Goal: Task Accomplishment & Management: Manage account settings

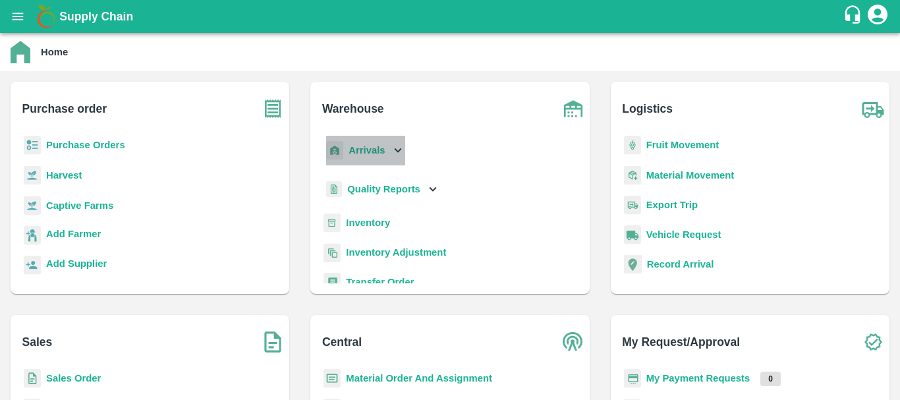
click at [364, 153] on b "Arrivals" at bounding box center [366, 150] width 36 height 11
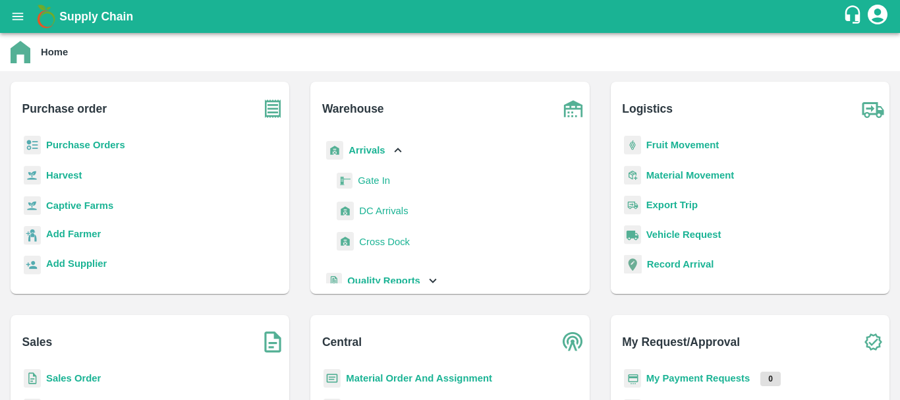
click at [382, 203] on link "DC Arrivals" at bounding box center [383, 211] width 49 height 20
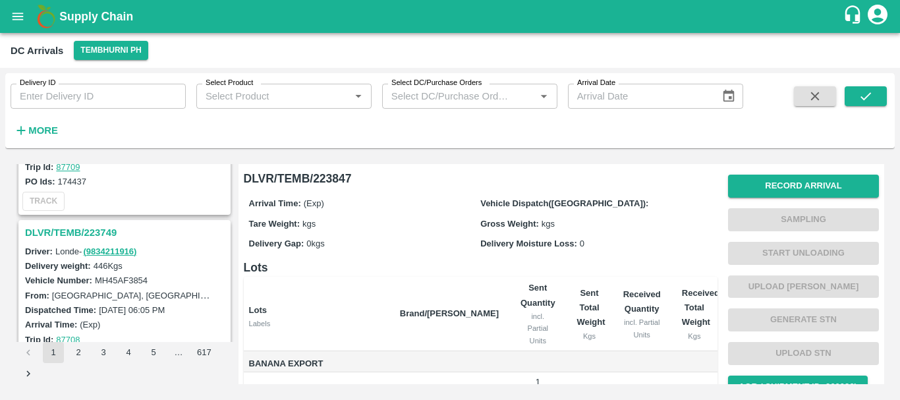
scroll to position [4116, 0]
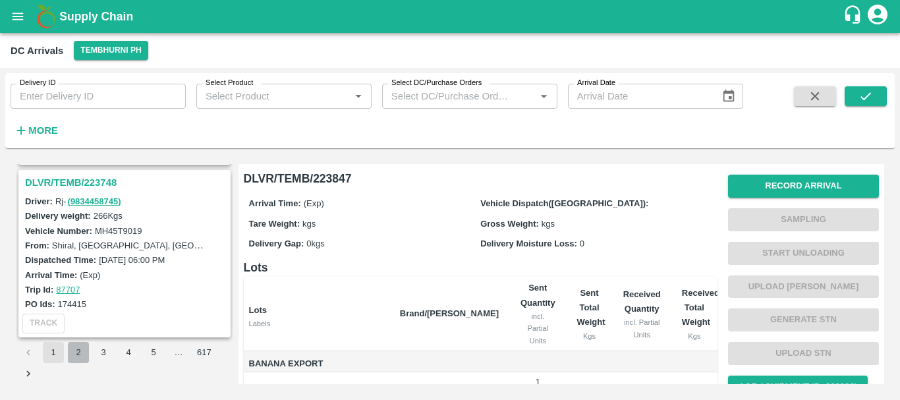
click at [71, 353] on button "2" at bounding box center [78, 352] width 21 height 21
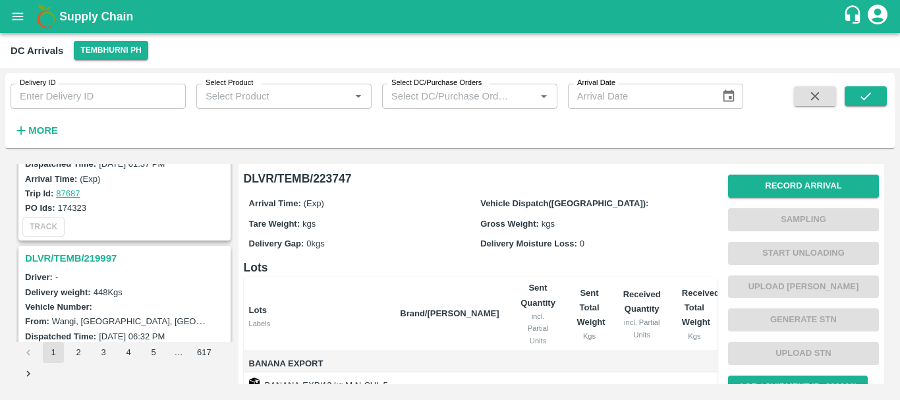
click at [99, 255] on h3 "DLVR/TEMB/219997" at bounding box center [126, 258] width 203 height 17
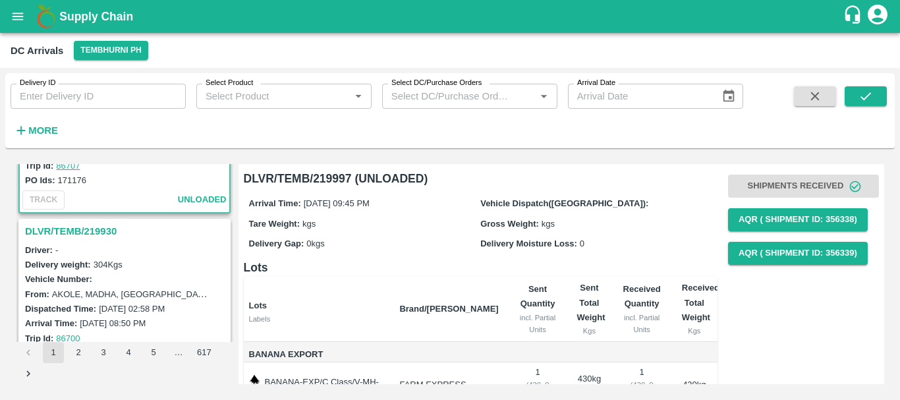
scroll to position [1502, 0]
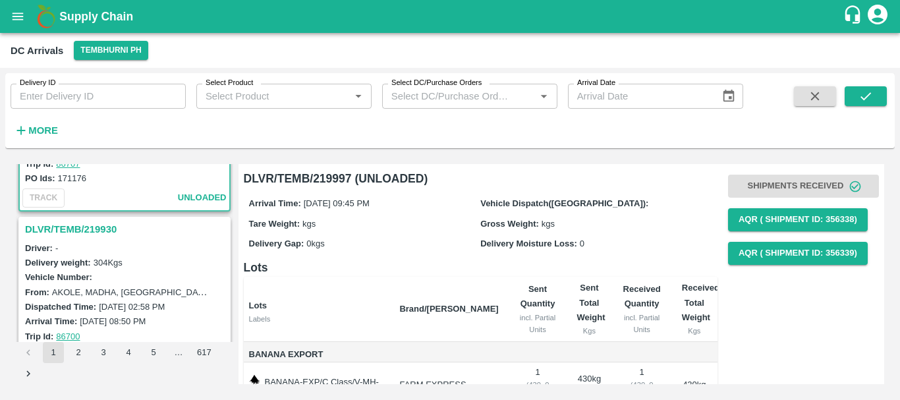
click at [96, 229] on h3 "DLVR/TEMB/219930" at bounding box center [126, 229] width 203 height 17
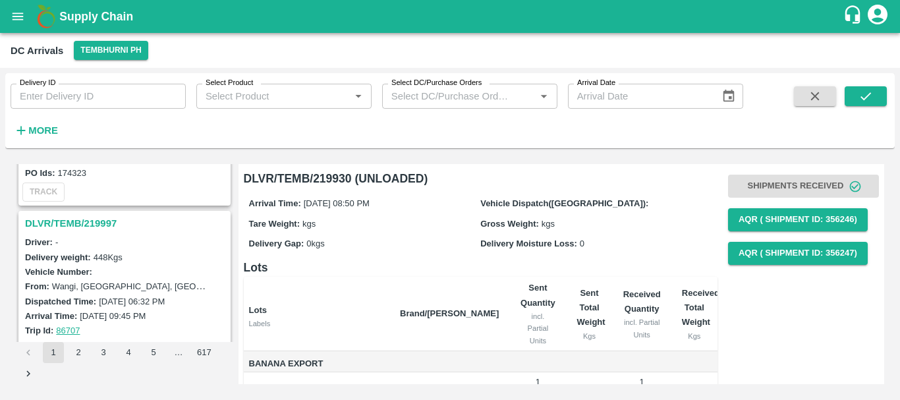
click at [102, 224] on h3 "DLVR/TEMB/219997" at bounding box center [126, 223] width 203 height 17
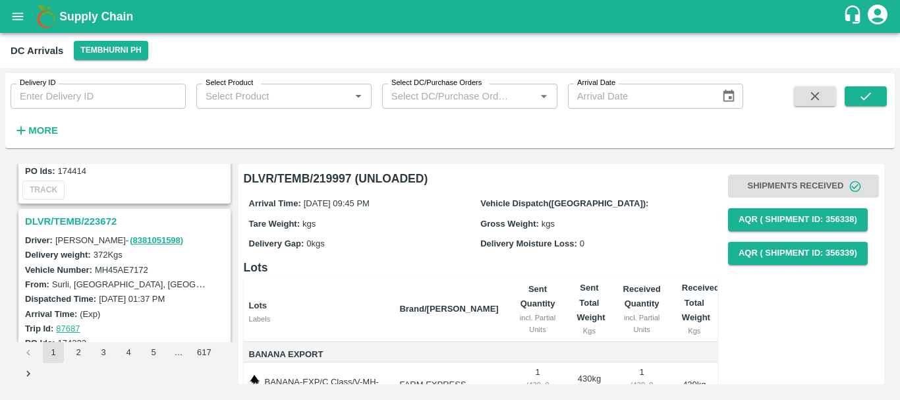
scroll to position [1156, 0]
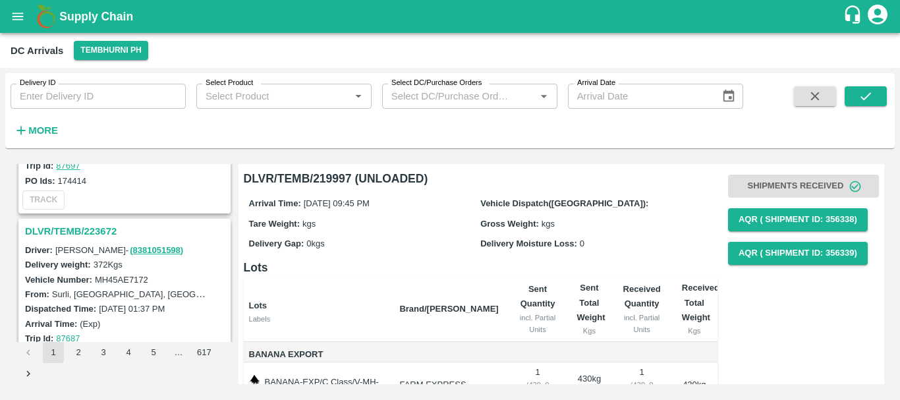
click at [99, 230] on h3 "DLVR/TEMB/223672" at bounding box center [126, 231] width 203 height 17
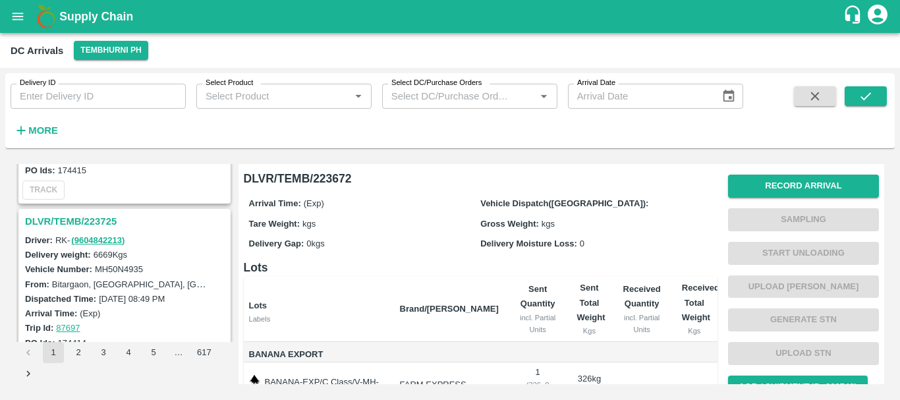
click at [97, 217] on h3 "DLVR/TEMB/223725" at bounding box center [126, 221] width 203 height 17
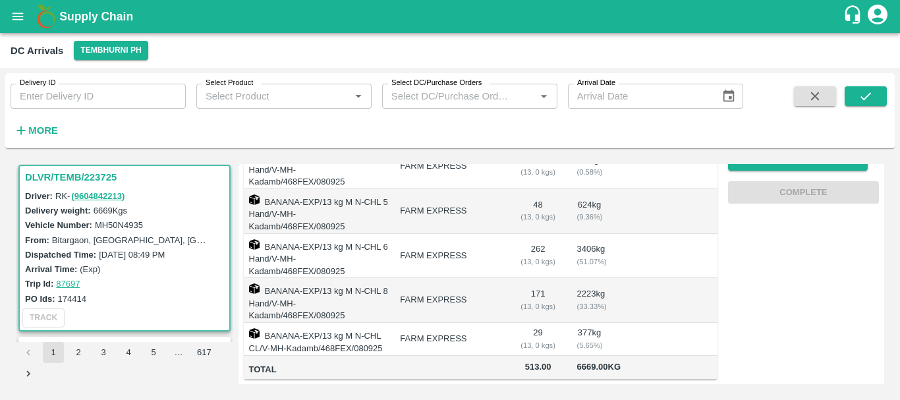
scroll to position [12, 0]
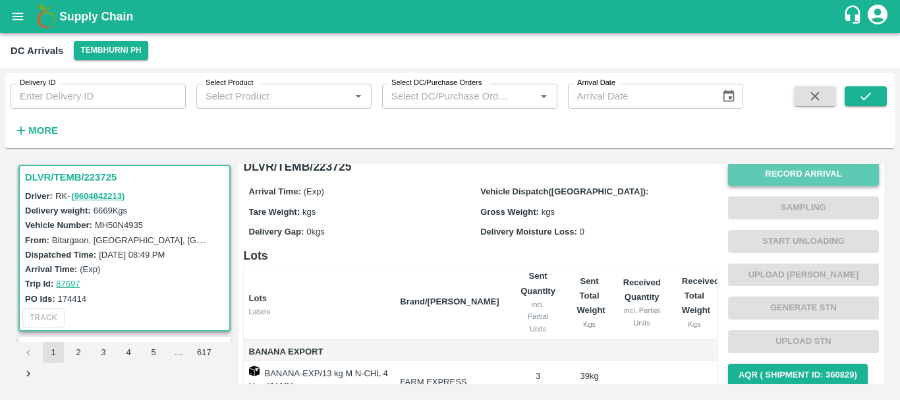
click at [765, 167] on button "Record Arrival" at bounding box center [803, 174] width 151 height 23
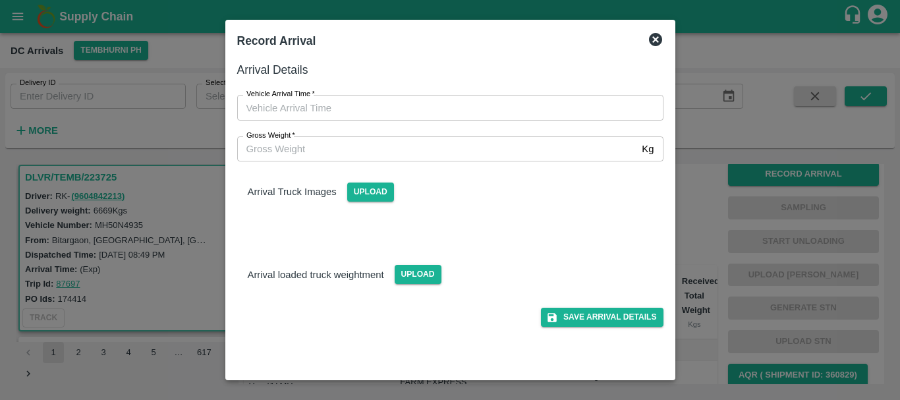
type input "DD/MM/YYYY hh:mm aa"
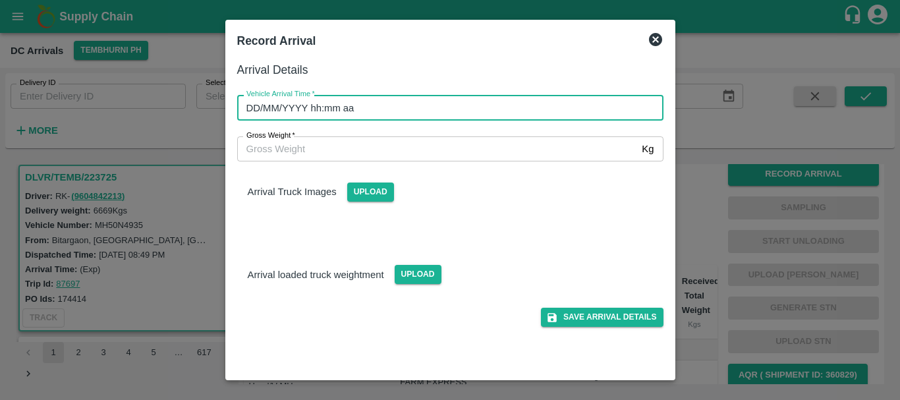
click at [510, 106] on input "DD/MM/YYYY hh:mm aa" at bounding box center [445, 107] width 417 height 25
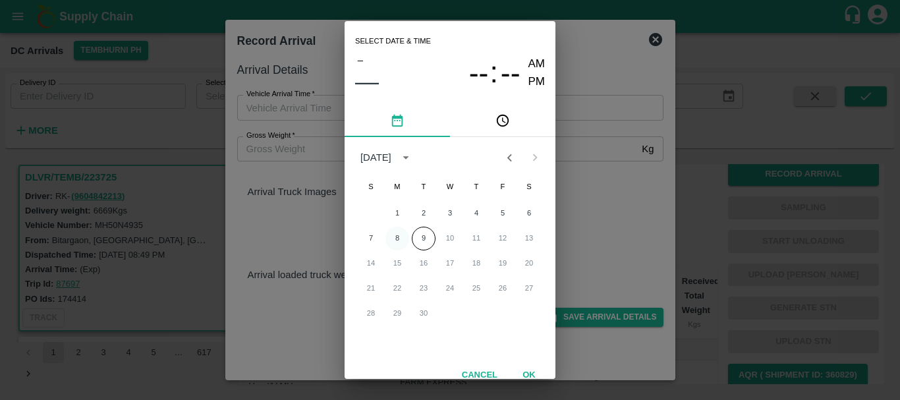
click at [393, 233] on button "8" at bounding box center [397, 239] width 24 height 24
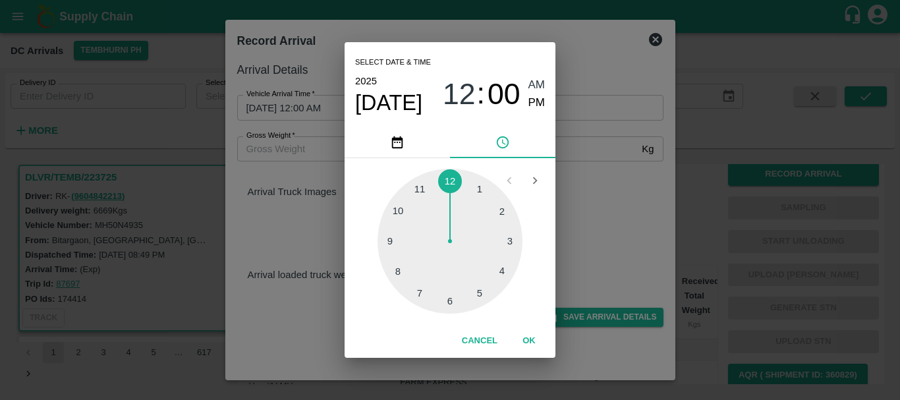
click at [401, 267] on div at bounding box center [449, 241] width 145 height 145
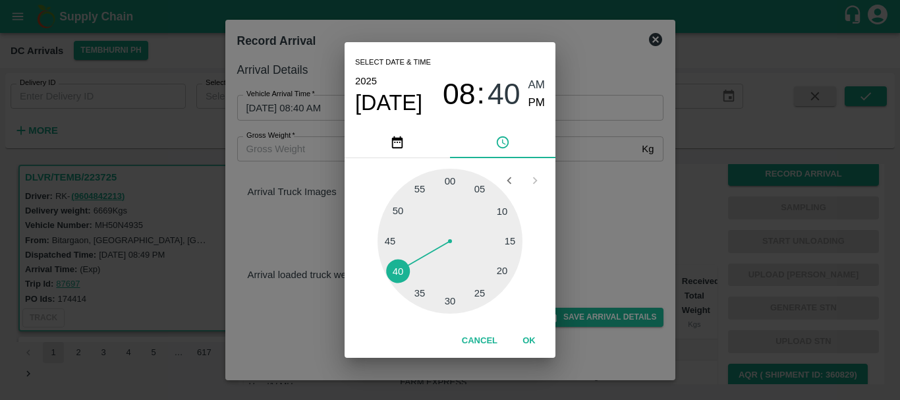
click at [401, 267] on div at bounding box center [449, 241] width 145 height 145
click at [535, 101] on span "PM" at bounding box center [536, 103] width 17 height 18
type input "[DATE] 08:40 PM"
click at [597, 161] on div "Select date & time [DATE] 08 : 40 AM PM 05 10 15 20 25 30 35 40 45 50 55 00 Can…" at bounding box center [450, 200] width 900 height 400
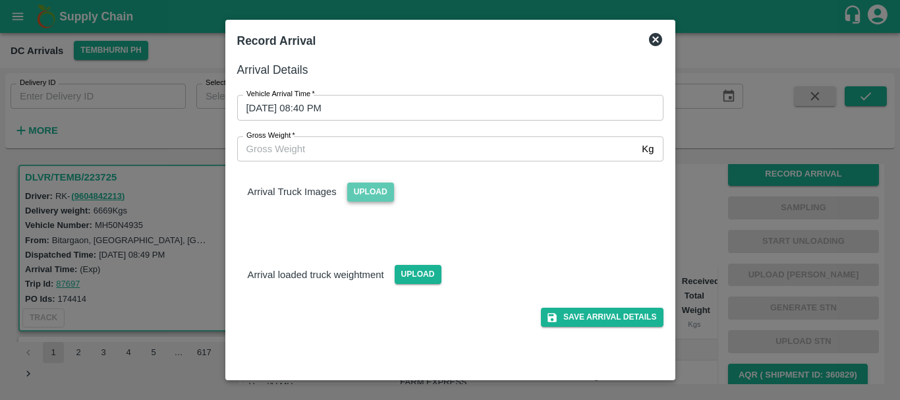
click at [369, 194] on span "Upload" at bounding box center [370, 191] width 47 height 19
click at [0, 0] on input "Upload" at bounding box center [0, 0] width 0 height 0
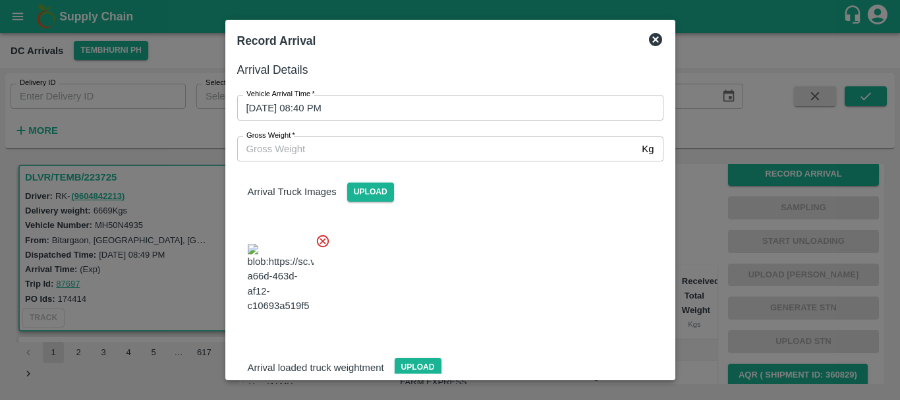
scroll to position [70, 0]
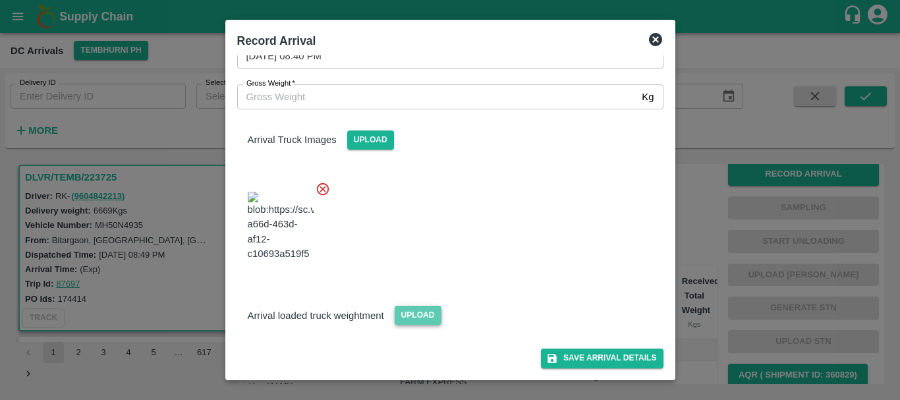
click at [419, 313] on span "Upload" at bounding box center [417, 315] width 47 height 19
click at [0, 0] on input "Upload" at bounding box center [0, 0] width 0 height 0
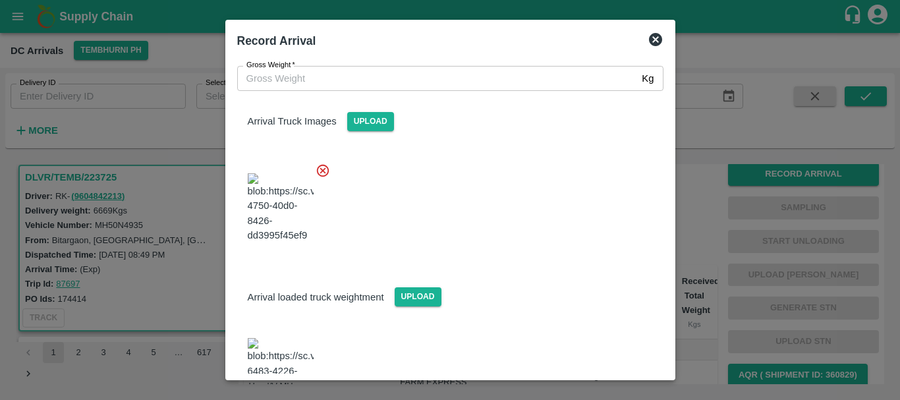
scroll to position [192, 0]
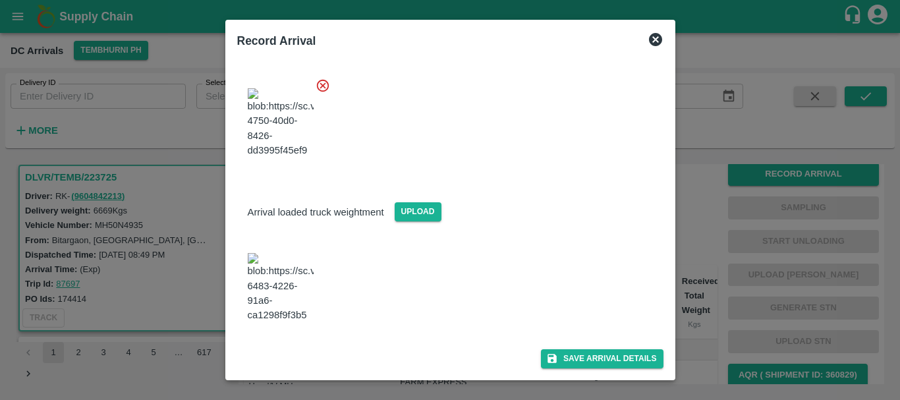
click at [268, 300] on img at bounding box center [281, 287] width 66 height 69
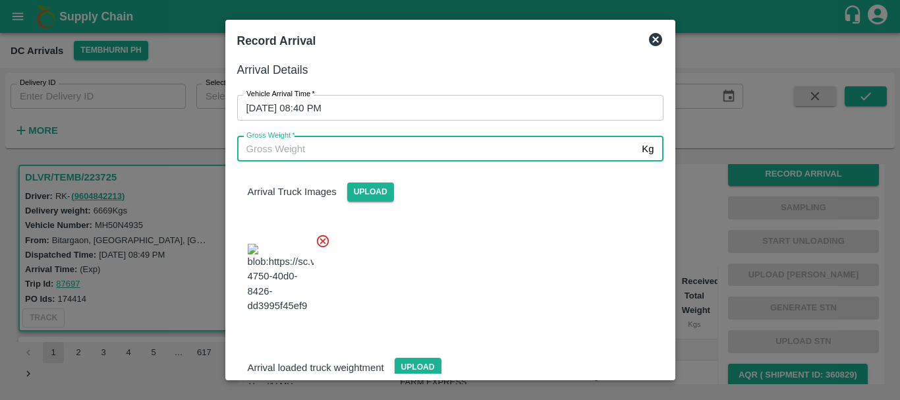
click at [321, 148] on input "Gross Weight   *" at bounding box center [437, 148] width 400 height 25
type input "12710"
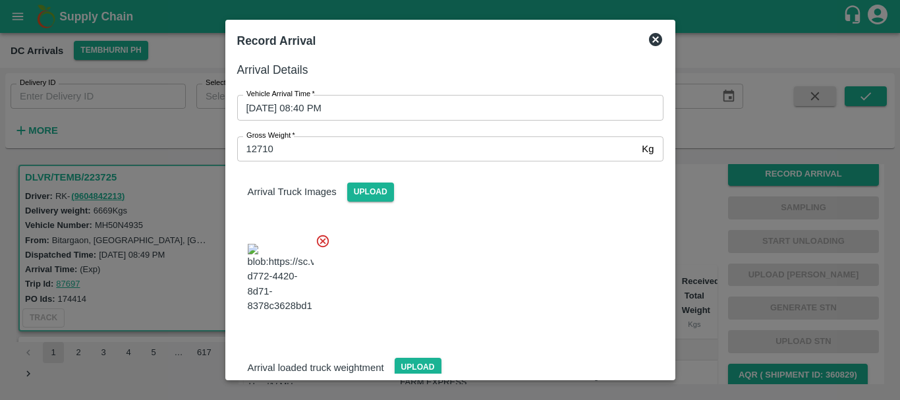
click at [456, 326] on div at bounding box center [445, 274] width 437 height 103
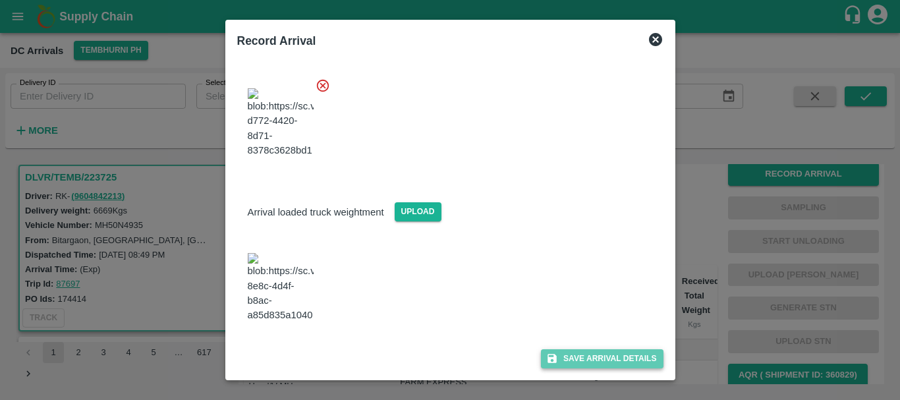
click at [564, 363] on button "Save Arrival Details" at bounding box center [602, 358] width 122 height 19
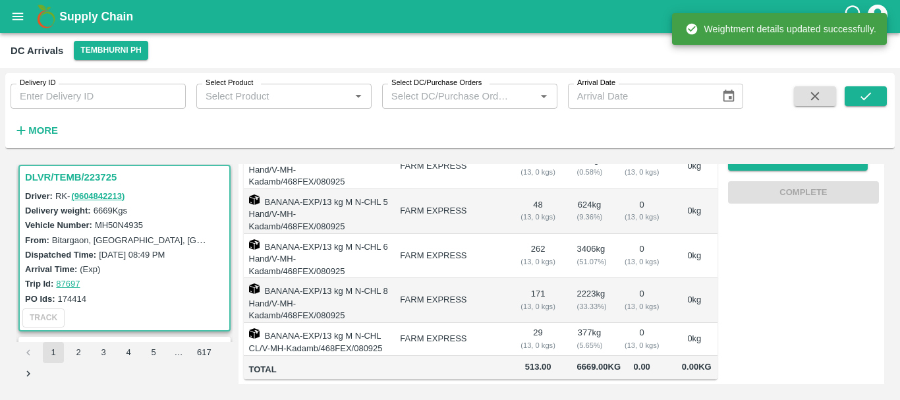
scroll to position [0, 0]
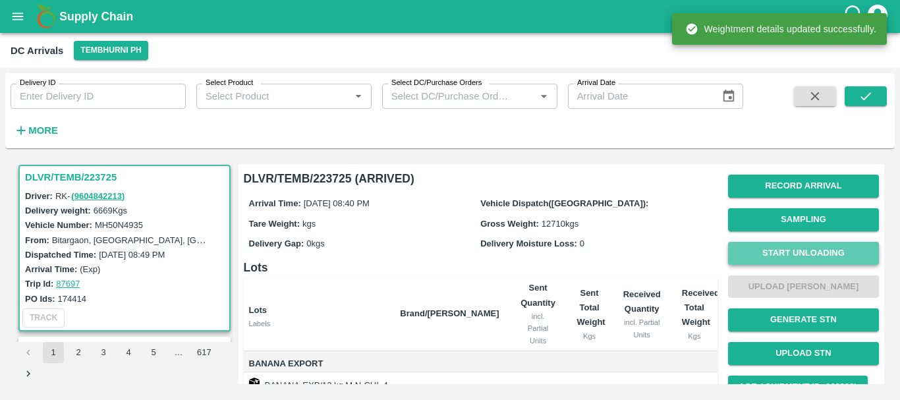
click at [753, 244] on button "Start Unloading" at bounding box center [803, 253] width 151 height 23
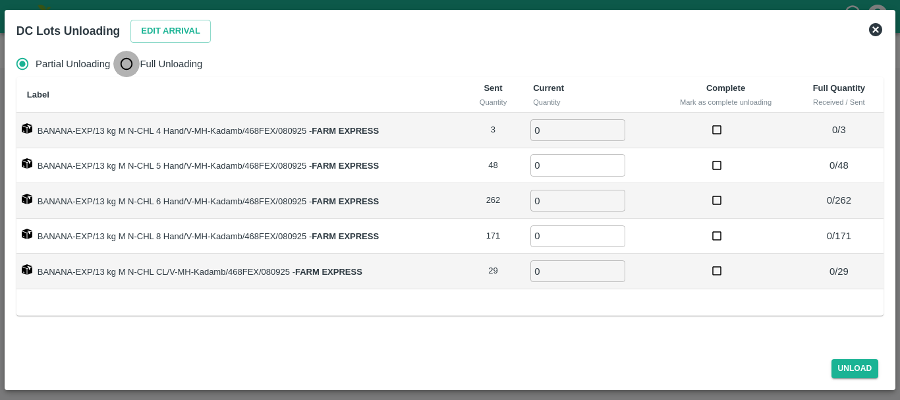
click at [134, 59] on input "Full Unloading" at bounding box center [126, 64] width 26 height 26
radio input "true"
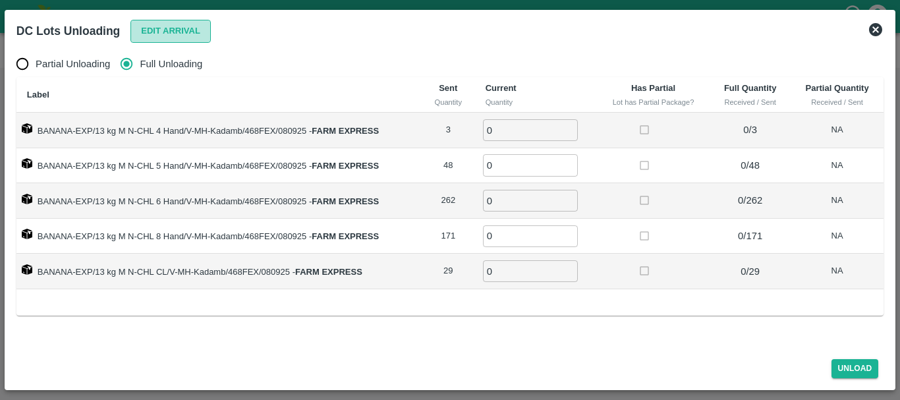
click at [198, 26] on button "Edit Arrival" at bounding box center [170, 31] width 80 height 23
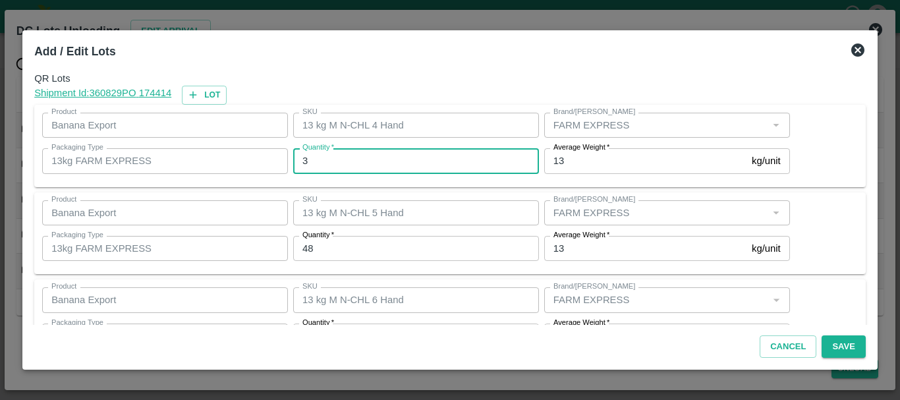
click at [371, 153] on input "3" at bounding box center [416, 160] width 246 height 25
type input "0"
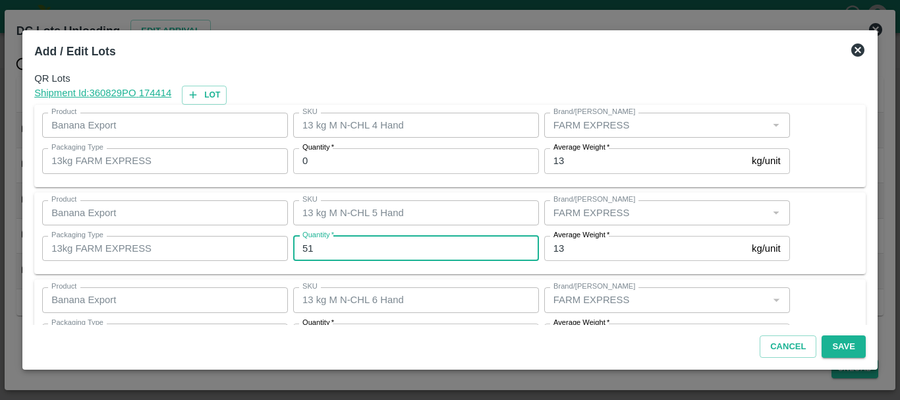
type input "51"
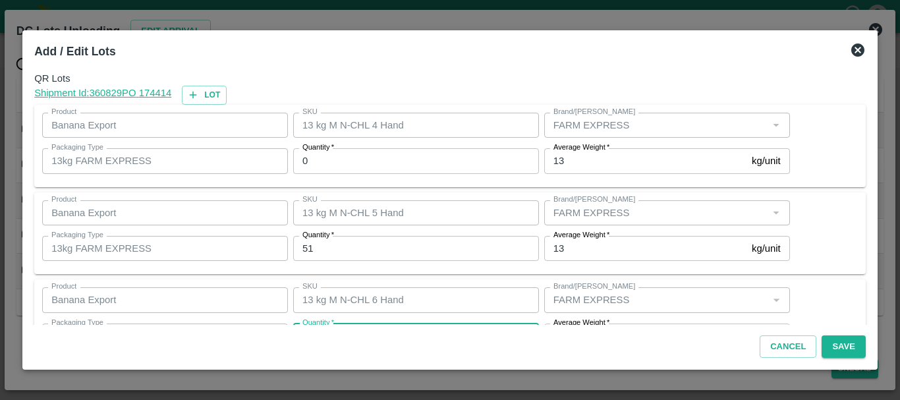
scroll to position [24, 0]
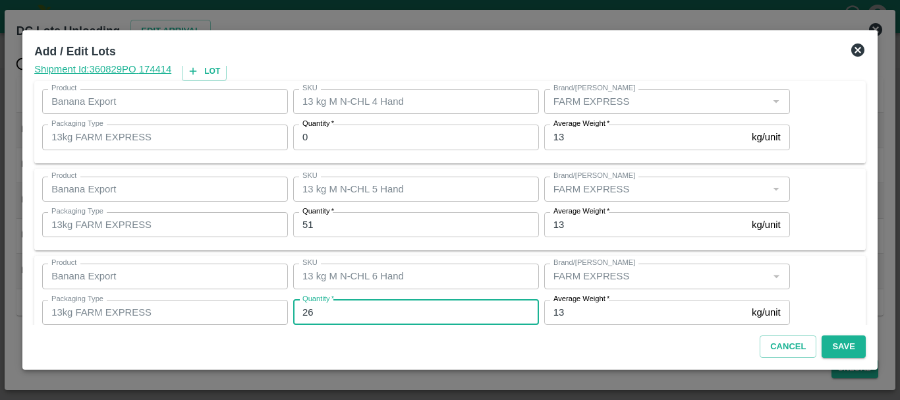
type input "262"
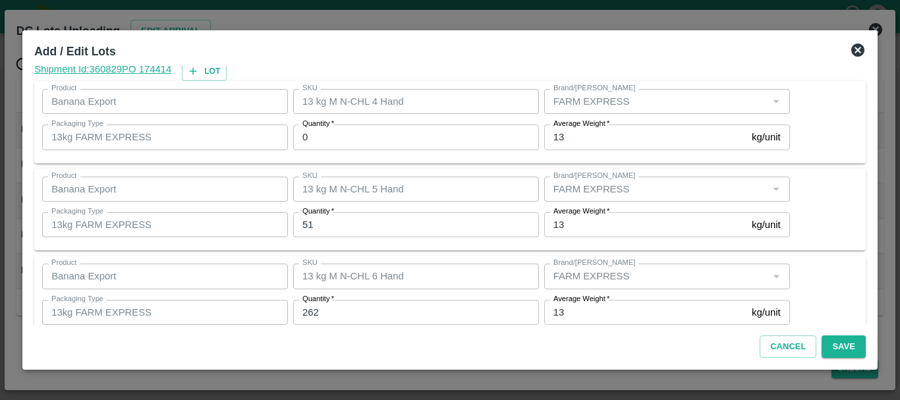
scroll to position [223, 0]
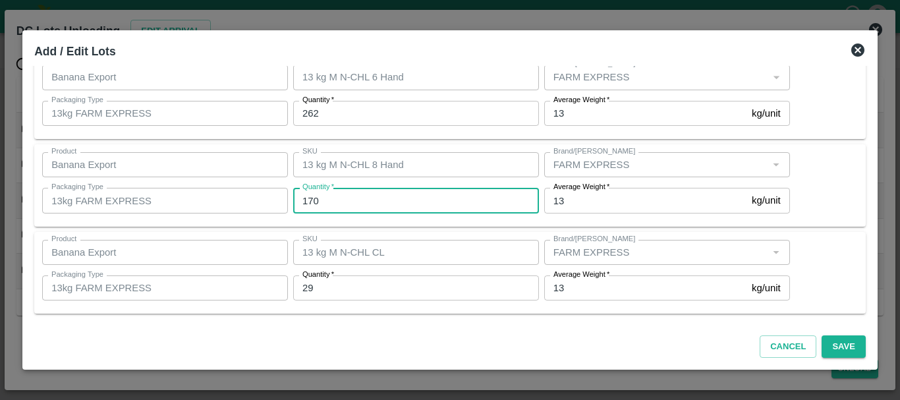
type input "170"
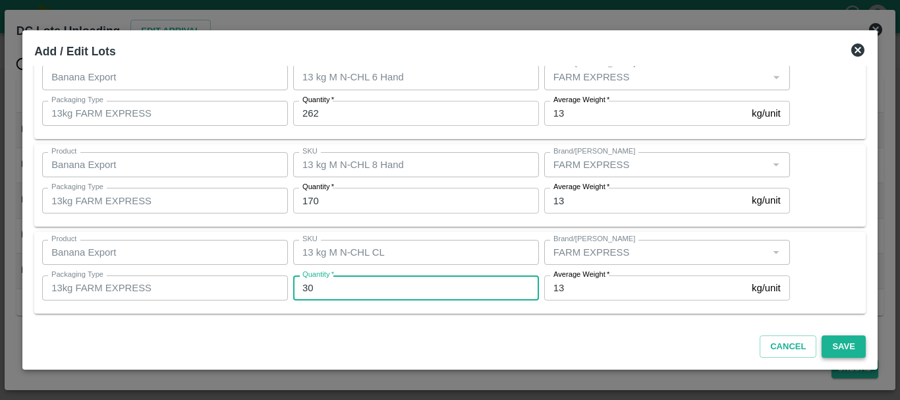
type input "30"
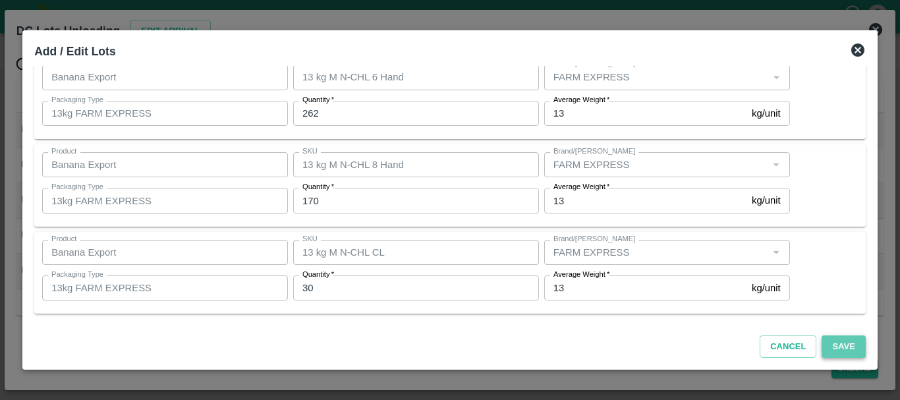
click at [833, 336] on button "Save" at bounding box center [842, 346] width 43 height 23
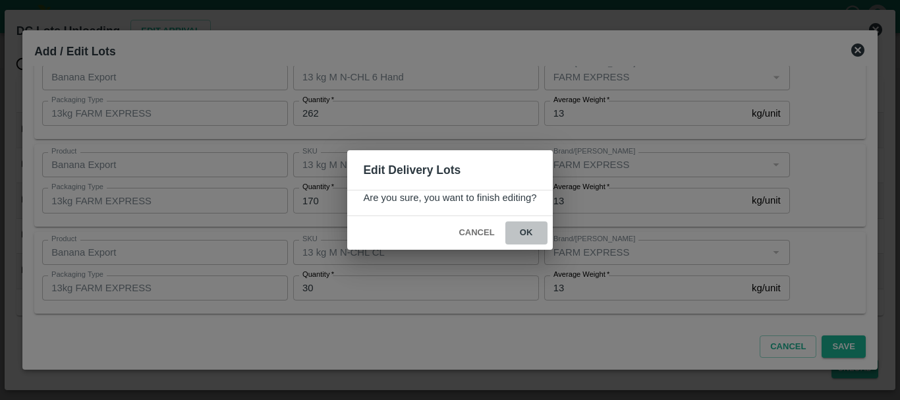
click at [524, 229] on button "ok" at bounding box center [526, 232] width 42 height 23
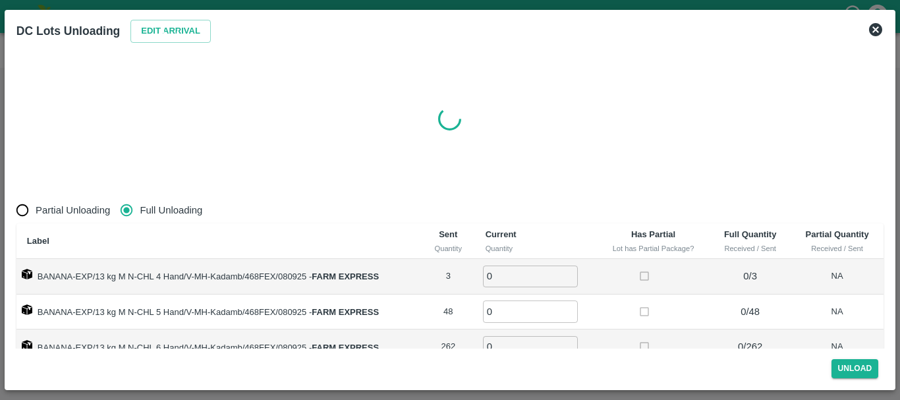
radio input "true"
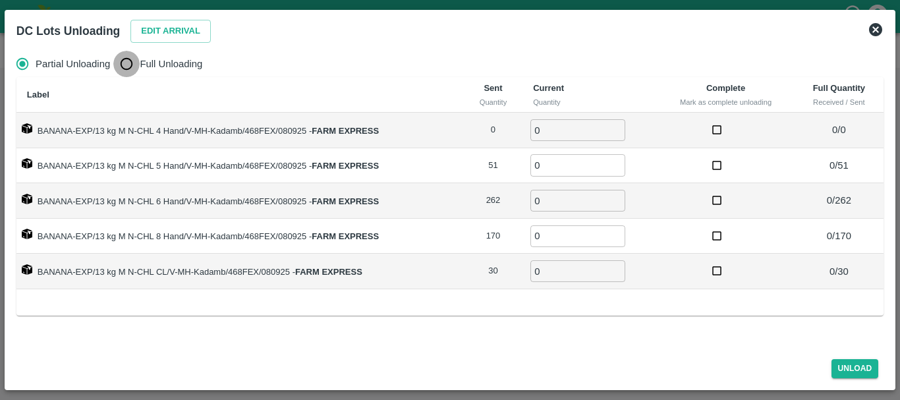
click at [138, 52] on input "Full Unloading" at bounding box center [126, 64] width 26 height 26
radio input "true"
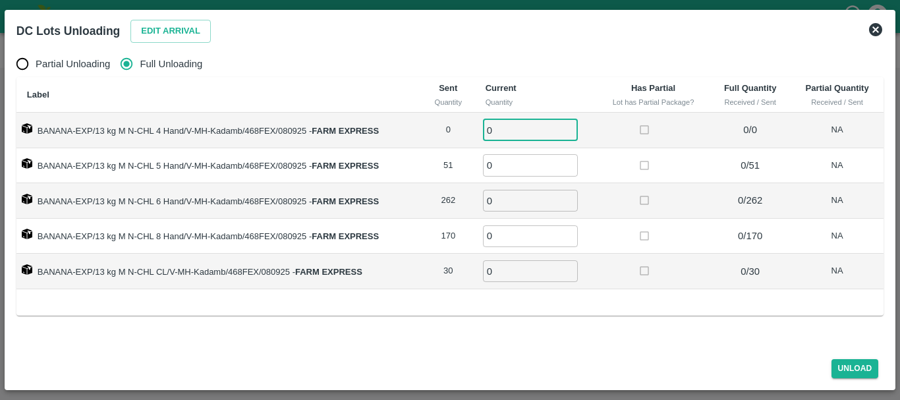
click at [514, 128] on input "0" at bounding box center [530, 130] width 95 height 22
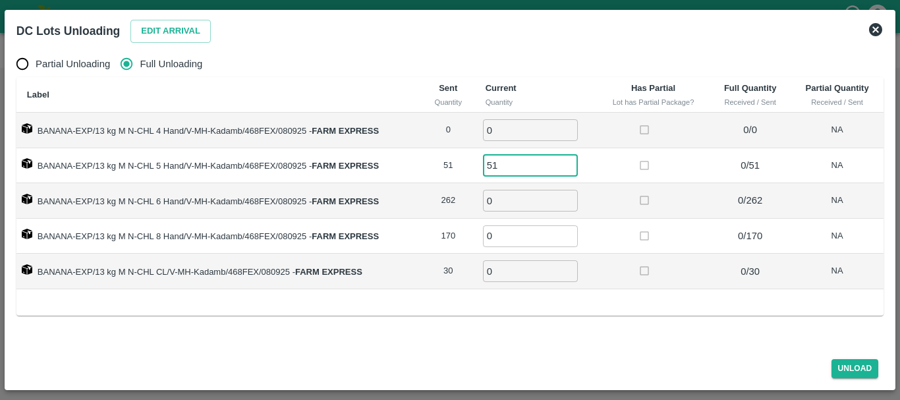
type input "51"
type input "262"
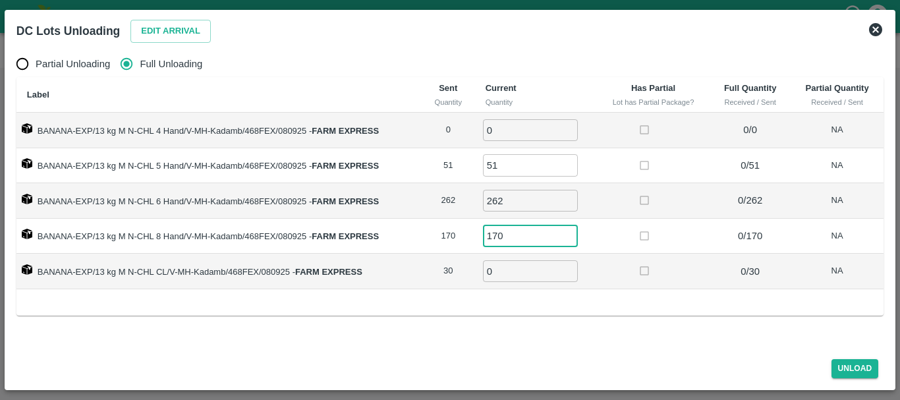
type input "170"
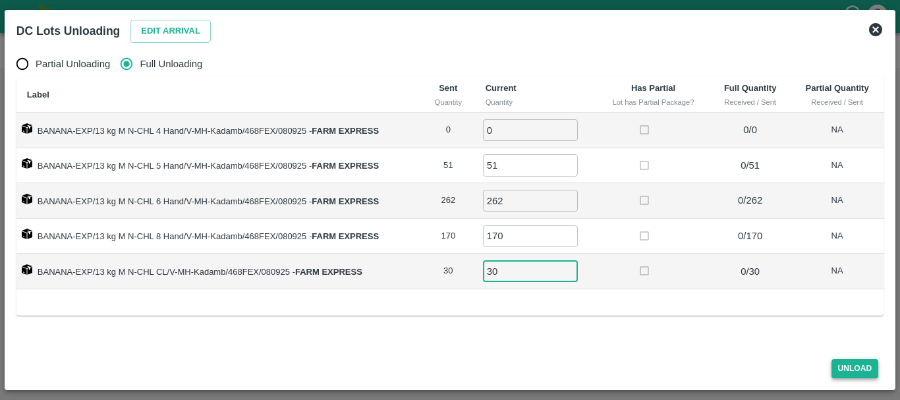
type input "30"
click at [839, 365] on button "Unload" at bounding box center [854, 368] width 47 height 19
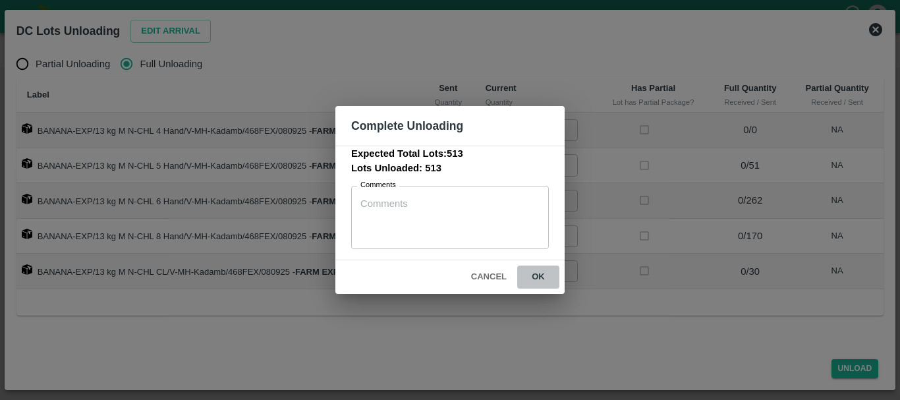
click at [538, 277] on button "ok" at bounding box center [538, 276] width 42 height 23
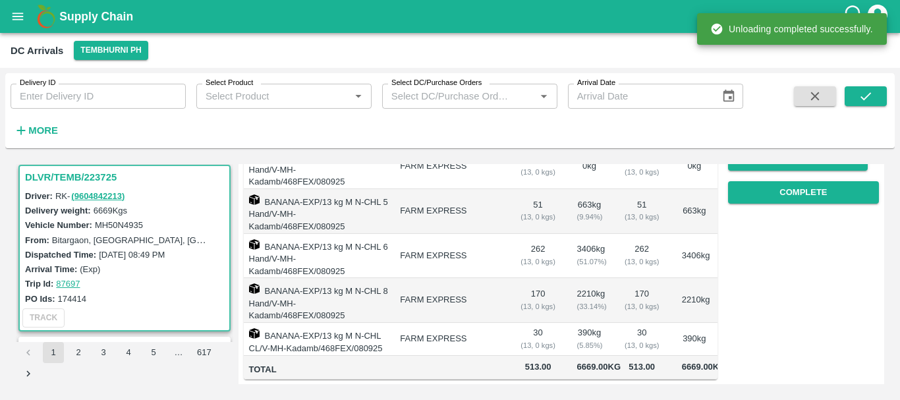
scroll to position [0, 0]
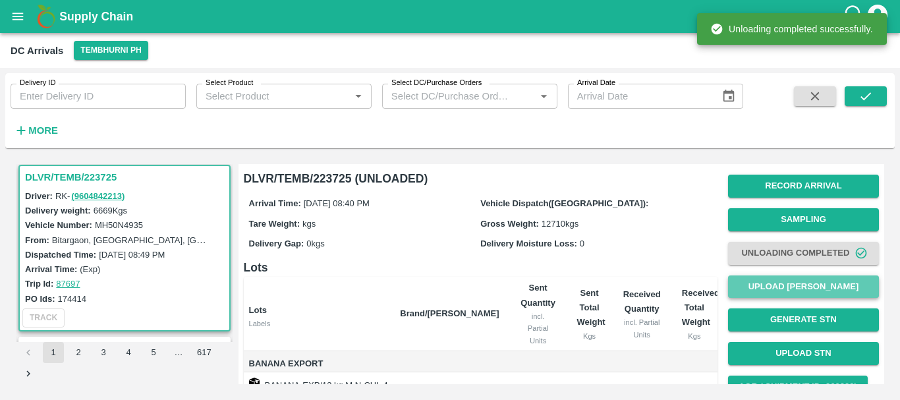
click at [776, 286] on button "Upload [PERSON_NAME]" at bounding box center [803, 286] width 151 height 23
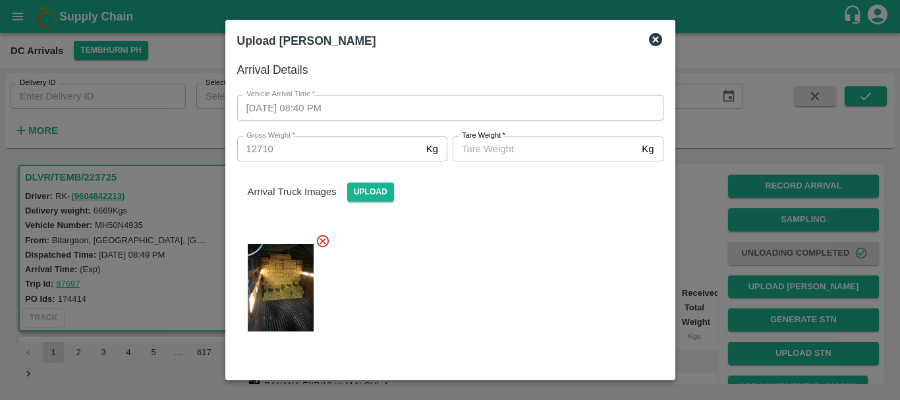
click at [510, 149] on input "[PERSON_NAME]   *" at bounding box center [544, 148] width 184 height 25
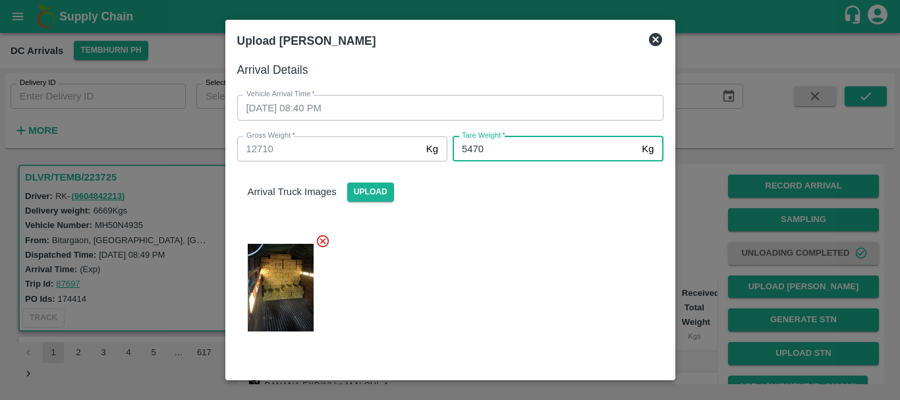
type input "5470"
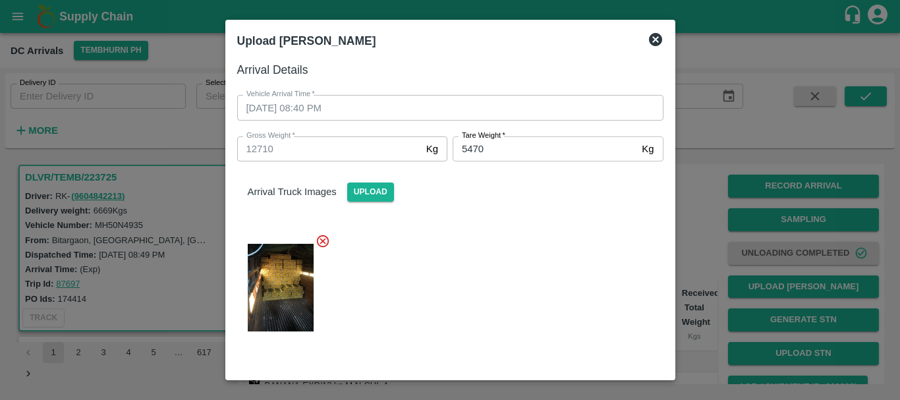
click at [558, 240] on div at bounding box center [445, 284] width 437 height 122
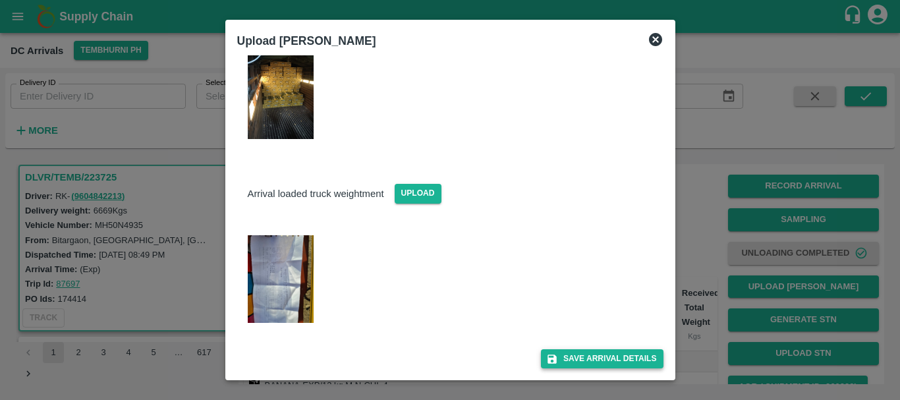
click at [586, 353] on div "Save Arrival Details" at bounding box center [445, 353] width 437 height 30
click at [586, 353] on button "Save Arrival Details" at bounding box center [602, 358] width 122 height 19
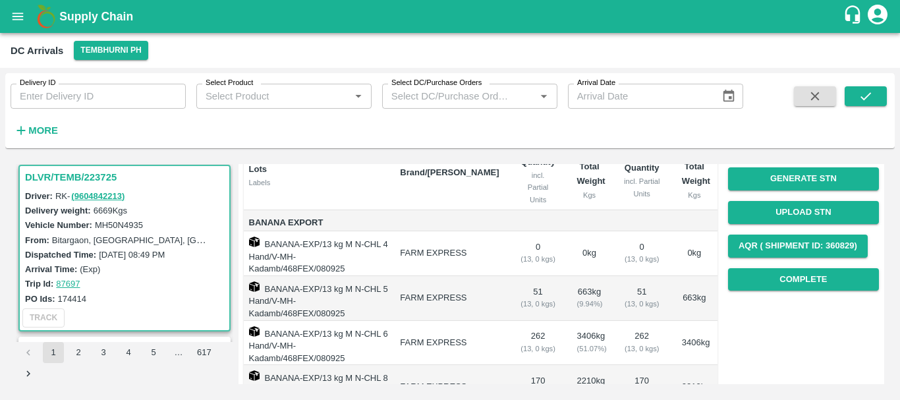
scroll to position [144, 0]
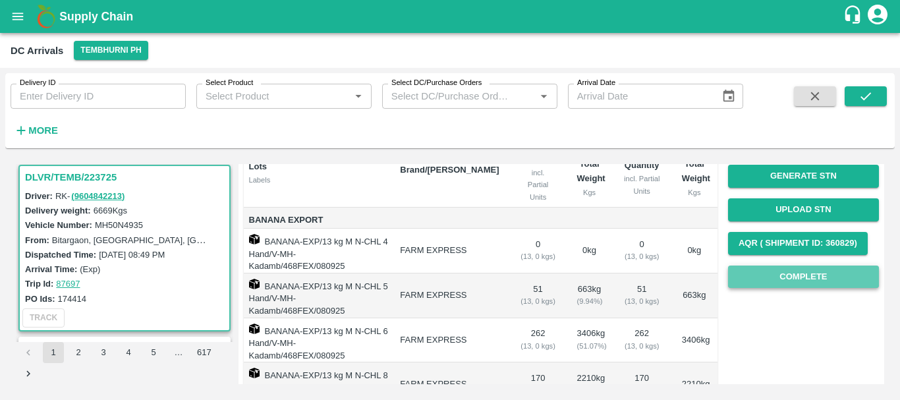
click at [745, 276] on button "Complete" at bounding box center [803, 276] width 151 height 23
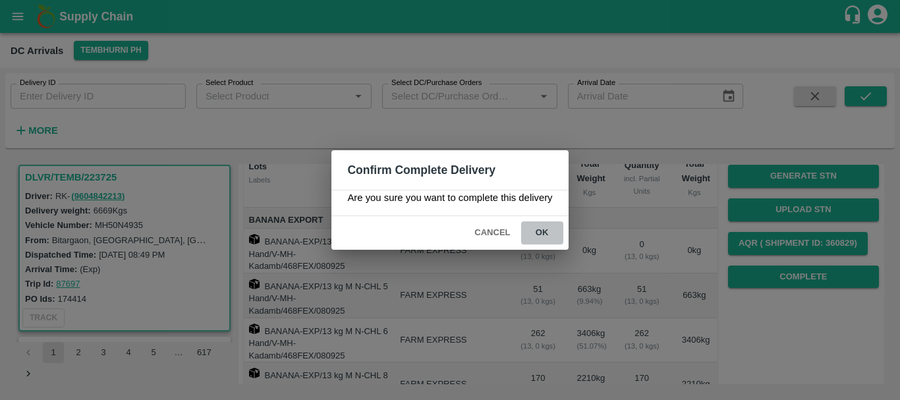
click at [550, 237] on button "ok" at bounding box center [542, 232] width 42 height 23
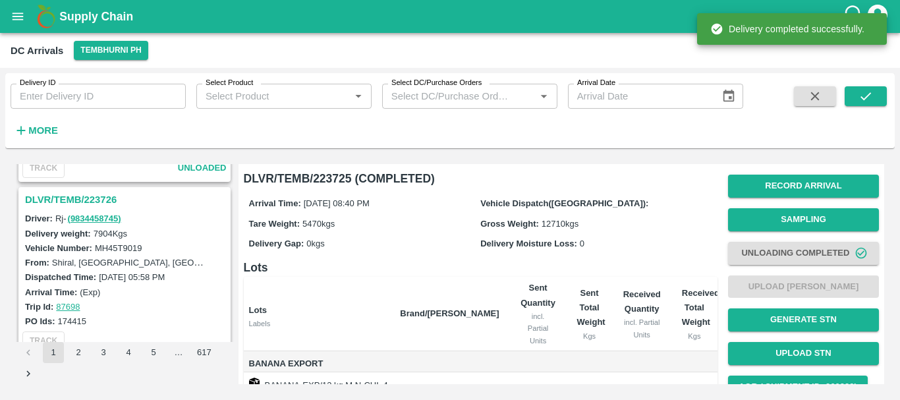
scroll to position [813, 0]
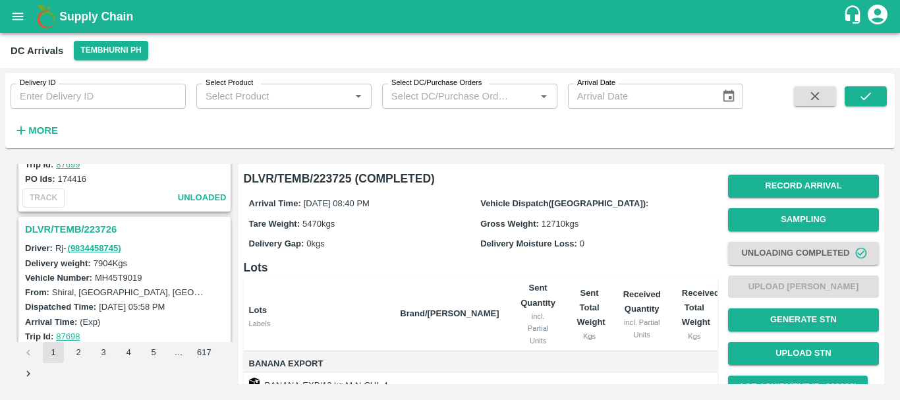
click at [92, 227] on h3 "DLVR/TEMB/223726" at bounding box center [126, 229] width 203 height 17
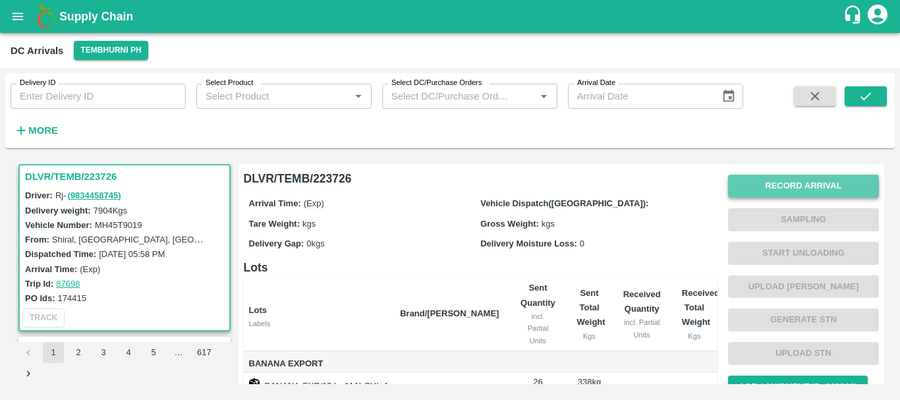
click at [774, 183] on button "Record Arrival" at bounding box center [803, 186] width 151 height 23
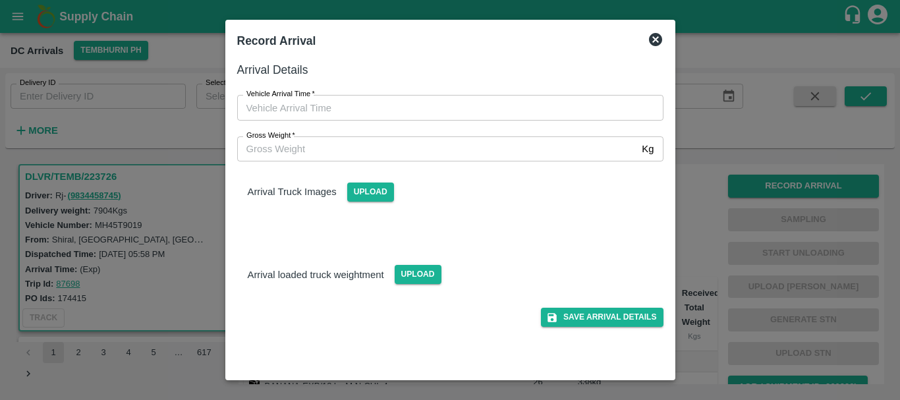
type input "DD/MM/YYYY hh:mm aa"
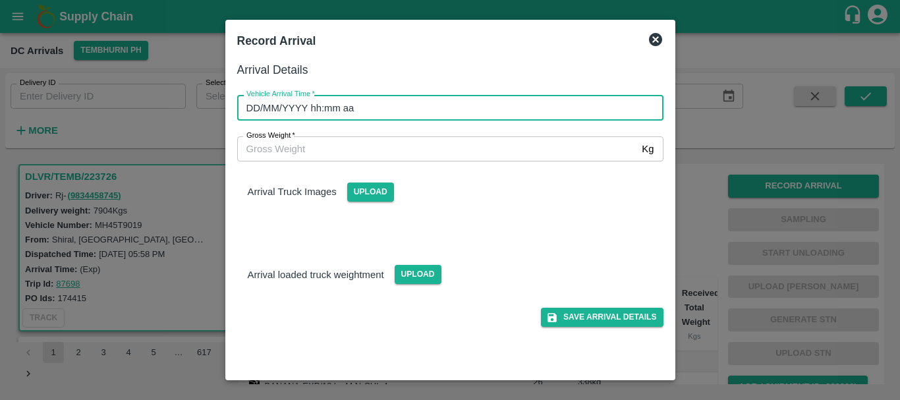
click at [585, 110] on input "DD/MM/YYYY hh:mm aa" at bounding box center [445, 107] width 417 height 25
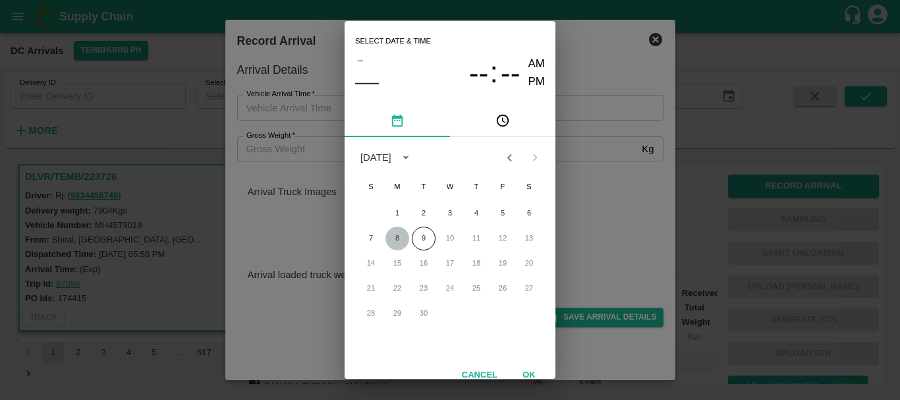
click at [393, 236] on button "8" at bounding box center [397, 239] width 24 height 24
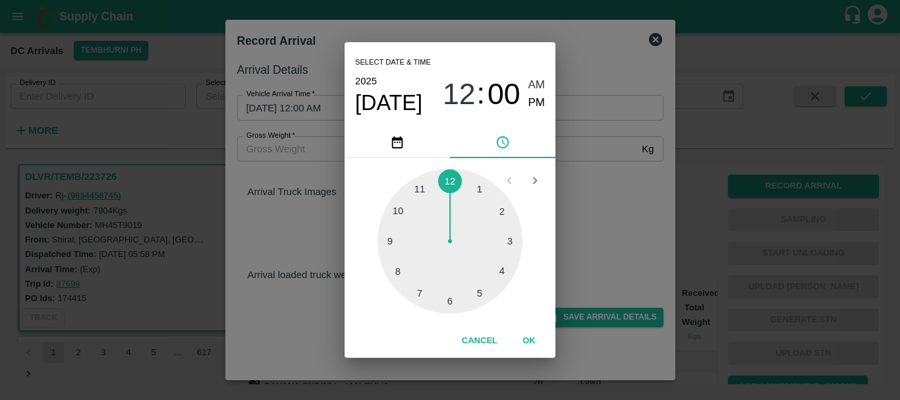
click at [398, 272] on div at bounding box center [449, 241] width 145 height 145
click at [481, 190] on div at bounding box center [449, 241] width 145 height 145
click at [531, 105] on span "PM" at bounding box center [536, 103] width 17 height 18
type input "[DATE] 08:05 PM"
click at [581, 186] on div "Select date & time [DATE] 08 : 05 AM PM 05 10 15 20 25 30 35 40 45 50 55 00 Can…" at bounding box center [450, 200] width 900 height 400
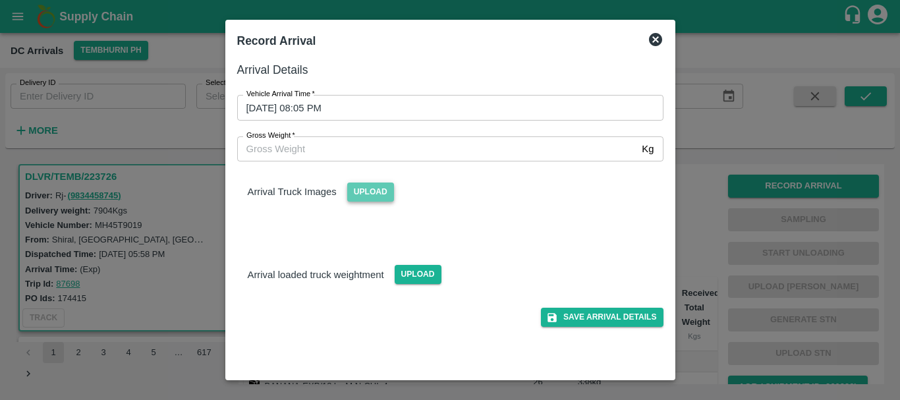
click at [367, 193] on span "Upload" at bounding box center [370, 191] width 47 height 19
click at [0, 0] on input "Upload" at bounding box center [0, 0] width 0 height 0
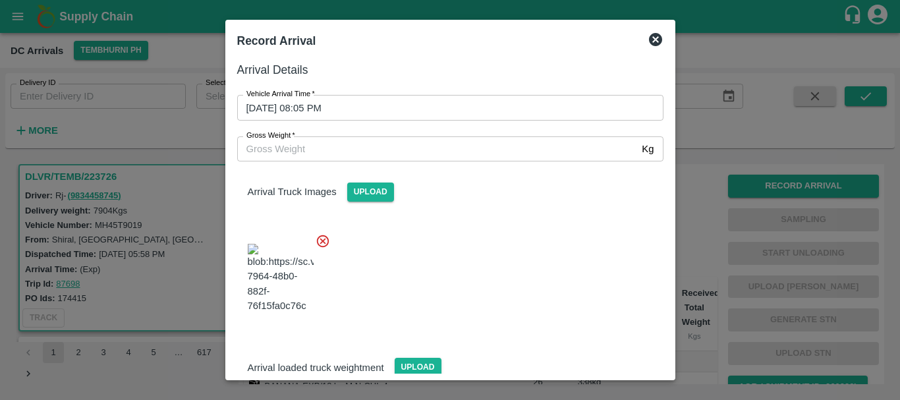
scroll to position [99, 0]
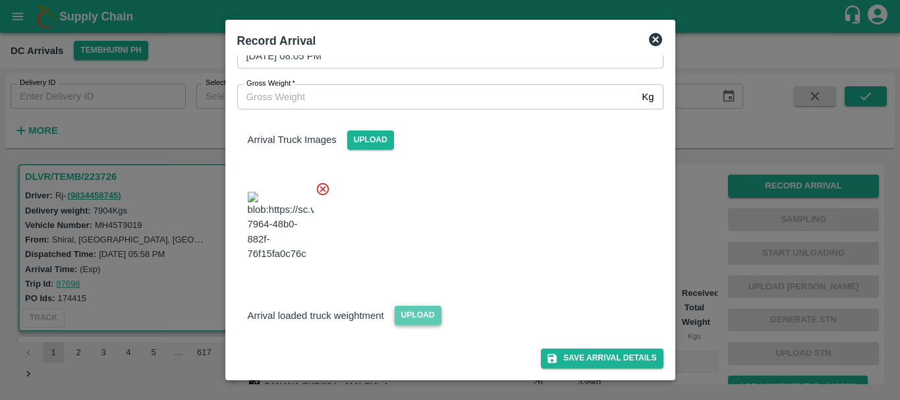
click at [416, 319] on span "Upload" at bounding box center [417, 315] width 47 height 19
click at [0, 0] on input "Upload" at bounding box center [0, 0] width 0 height 0
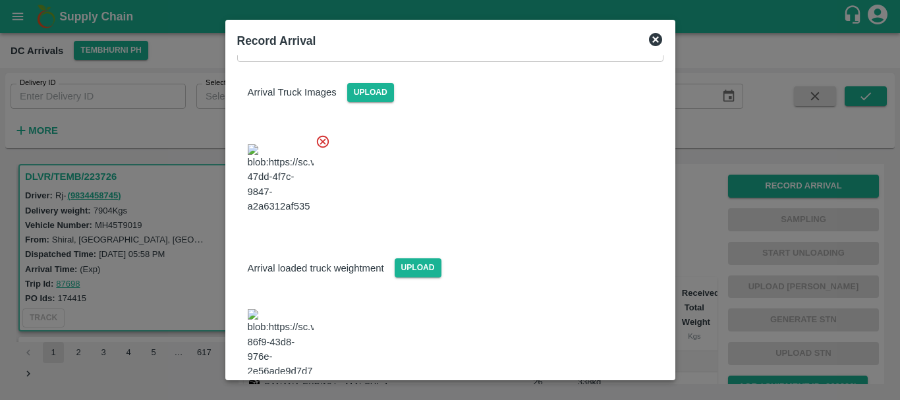
scroll to position [163, 0]
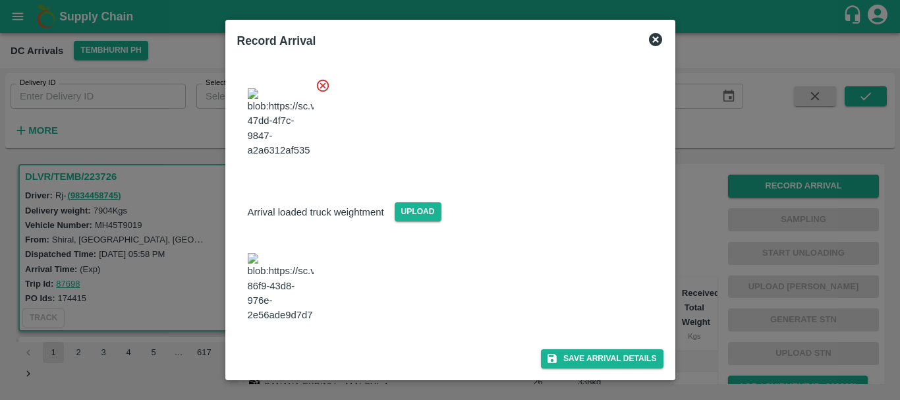
click at [282, 306] on img at bounding box center [281, 287] width 66 height 69
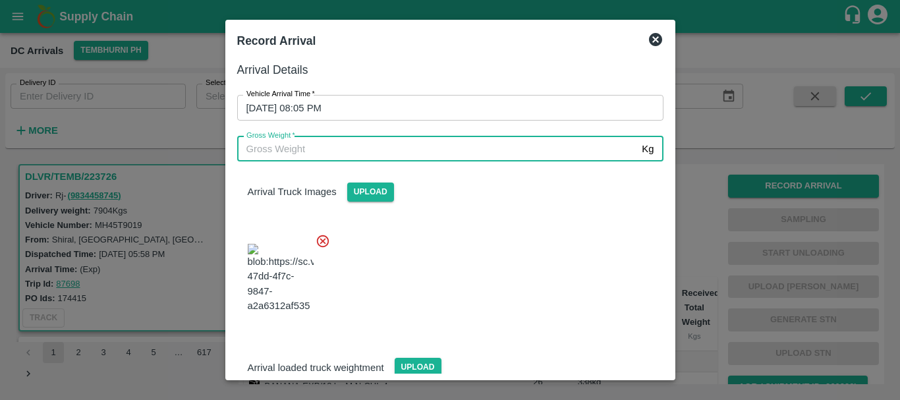
click at [373, 149] on input "Gross Weight   *" at bounding box center [437, 148] width 400 height 25
type input "13190"
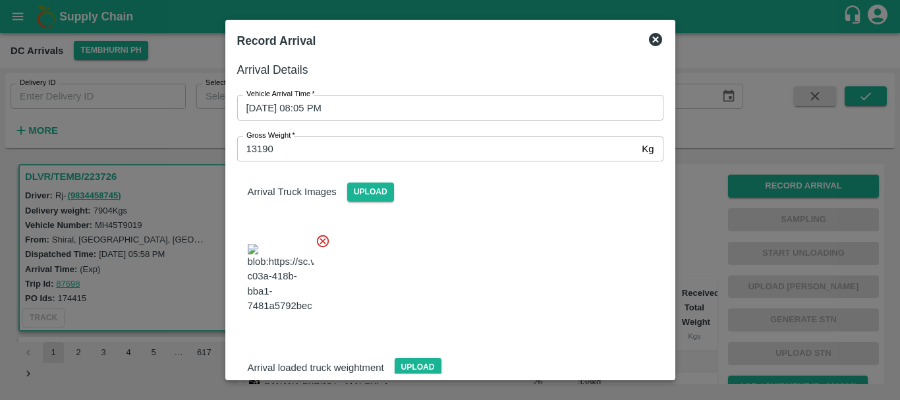
click at [495, 286] on div at bounding box center [445, 274] width 437 height 103
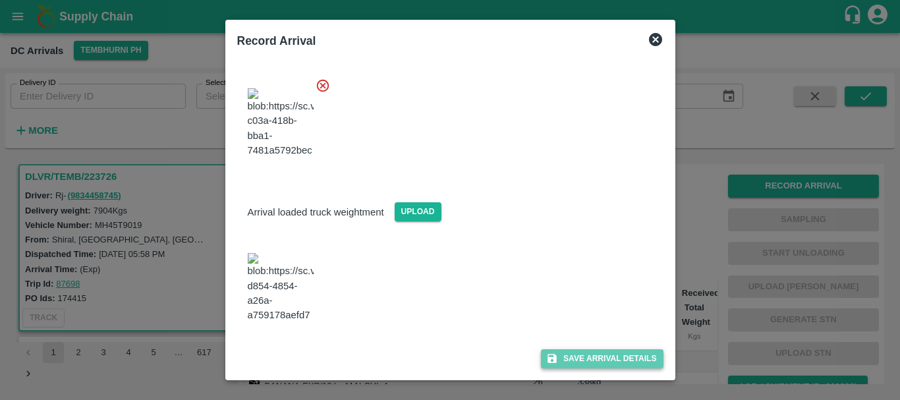
click at [548, 350] on button "Save Arrival Details" at bounding box center [602, 358] width 122 height 19
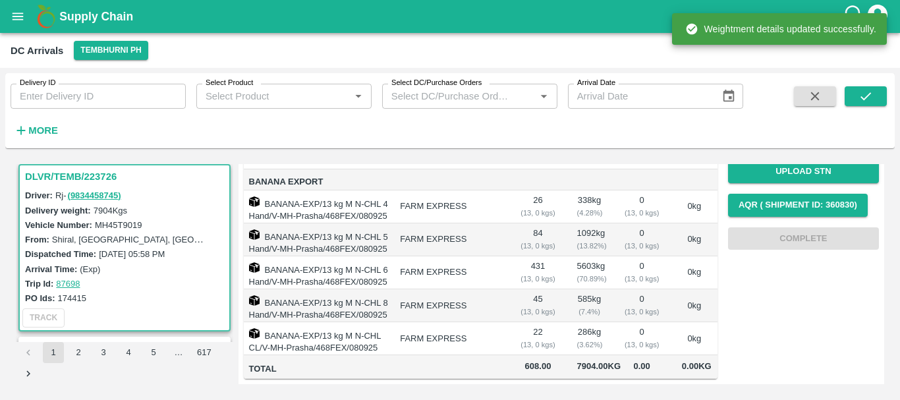
scroll to position [0, 0]
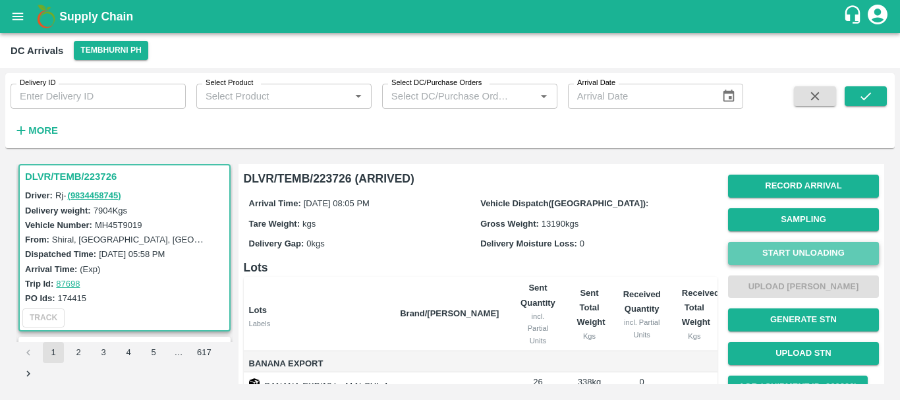
click at [763, 255] on button "Start Unloading" at bounding box center [803, 253] width 151 height 23
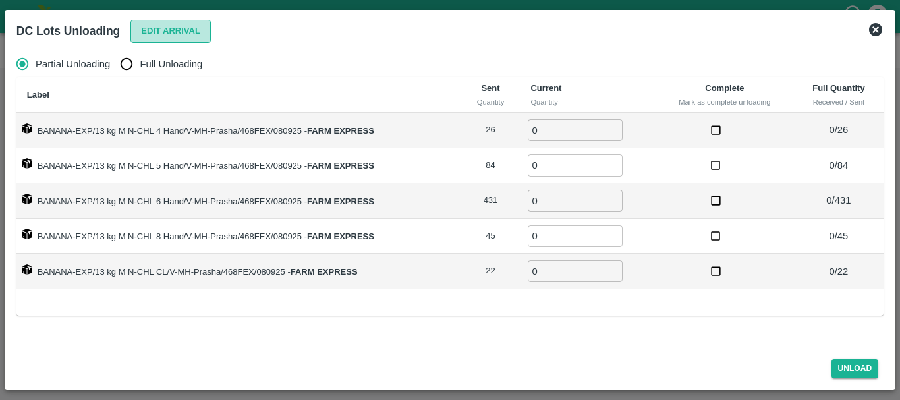
click at [163, 34] on button "Edit Arrival" at bounding box center [170, 31] width 80 height 23
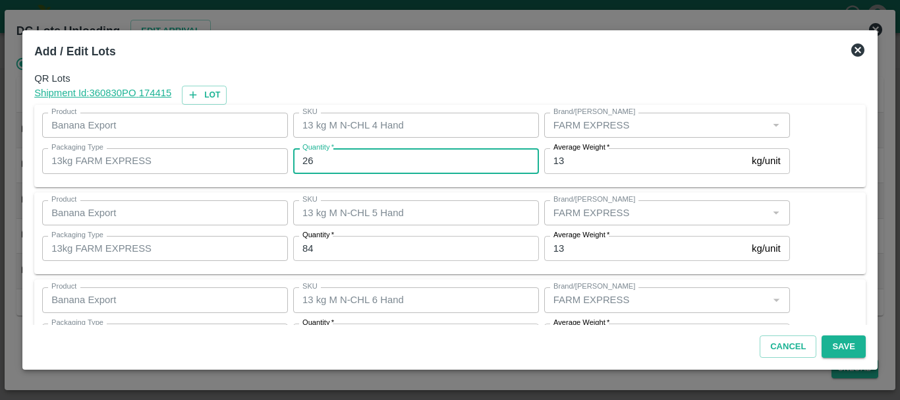
click at [410, 153] on input "26" at bounding box center [416, 160] width 246 height 25
type input "2"
type input "29"
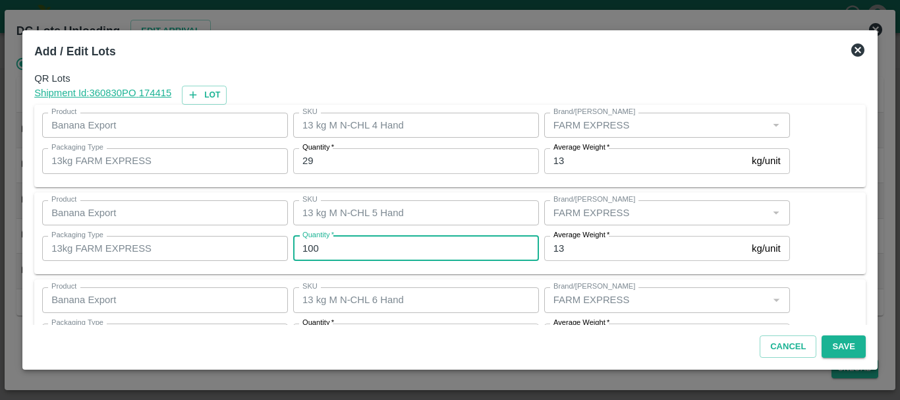
type input "100"
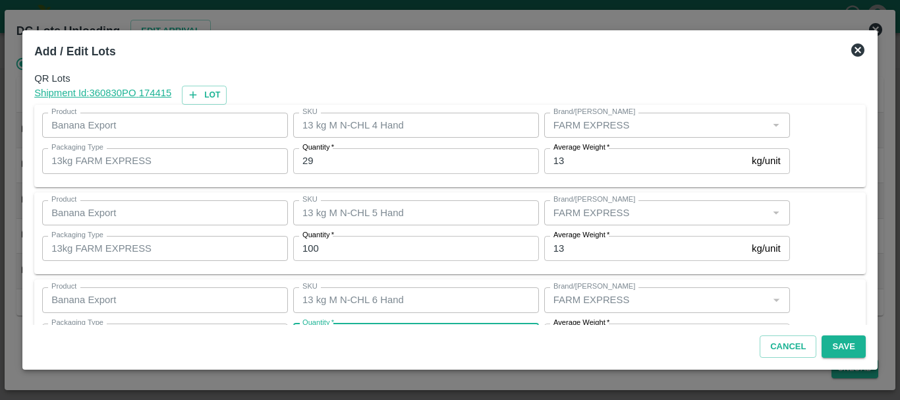
scroll to position [24, 0]
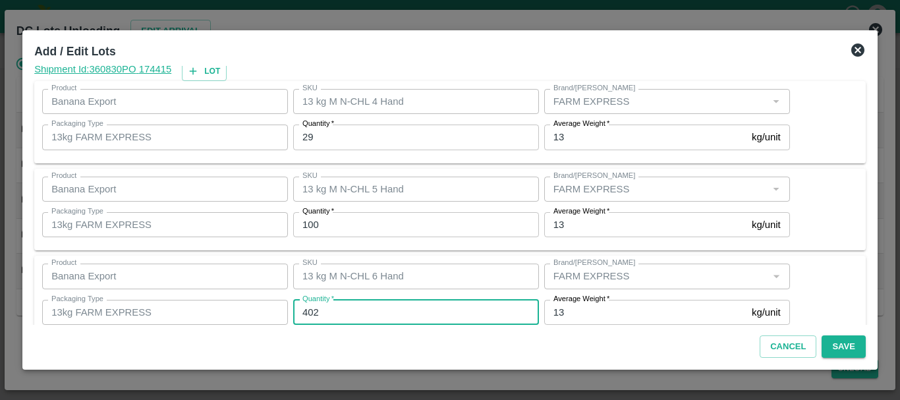
type input "402"
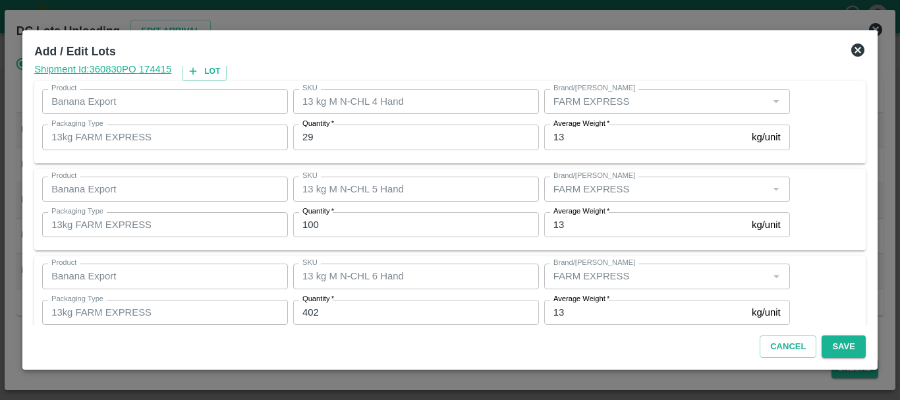
scroll to position [223, 0]
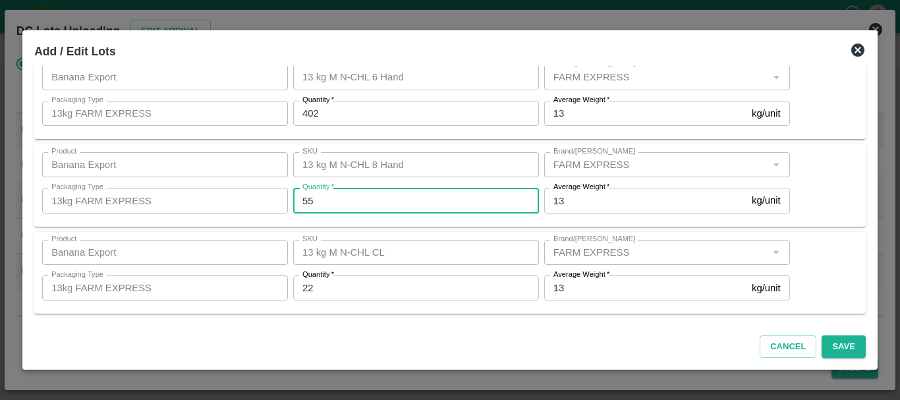
type input "55"
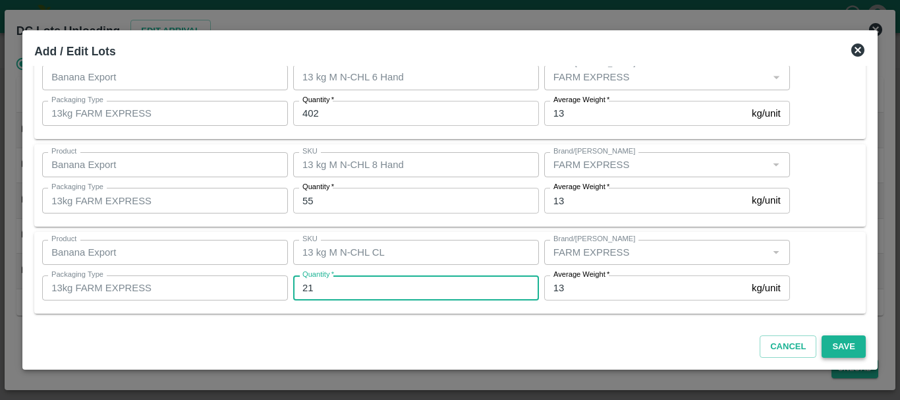
type input "21"
click at [829, 343] on button "Save" at bounding box center [842, 346] width 43 height 23
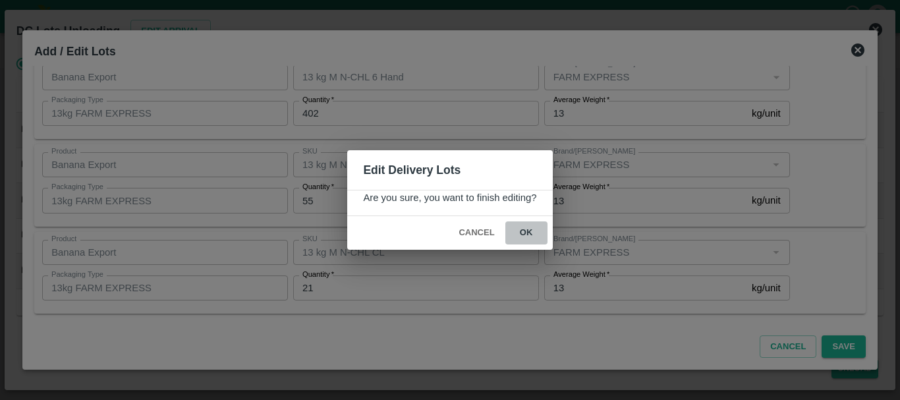
click at [538, 243] on button "ok" at bounding box center [526, 232] width 42 height 23
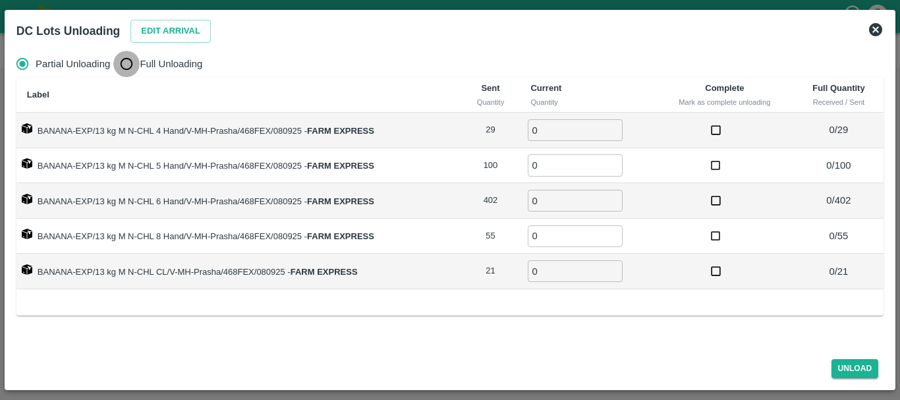
click at [123, 62] on input "Full Unloading" at bounding box center [126, 64] width 26 height 26
radio input "true"
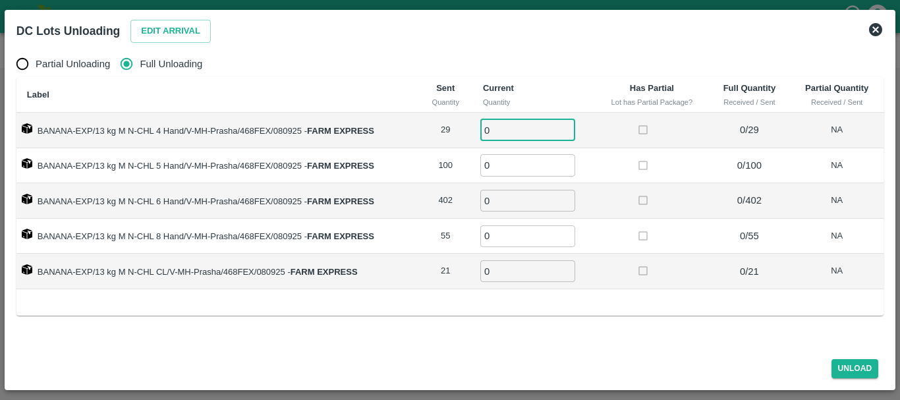
click at [519, 132] on input "0" at bounding box center [527, 130] width 95 height 22
type input "029"
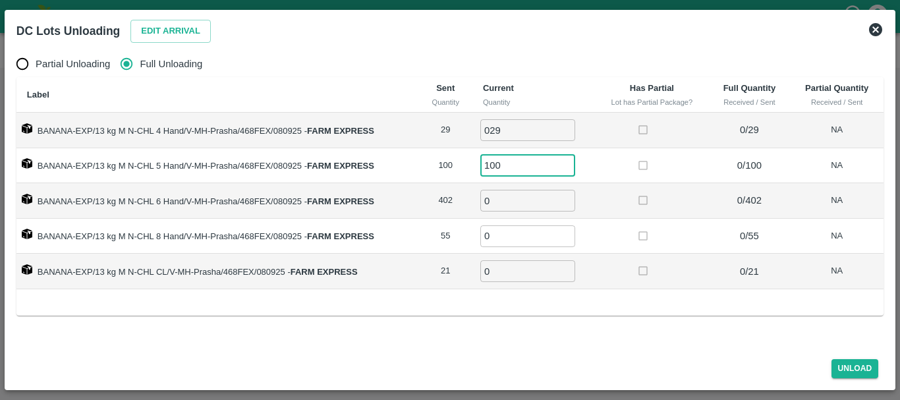
type input "100"
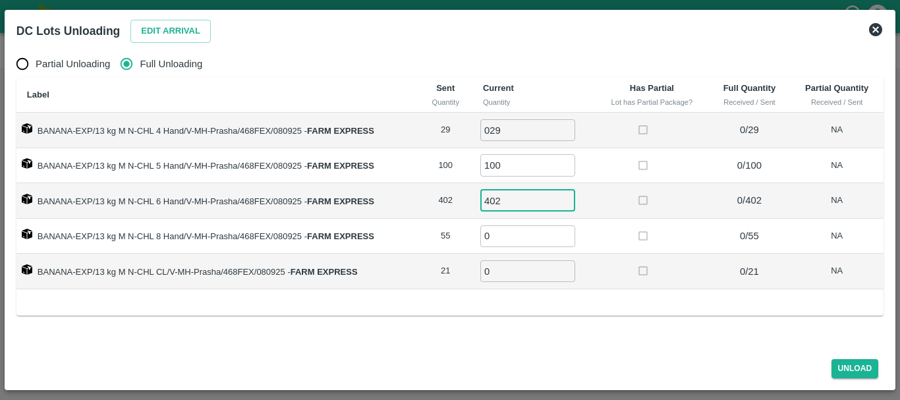
type input "402"
type input "55"
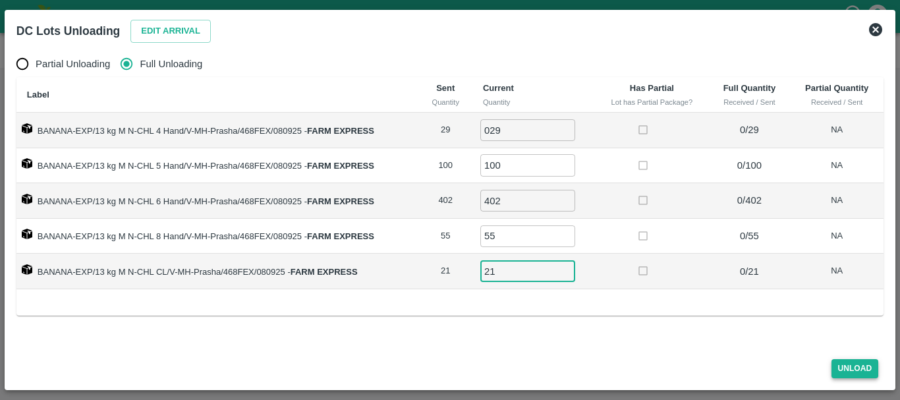
type input "21"
click at [851, 369] on button "Unload" at bounding box center [854, 368] width 47 height 19
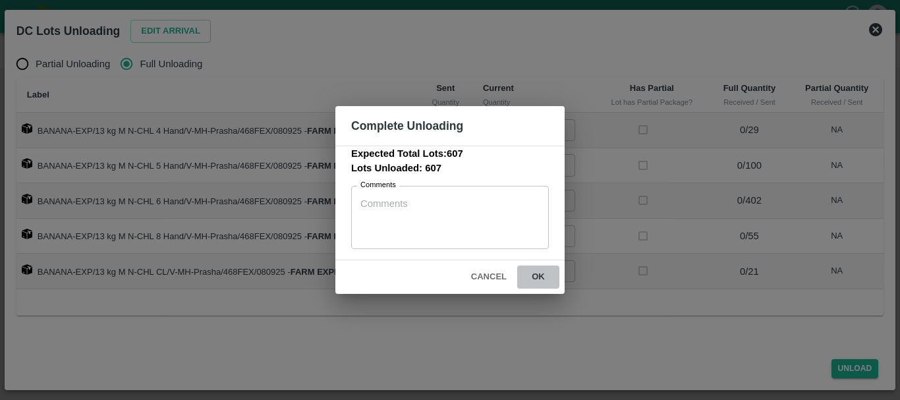
click at [533, 281] on button "ok" at bounding box center [538, 276] width 42 height 23
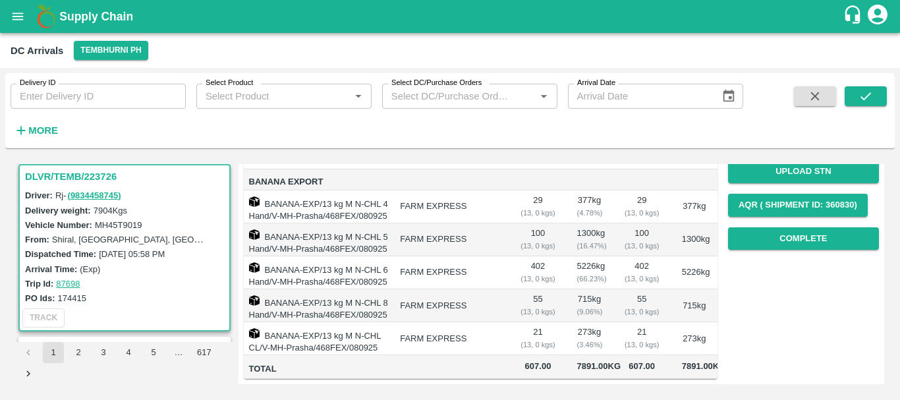
scroll to position [0, 0]
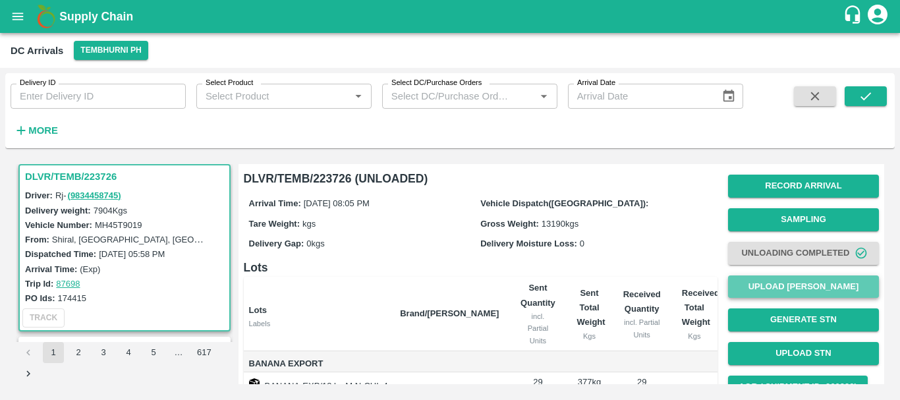
click at [790, 281] on button "Upload [PERSON_NAME]" at bounding box center [803, 286] width 151 height 23
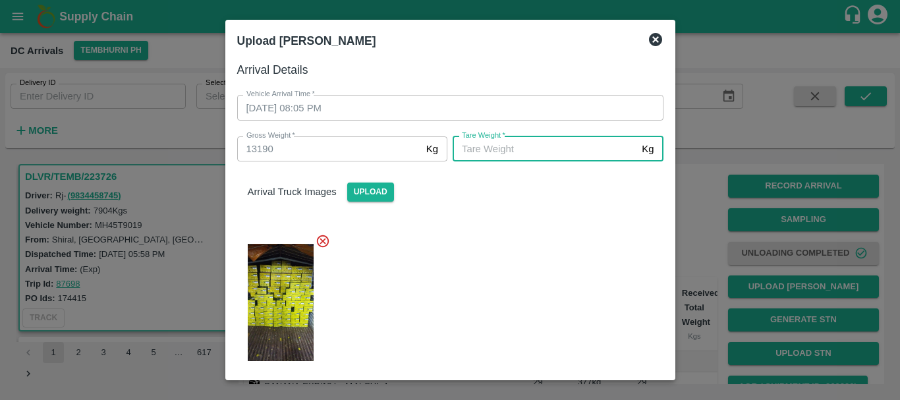
click at [581, 160] on input "[PERSON_NAME]   *" at bounding box center [544, 148] width 184 height 25
type input "4680"
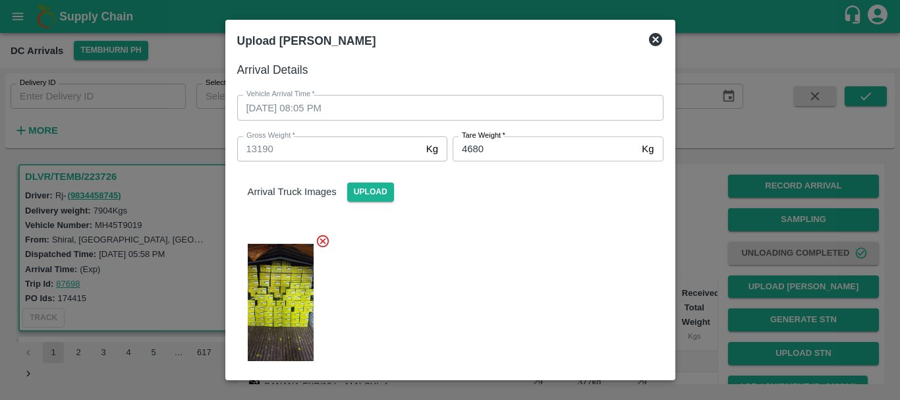
click at [516, 277] on div at bounding box center [445, 298] width 437 height 151
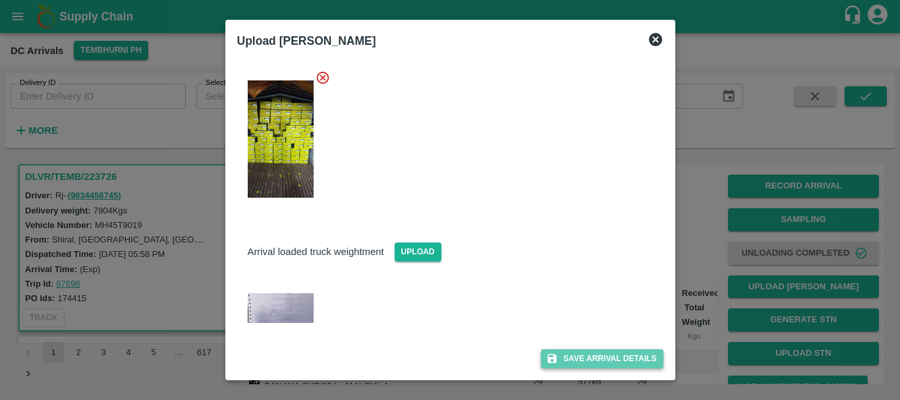
click at [564, 361] on button "Save Arrival Details" at bounding box center [602, 358] width 122 height 19
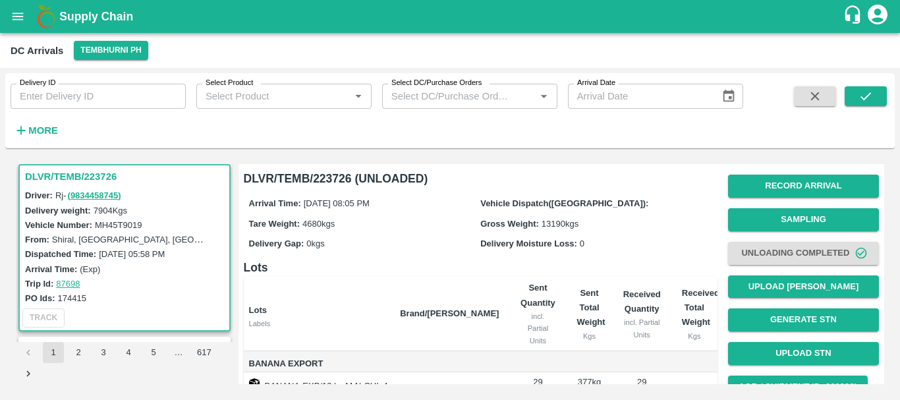
scroll to position [254, 0]
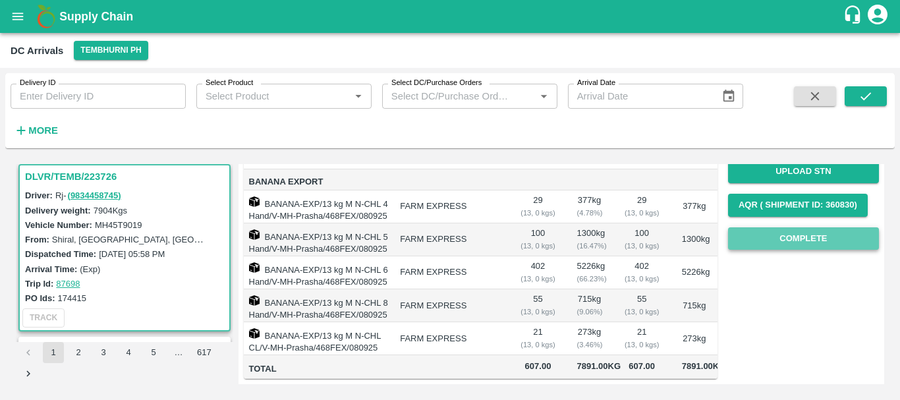
click at [747, 227] on button "Complete" at bounding box center [803, 238] width 151 height 23
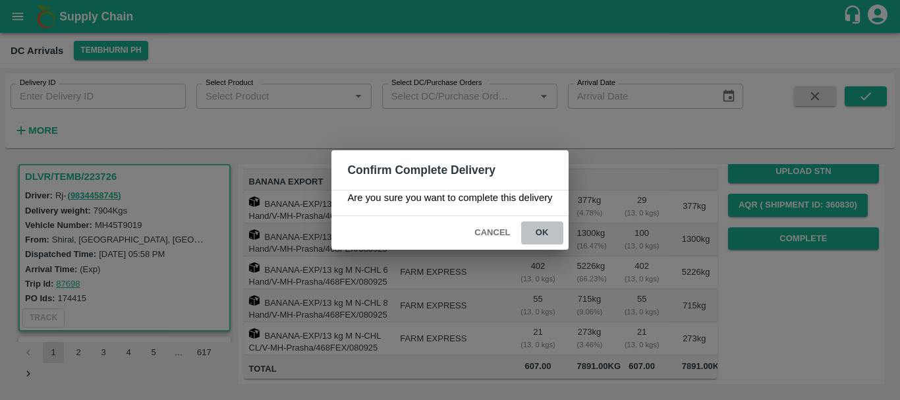
click at [541, 233] on button "ok" at bounding box center [542, 232] width 42 height 23
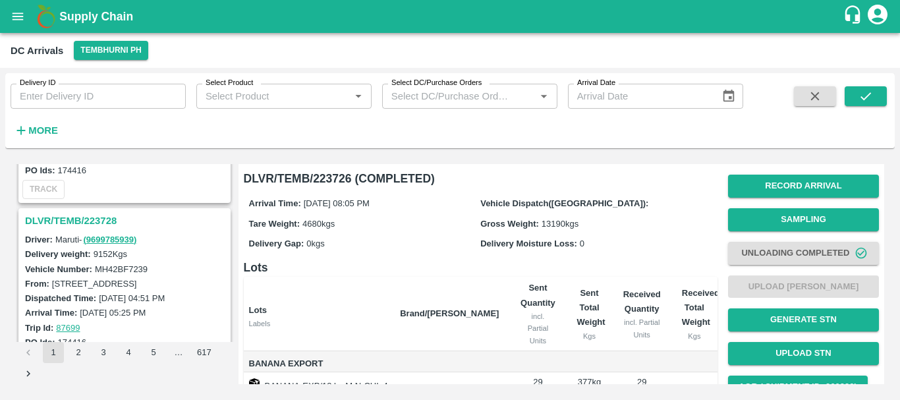
scroll to position [649, 0]
click at [104, 227] on h3 "DLVR/TEMB/223728" at bounding box center [126, 221] width 203 height 17
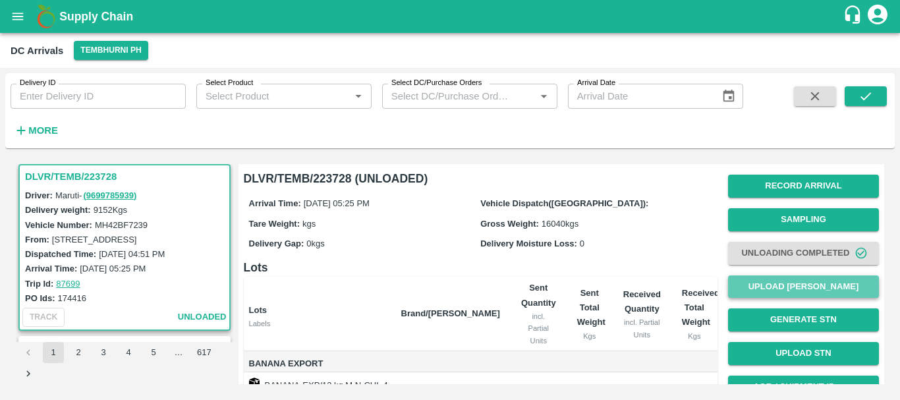
click at [783, 286] on button "Upload [PERSON_NAME]" at bounding box center [803, 286] width 151 height 23
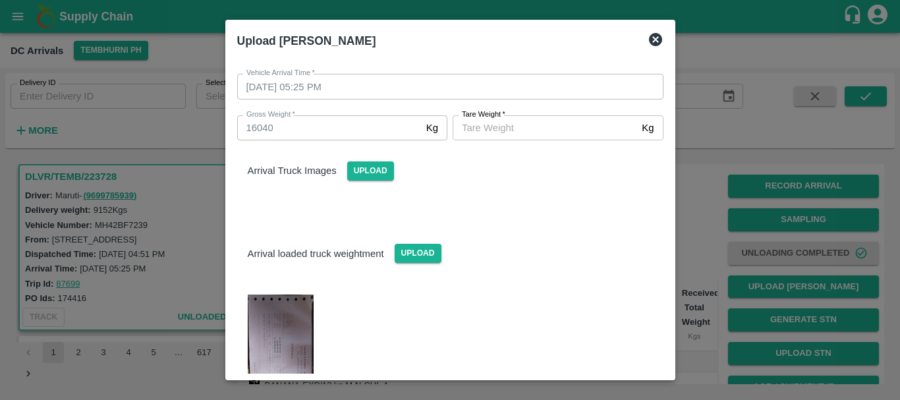
scroll to position [146, 0]
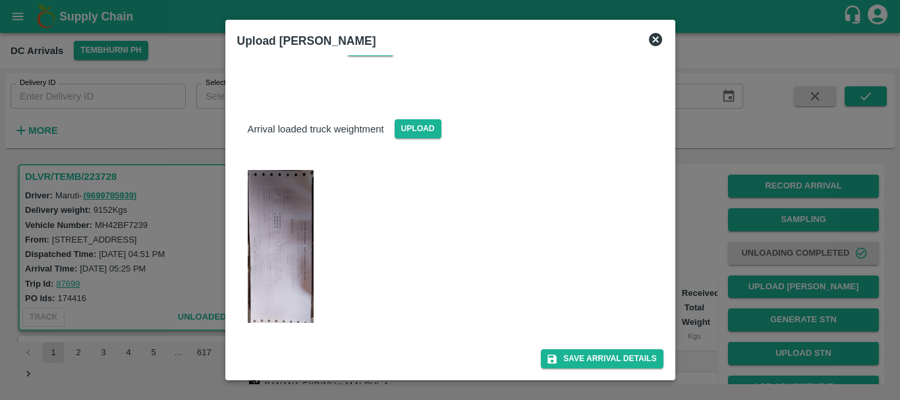
click at [302, 242] on img at bounding box center [281, 246] width 66 height 153
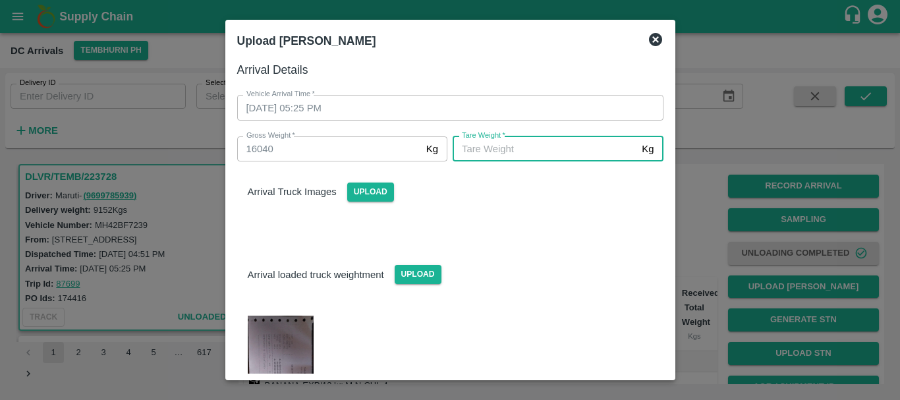
click at [489, 145] on input "[PERSON_NAME]   *" at bounding box center [544, 148] width 184 height 25
type input "6040"
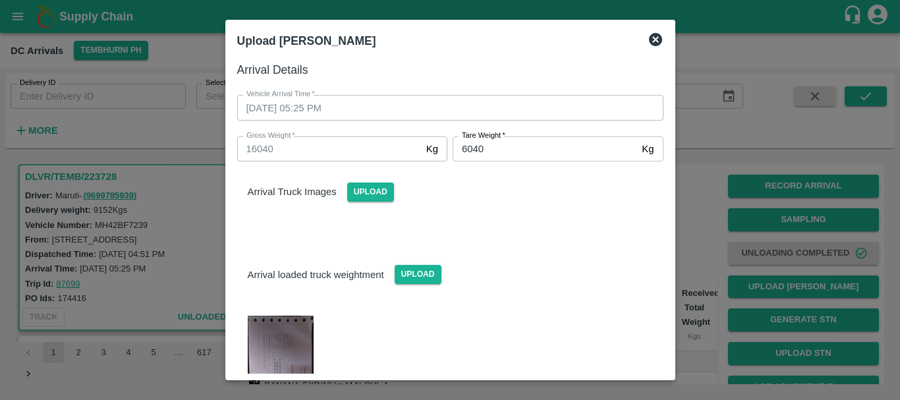
click at [526, 209] on div "Arrival Truck Images Upload" at bounding box center [445, 197] width 437 height 93
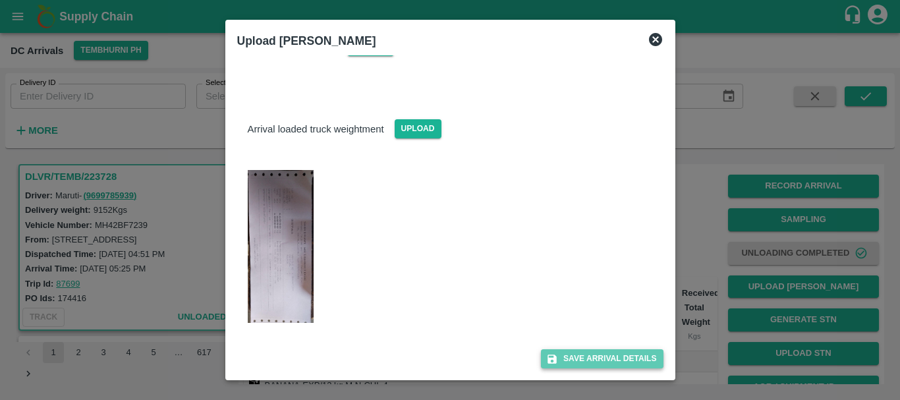
click at [593, 356] on button "Save Arrival Details" at bounding box center [602, 358] width 122 height 19
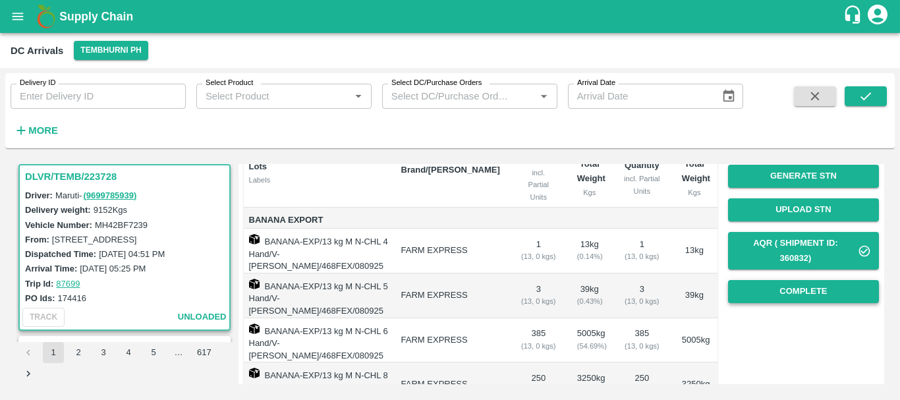
scroll to position [143, 0]
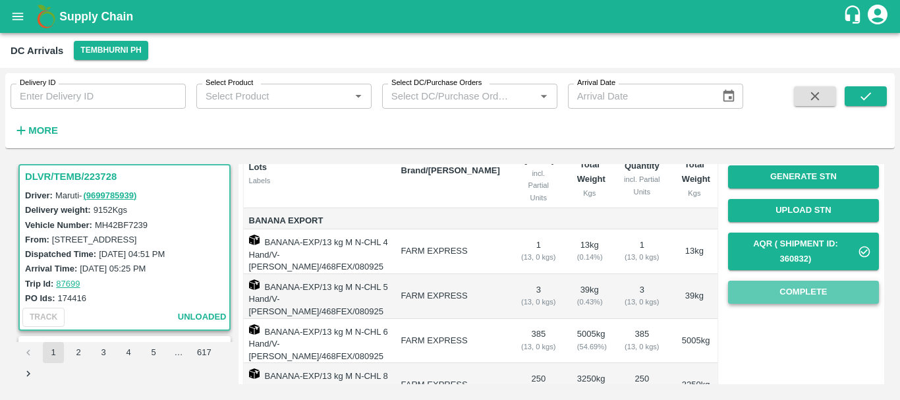
click at [778, 288] on button "Complete" at bounding box center [803, 292] width 151 height 23
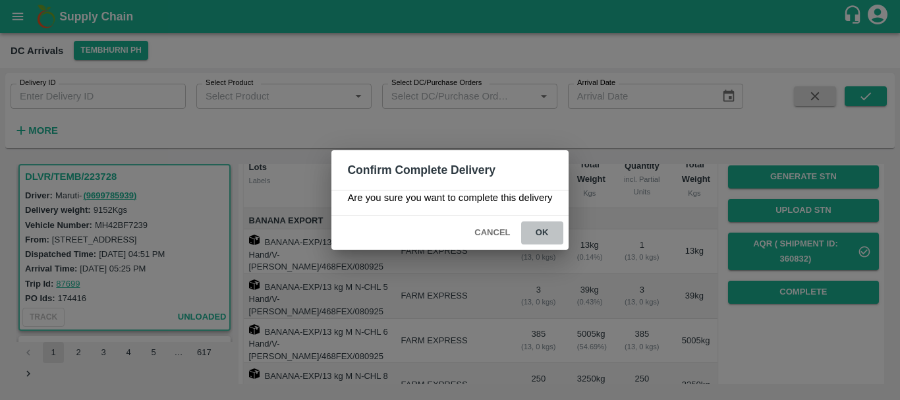
click at [558, 229] on button "ok" at bounding box center [542, 232] width 42 height 23
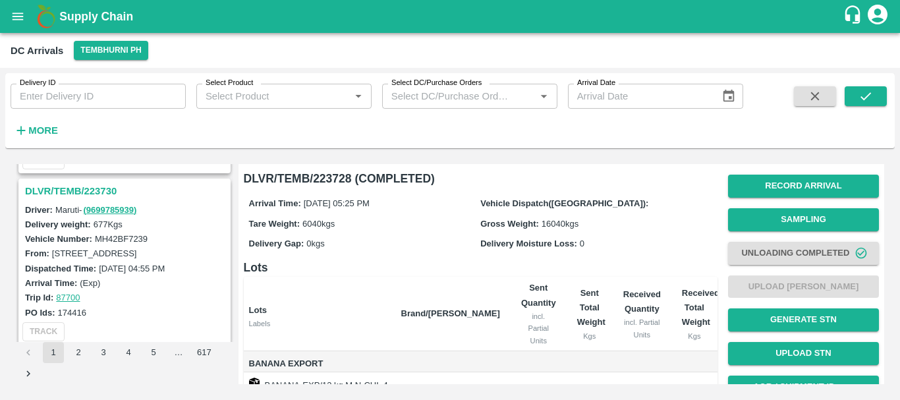
scroll to position [507, 0]
click at [102, 187] on h3 "DLVR/TEMB/223730" at bounding box center [126, 191] width 203 height 17
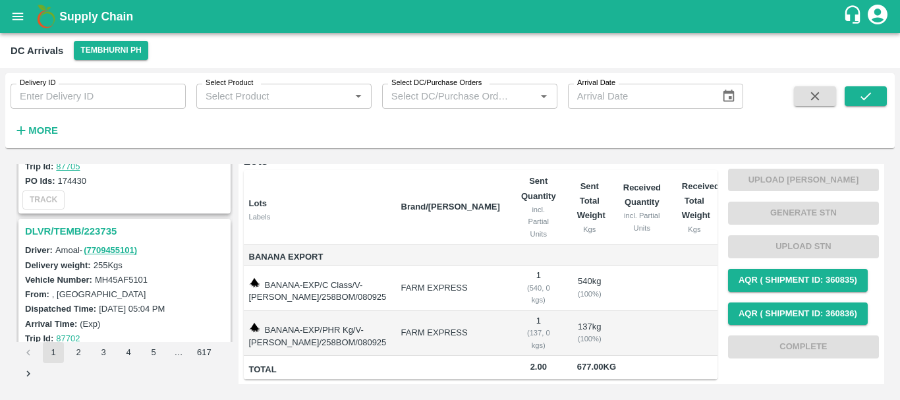
scroll to position [294, 0]
click at [98, 230] on h3 "DLVR/TEMB/223735" at bounding box center [126, 231] width 203 height 17
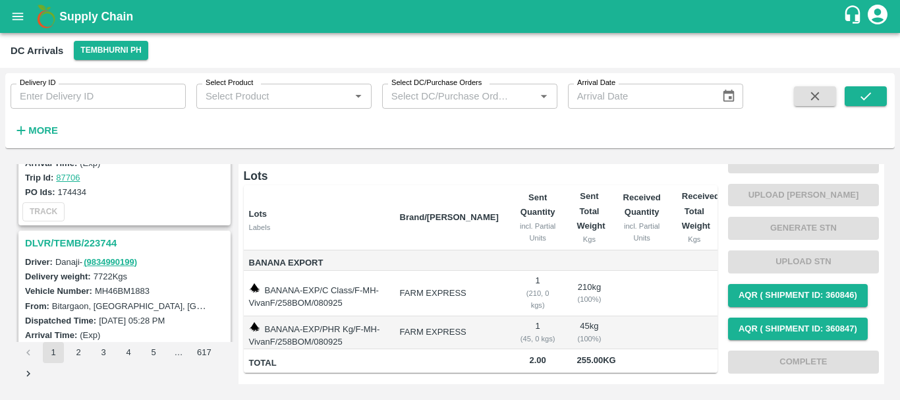
click at [92, 241] on h3 "DLVR/TEMB/223744" at bounding box center [126, 242] width 203 height 17
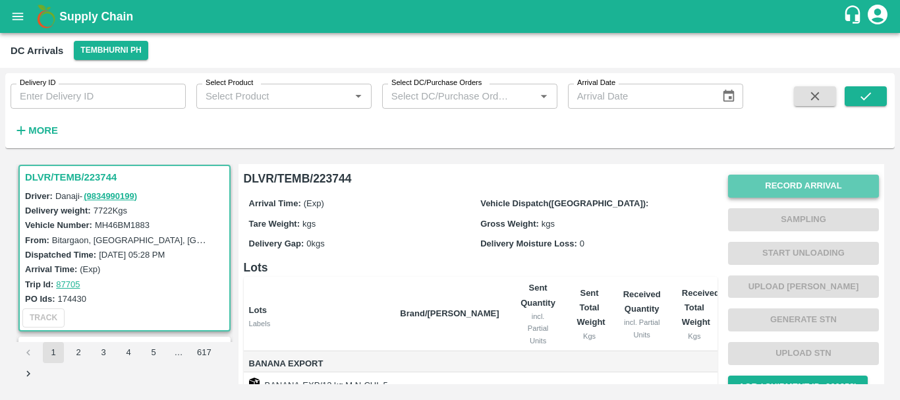
click at [744, 189] on button "Record Arrival" at bounding box center [803, 186] width 151 height 23
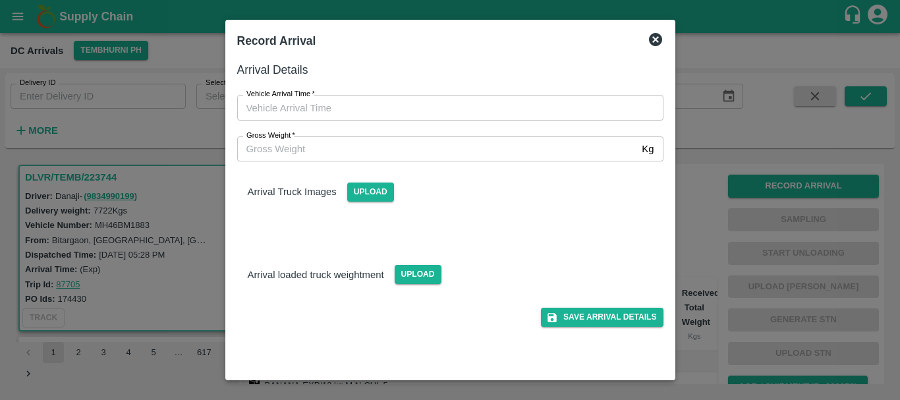
type input "DD/MM/YYYY hh:mm aa"
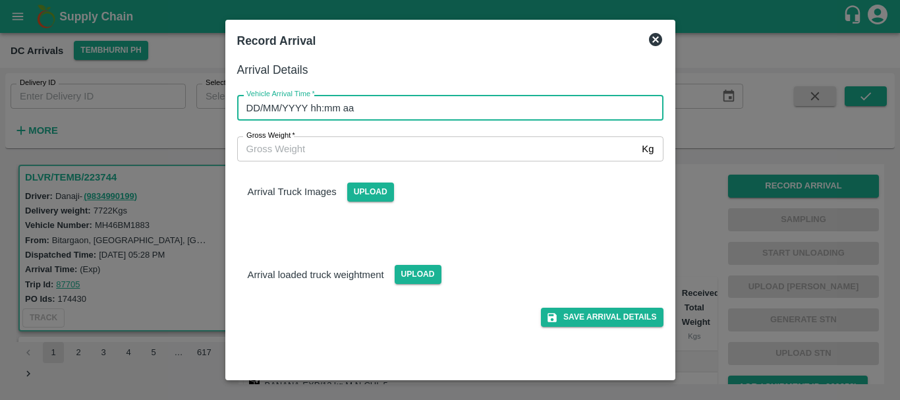
click at [568, 111] on input "DD/MM/YYYY hh:mm aa" at bounding box center [445, 107] width 417 height 25
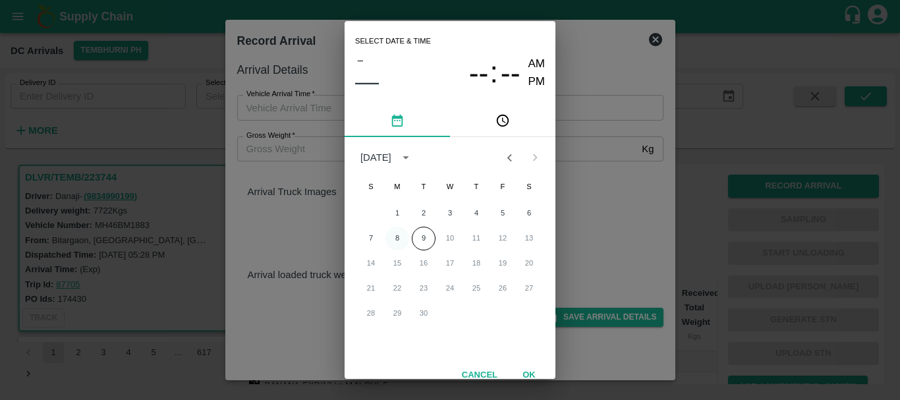
click at [392, 236] on button "8" at bounding box center [397, 239] width 24 height 24
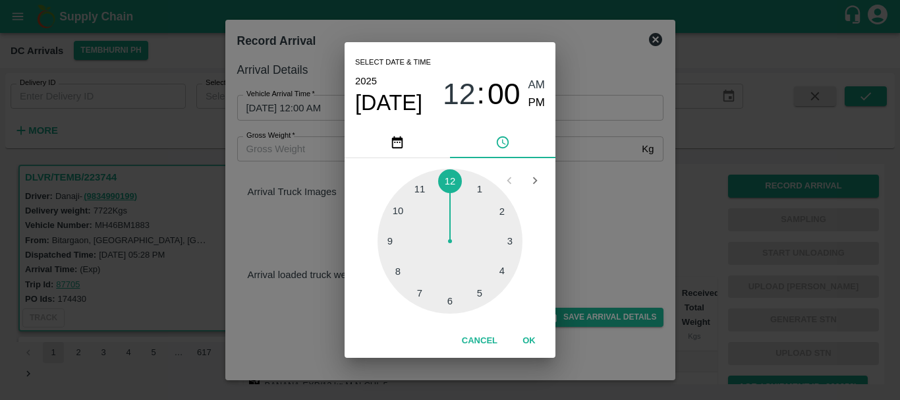
click at [396, 215] on div at bounding box center [449, 241] width 145 height 145
drag, startPoint x: 501, startPoint y: 203, endPoint x: 539, endPoint y: 101, distance: 109.0
click at [539, 101] on div "Select date & time [DATE] 10 : 08 AM PM 05 10 15 20 25 30 35 40 45 50 55 00 Can…" at bounding box center [449, 199] width 211 height 315
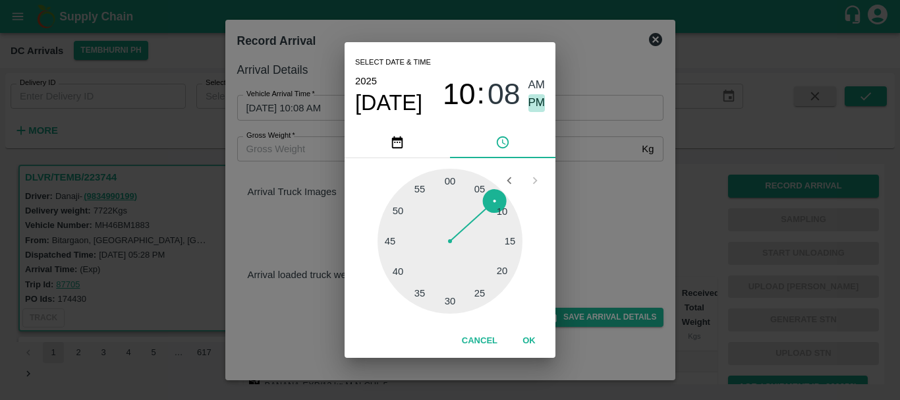
click at [539, 101] on span "PM" at bounding box center [536, 103] width 17 height 18
type input "[DATE] 10:08 PM"
click at [601, 180] on div "Select date & time [DATE] 10 : 08 AM PM 05 10 15 20 25 30 35 40 45 50 55 00 Can…" at bounding box center [450, 200] width 900 height 400
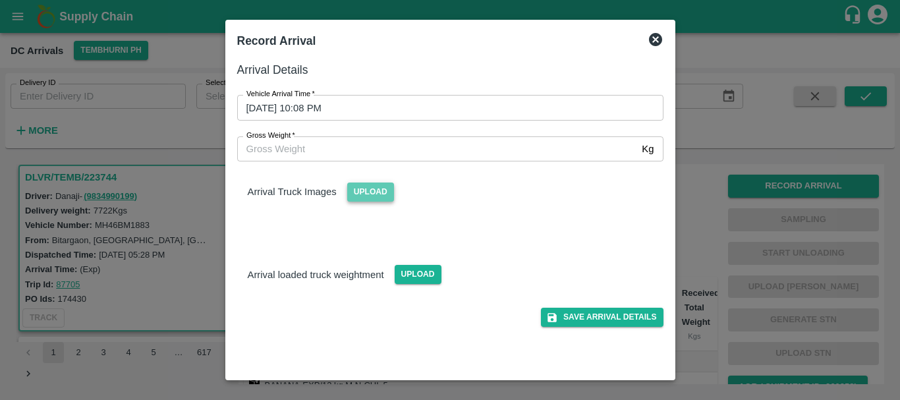
click at [369, 196] on span "Upload" at bounding box center [370, 191] width 47 height 19
click at [0, 0] on input "Upload" at bounding box center [0, 0] width 0 height 0
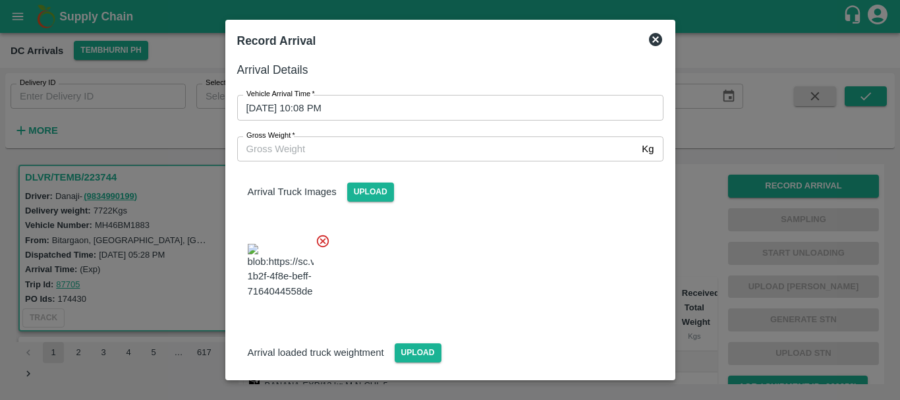
scroll to position [32, 0]
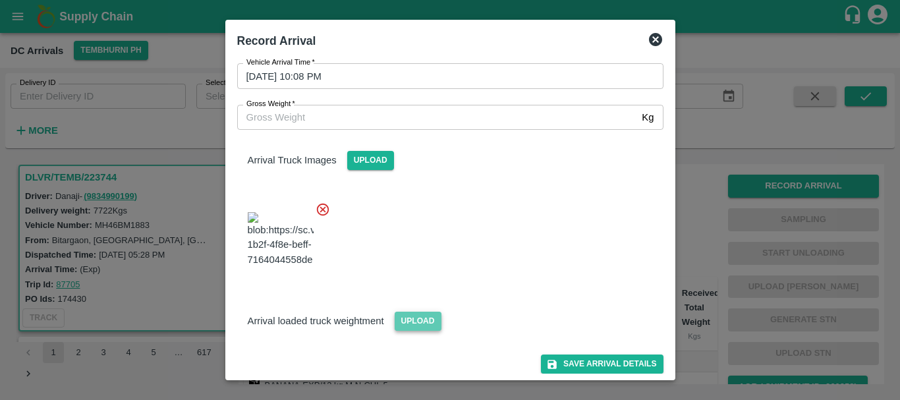
click at [410, 316] on span "Upload" at bounding box center [417, 320] width 47 height 19
click at [0, 0] on input "Upload" at bounding box center [0, 0] width 0 height 0
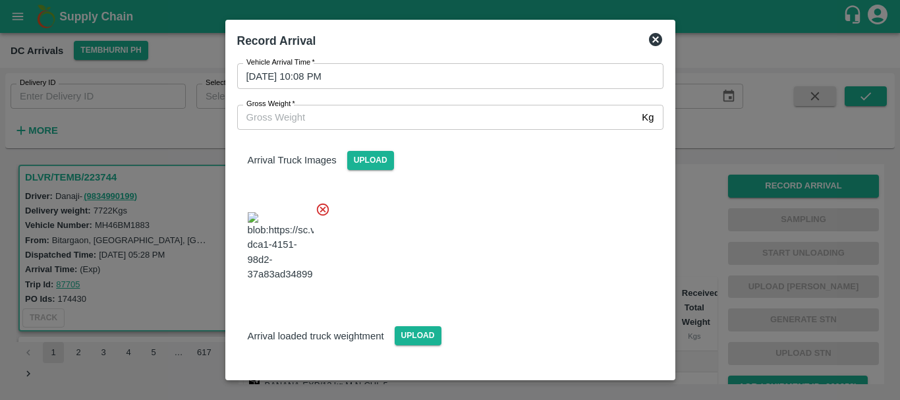
scroll to position [95, 0]
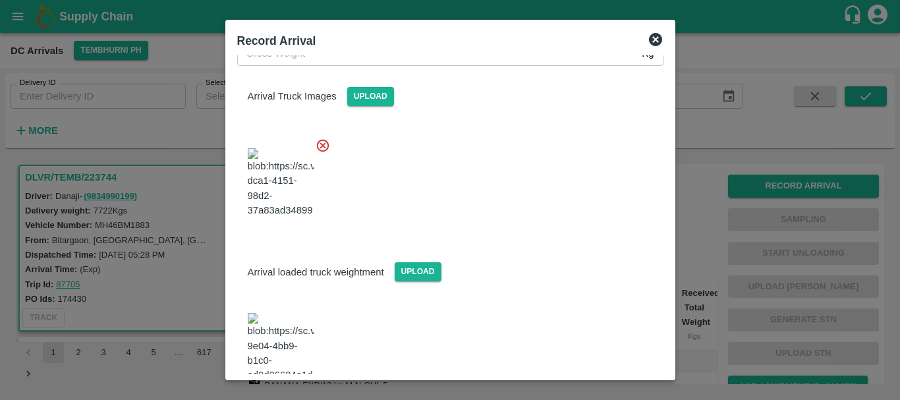
click at [304, 313] on img at bounding box center [281, 347] width 66 height 69
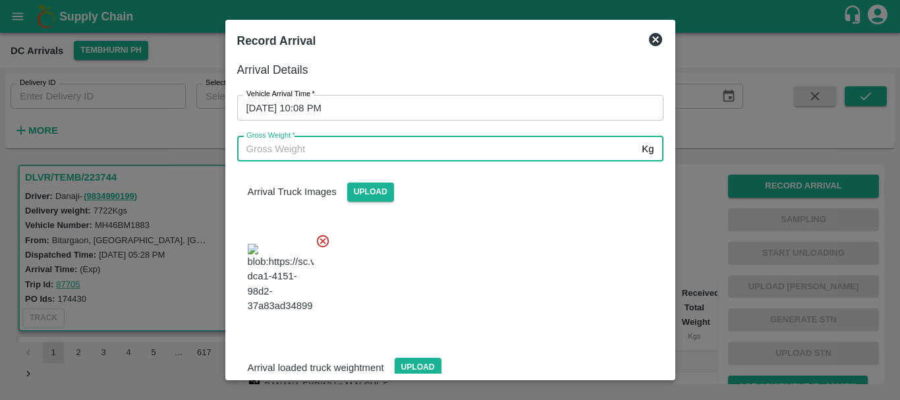
click at [336, 146] on input "Gross Weight   *" at bounding box center [437, 148] width 400 height 25
type input "13640"
click at [493, 245] on div at bounding box center [445, 274] width 437 height 103
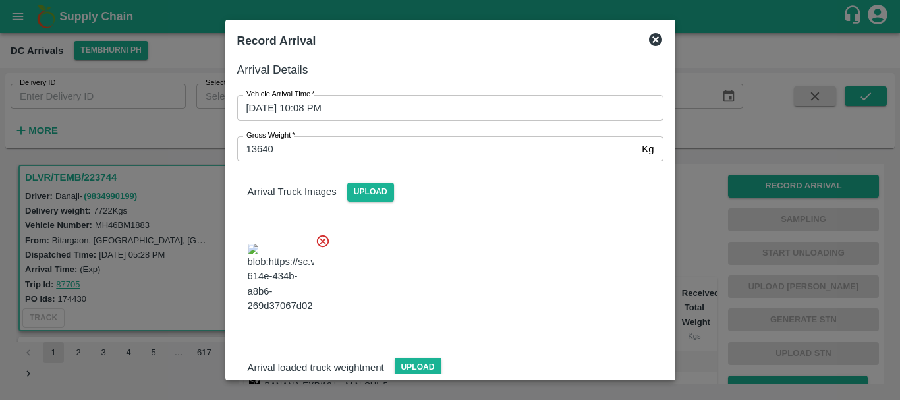
scroll to position [95, 0]
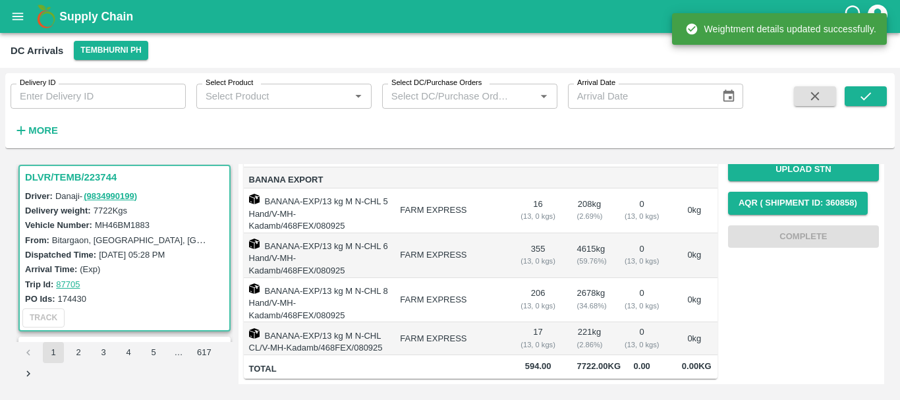
scroll to position [0, 0]
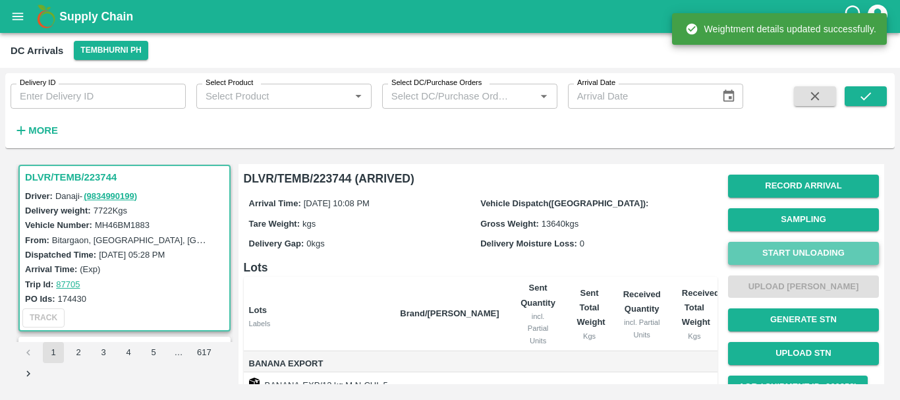
click at [766, 246] on button "Start Unloading" at bounding box center [803, 253] width 151 height 23
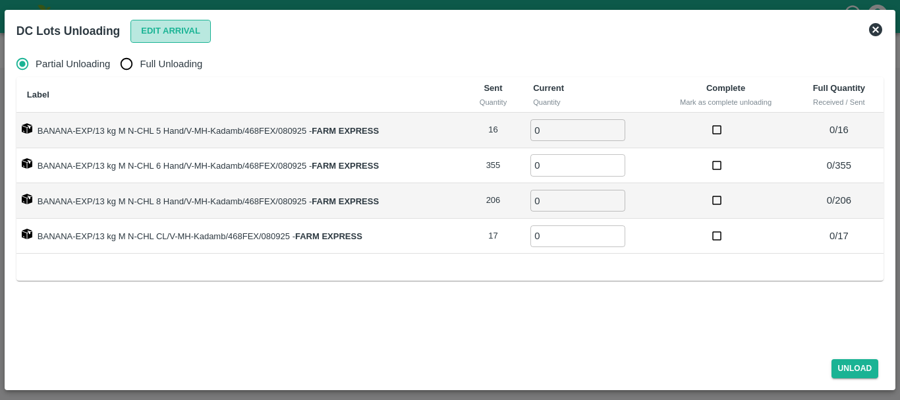
click at [184, 27] on button "Edit Arrival" at bounding box center [170, 31] width 80 height 23
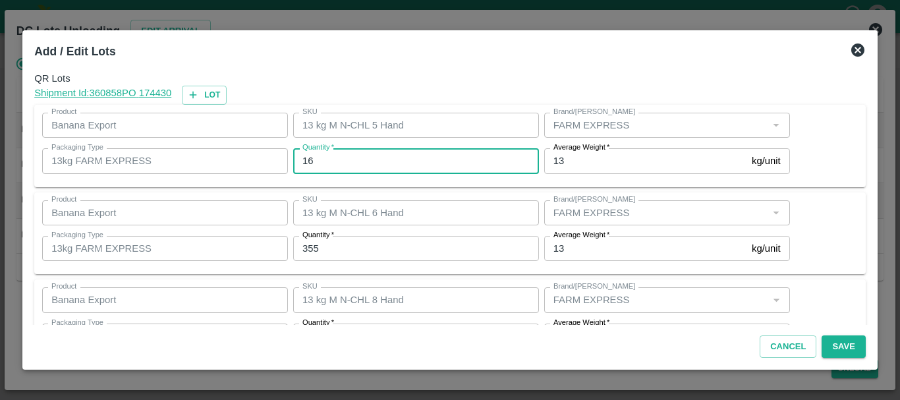
click at [414, 164] on input "16" at bounding box center [416, 160] width 246 height 25
type input "1"
type input "21"
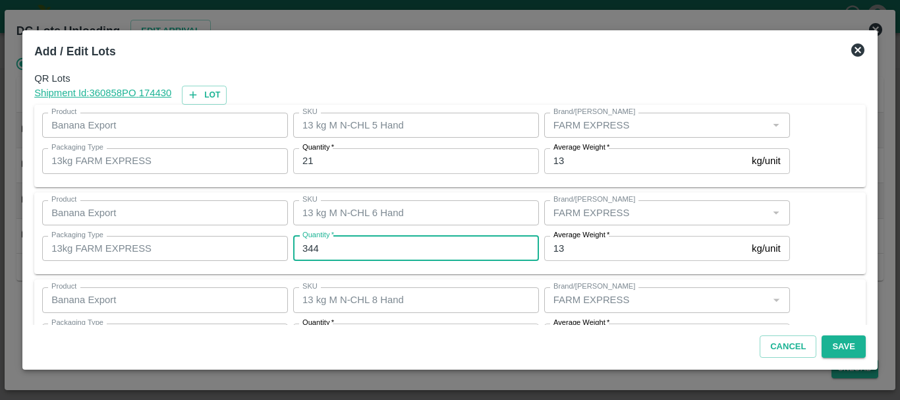
type input "344"
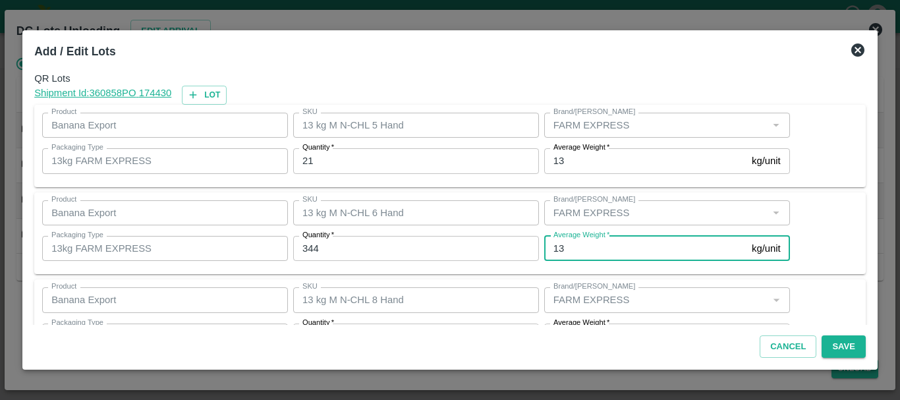
scroll to position [24, 0]
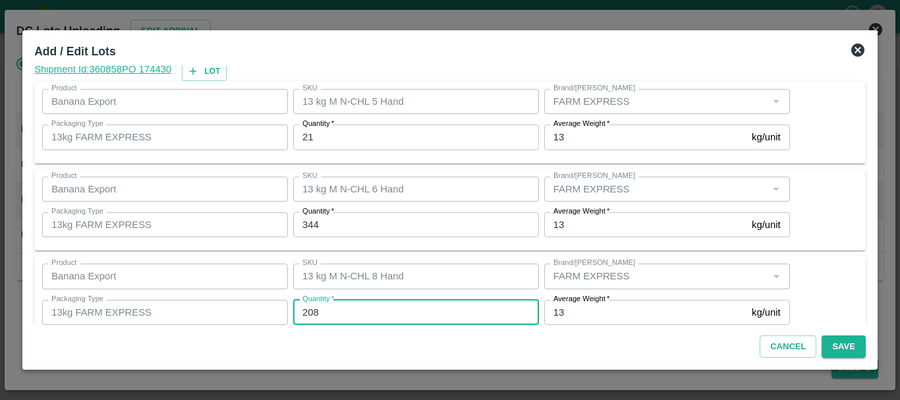
type input "208"
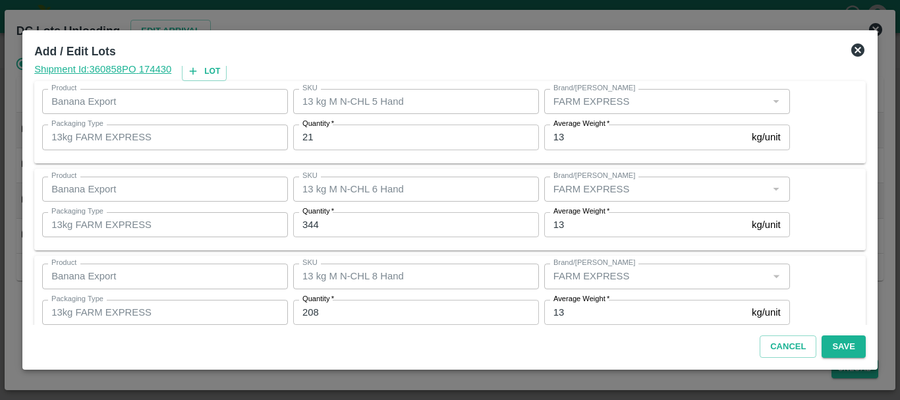
scroll to position [135, 0]
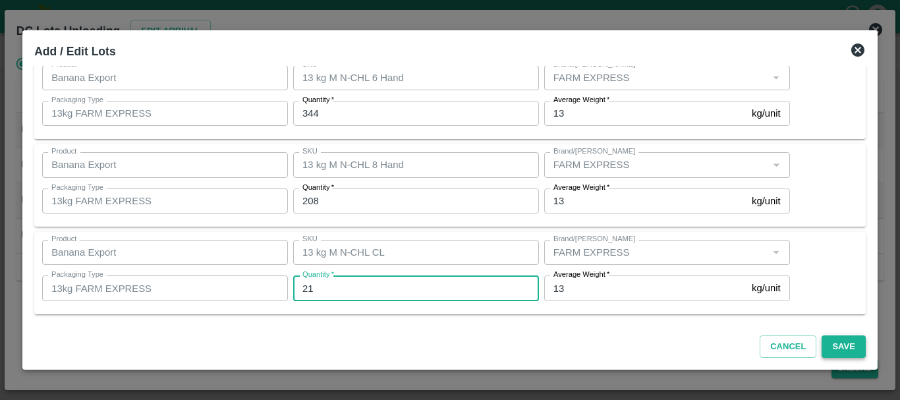
type input "21"
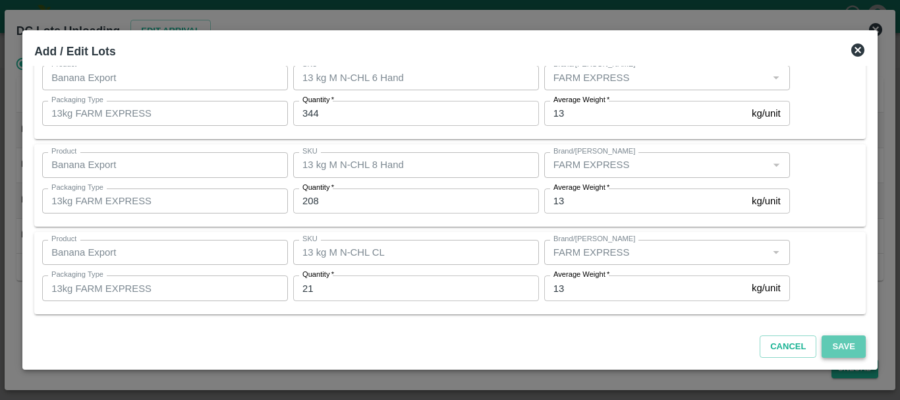
click at [841, 344] on button "Save" at bounding box center [842, 346] width 43 height 23
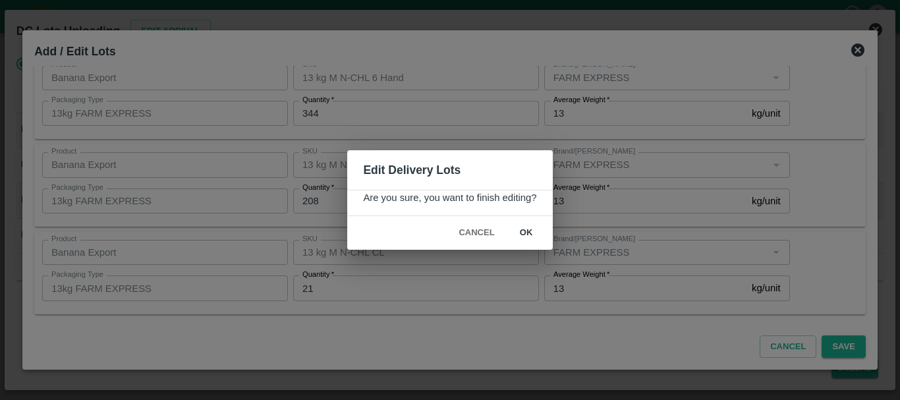
click at [535, 236] on button "ok" at bounding box center [526, 232] width 42 height 23
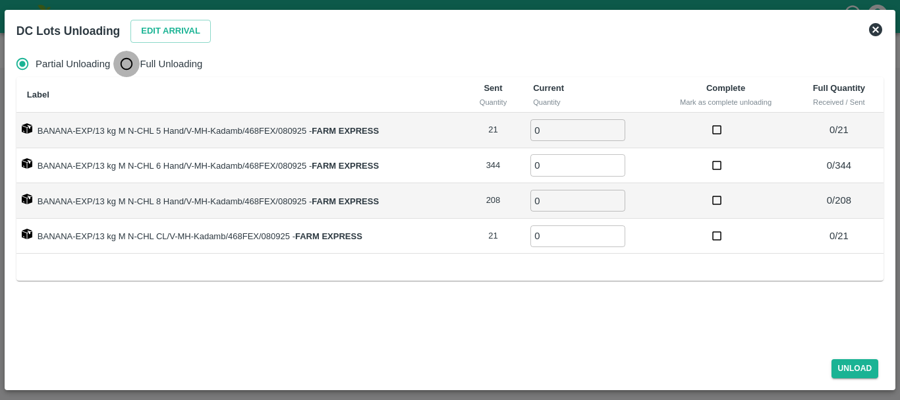
click at [132, 64] on input "Full Unloading" at bounding box center [126, 64] width 26 height 26
radio input "true"
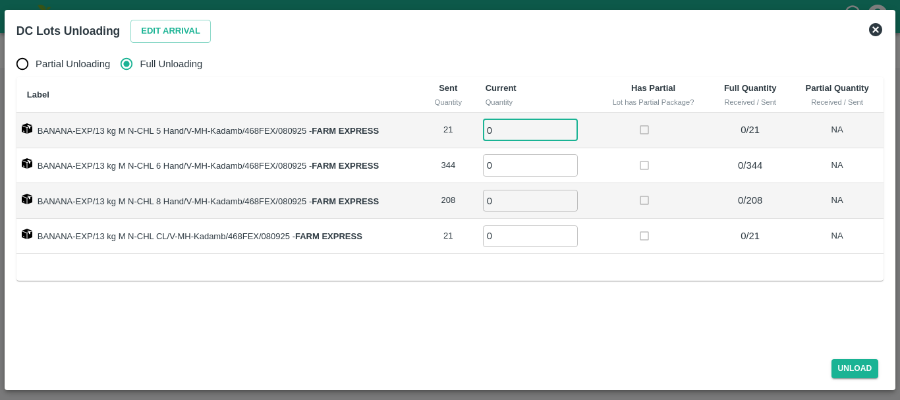
click at [498, 128] on input "0" at bounding box center [530, 130] width 95 height 22
type input "021"
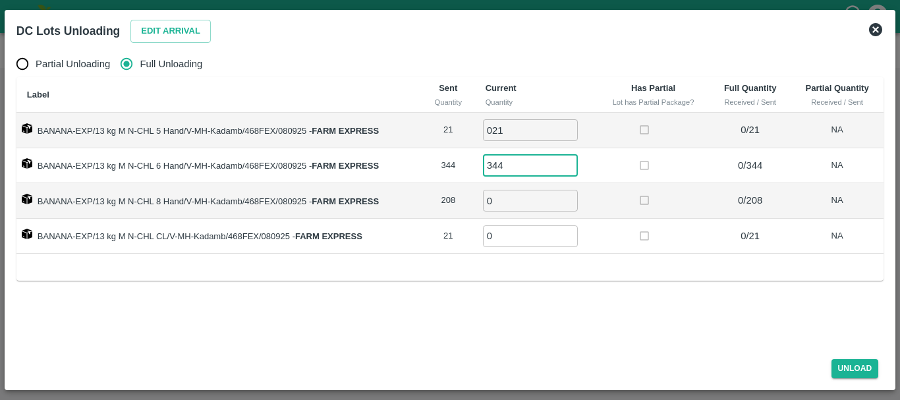
type input "344"
type input "208"
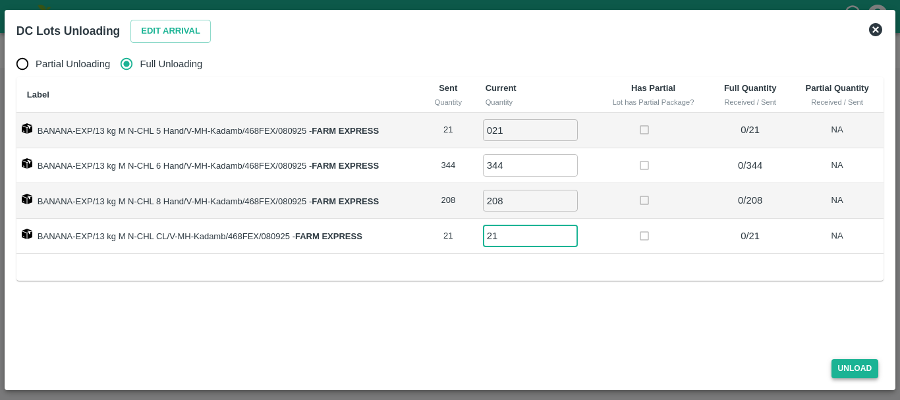
type input "21"
click at [839, 363] on button "Unload" at bounding box center [854, 368] width 47 height 19
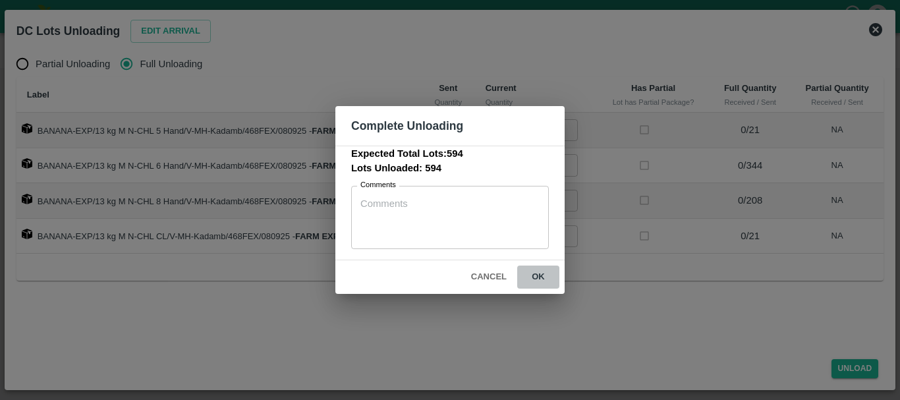
click at [541, 275] on button "ok" at bounding box center [538, 276] width 42 height 23
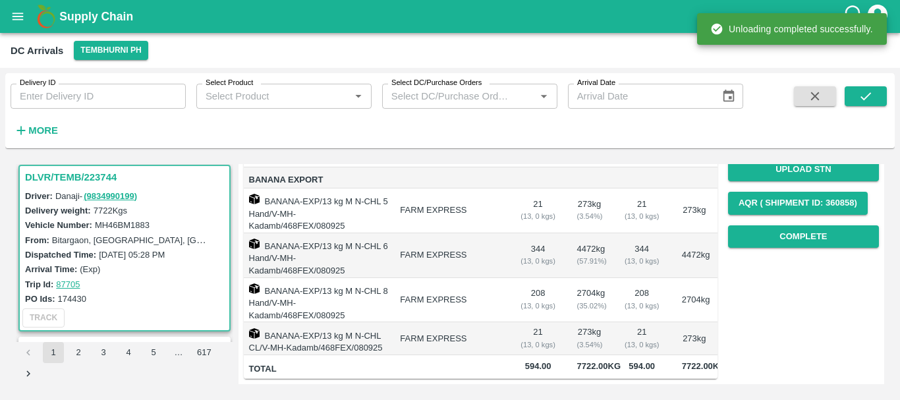
scroll to position [0, 0]
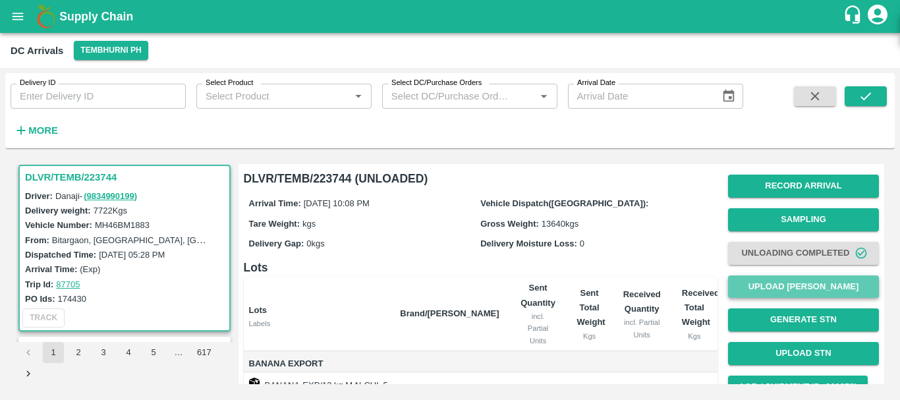
click at [790, 288] on button "Upload [PERSON_NAME]" at bounding box center [803, 286] width 151 height 23
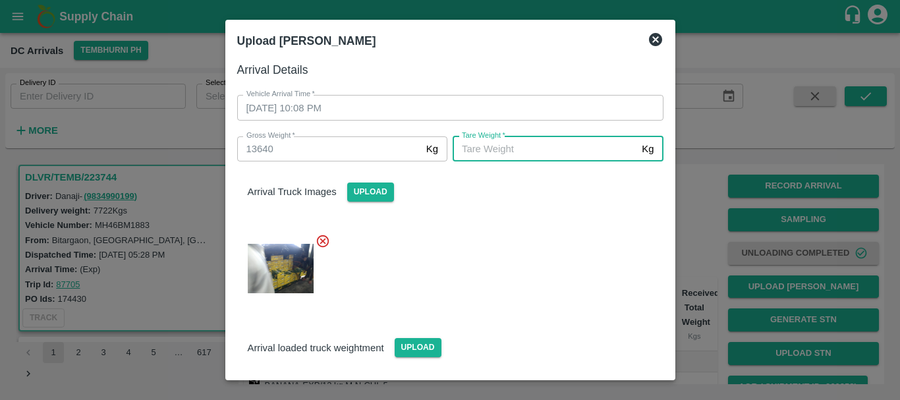
click at [489, 151] on input "[PERSON_NAME]   *" at bounding box center [544, 148] width 184 height 25
type input "5200"
click at [488, 192] on div "Arrival Truck Images Upload" at bounding box center [450, 181] width 447 height 40
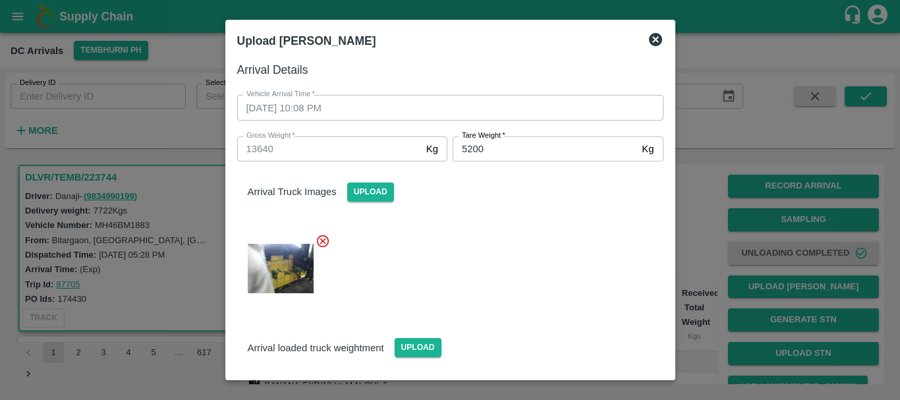
scroll to position [95, 0]
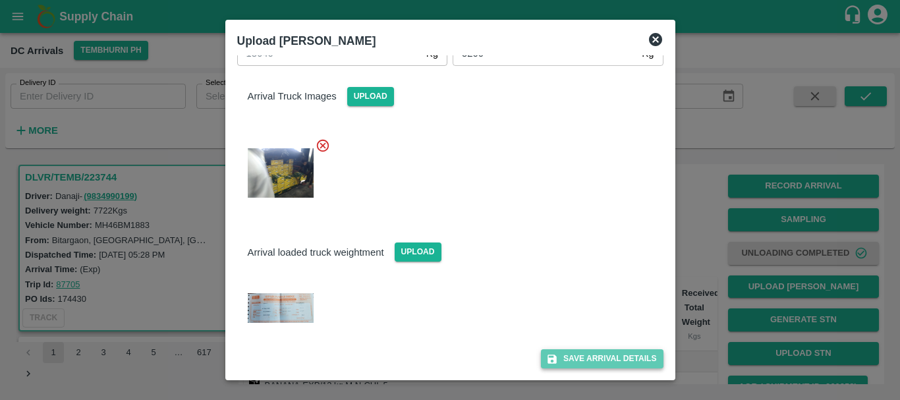
click at [581, 361] on button "Save Arrival Details" at bounding box center [602, 358] width 122 height 19
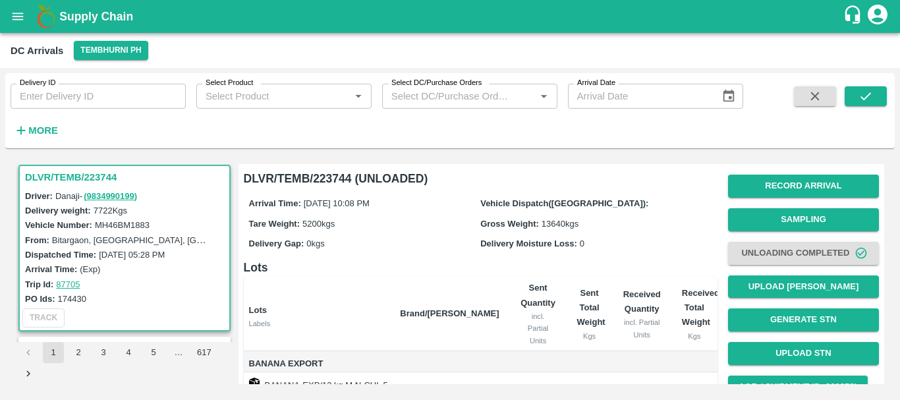
scroll to position [208, 0]
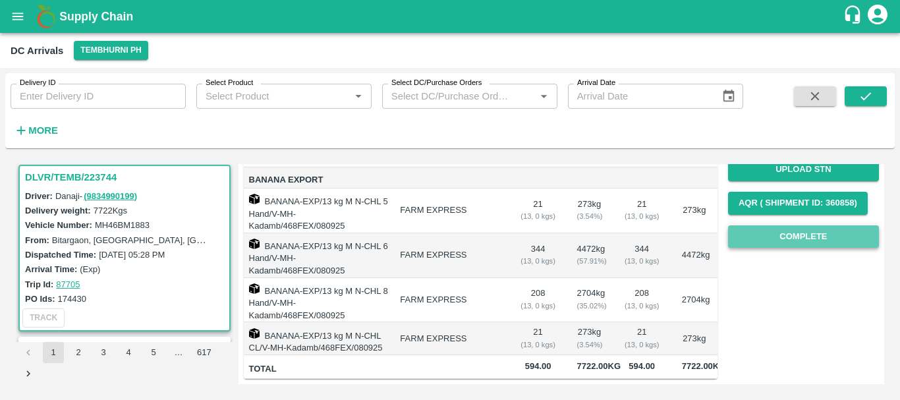
click at [814, 225] on button "Complete" at bounding box center [803, 236] width 151 height 23
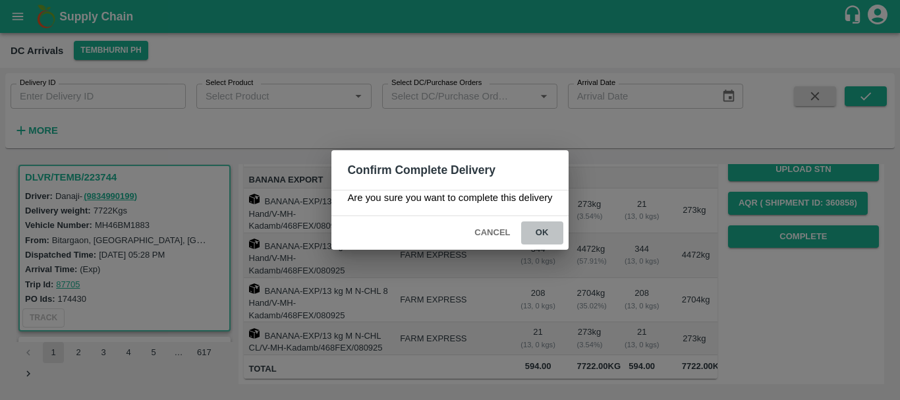
click at [541, 230] on button "ok" at bounding box center [542, 232] width 42 height 23
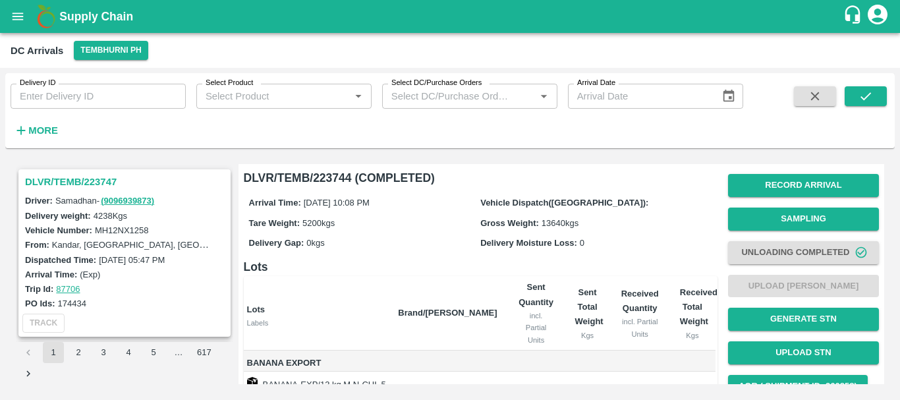
click at [101, 180] on h3 "DLVR/TEMB/223747" at bounding box center [126, 181] width 203 height 17
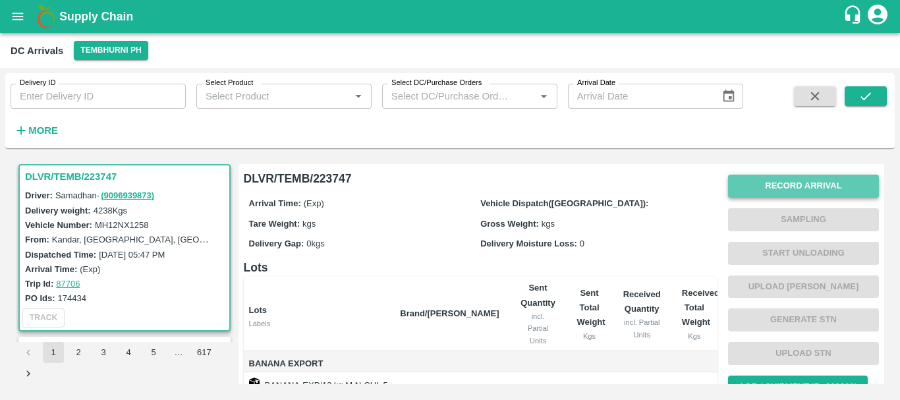
click at [748, 180] on button "Record Arrival" at bounding box center [803, 186] width 151 height 23
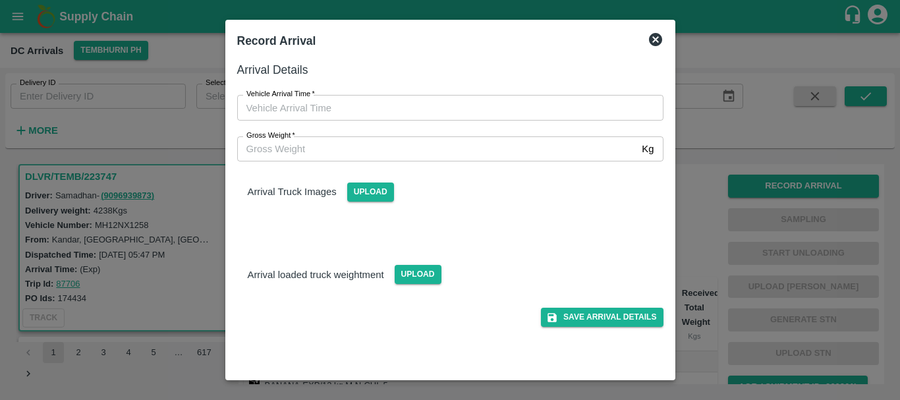
type input "DD/MM/YYYY hh:mm aa"
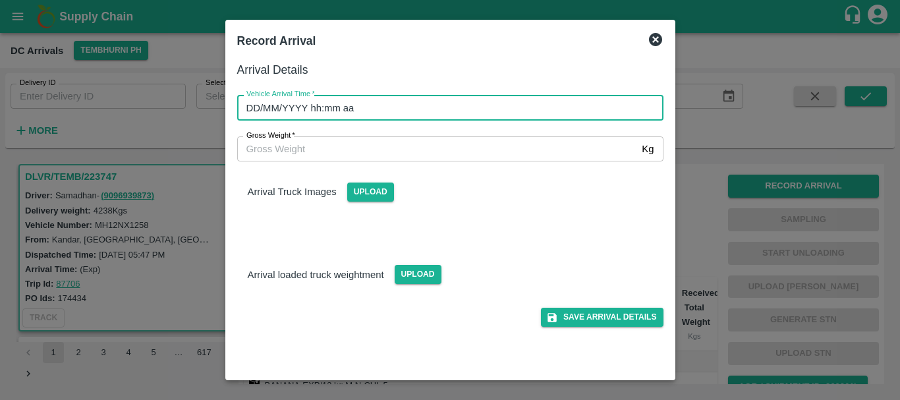
click at [471, 108] on input "DD/MM/YYYY hh:mm aa" at bounding box center [445, 107] width 417 height 25
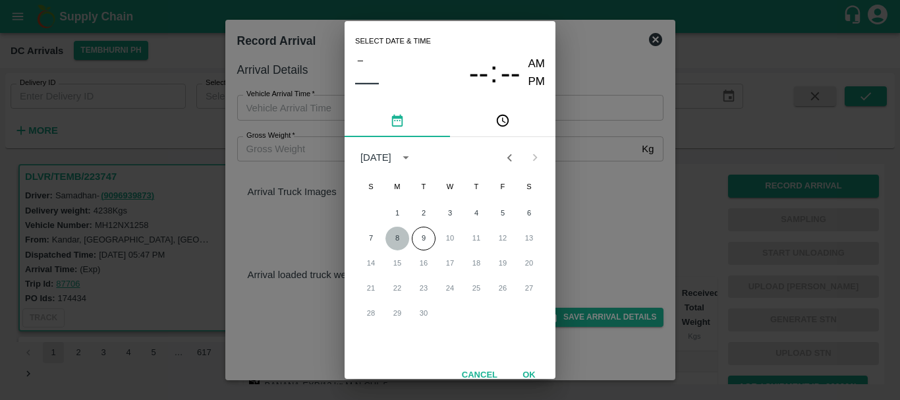
click at [396, 234] on button "8" at bounding box center [397, 239] width 24 height 24
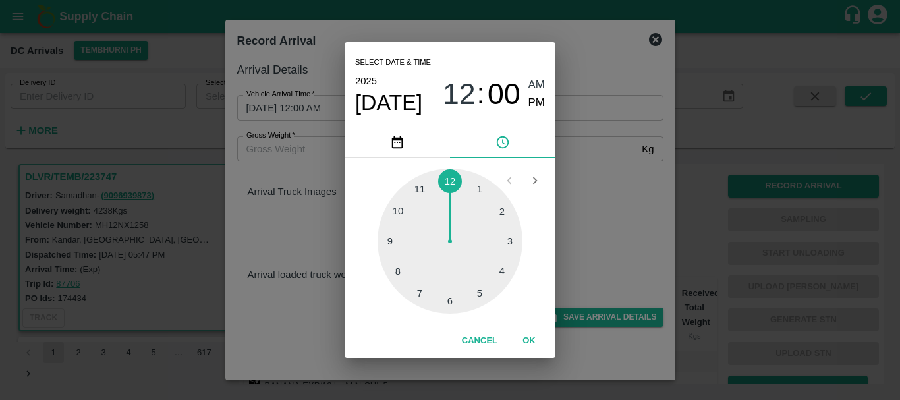
click at [392, 270] on div at bounding box center [449, 241] width 145 height 145
click at [501, 212] on div at bounding box center [449, 241] width 145 height 145
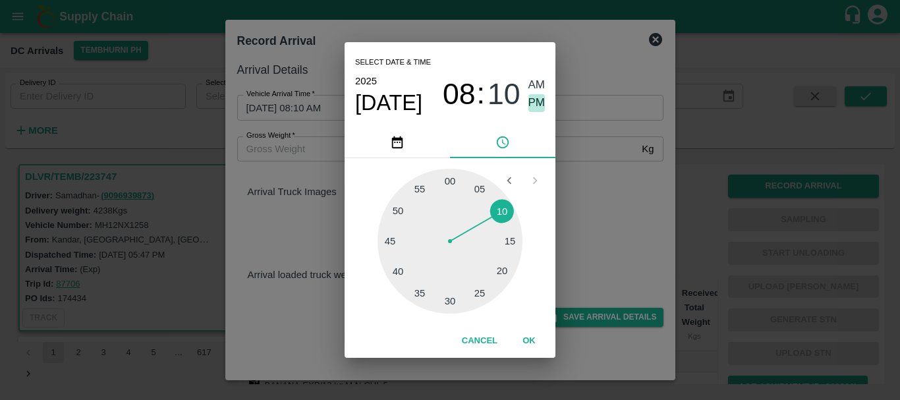
click at [543, 101] on span "PM" at bounding box center [536, 103] width 17 height 18
type input "[DATE] 08:10 PM"
click at [652, 269] on div "Select date & time [DATE] 08 : 10 AM PM 05 10 15 20 25 30 35 40 45 50 55 00 Can…" at bounding box center [450, 200] width 900 height 400
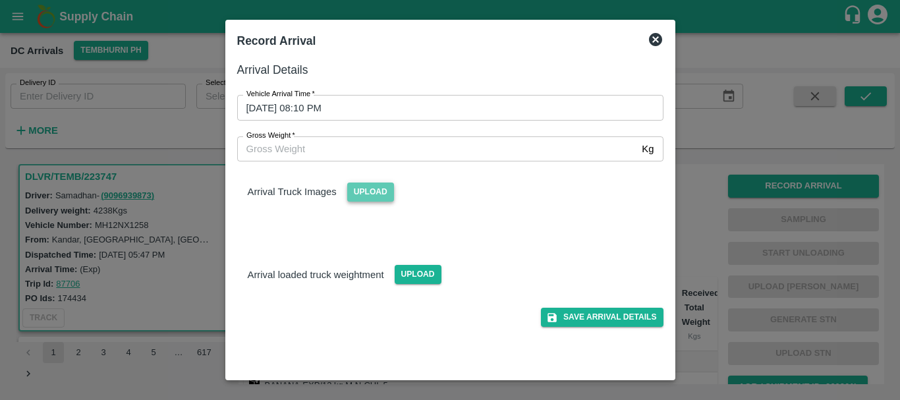
click at [358, 186] on span "Upload" at bounding box center [370, 191] width 47 height 19
click at [0, 0] on input "Upload" at bounding box center [0, 0] width 0 height 0
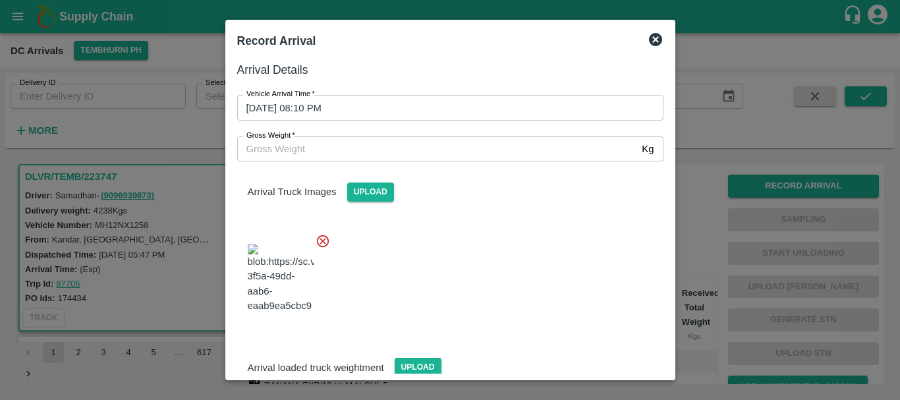
scroll to position [32, 0]
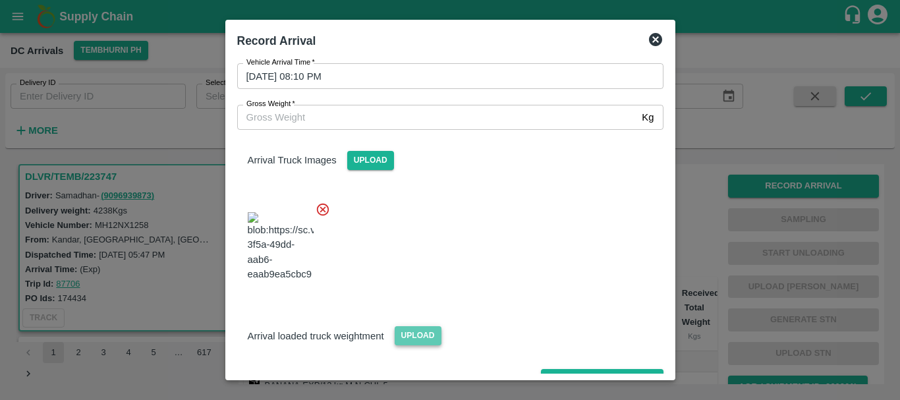
click at [420, 326] on span "Upload" at bounding box center [417, 335] width 47 height 19
click at [0, 0] on input "Upload" at bounding box center [0, 0] width 0 height 0
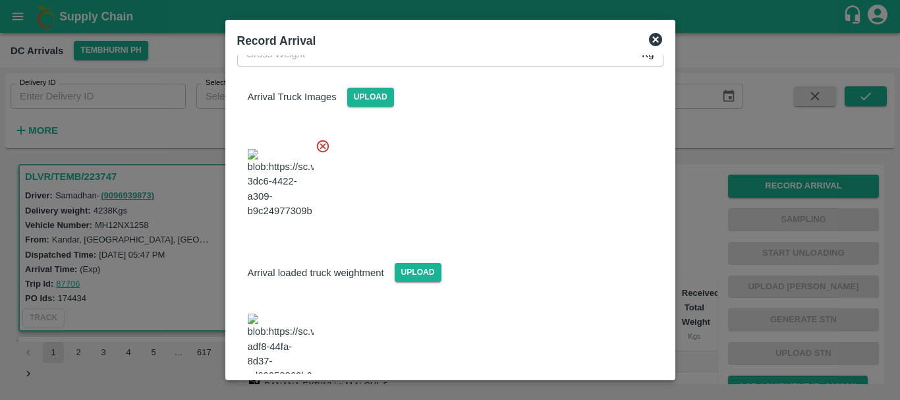
click at [277, 313] on img at bounding box center [281, 347] width 66 height 69
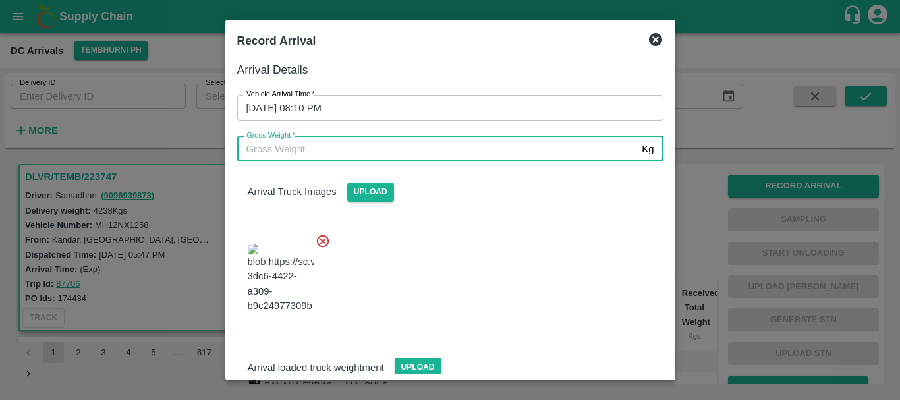
click at [329, 153] on input "Gross Weight   *" at bounding box center [437, 148] width 400 height 25
type input "4990"
click at [477, 253] on div at bounding box center [445, 274] width 437 height 103
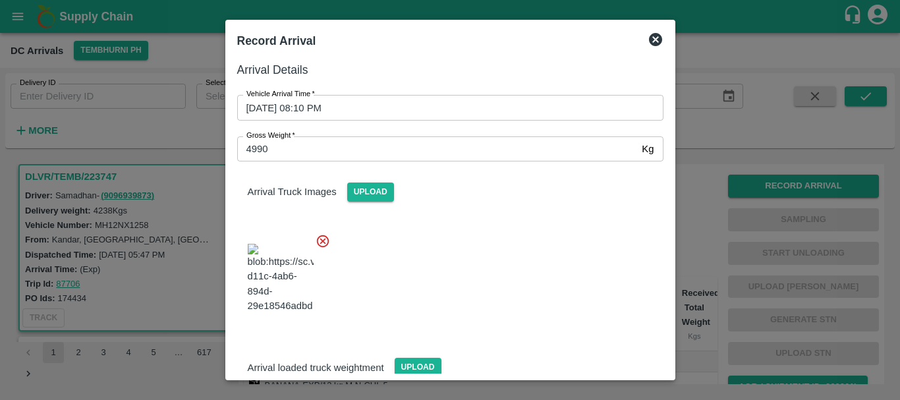
scroll to position [95, 0]
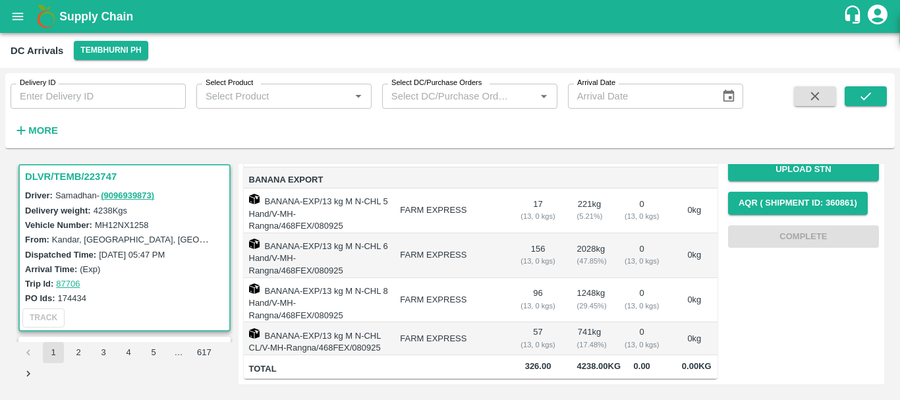
scroll to position [0, 0]
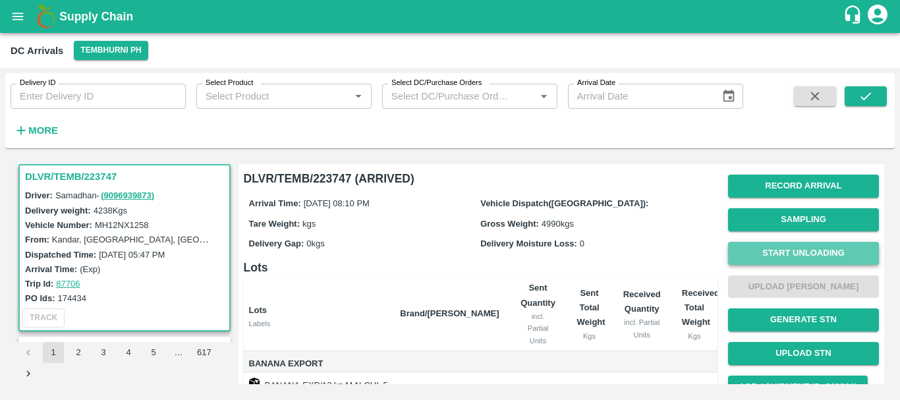
click at [759, 256] on button "Start Unloading" at bounding box center [803, 253] width 151 height 23
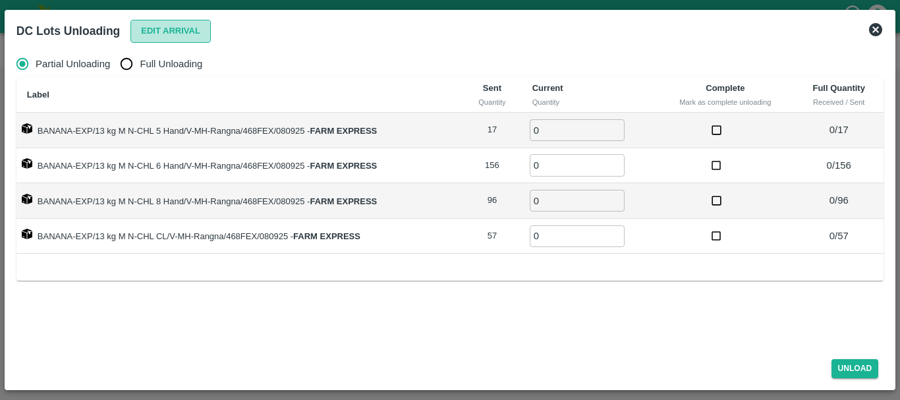
click at [184, 31] on button "Edit Arrival" at bounding box center [170, 31] width 80 height 23
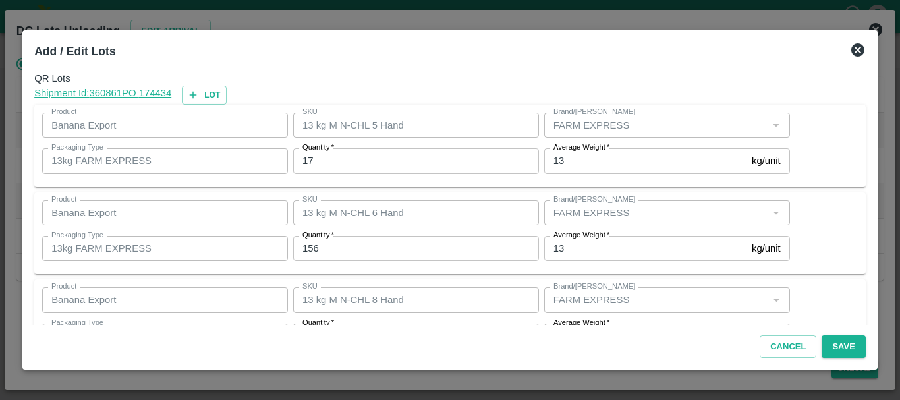
click at [333, 156] on input "17" at bounding box center [416, 160] width 246 height 25
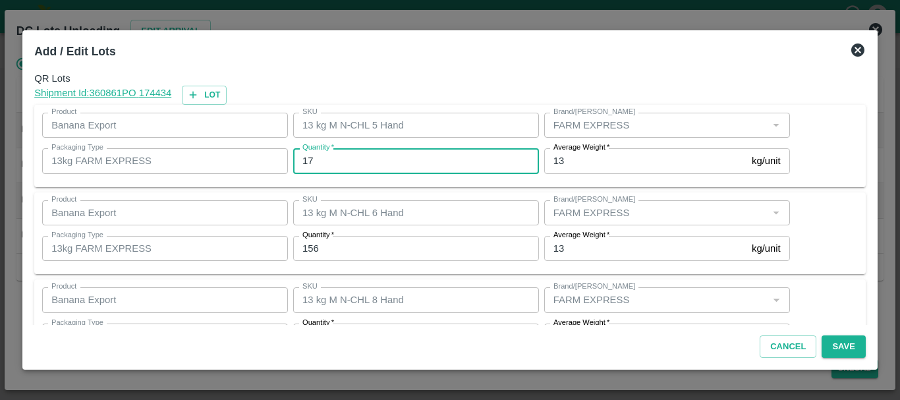
type input "1"
type input "14"
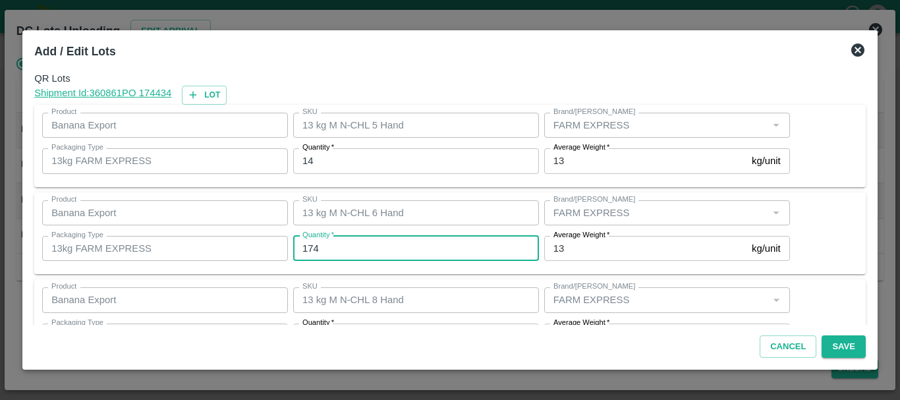
type input "174"
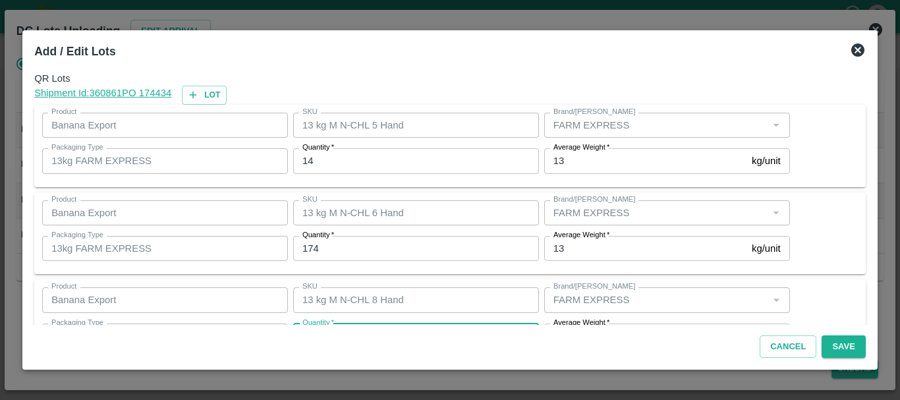
scroll to position [24, 0]
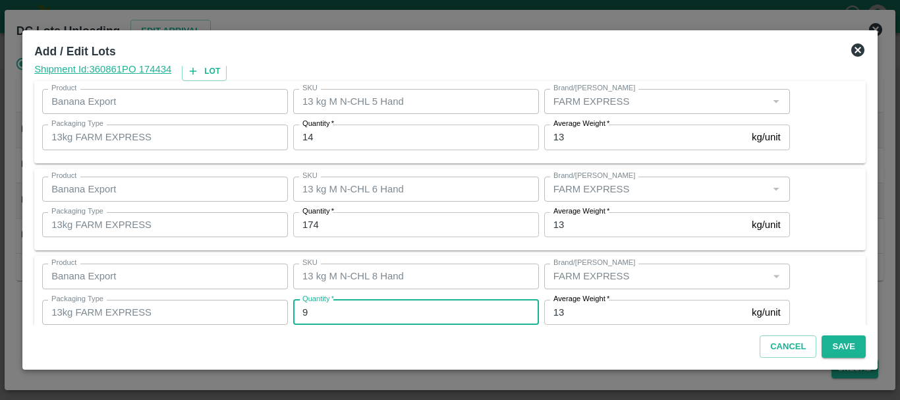
type input "96"
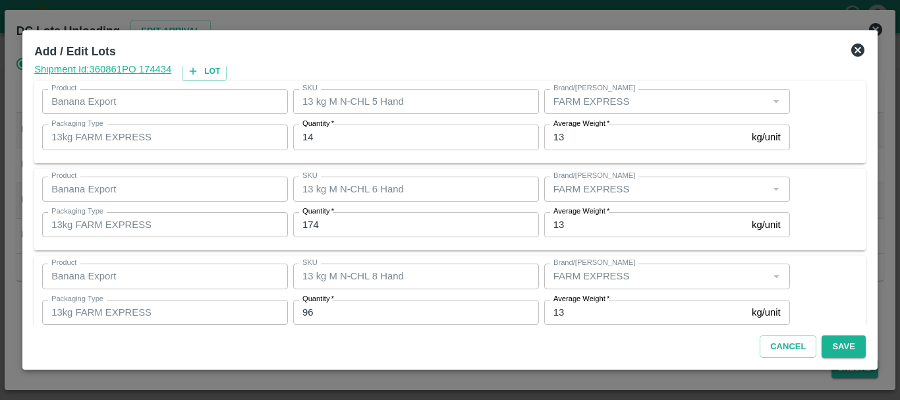
scroll to position [135, 0]
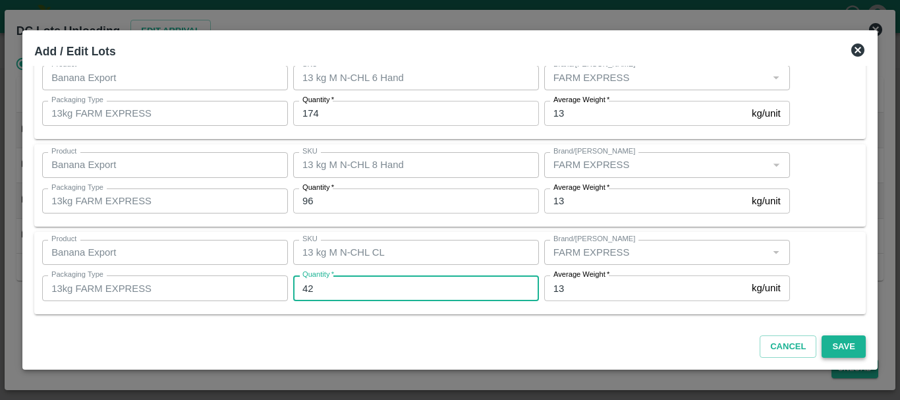
type input "42"
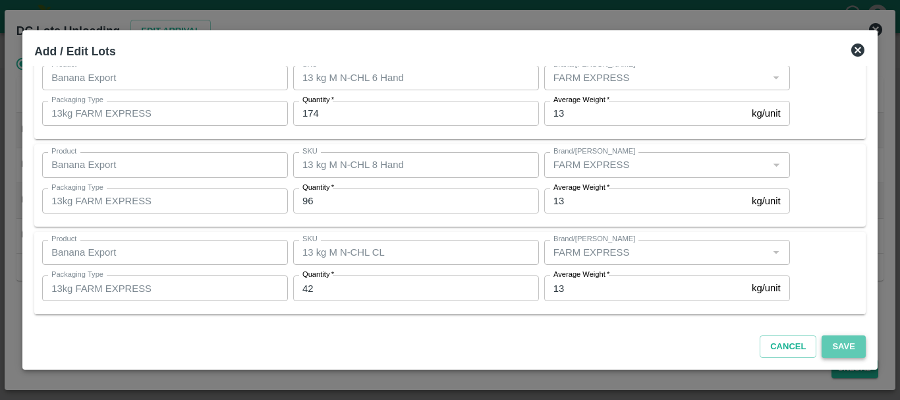
click at [832, 342] on button "Save" at bounding box center [842, 346] width 43 height 23
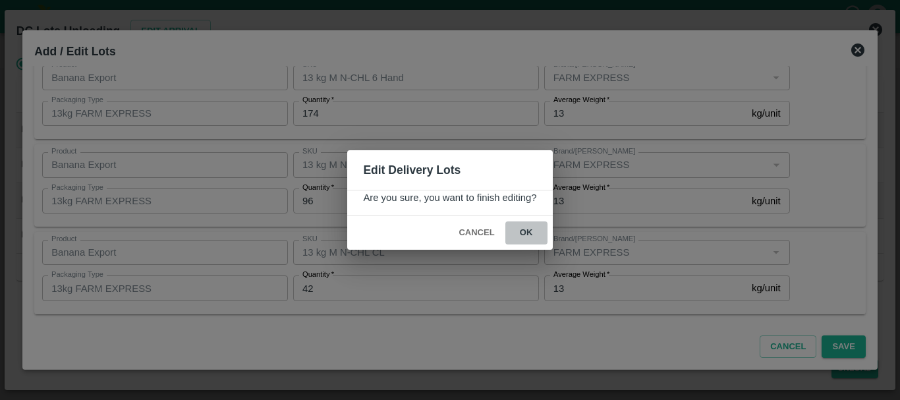
click at [529, 236] on button "ok" at bounding box center [526, 232] width 42 height 23
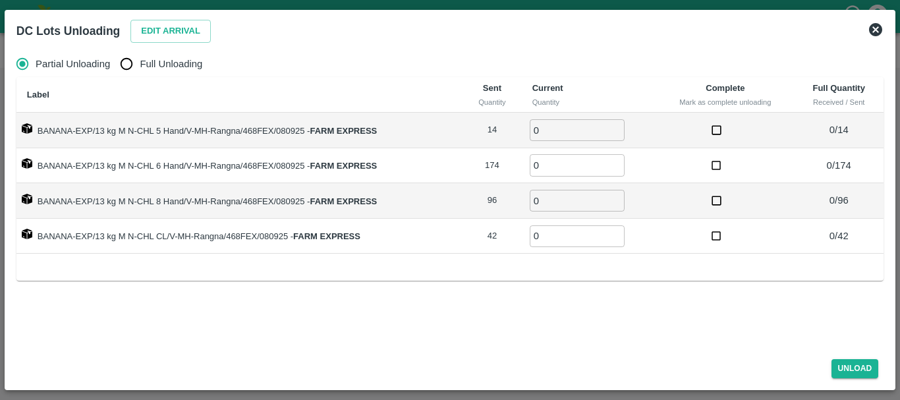
click at [178, 61] on span "Full Unloading" at bounding box center [171, 64] width 63 height 14
click at [140, 61] on input "Full Unloading" at bounding box center [126, 64] width 26 height 26
radio input "true"
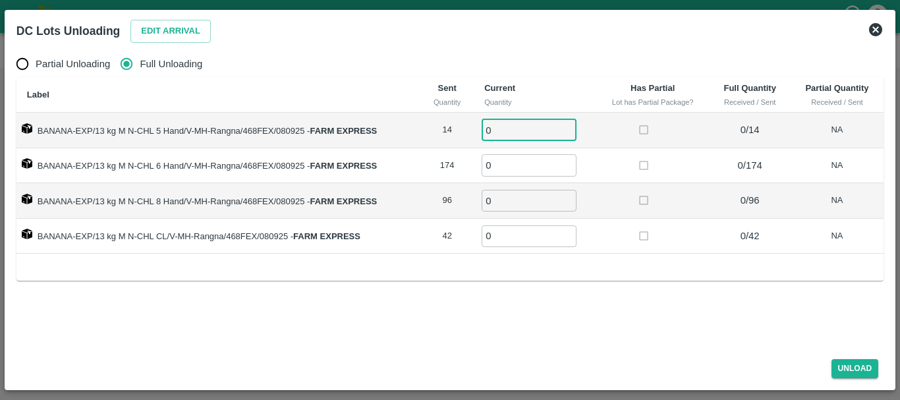
click at [536, 132] on input "0" at bounding box center [528, 130] width 95 height 22
type input "014"
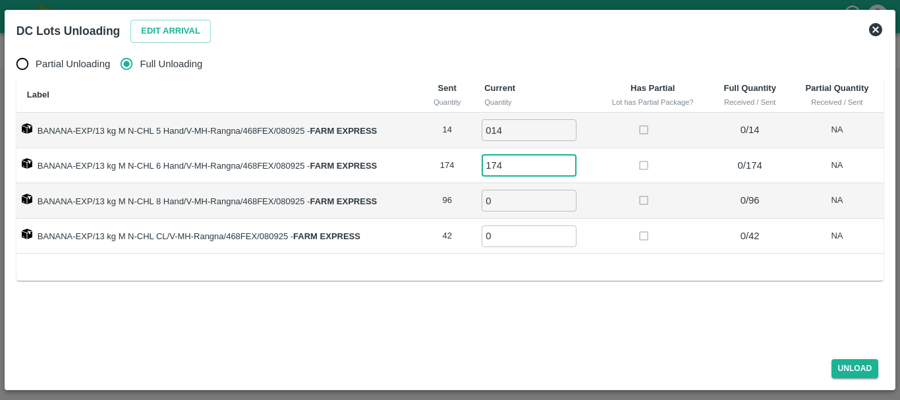
type input "174"
type input "96"
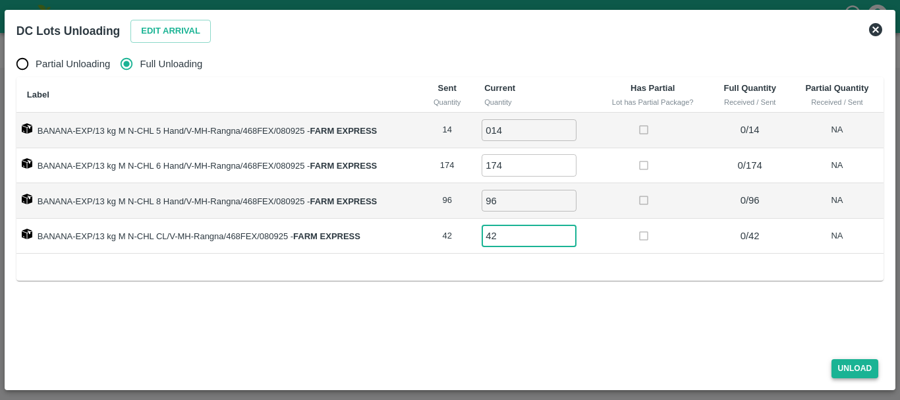
type input "42"
click at [858, 371] on button "Unload" at bounding box center [854, 368] width 47 height 19
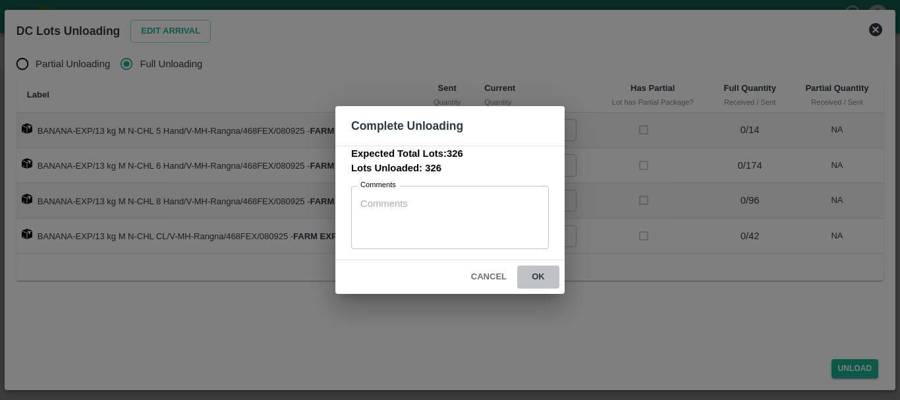
click at [537, 278] on button "ok" at bounding box center [538, 276] width 42 height 23
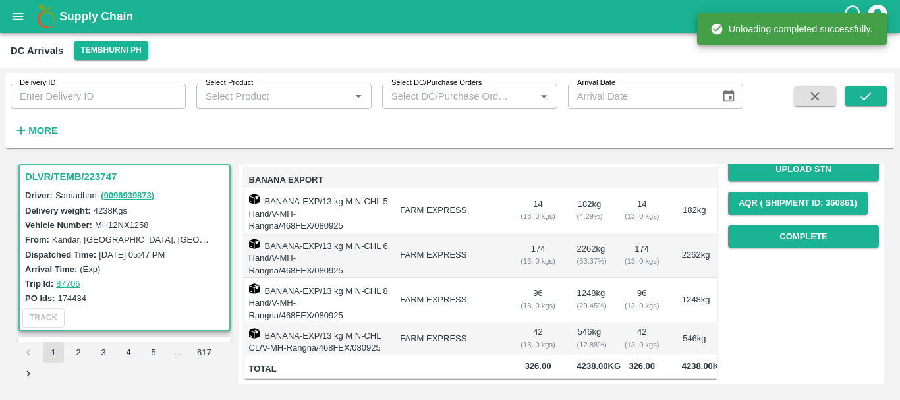
scroll to position [0, 0]
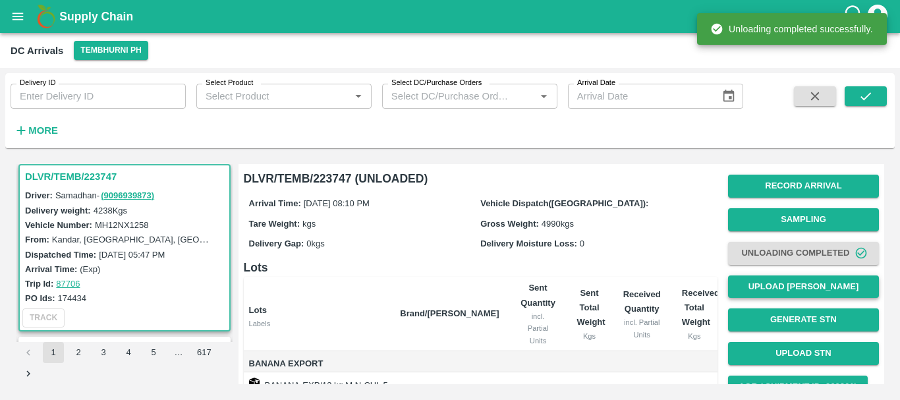
click at [776, 286] on button "Upload [PERSON_NAME]" at bounding box center [803, 286] width 151 height 23
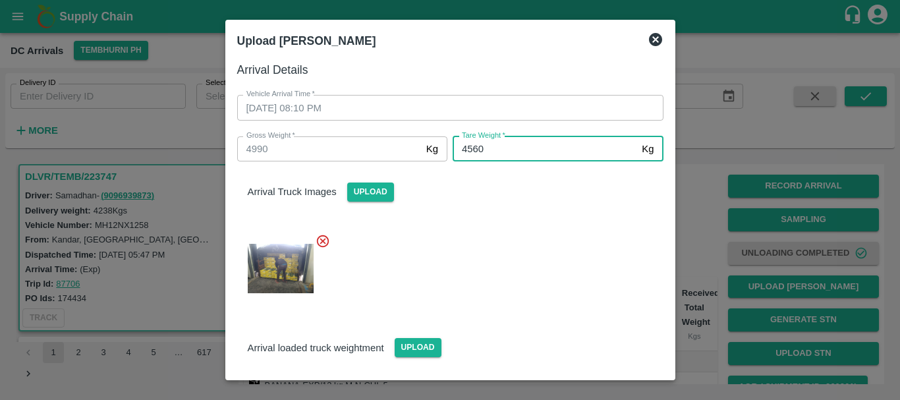
type input "4560"
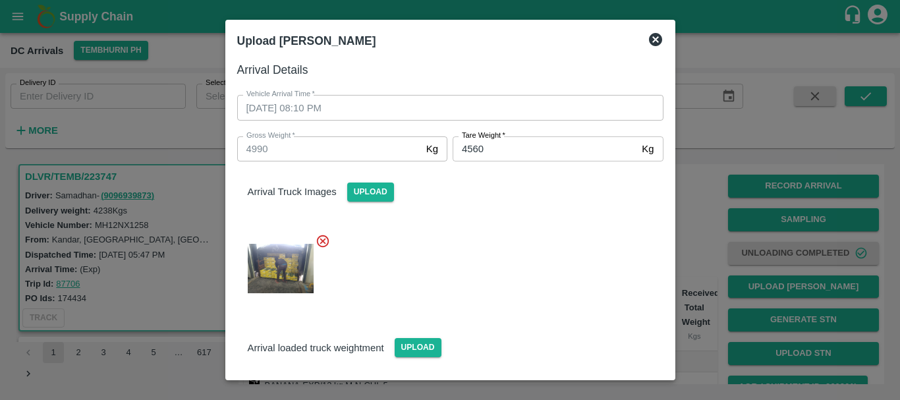
click at [533, 254] on div at bounding box center [445, 265] width 437 height 84
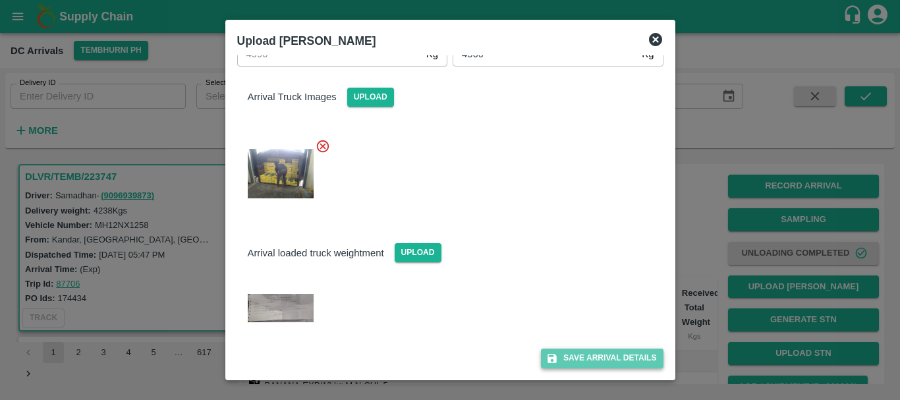
click at [588, 356] on button "Save Arrival Details" at bounding box center [602, 357] width 122 height 19
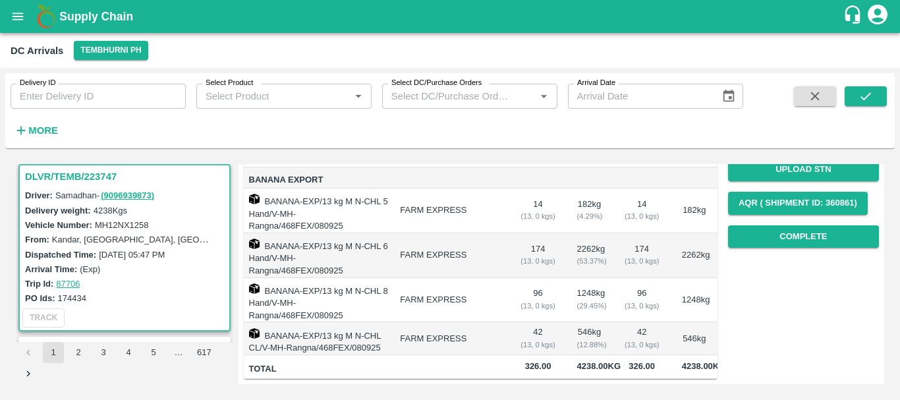
scroll to position [205, 0]
click at [747, 225] on button "Complete" at bounding box center [803, 236] width 151 height 23
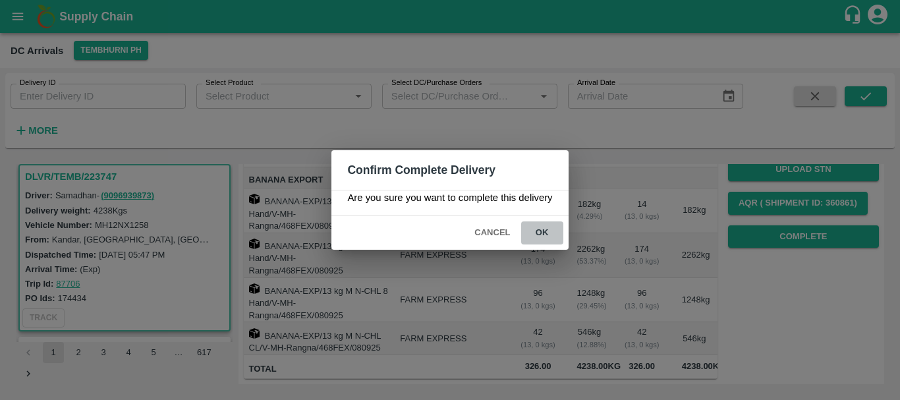
click at [551, 235] on button "ok" at bounding box center [542, 232] width 42 height 23
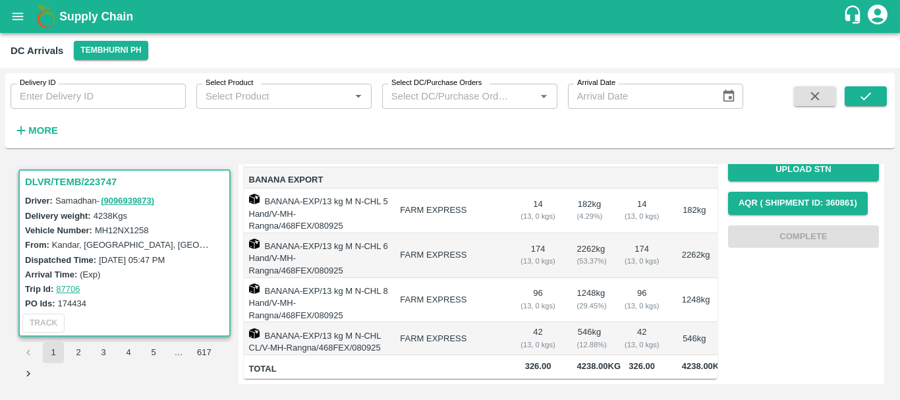
scroll to position [0, 0]
click at [138, 259] on label "[DATE] 05:47 PM" at bounding box center [132, 260] width 66 height 10
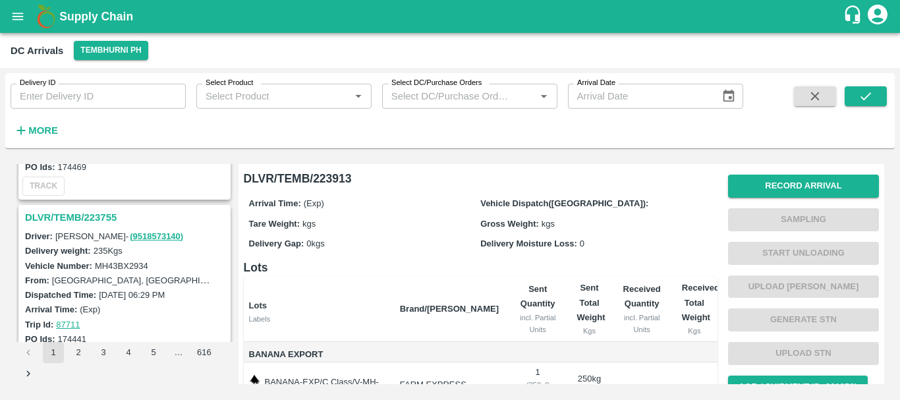
scroll to position [4116, 0]
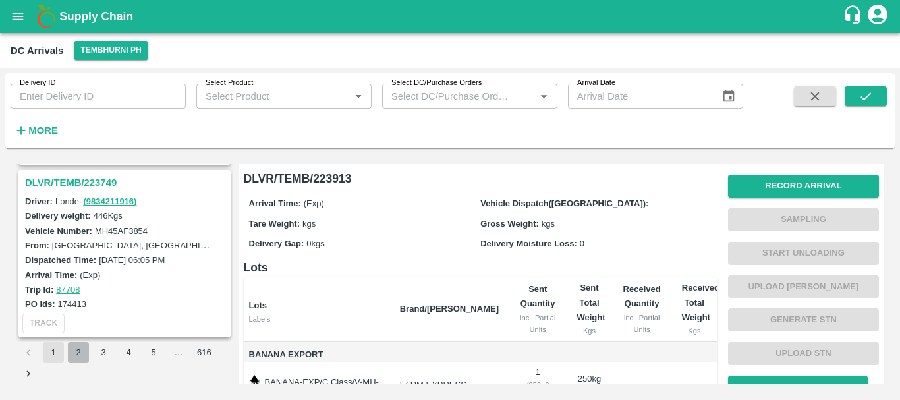
click at [77, 352] on button "2" at bounding box center [78, 352] width 21 height 21
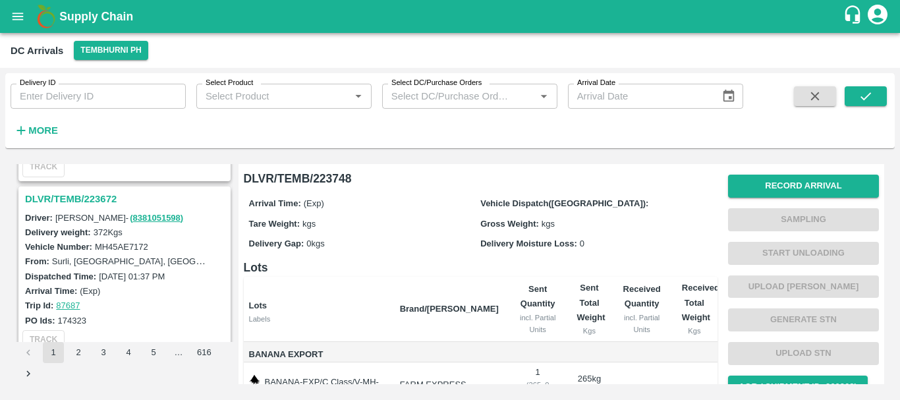
scroll to position [500, 0]
click at [75, 200] on h3 "DLVR/TEMB/223672" at bounding box center [126, 198] width 203 height 17
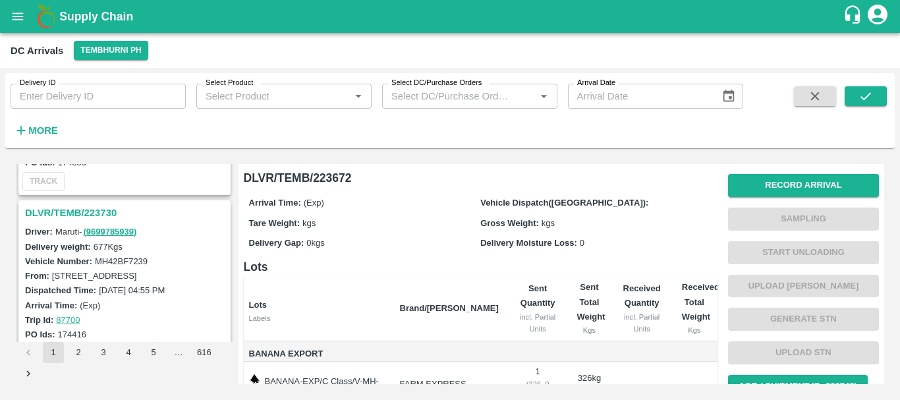
scroll to position [313, 0]
click at [92, 213] on h3 "DLVR/TEMB/223730" at bounding box center [126, 213] width 203 height 17
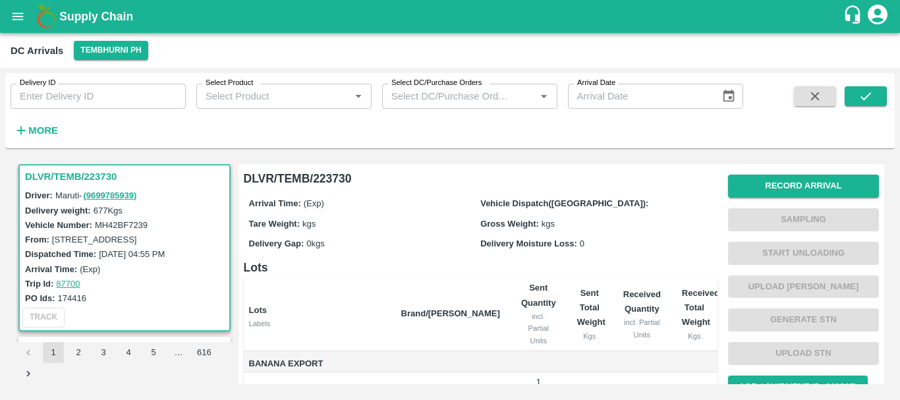
scroll to position [118, 0]
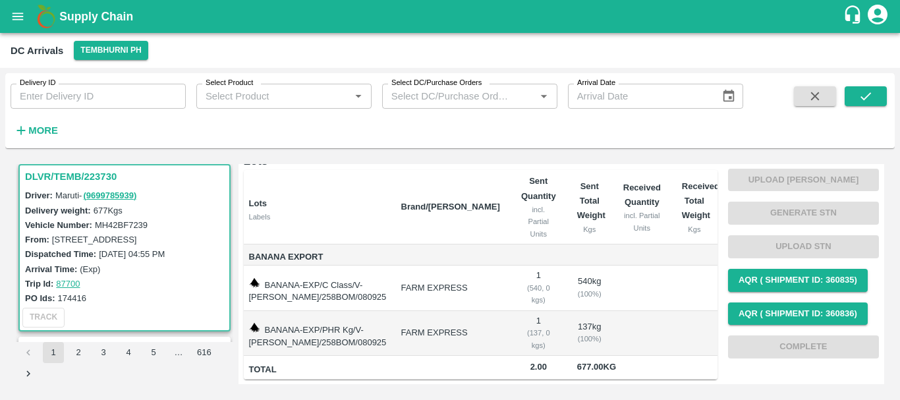
click at [448, 267] on td "FARM EXPRESS" at bounding box center [450, 287] width 120 height 45
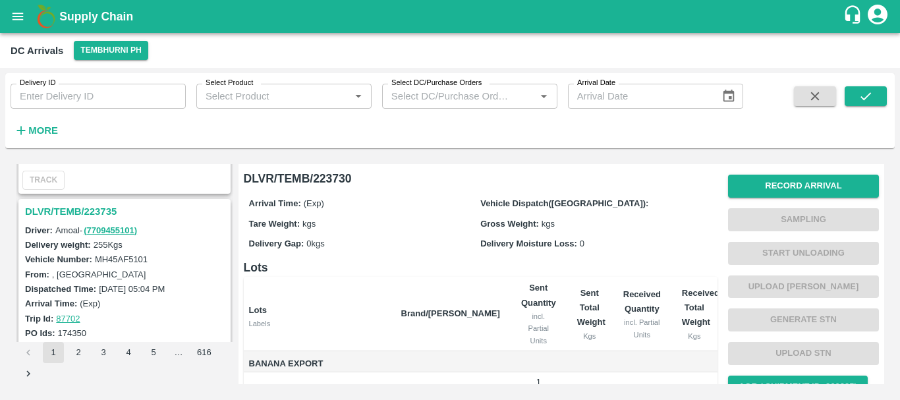
click at [103, 205] on h3 "DLVR/TEMB/223735" at bounding box center [126, 211] width 203 height 17
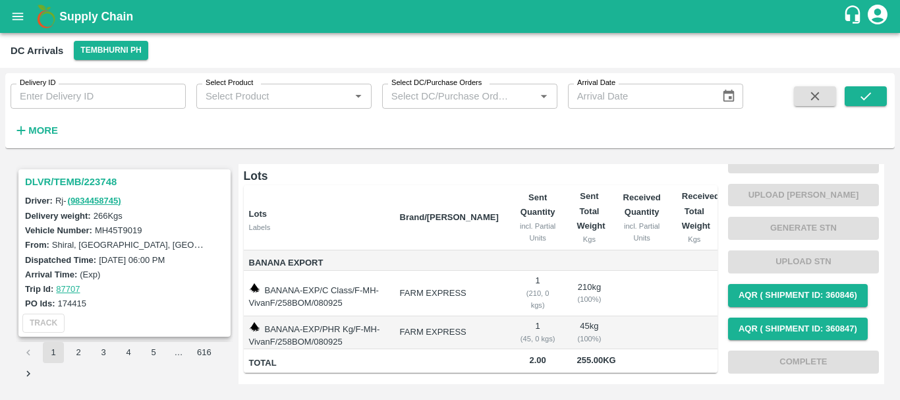
click at [80, 173] on h3 "DLVR/TEMB/223748" at bounding box center [126, 181] width 203 height 17
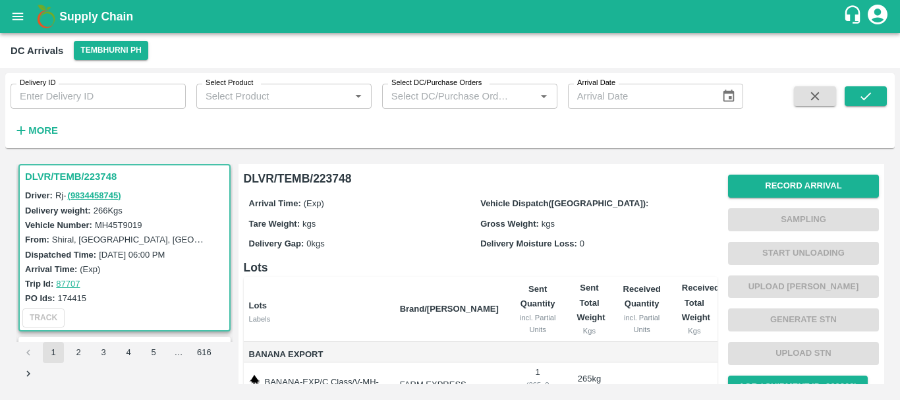
scroll to position [105, 0]
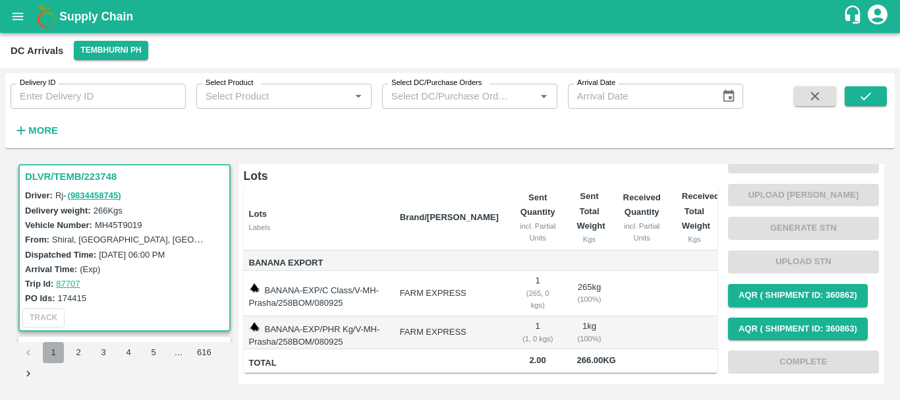
click at [51, 346] on button "1" at bounding box center [53, 352] width 21 height 21
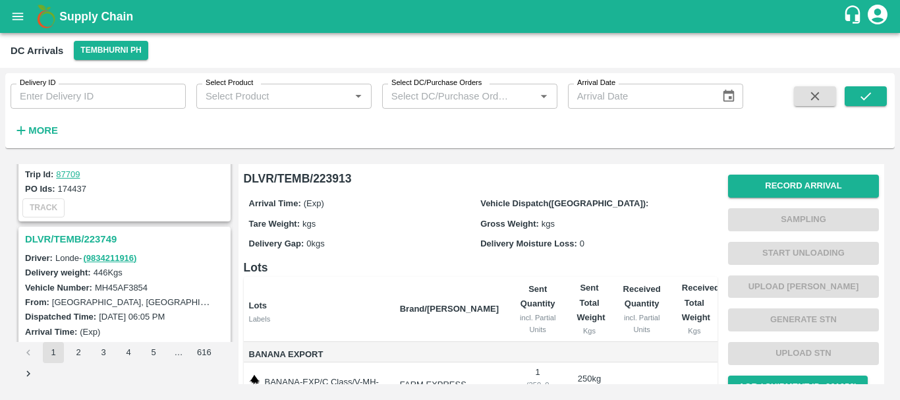
scroll to position [4116, 0]
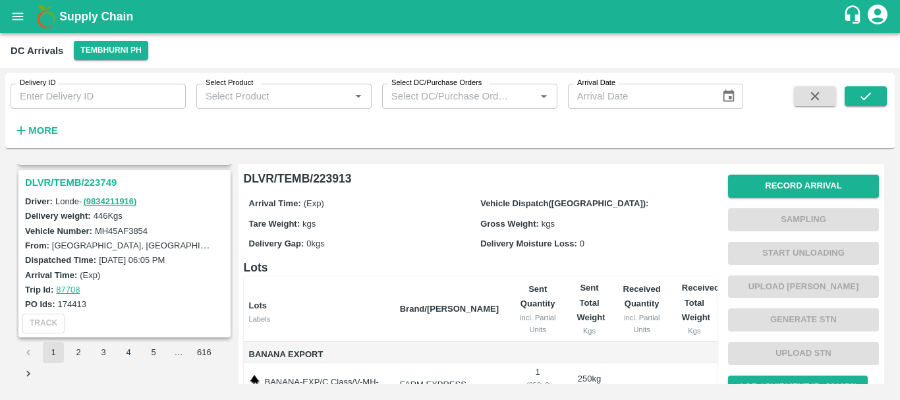
click at [84, 176] on h3 "DLVR/TEMB/223749" at bounding box center [126, 182] width 203 height 17
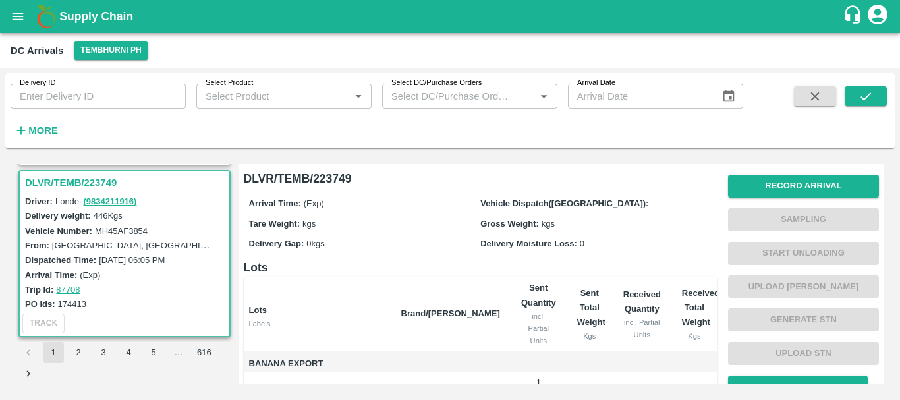
click at [132, 276] on div "Arrival Time: (Exp)" at bounding box center [126, 274] width 203 height 14
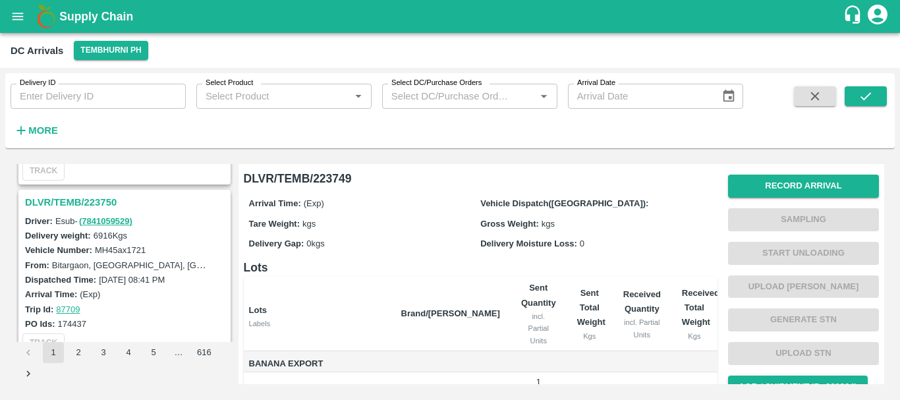
scroll to position [3923, 0]
click at [91, 201] on h3 "DLVR/TEMB/223750" at bounding box center [126, 202] width 203 height 17
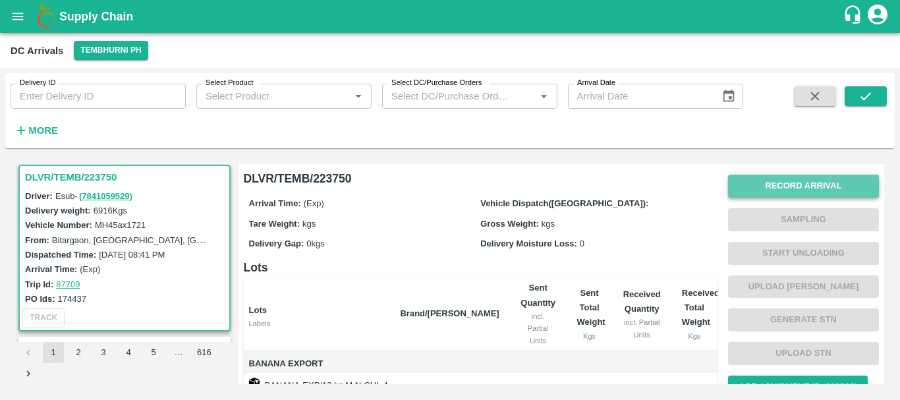
click at [750, 188] on button "Record Arrival" at bounding box center [803, 186] width 151 height 23
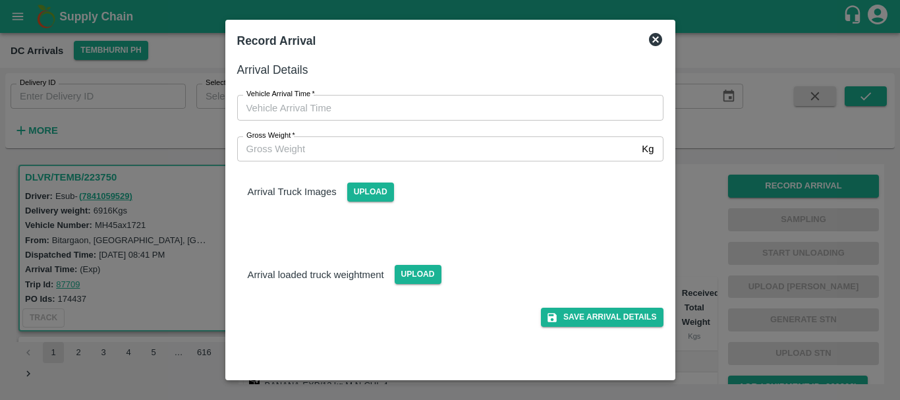
type input "DD/MM/YYYY hh:mm aa"
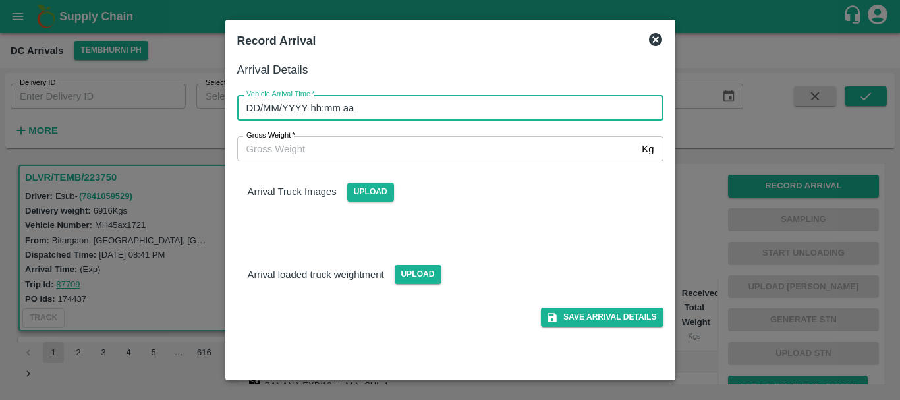
click at [467, 102] on input "DD/MM/YYYY hh:mm aa" at bounding box center [445, 107] width 417 height 25
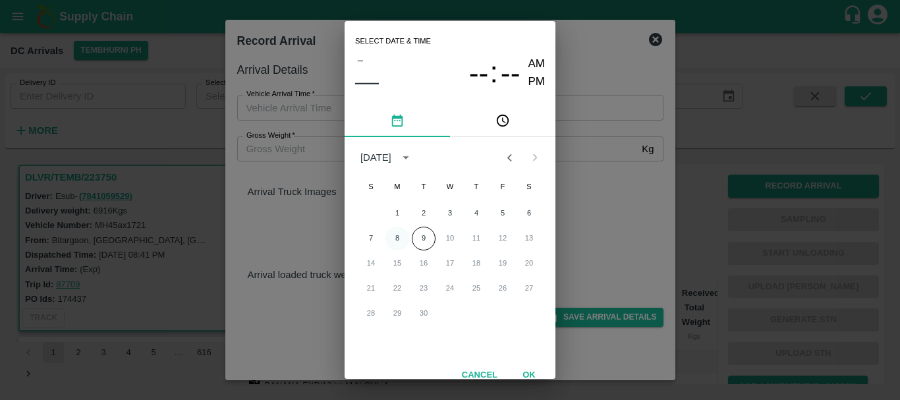
click at [396, 238] on button "8" at bounding box center [397, 239] width 24 height 24
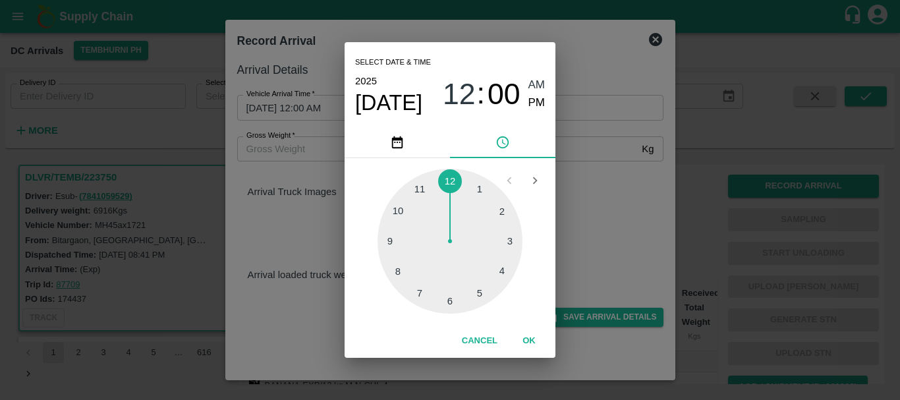
click at [421, 196] on div at bounding box center [449, 241] width 145 height 145
click at [450, 296] on div at bounding box center [449, 241] width 145 height 145
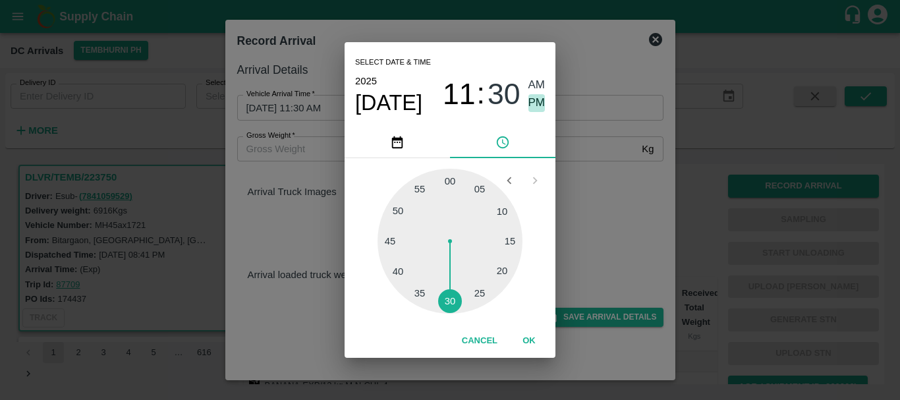
click at [536, 98] on span "PM" at bounding box center [536, 103] width 17 height 18
type input "08/09/2025 11:30 PM"
click at [589, 171] on div "Select date & time 2025 Sep 8 11 : 30 AM PM 05 10 15 20 25 30 35 40 45 50 55 00…" at bounding box center [450, 200] width 900 height 400
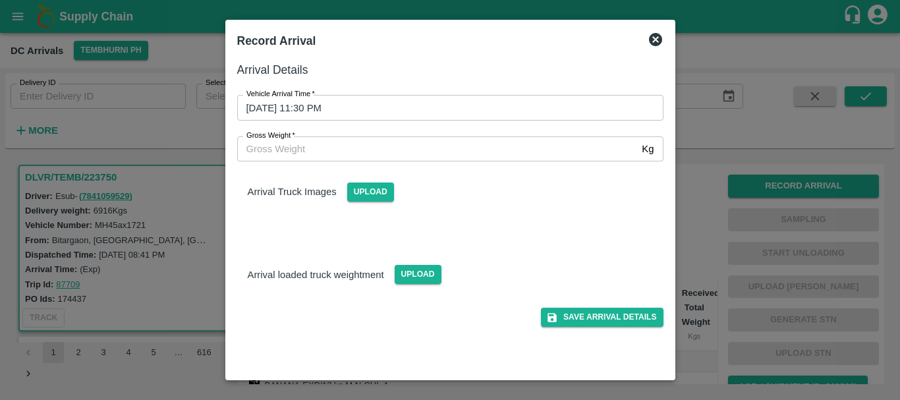
click at [345, 192] on div "Upload" at bounding box center [364, 187] width 57 height 30
click at [358, 192] on span "Upload" at bounding box center [370, 191] width 47 height 19
click at [0, 0] on input "Upload" at bounding box center [0, 0] width 0 height 0
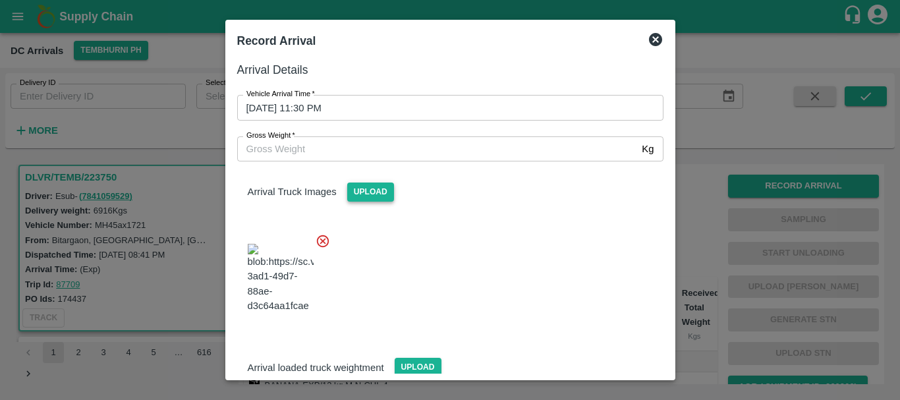
scroll to position [32, 0]
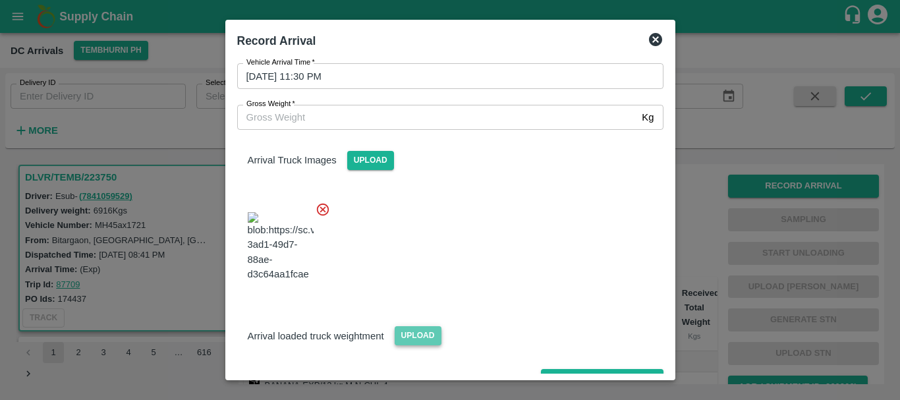
click at [435, 326] on span "Upload" at bounding box center [417, 335] width 47 height 19
click at [0, 0] on input "Upload" at bounding box center [0, 0] width 0 height 0
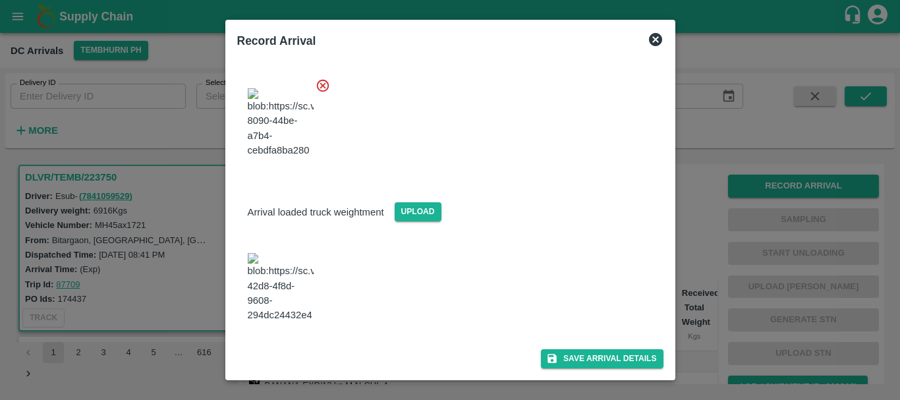
click at [290, 275] on img at bounding box center [281, 287] width 66 height 69
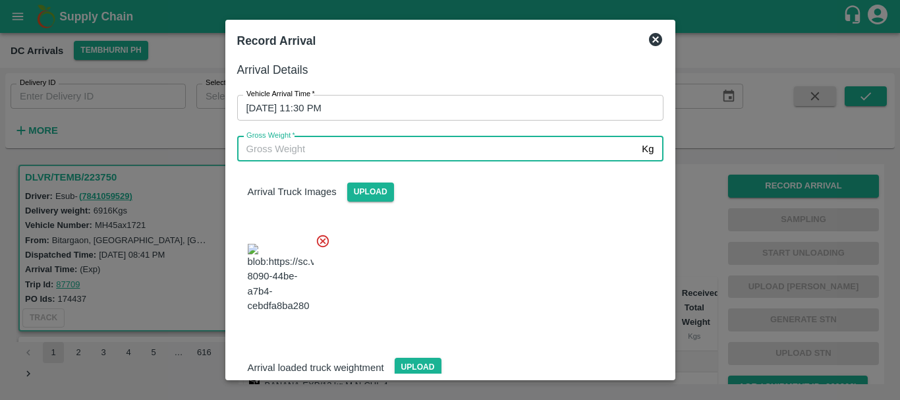
click at [344, 152] on input "Gross Weight   *" at bounding box center [437, 148] width 400 height 25
type input "13370"
click at [457, 262] on div at bounding box center [445, 274] width 437 height 103
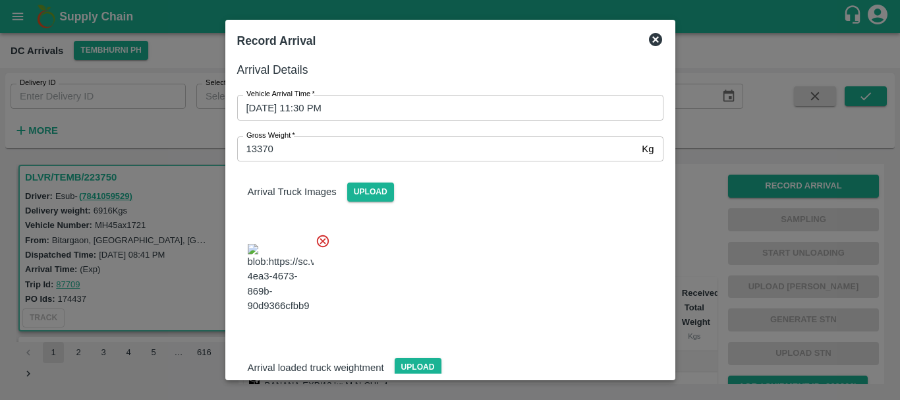
scroll to position [222, 0]
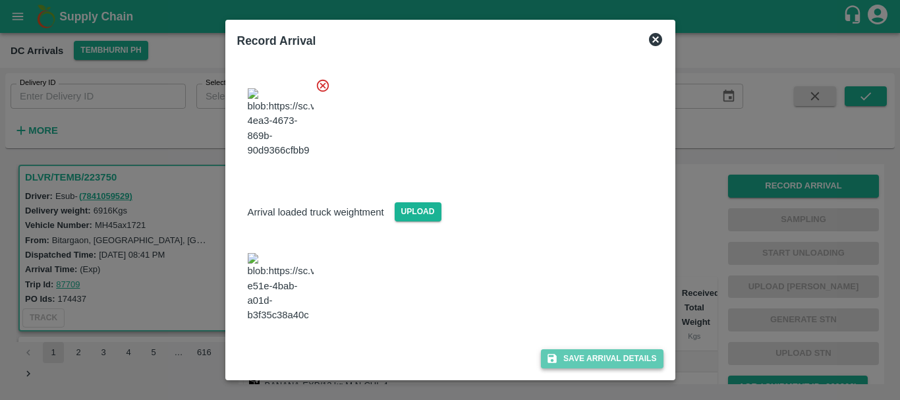
click at [557, 354] on button "Save Arrival Details" at bounding box center [602, 358] width 122 height 19
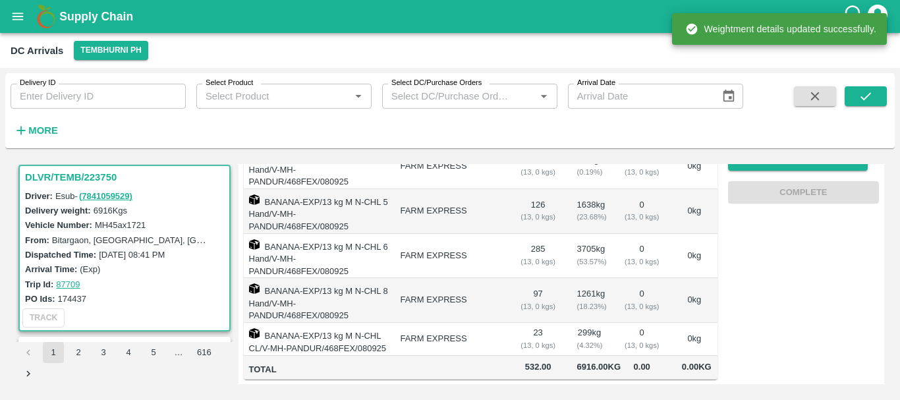
scroll to position [0, 0]
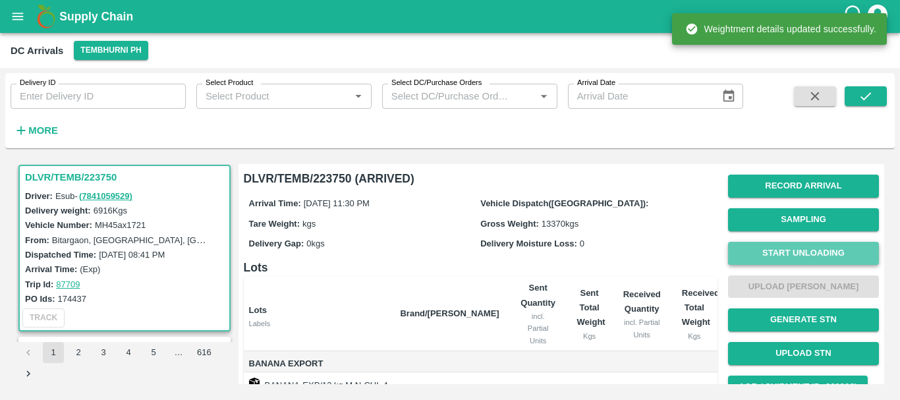
click at [756, 248] on button "Start Unloading" at bounding box center [803, 253] width 151 height 23
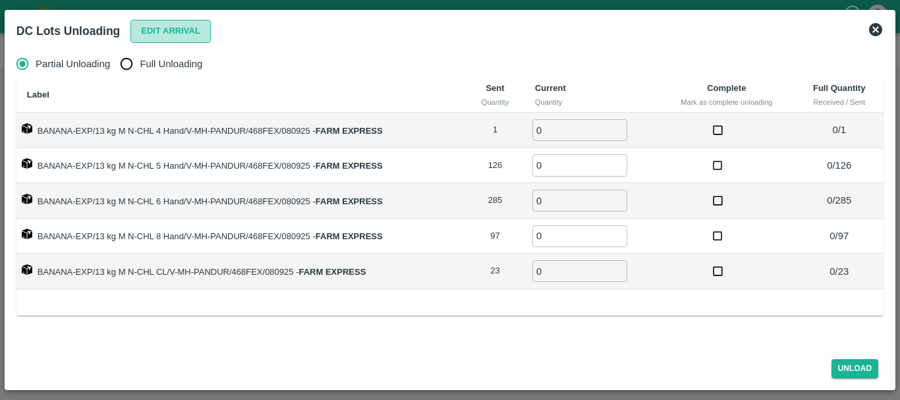
click at [180, 37] on button "Edit Arrival" at bounding box center [170, 31] width 80 height 23
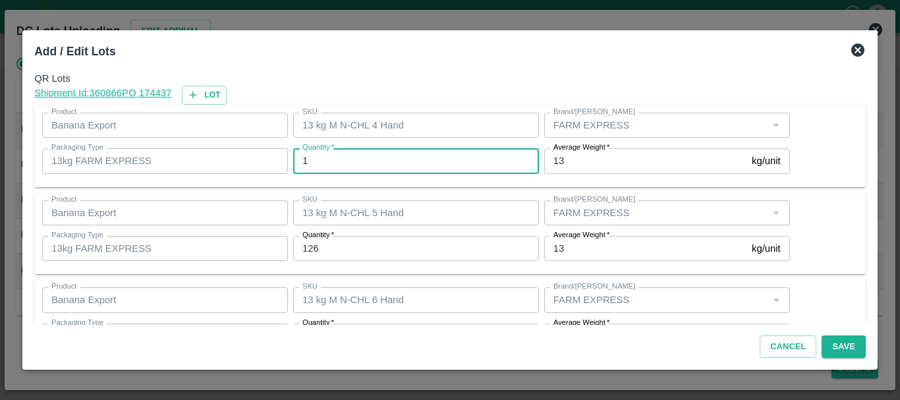
click at [353, 161] on input "1" at bounding box center [416, 160] width 246 height 25
type input "0"
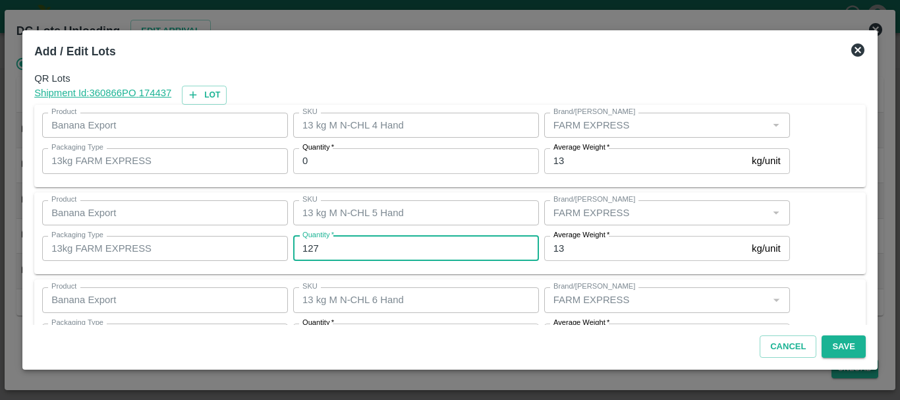
type input "127"
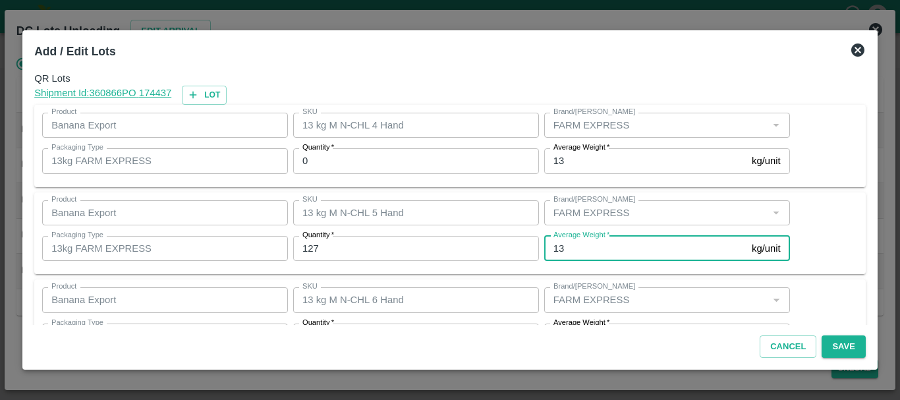
scroll to position [24, 0]
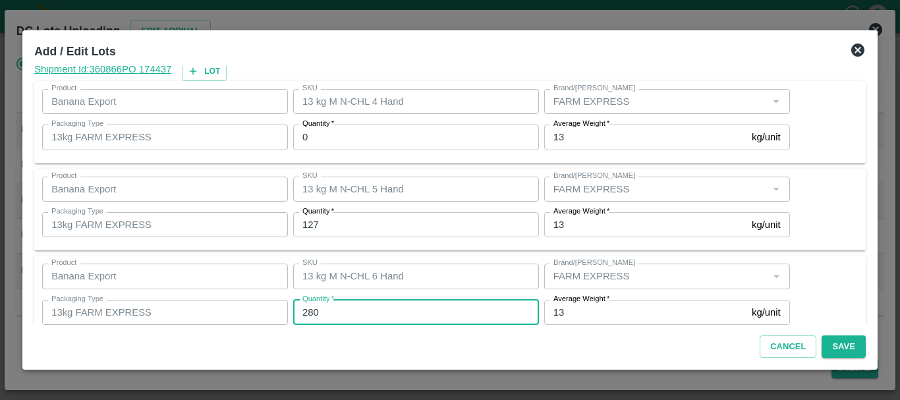
type input "280"
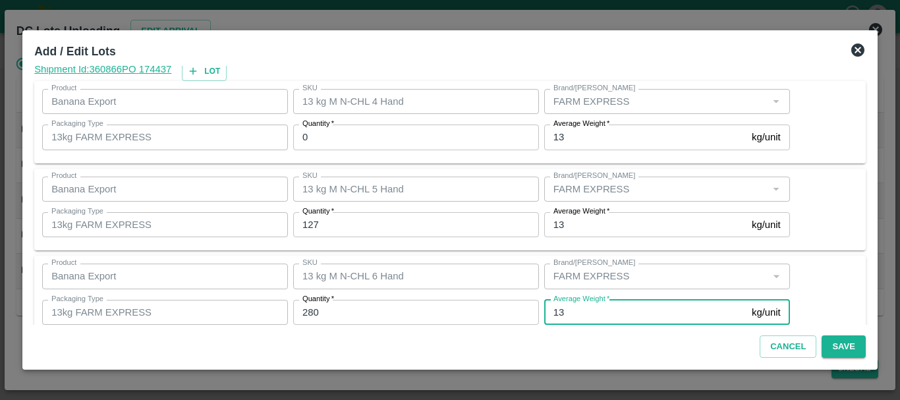
scroll to position [223, 0]
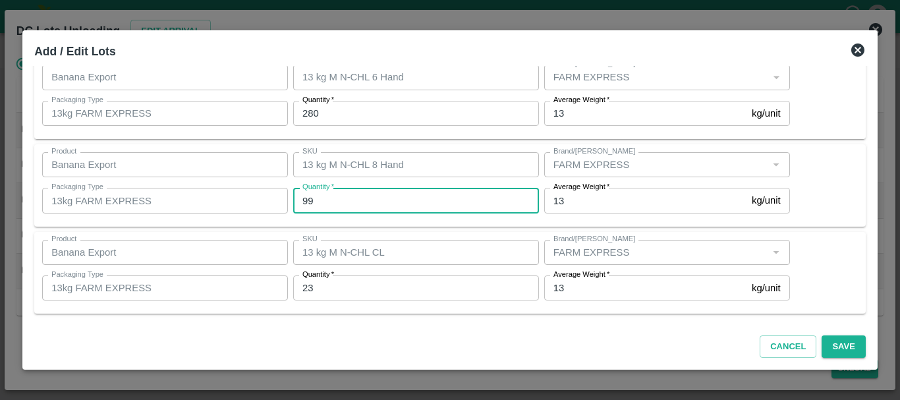
type input "99"
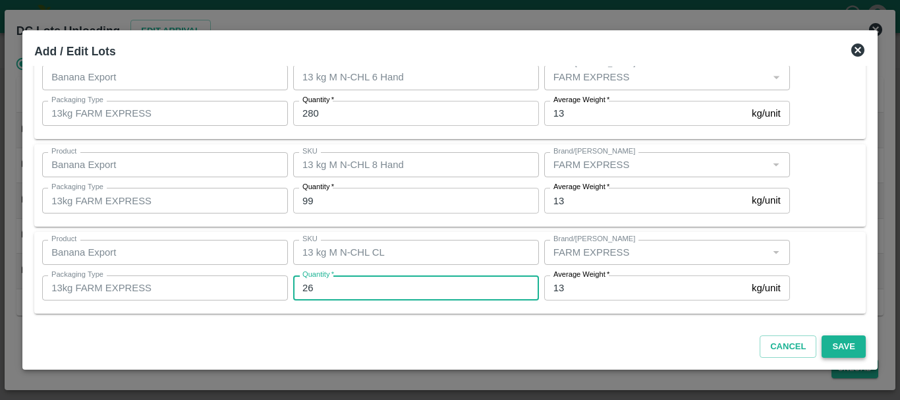
type input "26"
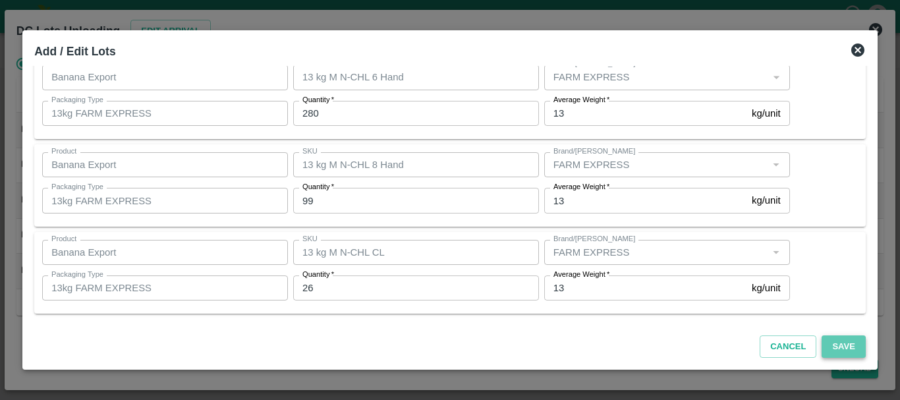
click at [841, 342] on button "Save" at bounding box center [842, 346] width 43 height 23
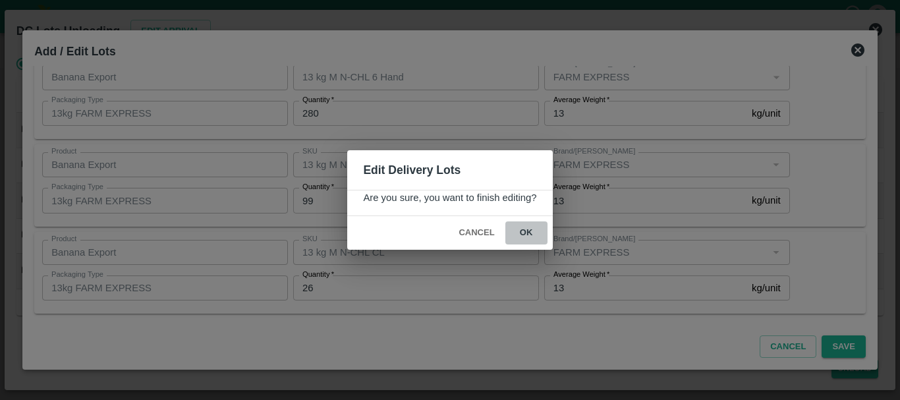
click at [525, 234] on button "ok" at bounding box center [526, 232] width 42 height 23
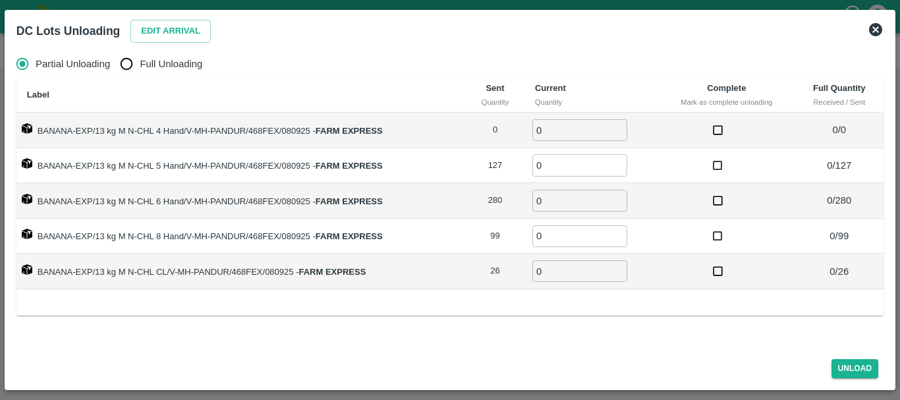
click at [155, 62] on span "Full Unloading" at bounding box center [171, 64] width 63 height 14
click at [140, 62] on input "Full Unloading" at bounding box center [126, 64] width 26 height 26
radio input "true"
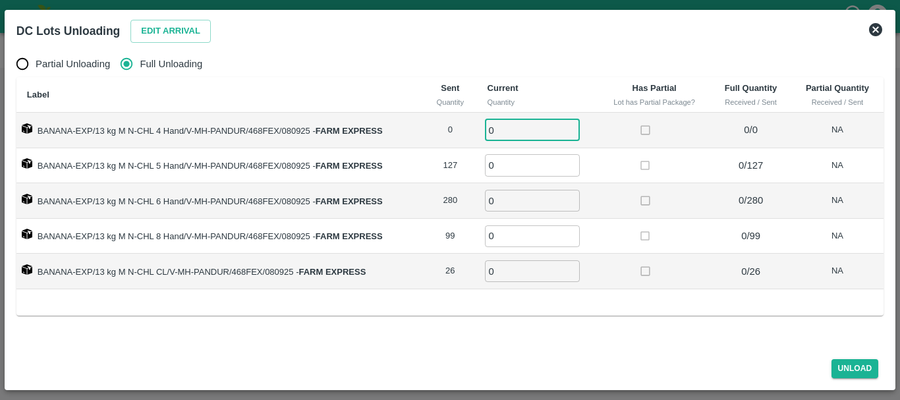
click at [530, 132] on input "0" at bounding box center [532, 130] width 95 height 22
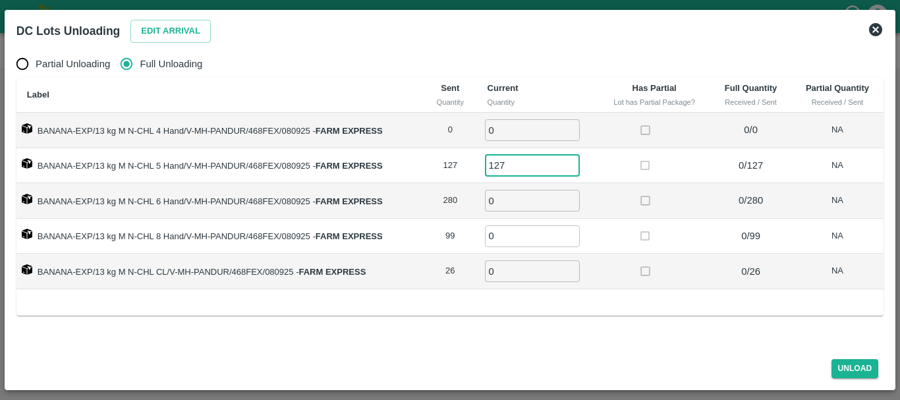
type input "127"
type input "280"
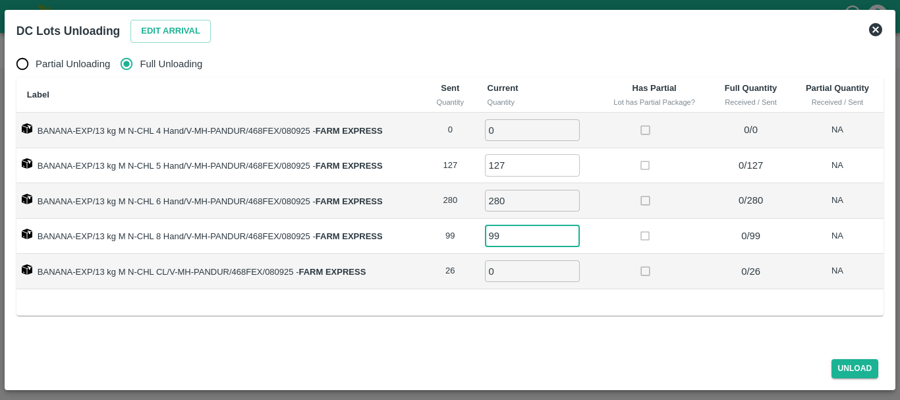
type input "99"
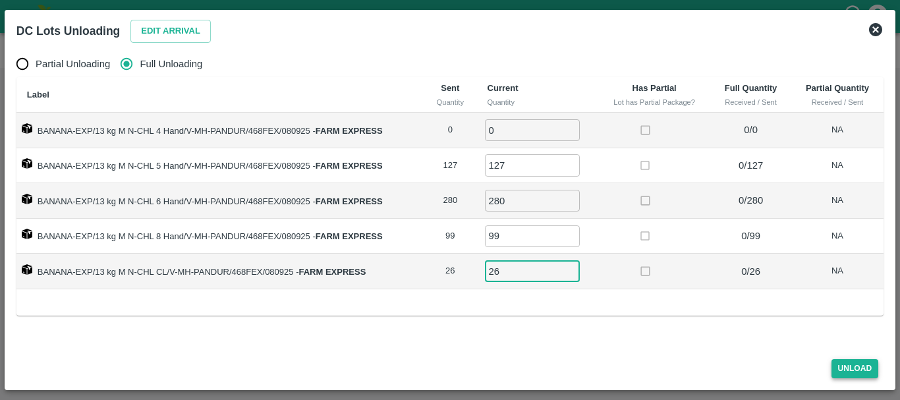
type input "26"
click at [854, 366] on button "Unload" at bounding box center [854, 368] width 47 height 19
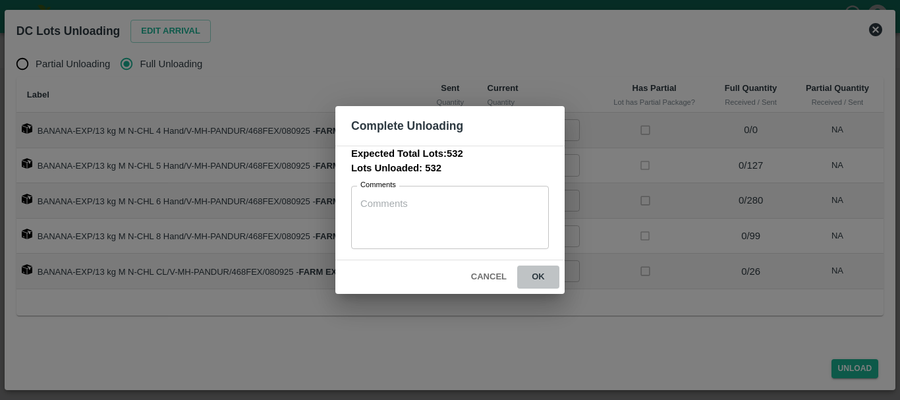
click at [543, 283] on button "ok" at bounding box center [538, 276] width 42 height 23
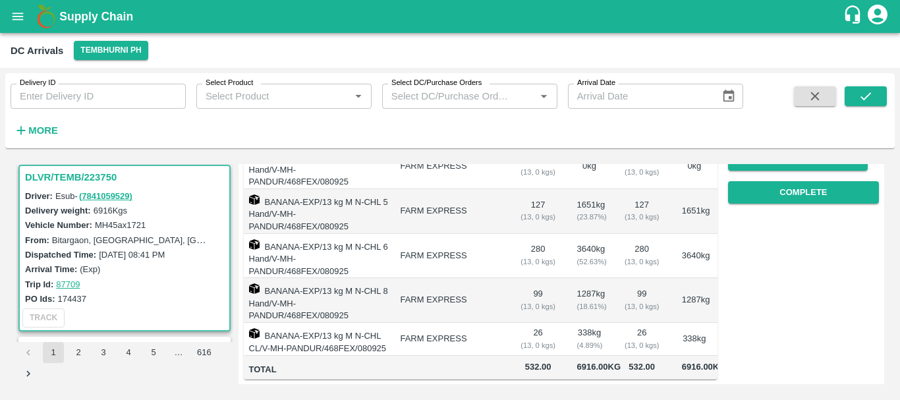
scroll to position [0, 0]
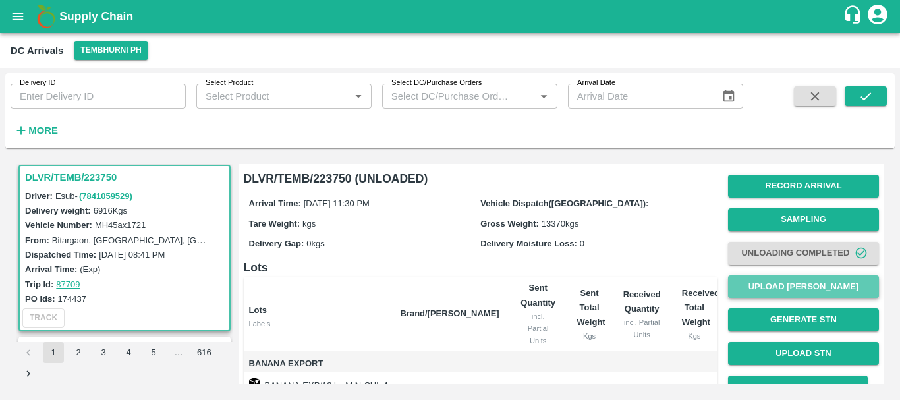
click at [774, 280] on button "Upload [PERSON_NAME]" at bounding box center [803, 286] width 151 height 23
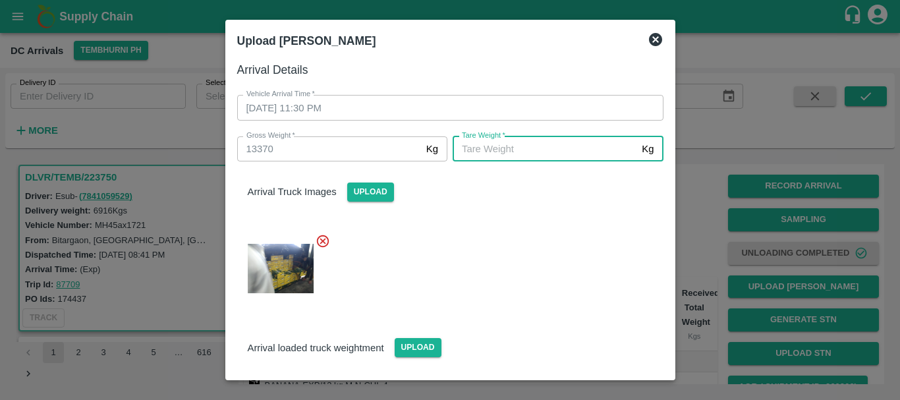
click at [529, 153] on input "[PERSON_NAME]   *" at bounding box center [544, 148] width 184 height 25
type input "5830"
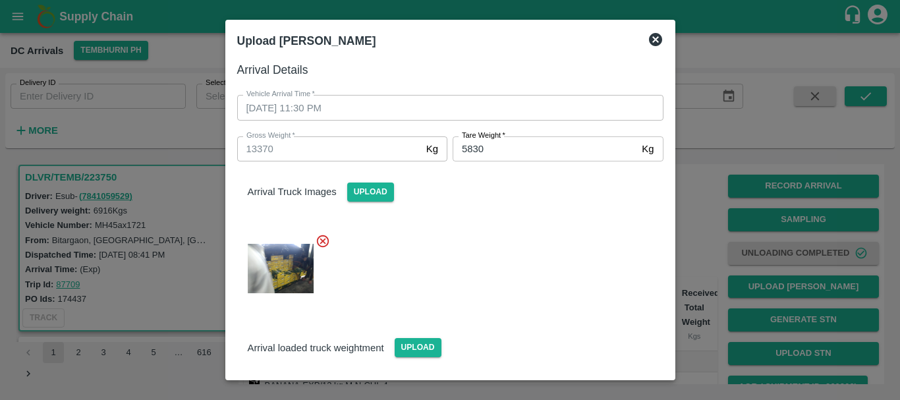
click at [498, 261] on div at bounding box center [445, 265] width 437 height 84
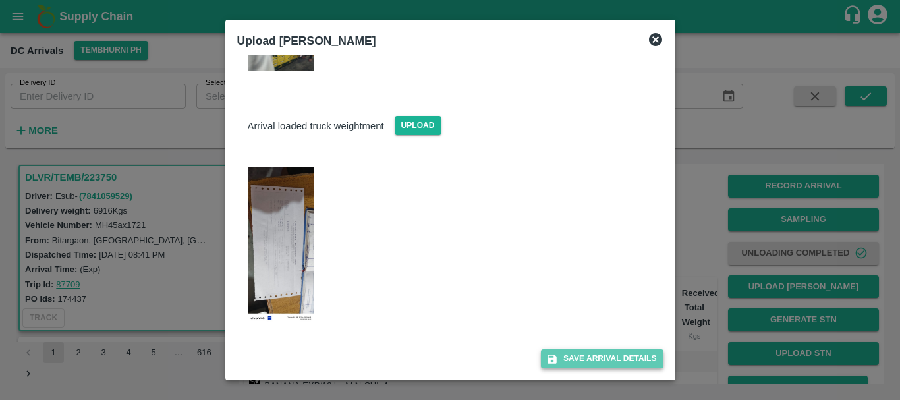
click at [550, 355] on icon "submit" at bounding box center [551, 358] width 9 height 9
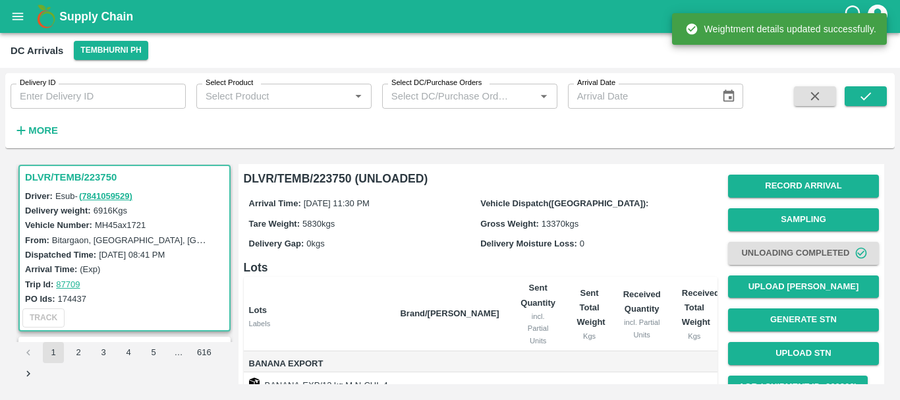
scroll to position [241, 0]
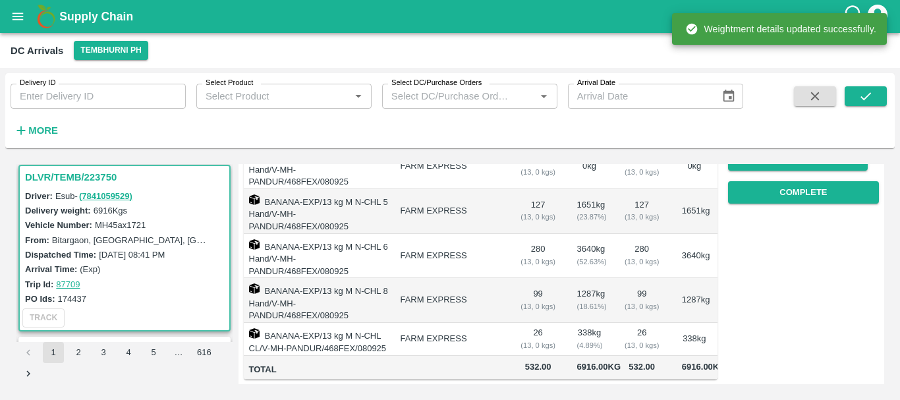
click at [599, 300] on div "( 18.61 %)" at bounding box center [589, 306] width 25 height 12
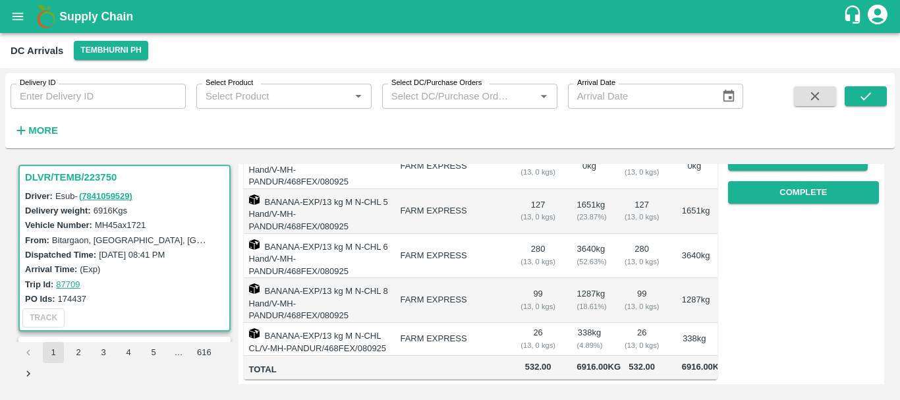
scroll to position [186, 0]
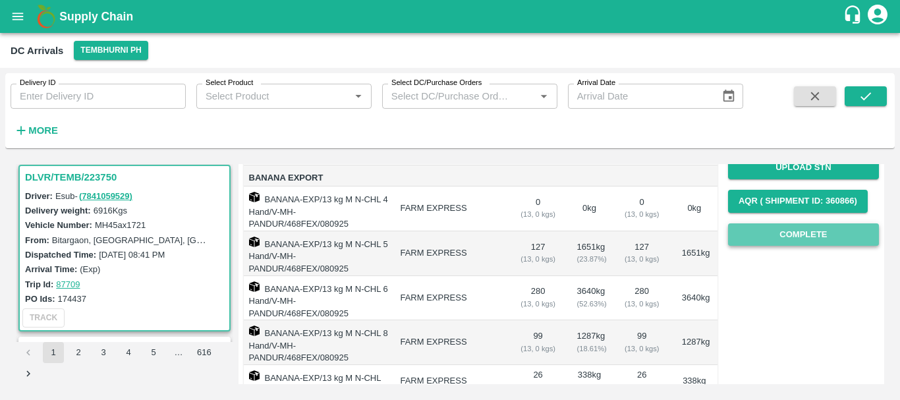
click at [770, 231] on button "Complete" at bounding box center [803, 234] width 151 height 23
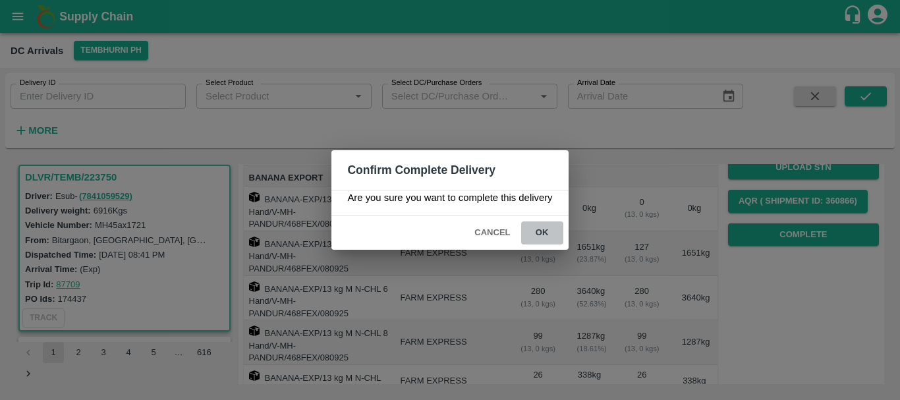
click at [556, 227] on button "ok" at bounding box center [542, 232] width 42 height 23
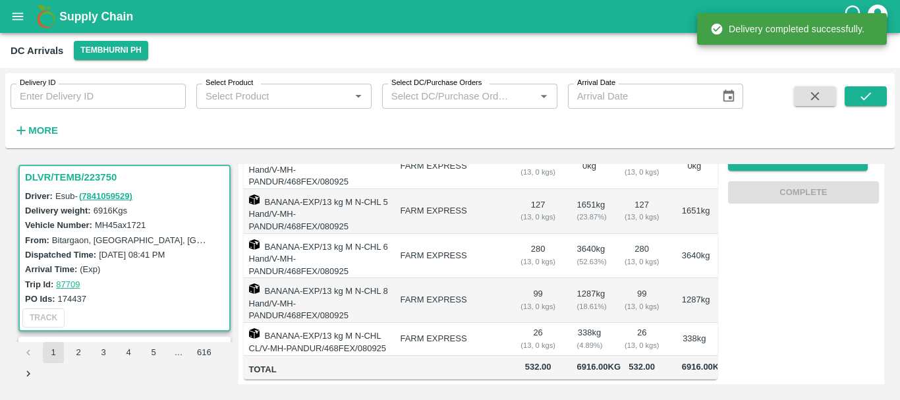
scroll to position [0, 0]
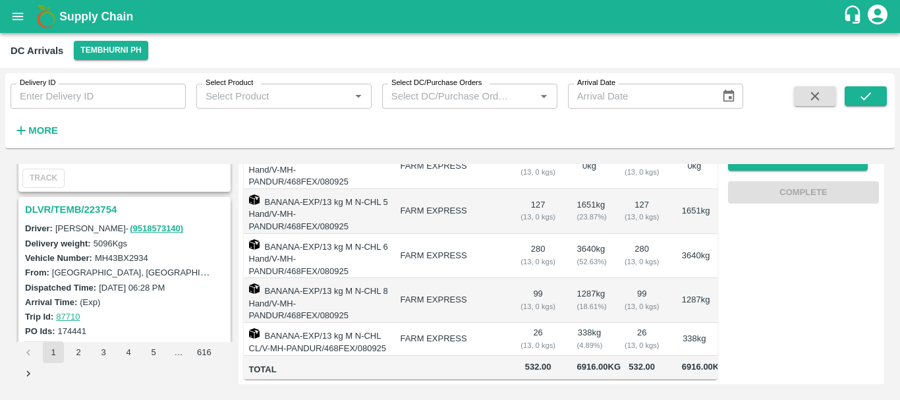
click at [390, 323] on td "BANANA-EXP/13 kg M N-CHL CL/V-MH-PANDUR/468FEX/080925" at bounding box center [317, 339] width 146 height 33
click at [497, 289] on td "FARM EXPRESS" at bounding box center [449, 300] width 120 height 45
click at [489, 278] on td "FARM EXPRESS" at bounding box center [449, 300] width 120 height 45
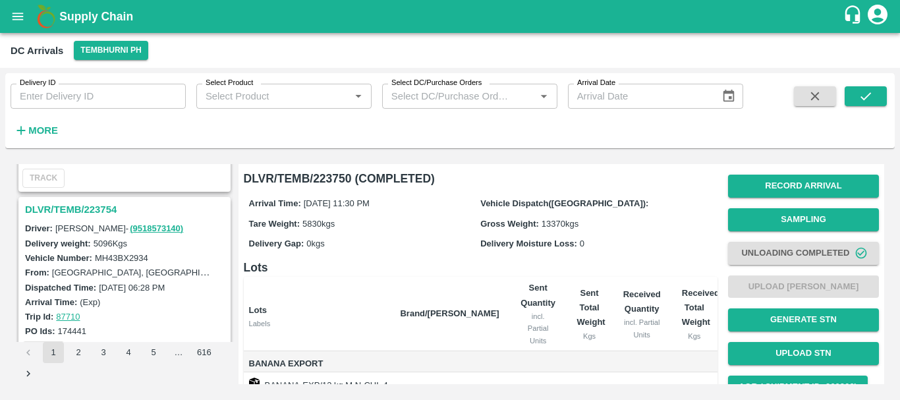
click at [373, 254] on div "Arrival Time: 08 Sep 2025, 11:30 PM Vehicle Dispatch(DC): Tare Weight: 5830 kgs…" at bounding box center [480, 223] width 473 height 70
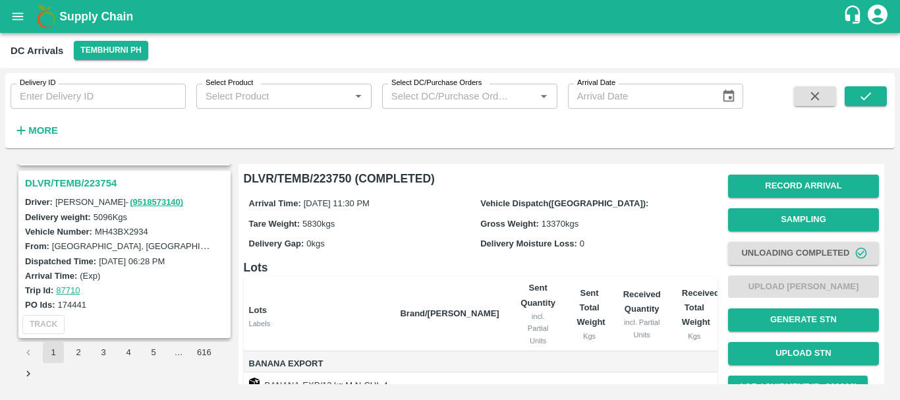
scroll to position [3727, 0]
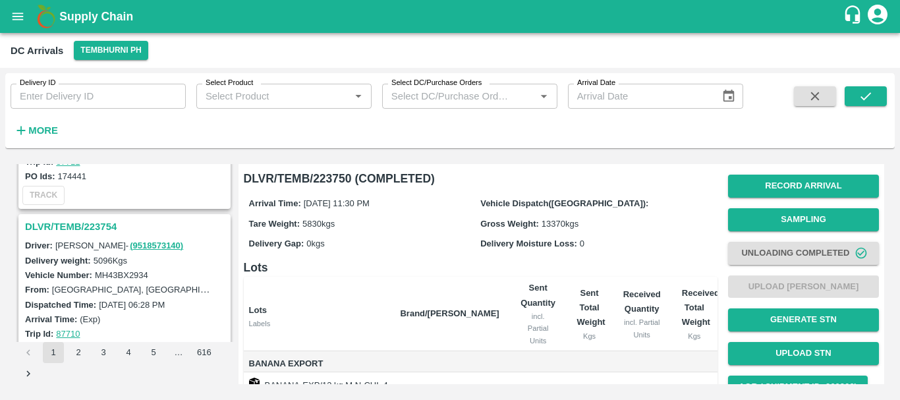
click at [94, 223] on h3 "DLVR/TEMB/223754" at bounding box center [126, 226] width 203 height 17
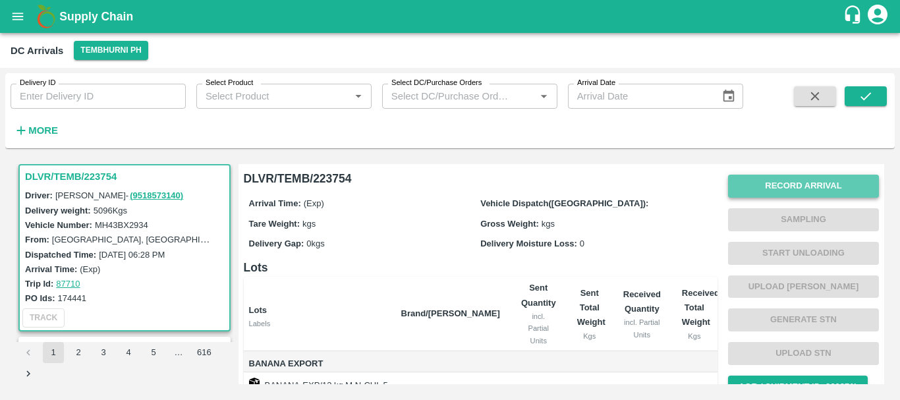
click at [740, 182] on button "Record Arrival" at bounding box center [803, 186] width 151 height 23
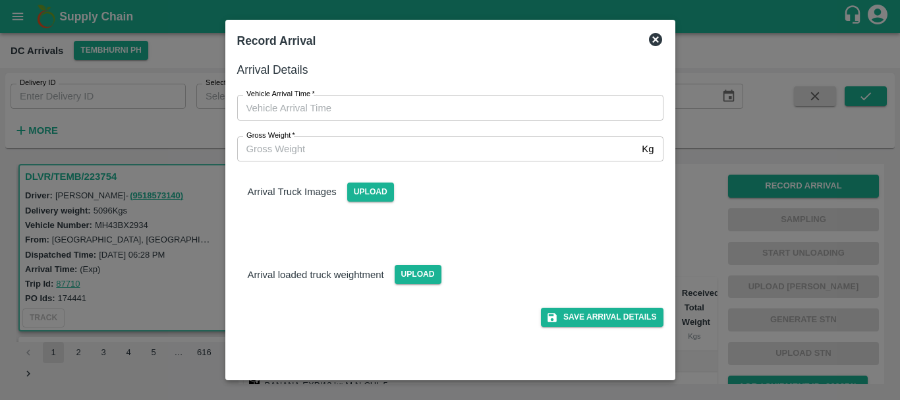
type input "DD/MM/YYYY hh:mm aa"
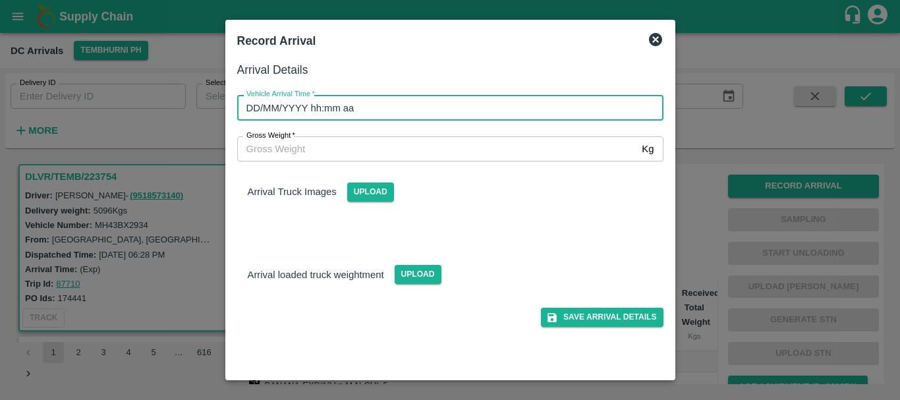
click at [535, 102] on input "DD/MM/YYYY hh:mm aa" at bounding box center [445, 107] width 417 height 25
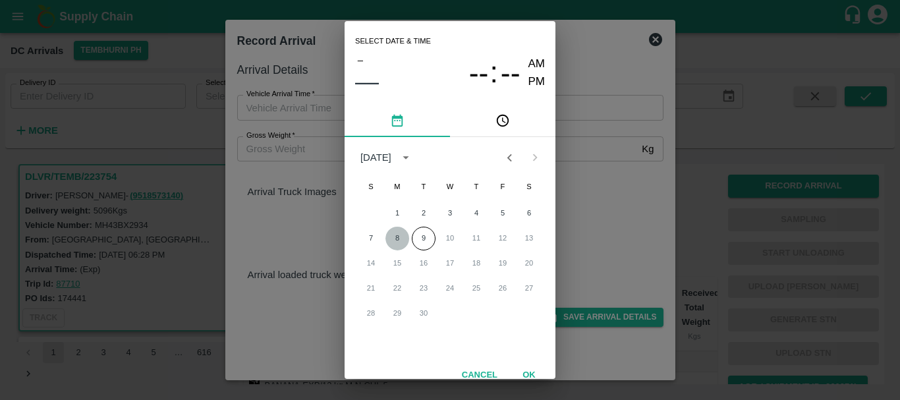
click at [398, 236] on button "8" at bounding box center [397, 239] width 24 height 24
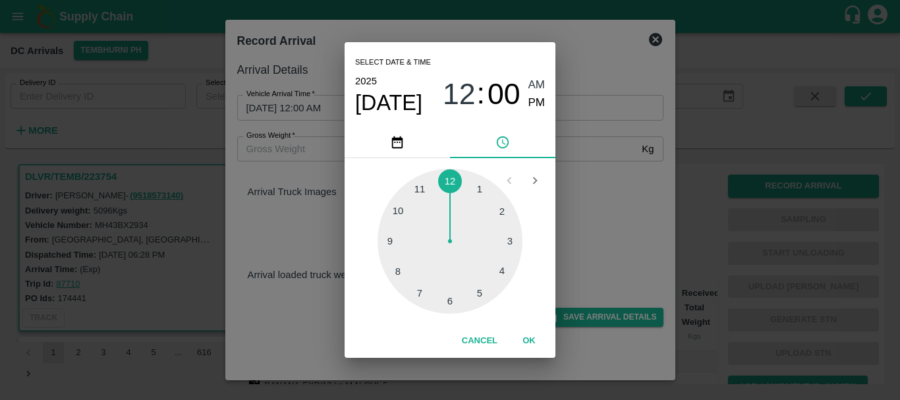
click at [397, 273] on div at bounding box center [449, 241] width 145 height 145
click at [400, 209] on div at bounding box center [449, 241] width 145 height 145
click at [536, 107] on span "PM" at bounding box center [536, 103] width 17 height 18
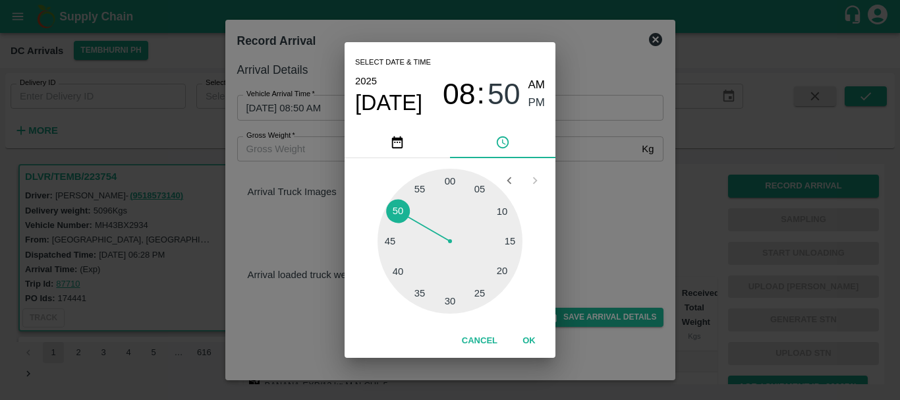
type input "08/09/2025 08:50 PM"
click at [658, 244] on div "Select date & time 2025 Sep 8 08 : 50 AM PM 05 10 15 20 25 30 35 40 45 50 55 00…" at bounding box center [450, 200] width 900 height 400
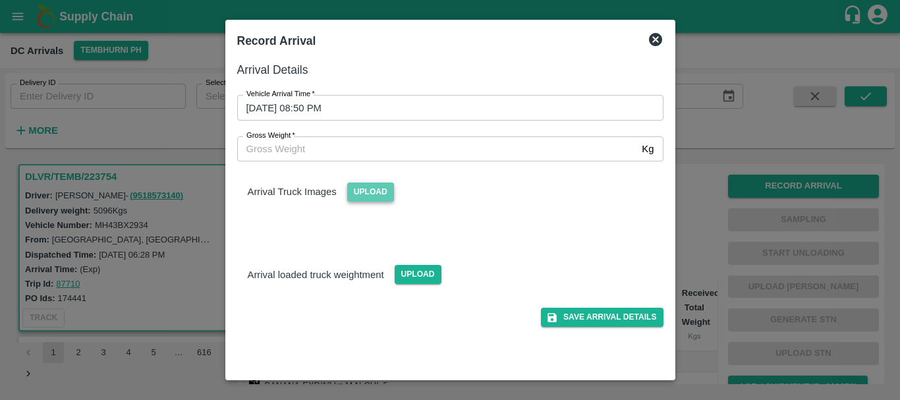
click at [374, 190] on span "Upload" at bounding box center [370, 191] width 47 height 19
click at [0, 0] on input "Upload" at bounding box center [0, 0] width 0 height 0
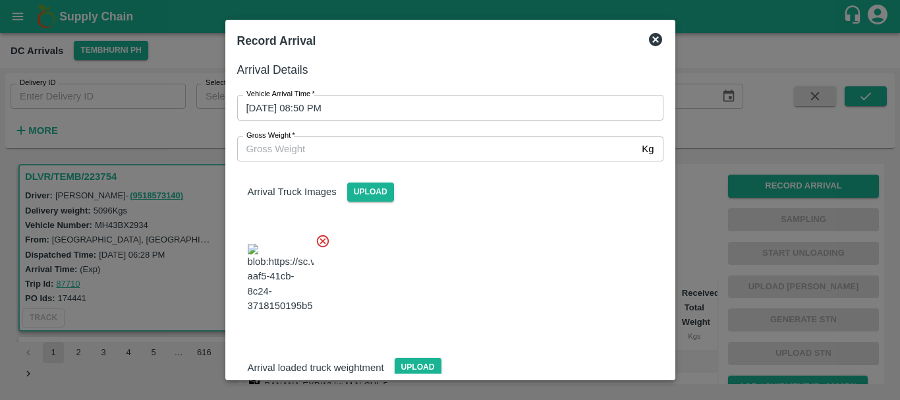
scroll to position [70, 0]
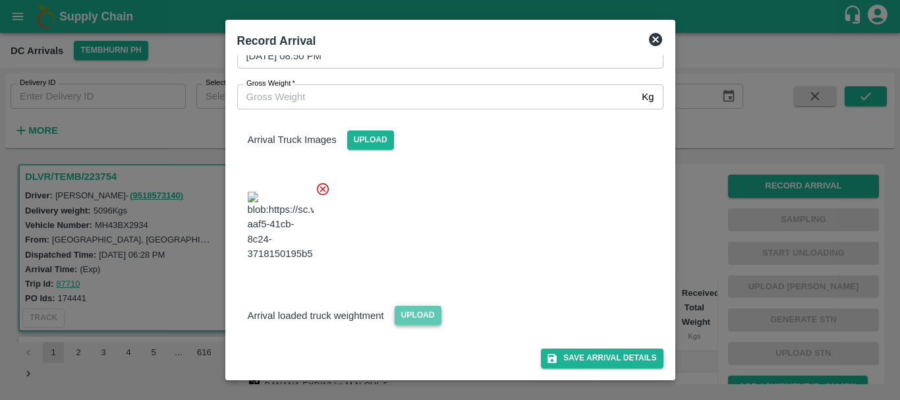
click at [408, 313] on span "Upload" at bounding box center [417, 315] width 47 height 19
click at [0, 0] on input "Upload" at bounding box center [0, 0] width 0 height 0
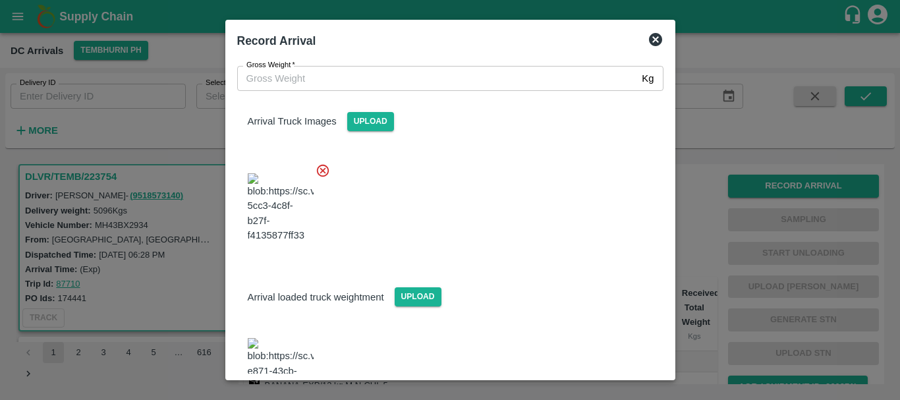
scroll to position [143, 0]
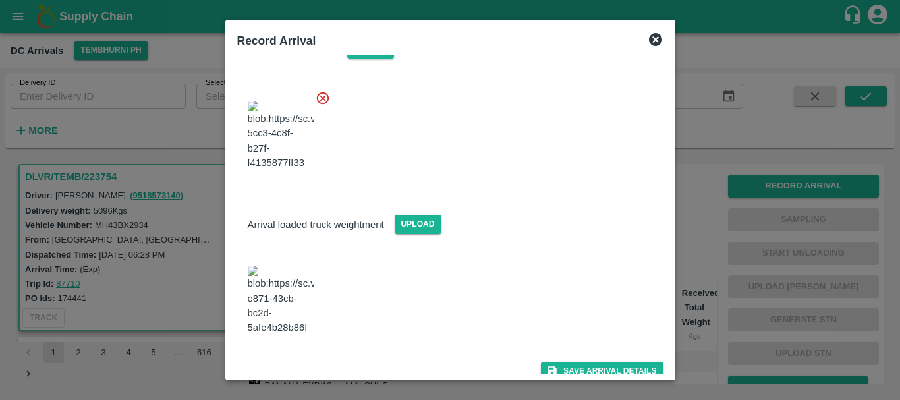
click at [294, 291] on img at bounding box center [281, 299] width 66 height 69
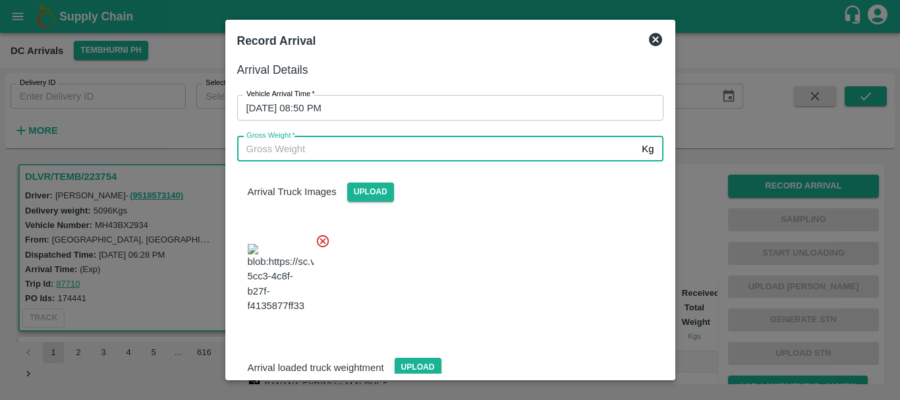
click at [364, 150] on input "Gross Weight   *" at bounding box center [437, 148] width 400 height 25
type input "11020"
click at [502, 259] on div at bounding box center [445, 274] width 437 height 103
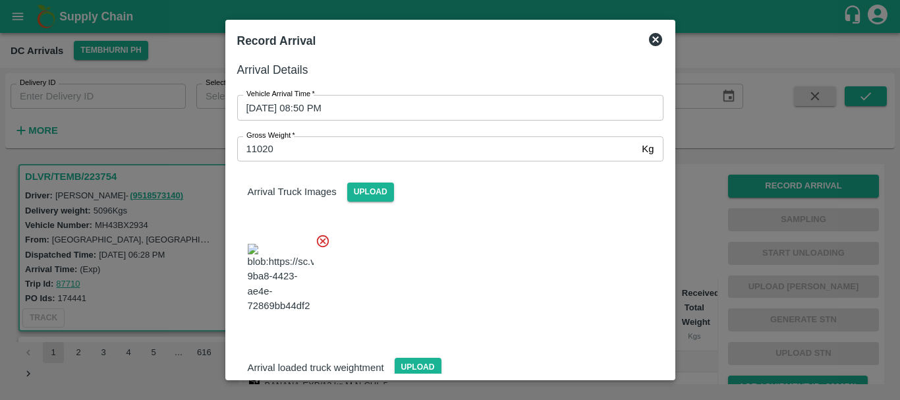
scroll to position [143, 0]
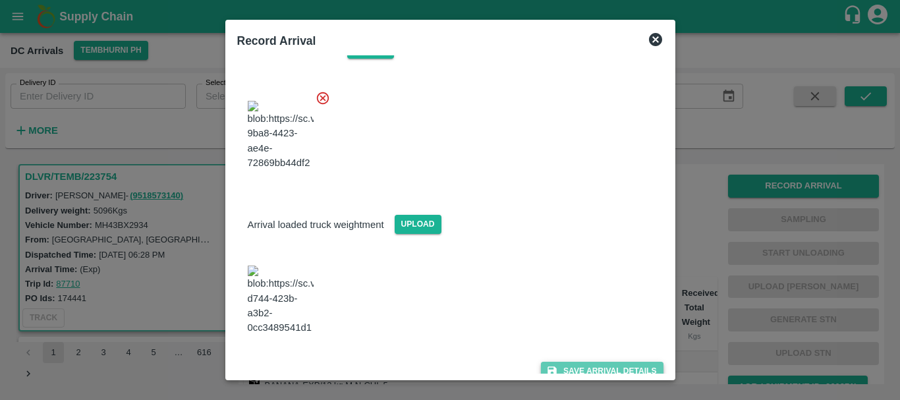
click at [570, 365] on button "Save Arrival Details" at bounding box center [602, 371] width 122 height 19
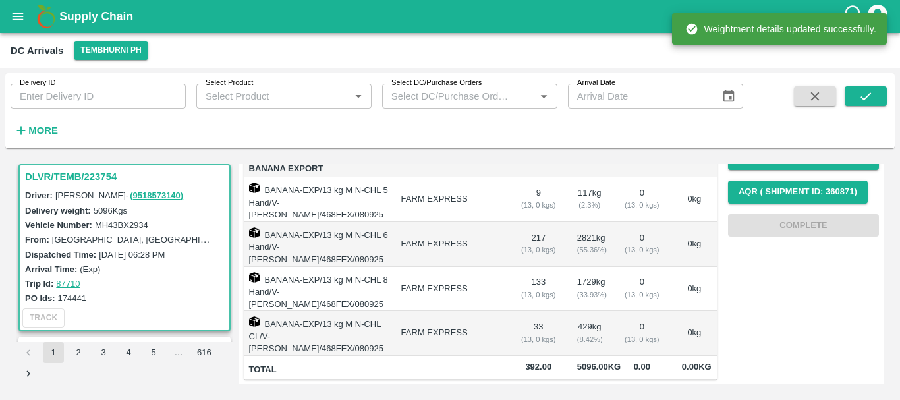
scroll to position [0, 0]
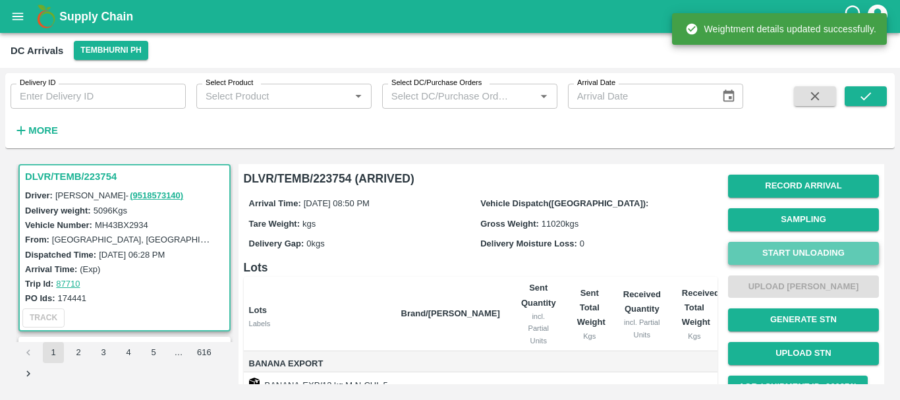
click at [769, 249] on button "Start Unloading" at bounding box center [803, 253] width 151 height 23
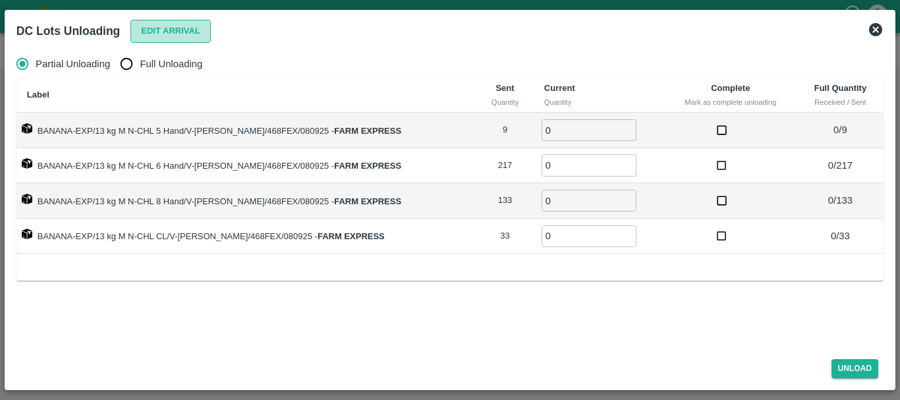
click at [178, 34] on button "Edit Arrival" at bounding box center [170, 31] width 80 height 23
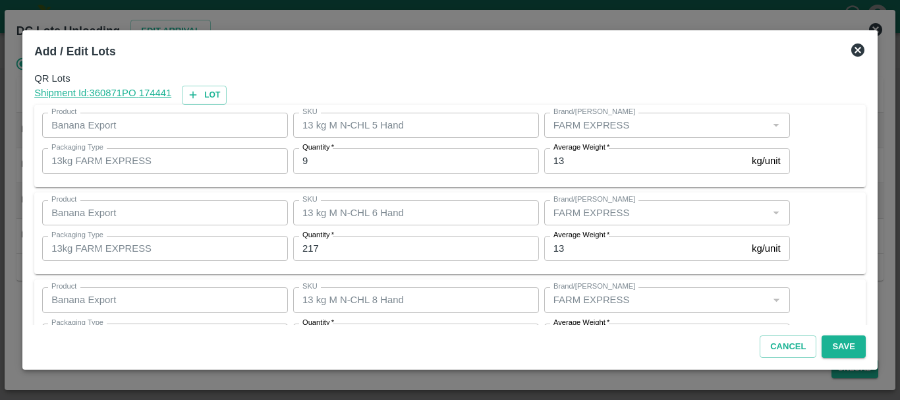
drag, startPoint x: 392, startPoint y: 144, endPoint x: 392, endPoint y: 151, distance: 7.2
click at [392, 151] on div "Quantity   * 9 Quantity" at bounding box center [413, 161] width 251 height 36
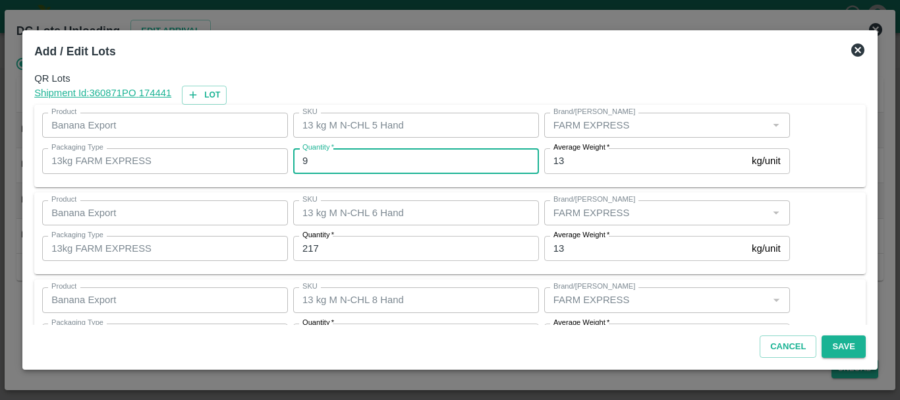
click at [392, 151] on input "9" at bounding box center [416, 160] width 246 height 25
click at [348, 163] on input "9" at bounding box center [416, 160] width 246 height 25
type input "0"
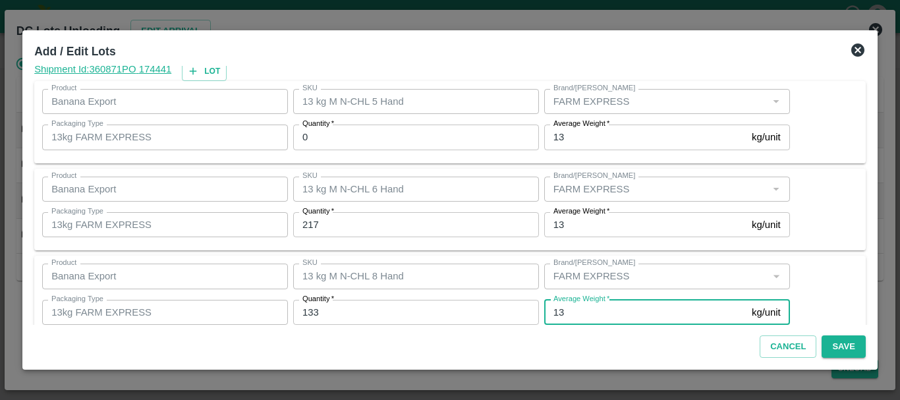
scroll to position [135, 0]
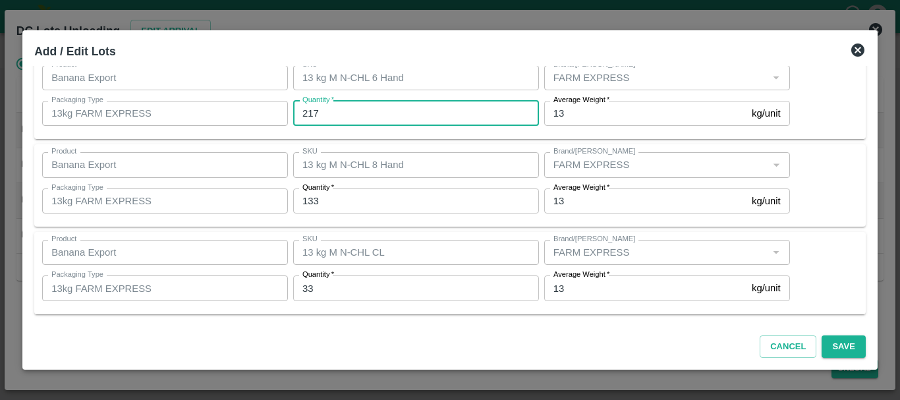
click at [330, 107] on input "217" at bounding box center [416, 113] width 246 height 25
type input "2"
type input "202"
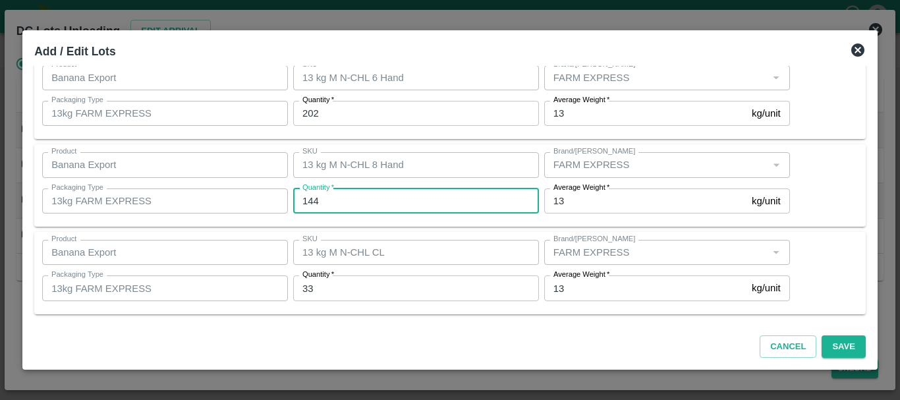
type input "144"
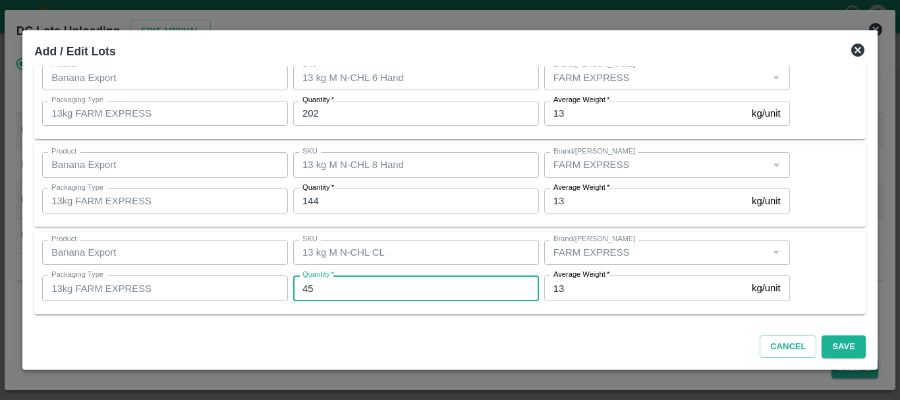
type input "45"
click at [456, 281] on input "45" at bounding box center [416, 287] width 246 height 25
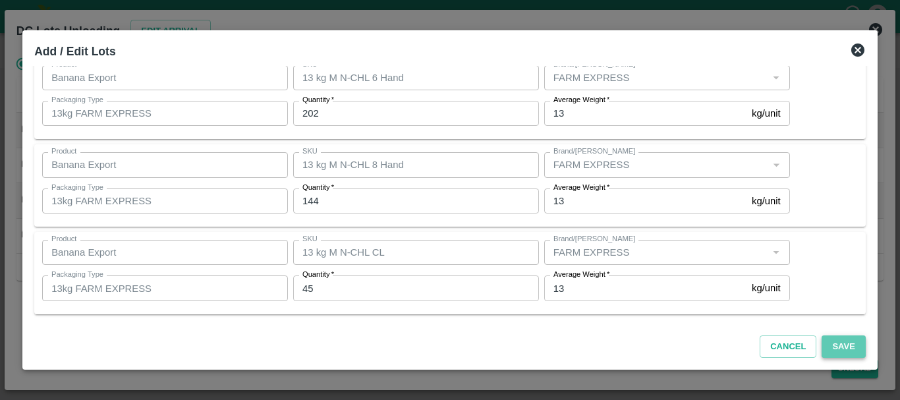
click at [839, 343] on button "Save" at bounding box center [842, 346] width 43 height 23
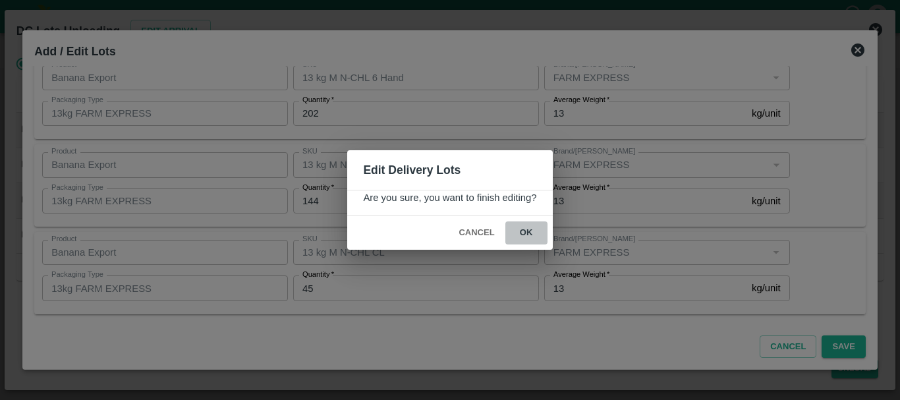
click at [527, 236] on button "ok" at bounding box center [526, 232] width 42 height 23
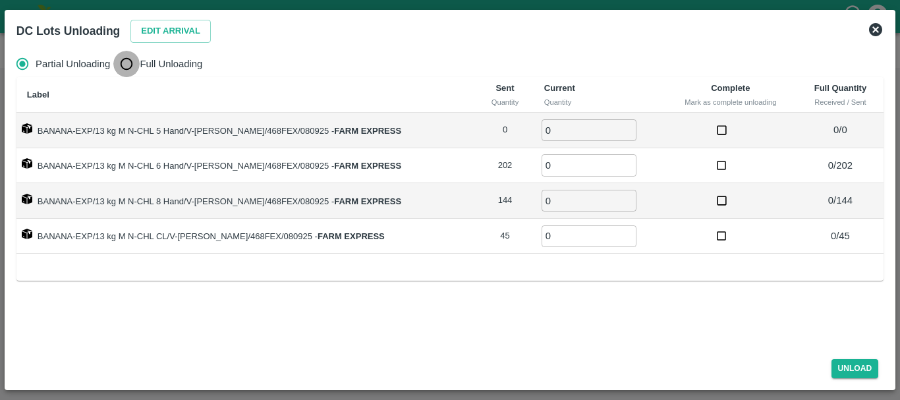
click at [132, 52] on input "Full Unloading" at bounding box center [126, 64] width 26 height 26
radio input "true"
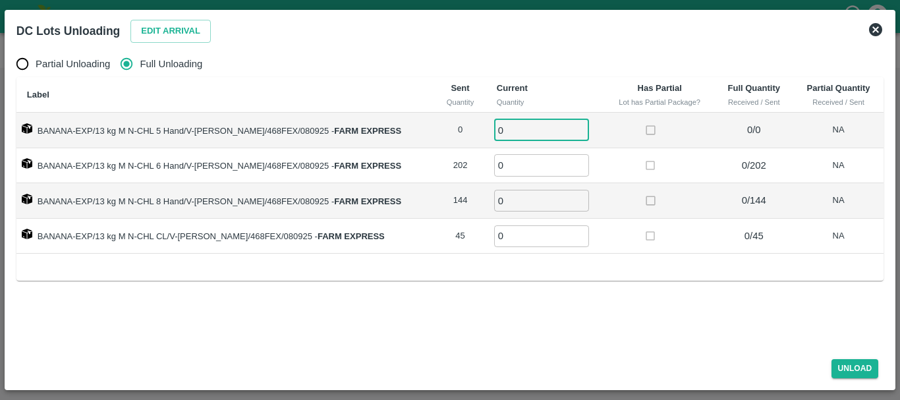
click at [528, 123] on input "0" at bounding box center [541, 130] width 95 height 22
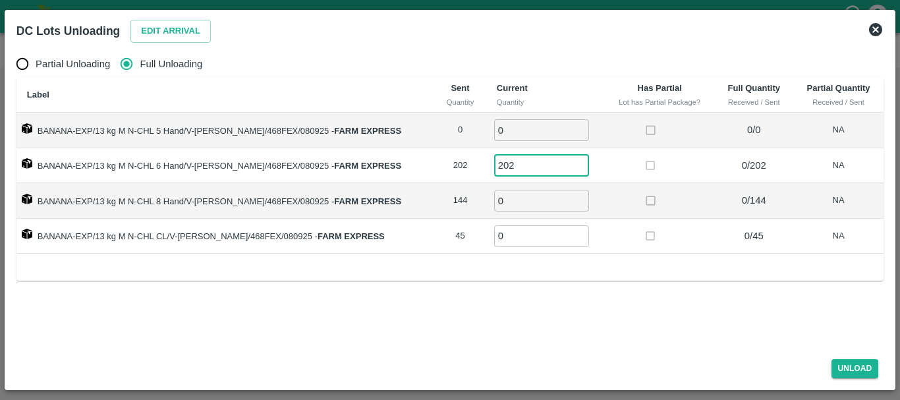
type input "202"
type input "144"
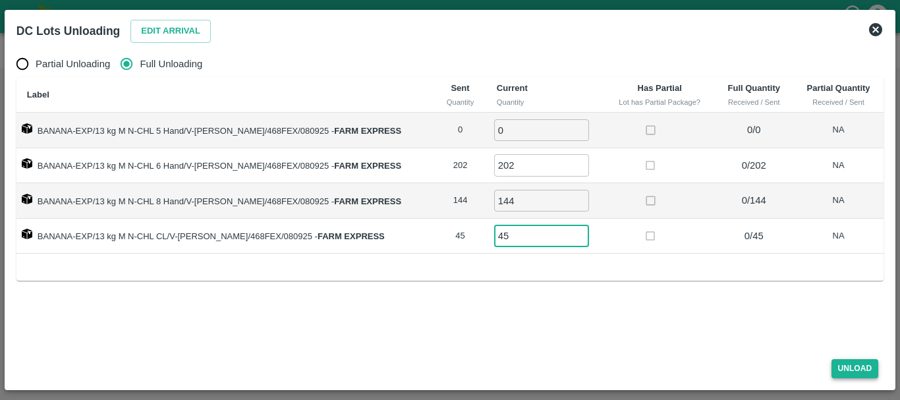
type input "45"
click at [859, 366] on button "Unload" at bounding box center [854, 368] width 47 height 19
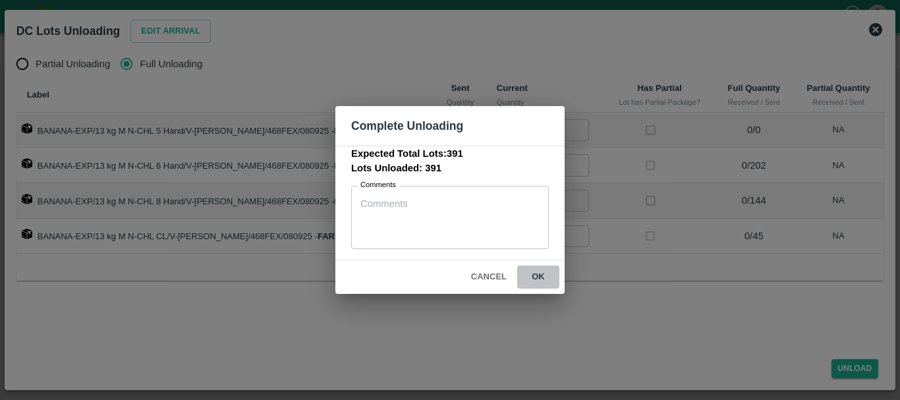
click at [540, 277] on button "ok" at bounding box center [538, 276] width 42 height 23
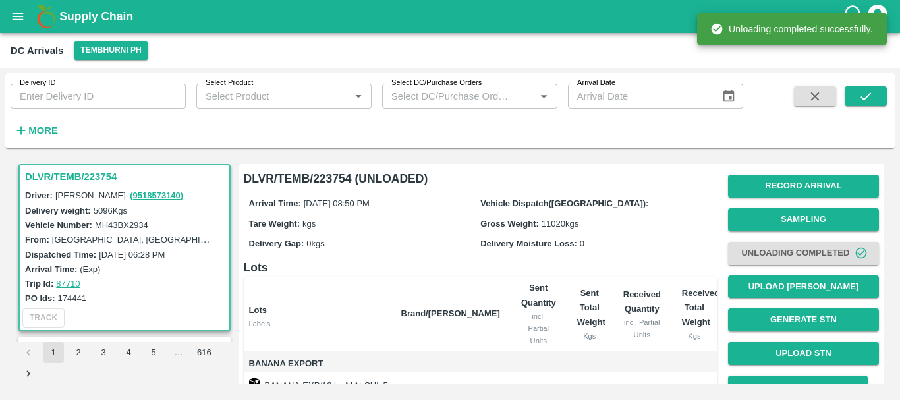
scroll to position [196, 0]
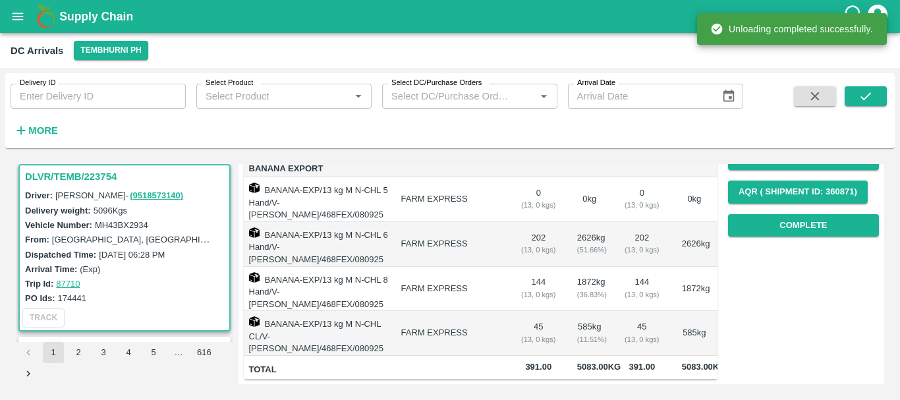
click at [574, 268] on td "1872 kg ( 36.83 %)" at bounding box center [589, 289] width 46 height 45
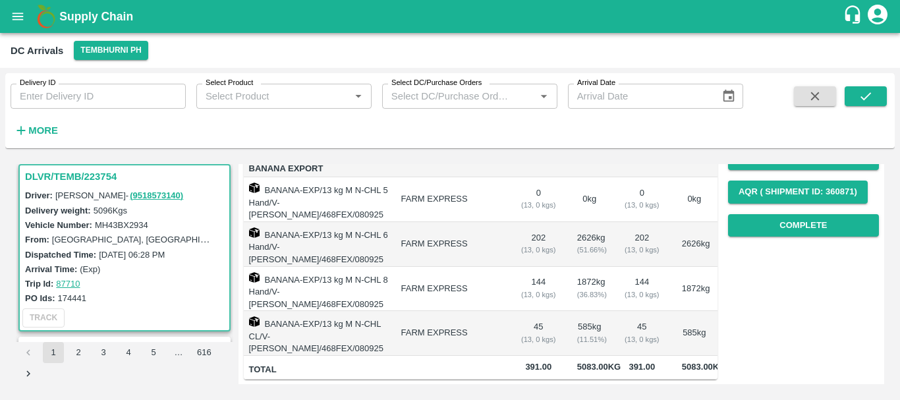
scroll to position [0, 0]
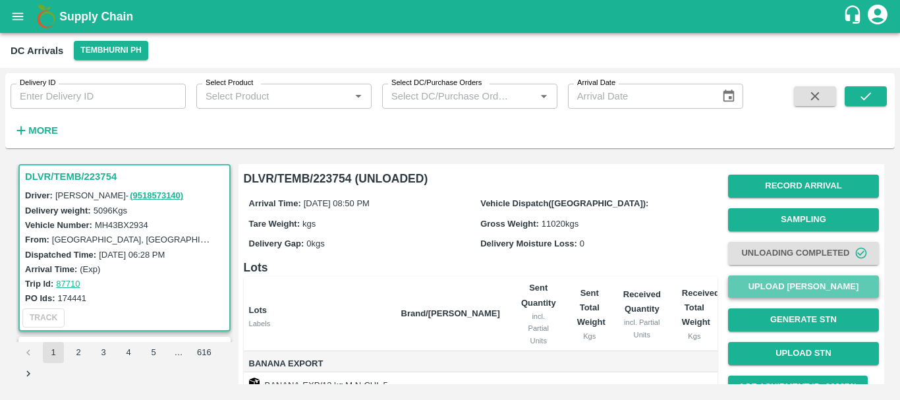
click at [764, 284] on button "Upload [PERSON_NAME]" at bounding box center [803, 286] width 151 height 23
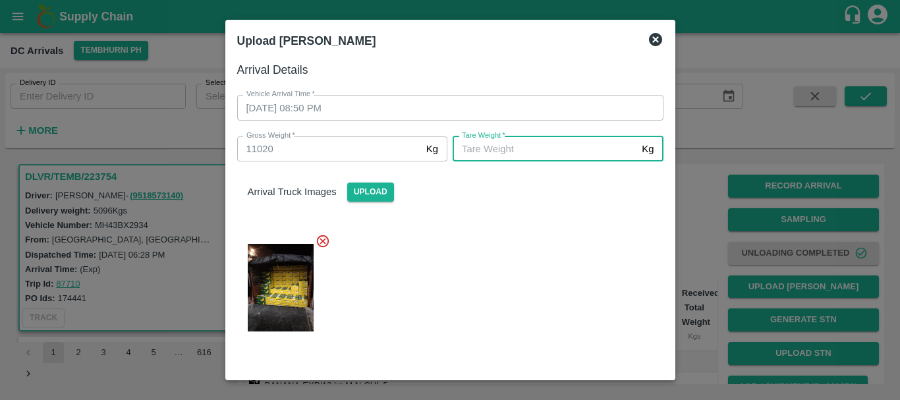
click at [523, 154] on input "[PERSON_NAME]   *" at bounding box center [544, 148] width 184 height 25
type input "5540"
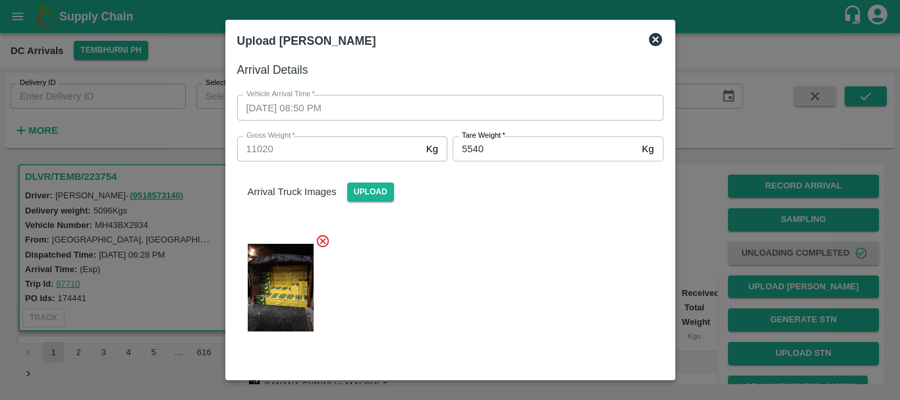
click at [412, 308] on div at bounding box center [445, 284] width 437 height 122
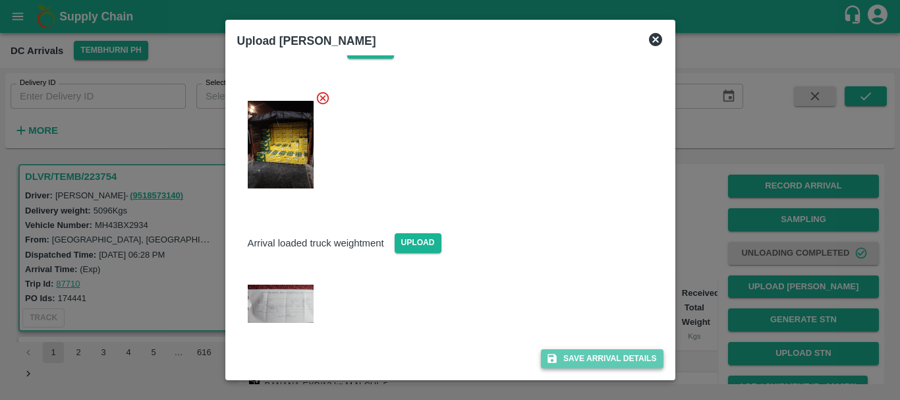
click at [580, 362] on button "Save Arrival Details" at bounding box center [602, 358] width 122 height 19
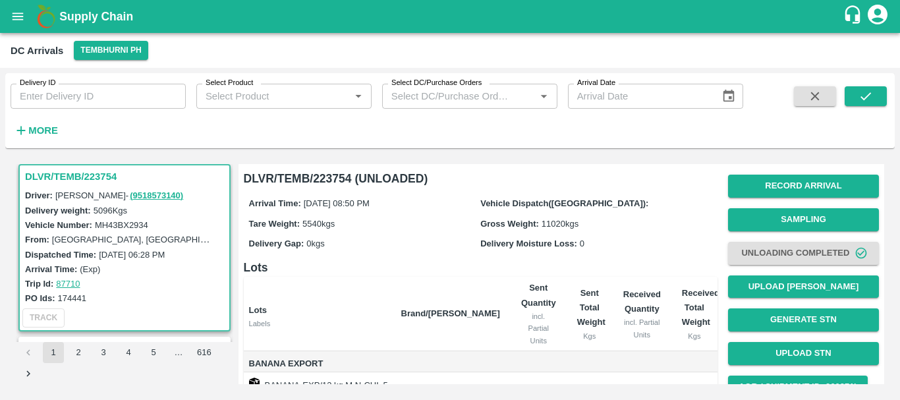
scroll to position [196, 0]
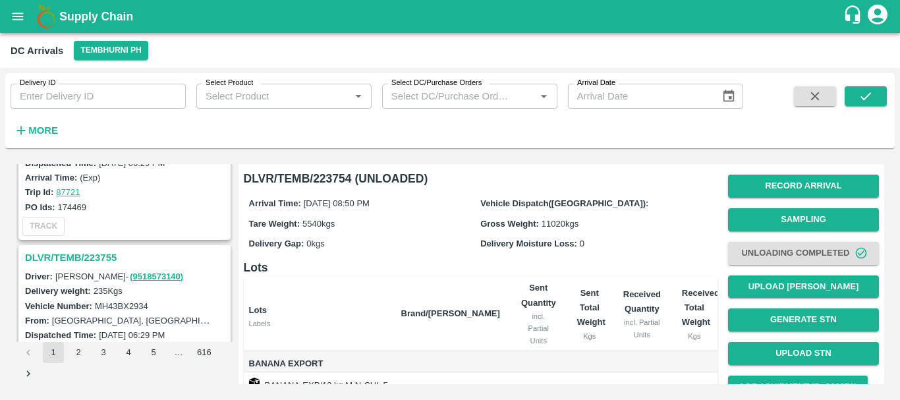
click at [105, 252] on h3 "DLVR/TEMB/223755" at bounding box center [126, 257] width 203 height 17
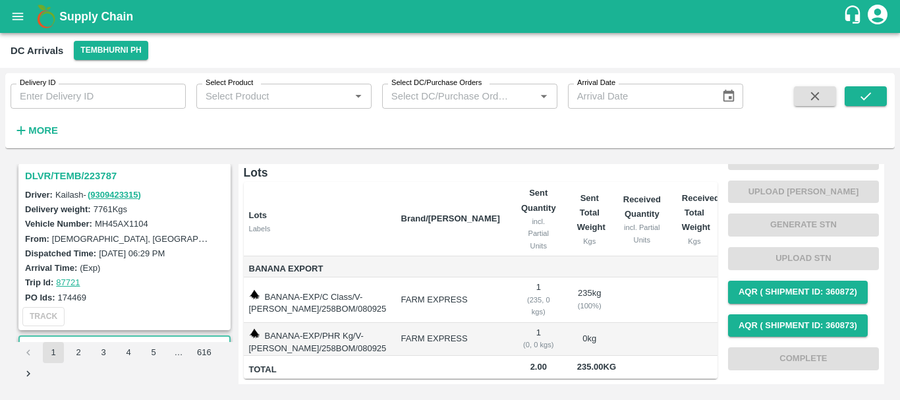
click at [83, 178] on h3 "DLVR/TEMB/223787" at bounding box center [126, 175] width 203 height 17
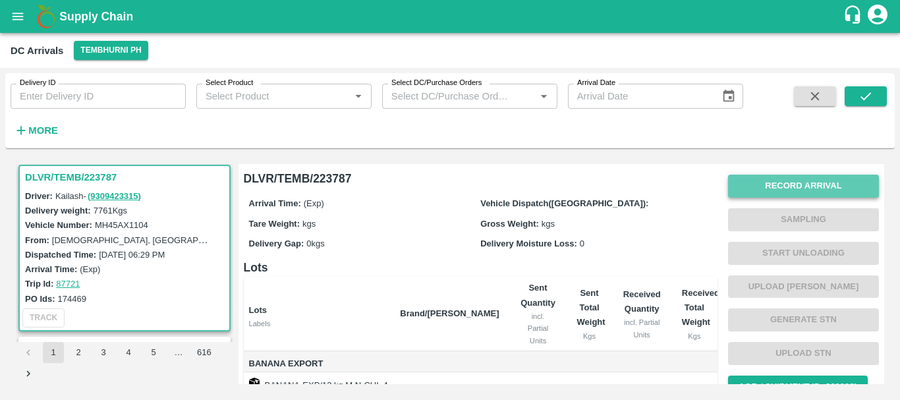
click at [772, 183] on button "Record Arrival" at bounding box center [803, 186] width 151 height 23
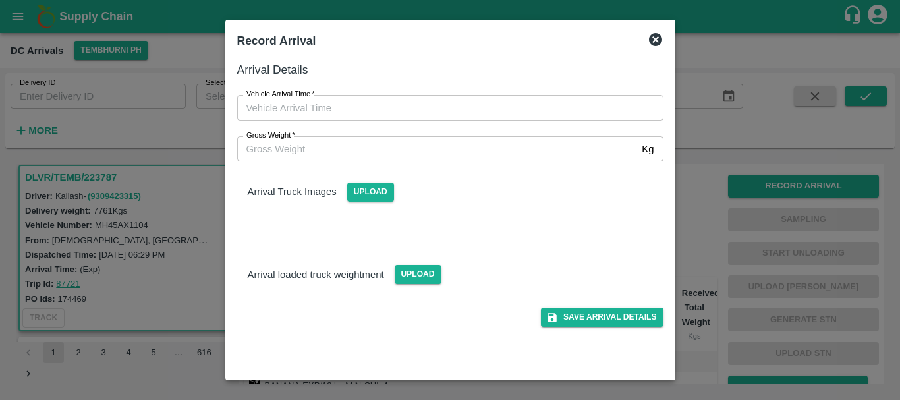
type input "DD/MM/YYYY hh:mm aa"
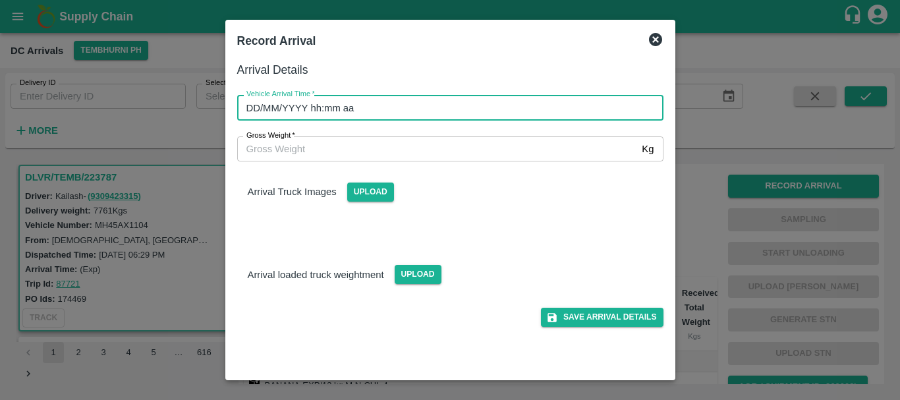
click at [495, 109] on input "DD/MM/YYYY hh:mm aa" at bounding box center [445, 107] width 417 height 25
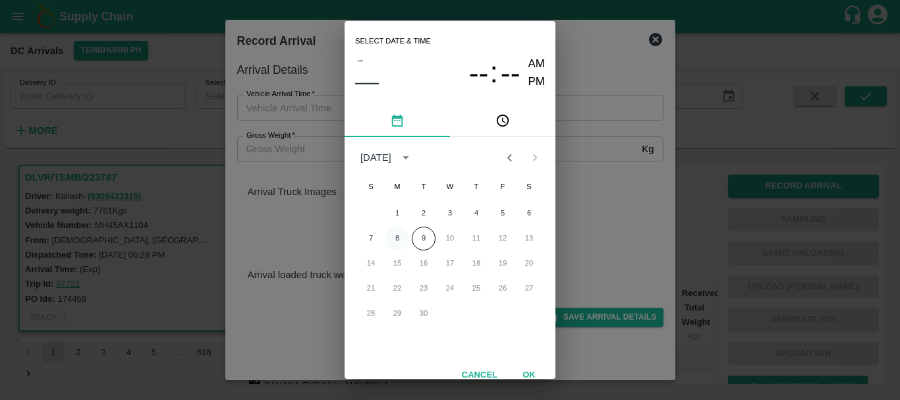
click at [396, 234] on button "8" at bounding box center [397, 239] width 24 height 24
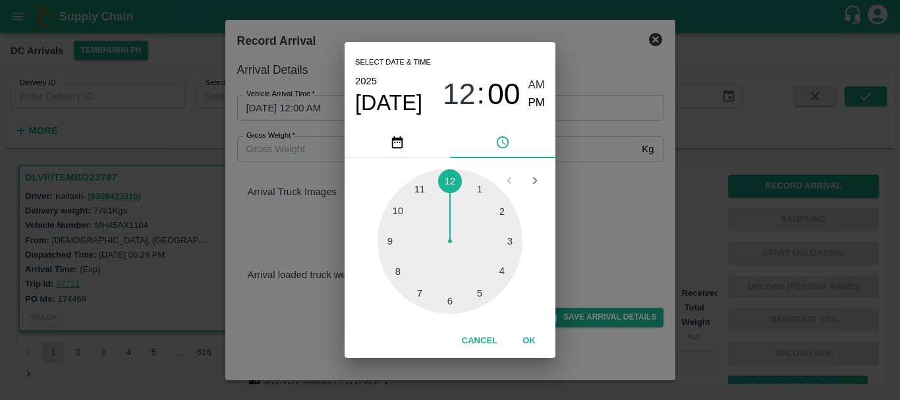
click at [392, 236] on div at bounding box center [449, 241] width 145 height 145
click at [500, 211] on div at bounding box center [449, 241] width 145 height 145
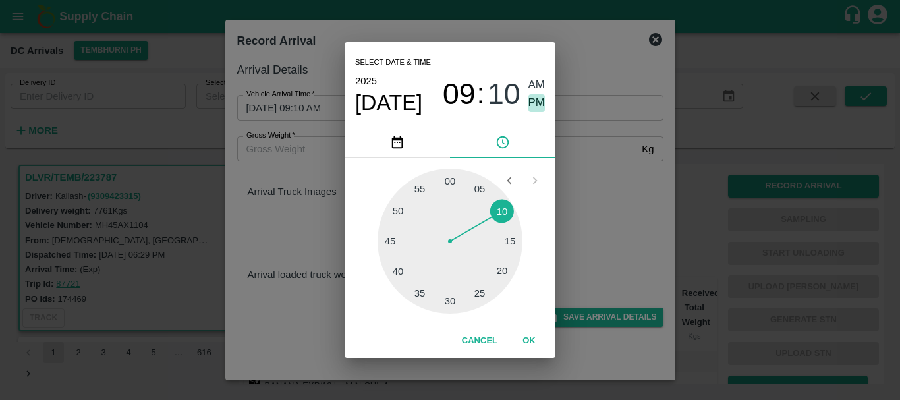
click at [536, 101] on span "PM" at bounding box center [536, 103] width 17 height 18
type input "08/09/2025 09:10 PM"
click at [605, 181] on div "Select date & time 2025 Sep 8 09 : 10 AM PM 05 10 15 20 25 30 35 40 45 50 55 00…" at bounding box center [450, 200] width 900 height 400
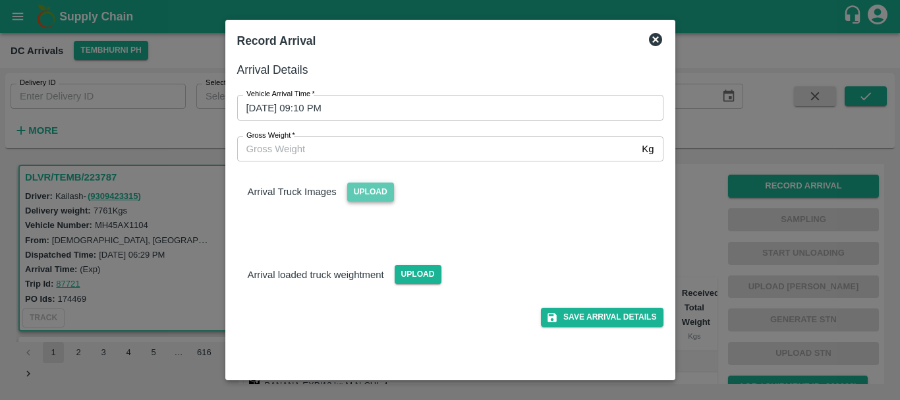
click at [372, 189] on span "Upload" at bounding box center [370, 191] width 47 height 19
click at [0, 0] on input "Upload" at bounding box center [0, 0] width 0 height 0
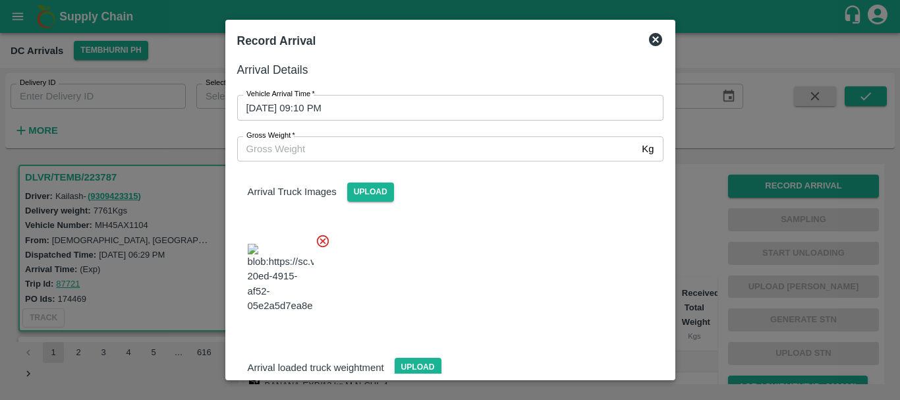
scroll to position [20, 0]
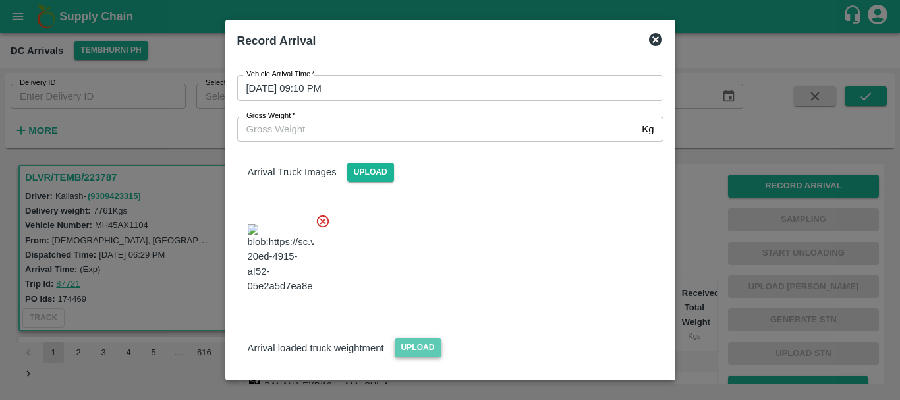
click at [427, 338] on span "Upload" at bounding box center [417, 347] width 47 height 19
click at [0, 0] on input "Upload" at bounding box center [0, 0] width 0 height 0
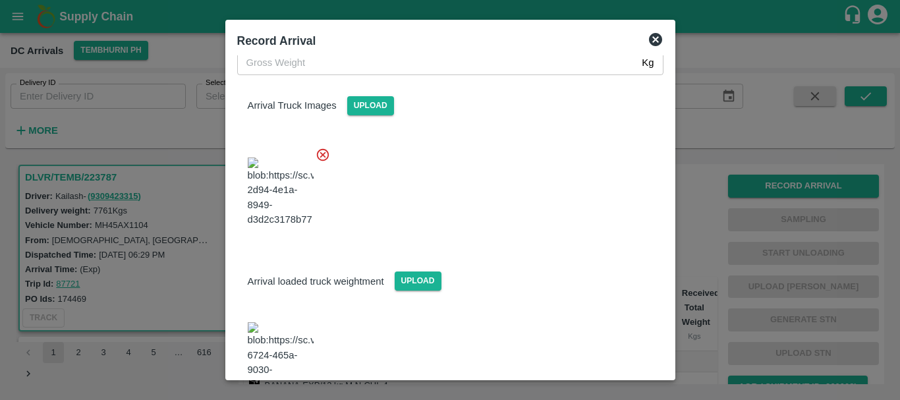
click at [282, 322] on img at bounding box center [281, 356] width 66 height 69
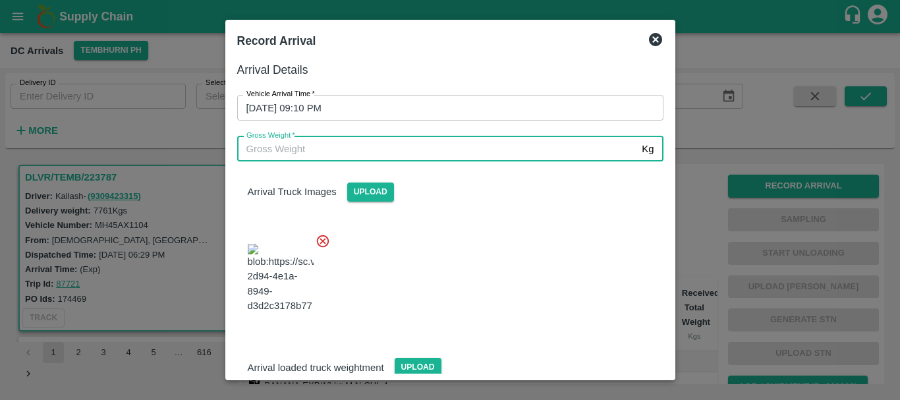
click at [323, 149] on input "Gross Weight   *" at bounding box center [437, 148] width 400 height 25
type input "14300"
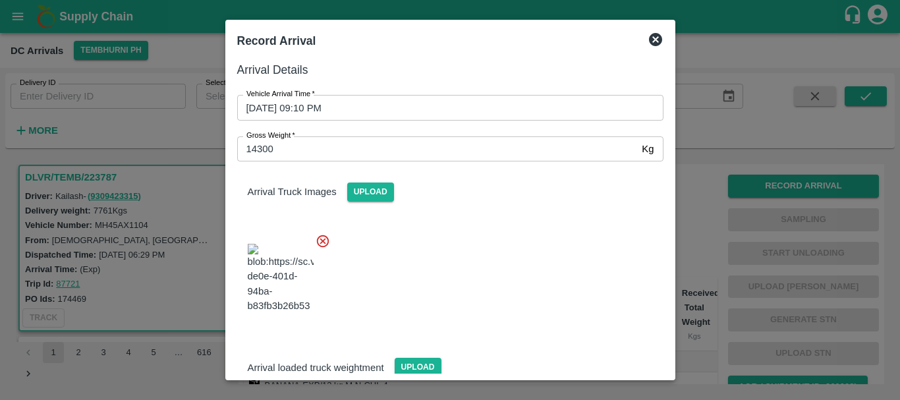
click at [515, 271] on div at bounding box center [445, 274] width 437 height 103
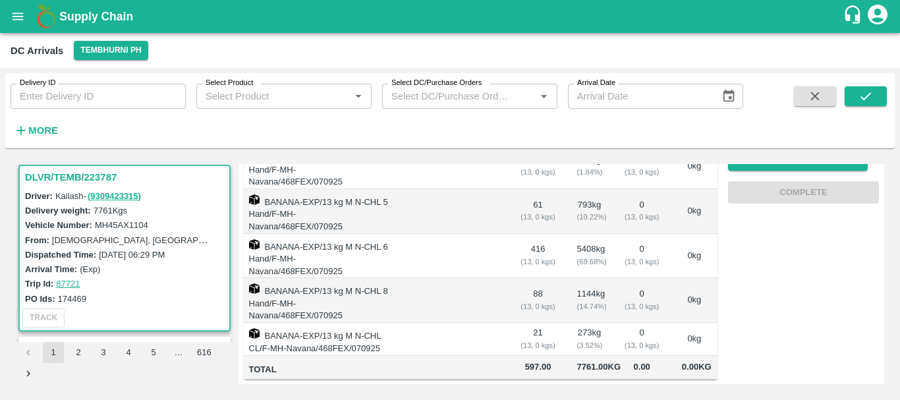
scroll to position [0, 0]
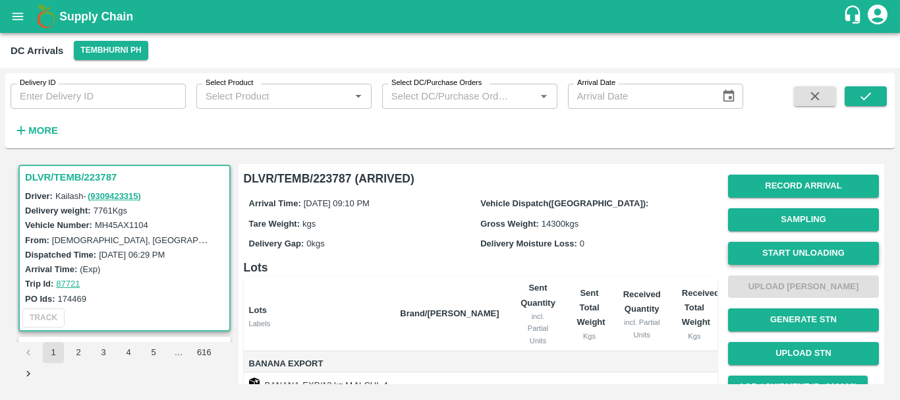
click at [764, 243] on span "Start Unloading" at bounding box center [803, 253] width 151 height 34
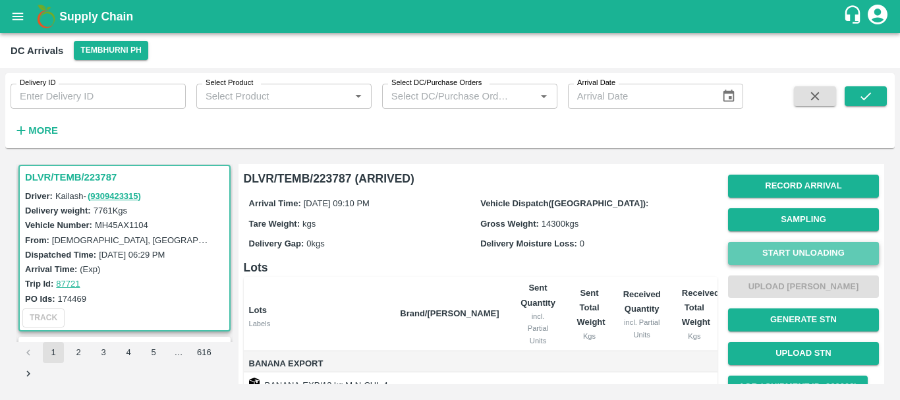
click at [764, 243] on button "Start Unloading" at bounding box center [803, 253] width 151 height 23
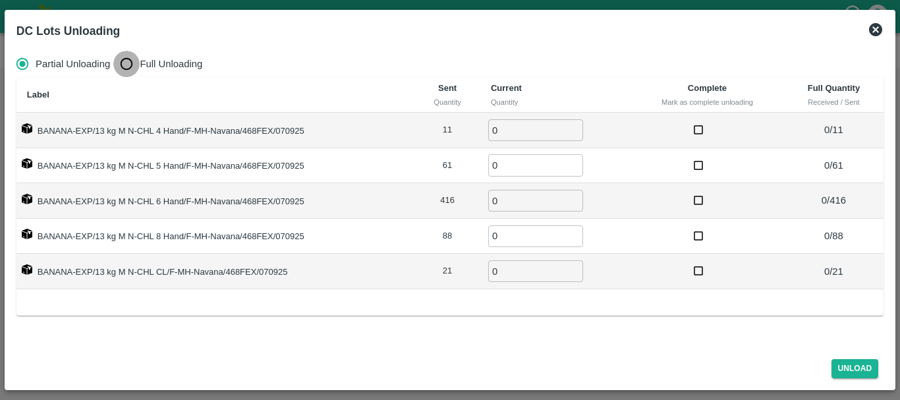
click at [130, 61] on input "Full Unloading" at bounding box center [126, 64] width 26 height 26
radio input "true"
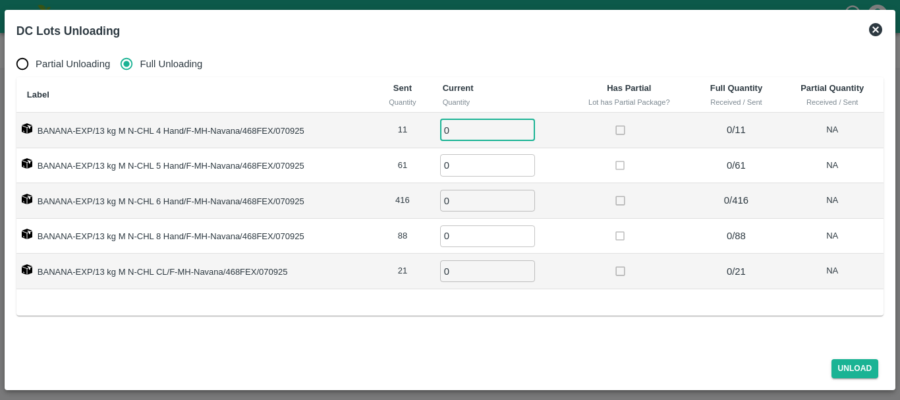
click at [465, 126] on input "0" at bounding box center [487, 130] width 95 height 22
type input "011"
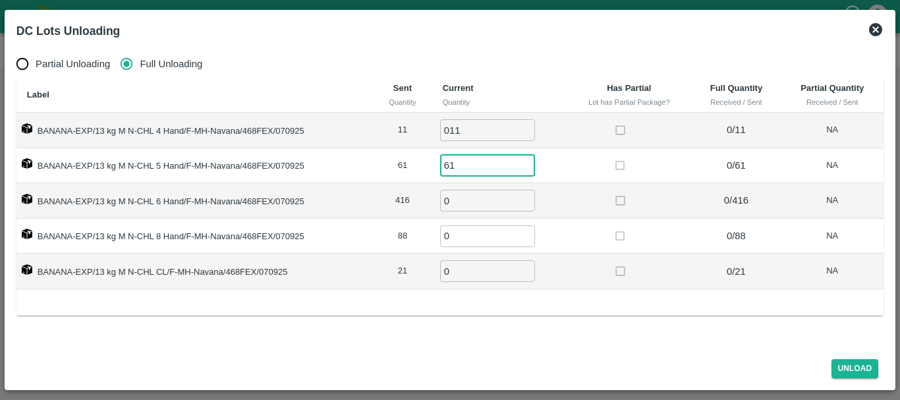
type input "61"
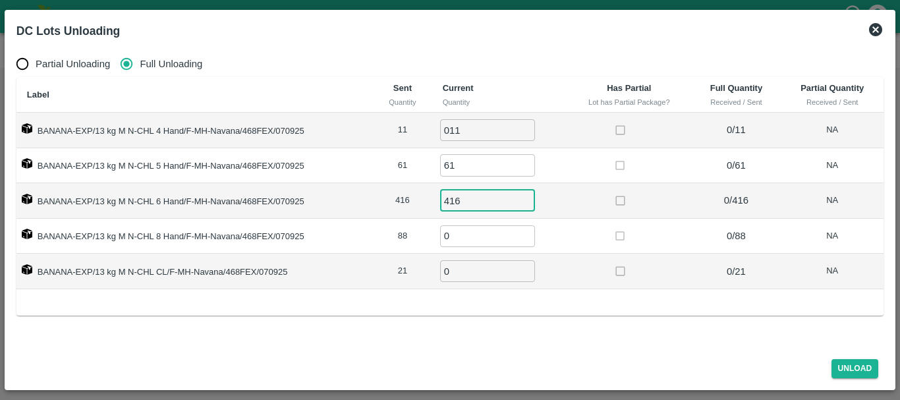
type input "416"
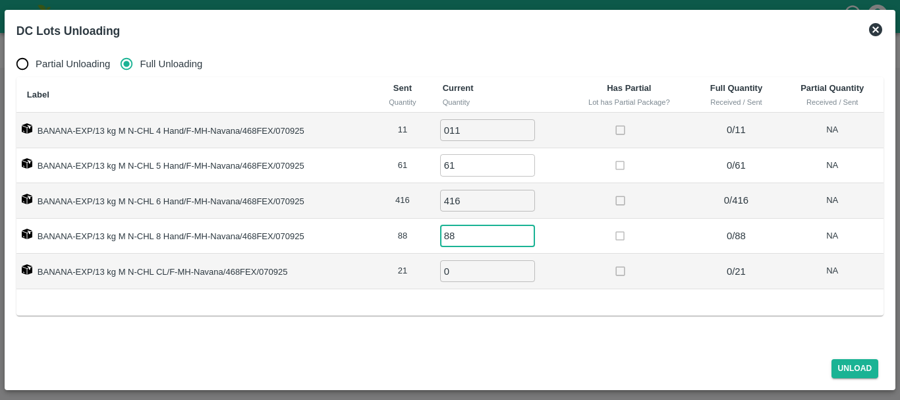
type input "88"
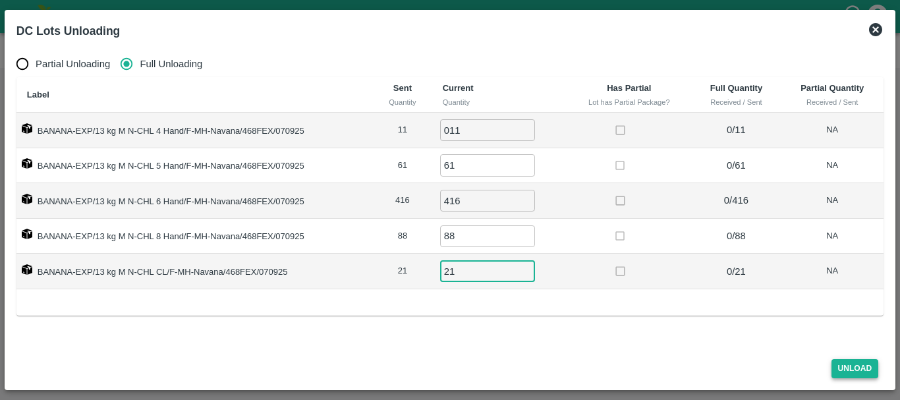
type input "21"
click at [836, 365] on button "Unload" at bounding box center [854, 368] width 47 height 19
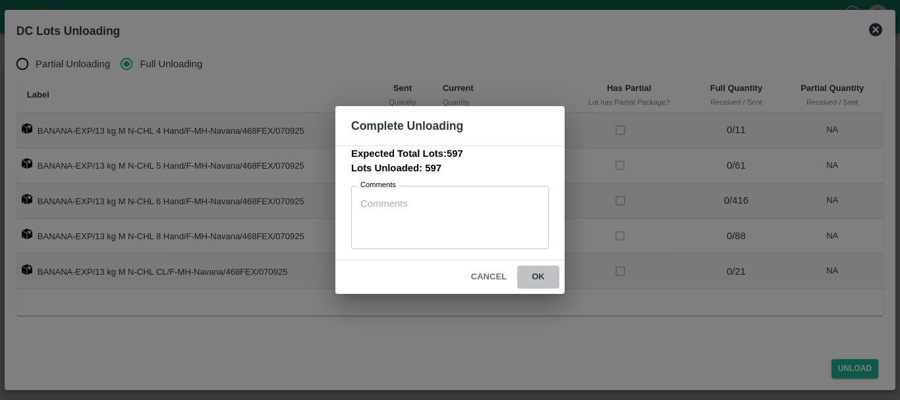
click at [525, 278] on button "ok" at bounding box center [538, 276] width 42 height 23
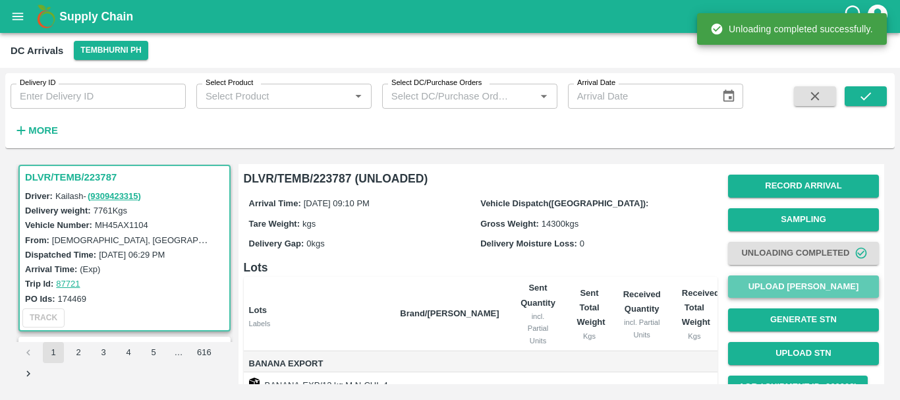
click at [767, 291] on button "Upload [PERSON_NAME]" at bounding box center [803, 286] width 151 height 23
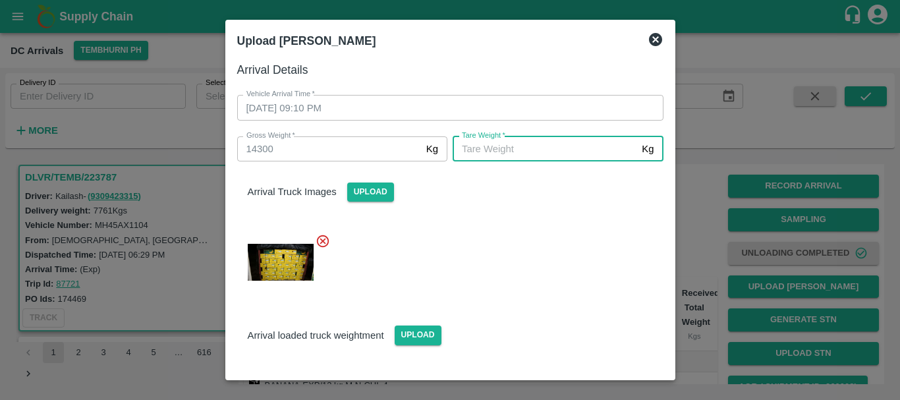
click at [500, 157] on input "[PERSON_NAME]   *" at bounding box center [544, 148] width 184 height 25
type input "5910"
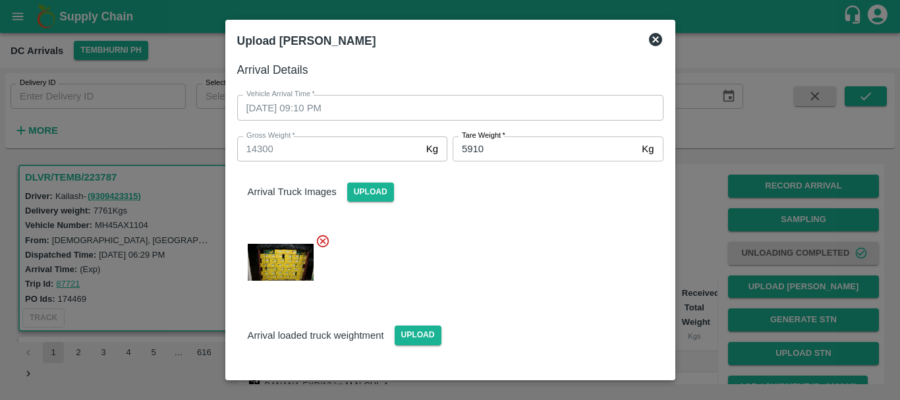
click at [521, 313] on div "Arrival loaded truck weightment Upload" at bounding box center [450, 324] width 447 height 40
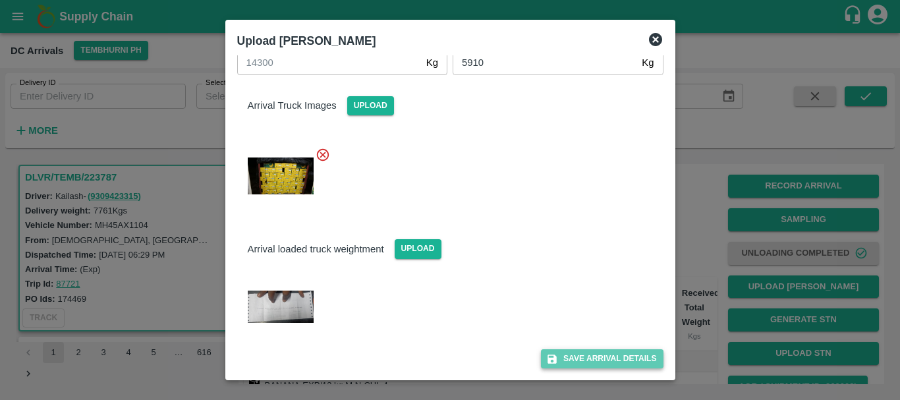
click at [558, 353] on button "Save Arrival Details" at bounding box center [602, 358] width 122 height 19
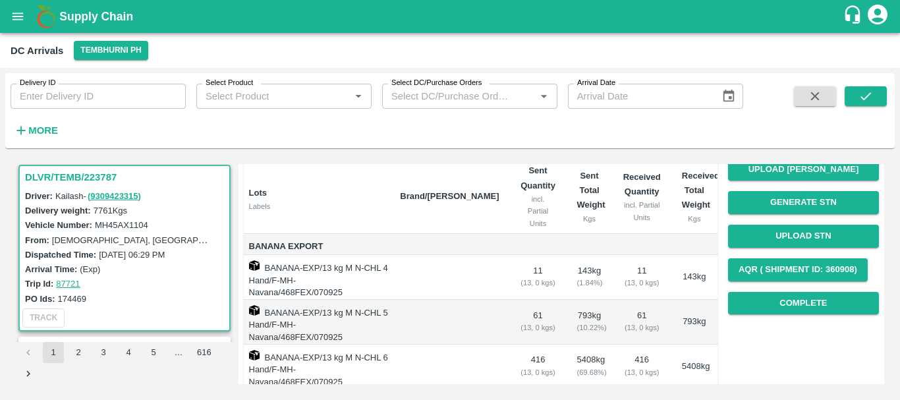
scroll to position [119, 0]
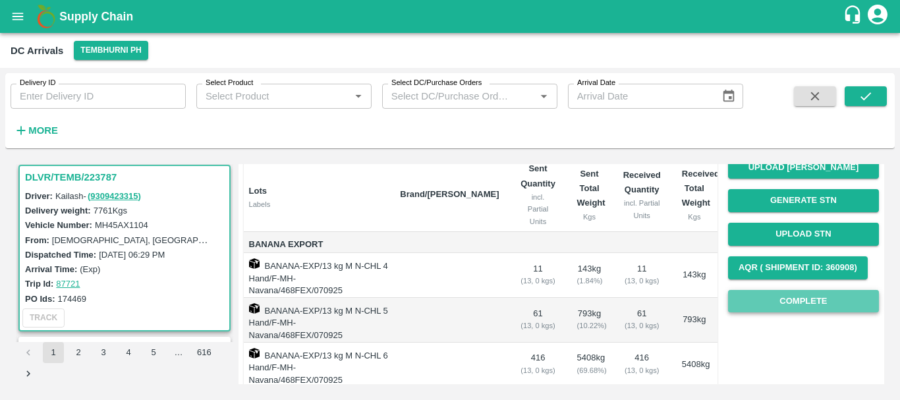
click at [747, 304] on button "Complete" at bounding box center [803, 301] width 151 height 23
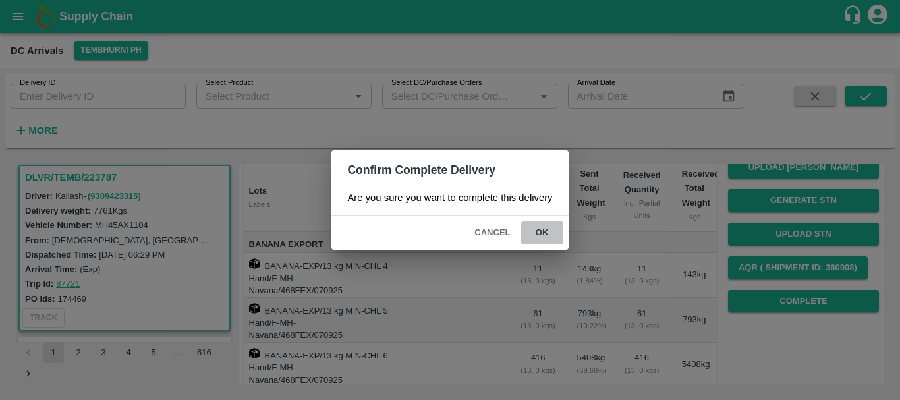
click at [540, 236] on button "ok" at bounding box center [542, 232] width 42 height 23
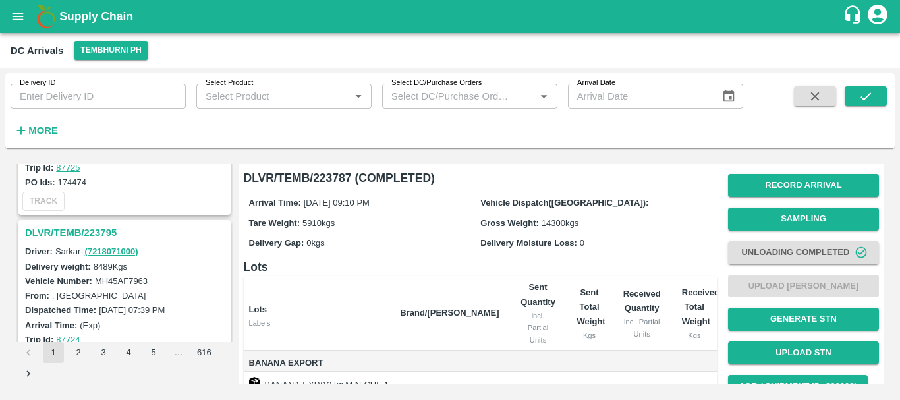
scroll to position [3199, 0]
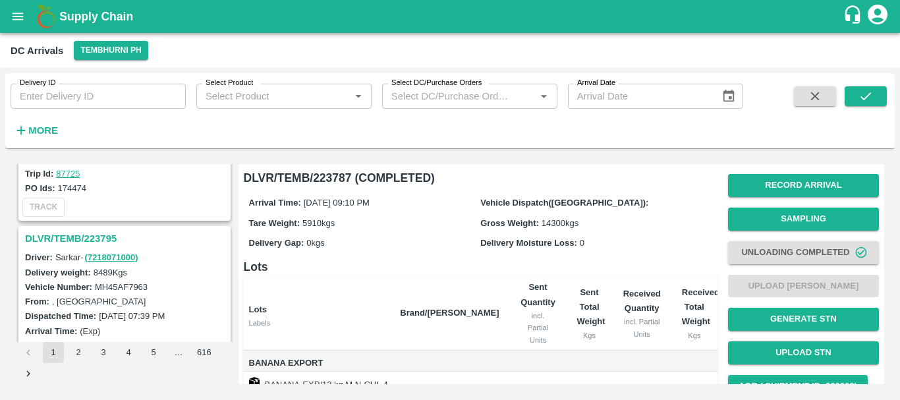
click at [102, 236] on h3 "DLVR/TEMB/223795" at bounding box center [126, 238] width 203 height 17
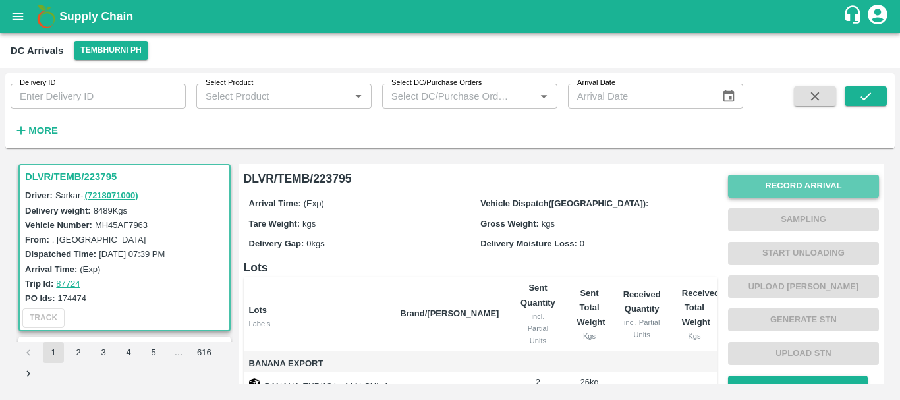
click at [755, 193] on button "Record Arrival" at bounding box center [803, 186] width 151 height 23
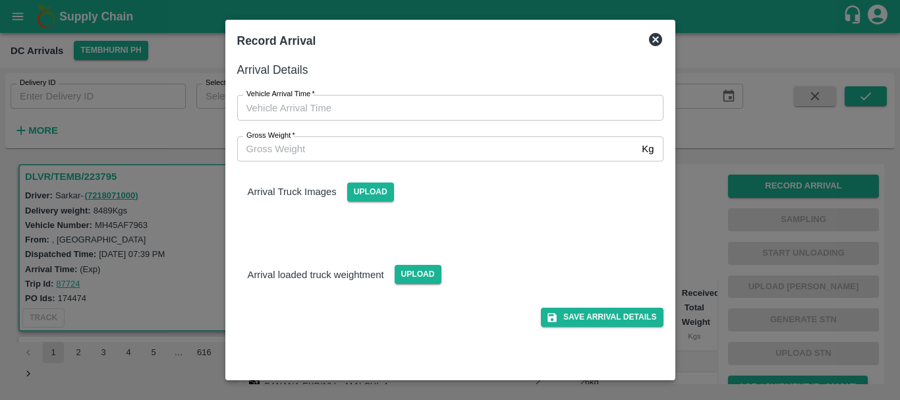
click at [697, 247] on div at bounding box center [450, 200] width 900 height 400
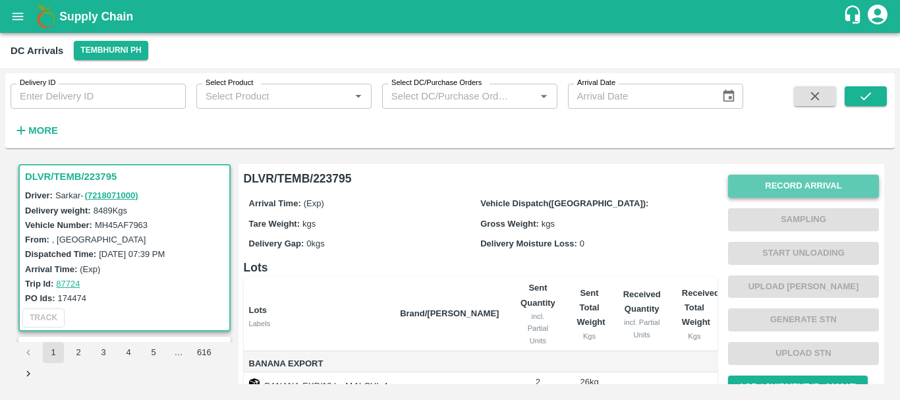
click at [744, 190] on button "Record Arrival" at bounding box center [803, 186] width 151 height 23
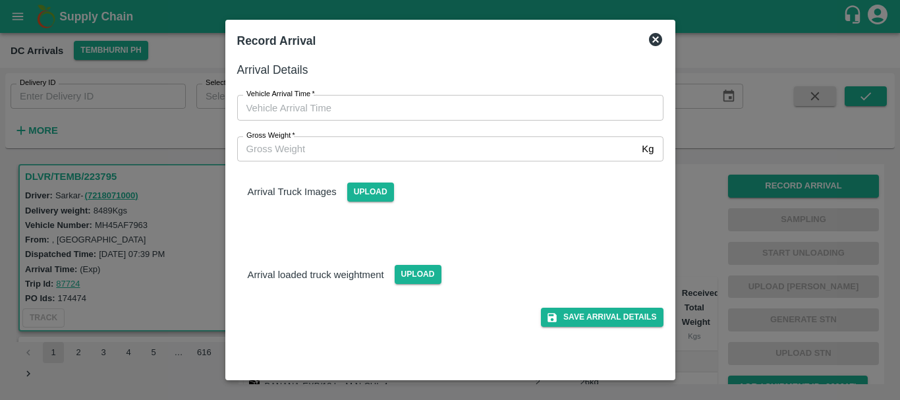
type input "DD/MM/YYYY hh:mm aa"
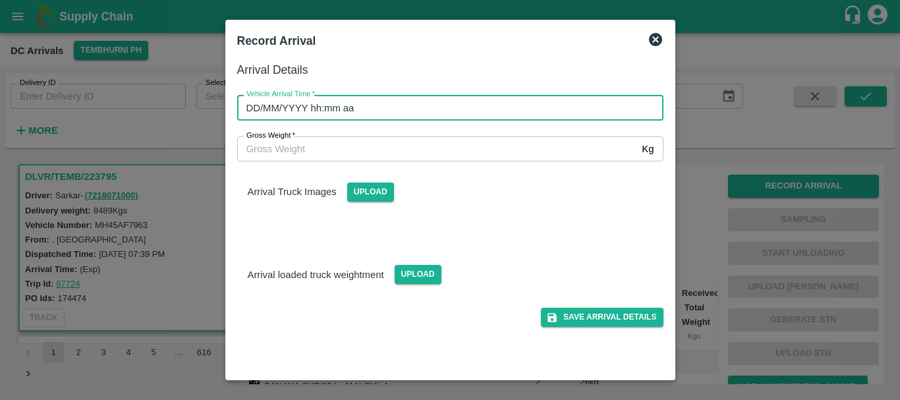
click at [485, 109] on input "DD/MM/YYYY hh:mm aa" at bounding box center [445, 107] width 417 height 25
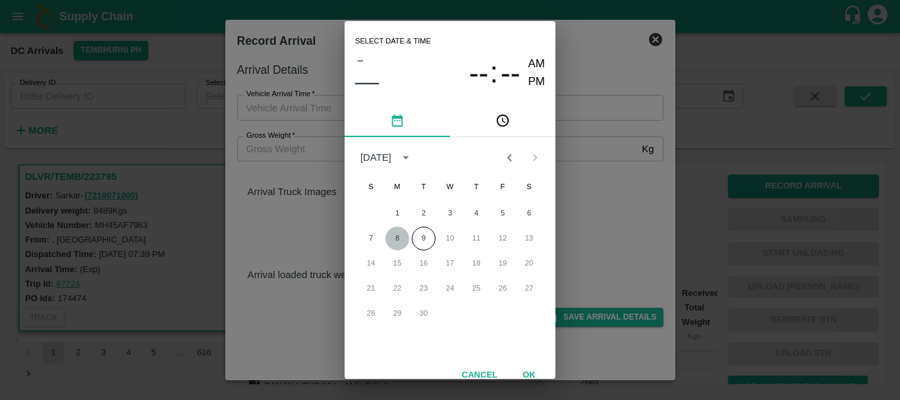
click at [394, 236] on button "8" at bounding box center [397, 239] width 24 height 24
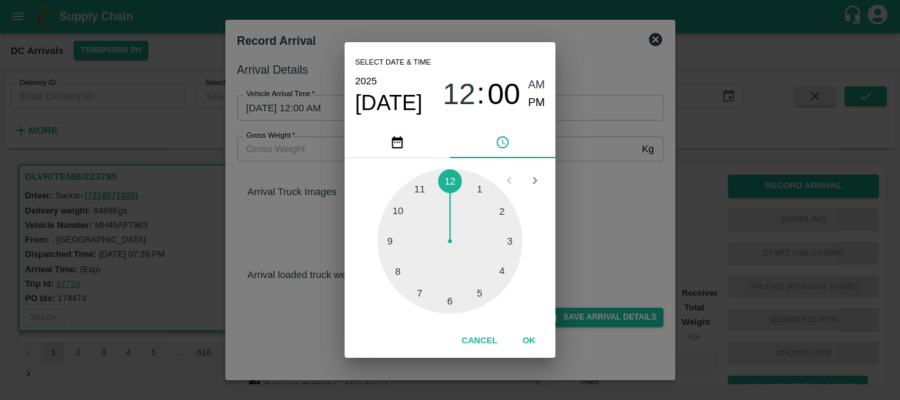
click at [476, 193] on div at bounding box center [449, 241] width 145 height 145
click at [504, 238] on div at bounding box center [449, 241] width 145 height 145
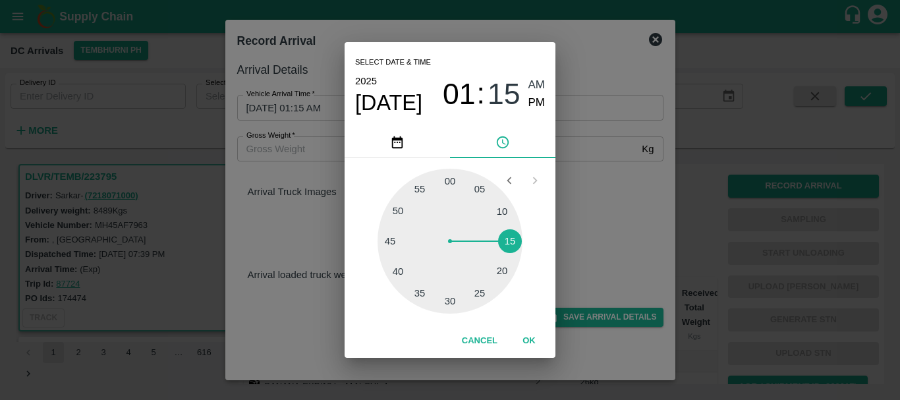
click at [532, 105] on span "PM" at bounding box center [536, 103] width 17 height 18
type input "08/09/2025 01:15 PM"
click at [593, 179] on div "Select date & time 2025 Sep 8 01 : 15 AM PM 05 10 15 20 25 30 35 40 45 50 55 00…" at bounding box center [450, 200] width 900 height 400
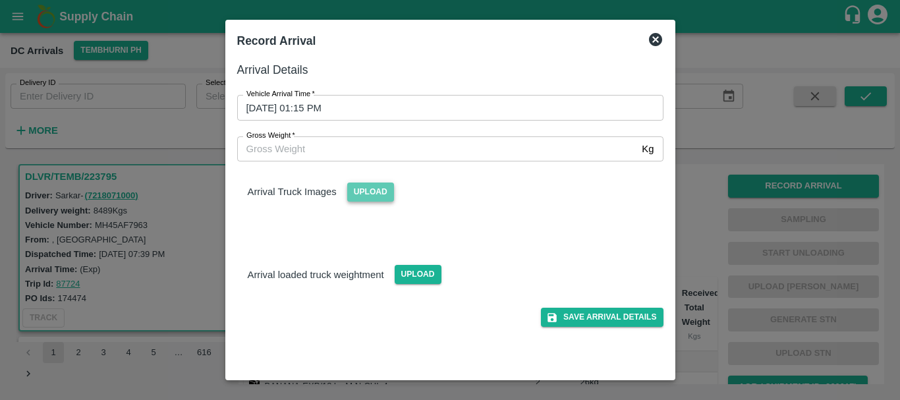
click at [375, 194] on span "Upload" at bounding box center [370, 191] width 47 height 19
click at [0, 0] on input "Upload" at bounding box center [0, 0] width 0 height 0
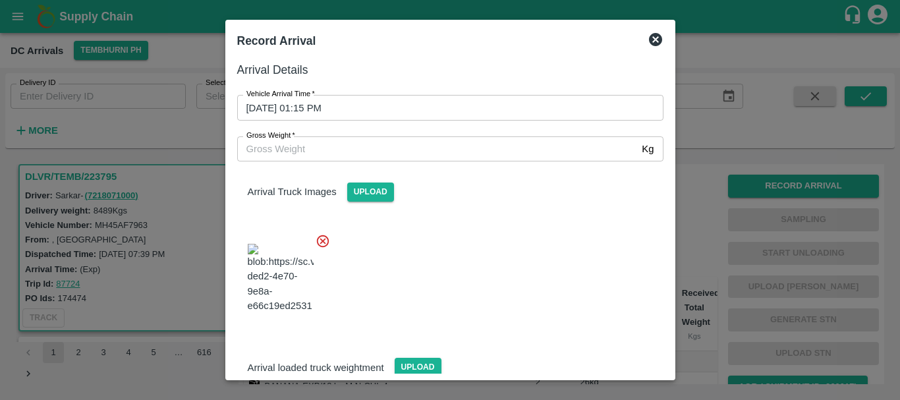
scroll to position [70, 0]
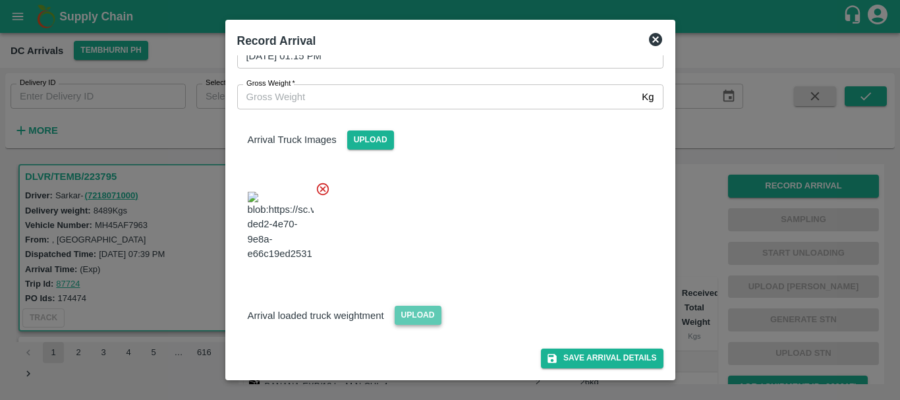
click at [411, 318] on span "Upload" at bounding box center [417, 315] width 47 height 19
click at [0, 0] on input "Upload" at bounding box center [0, 0] width 0 height 0
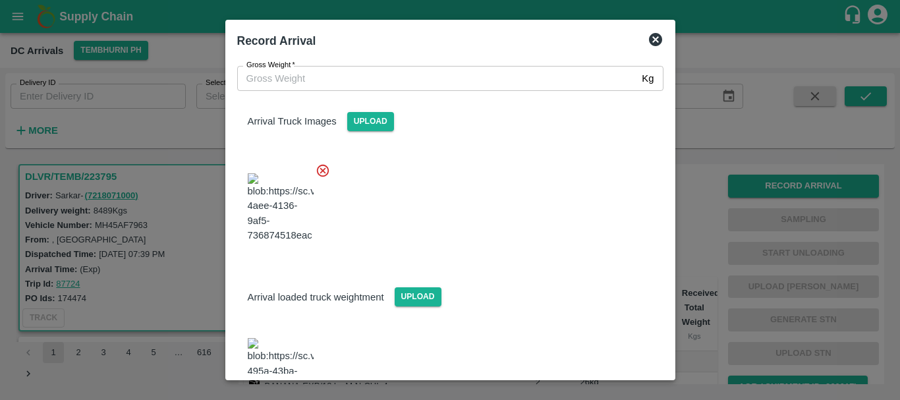
scroll to position [134, 0]
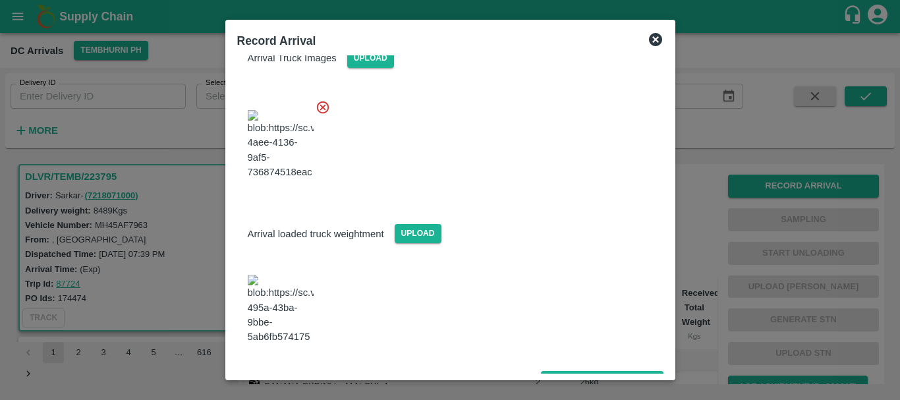
click at [290, 316] on img at bounding box center [281, 309] width 66 height 69
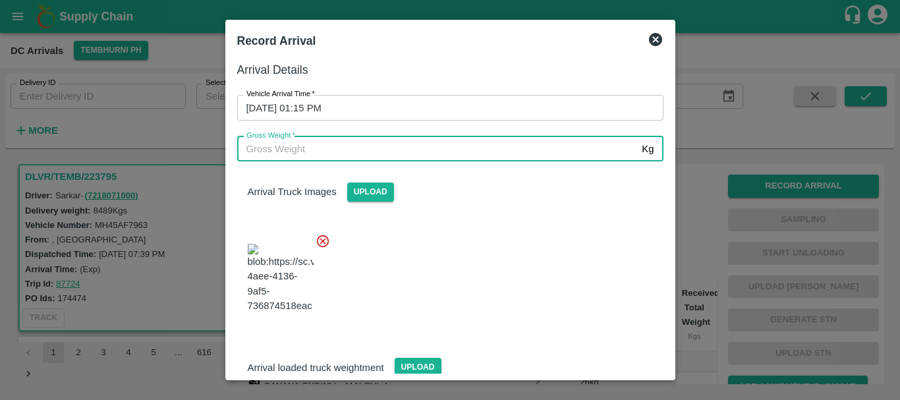
click at [350, 143] on input "Gross Weight   *" at bounding box center [437, 148] width 400 height 25
type input "15030"
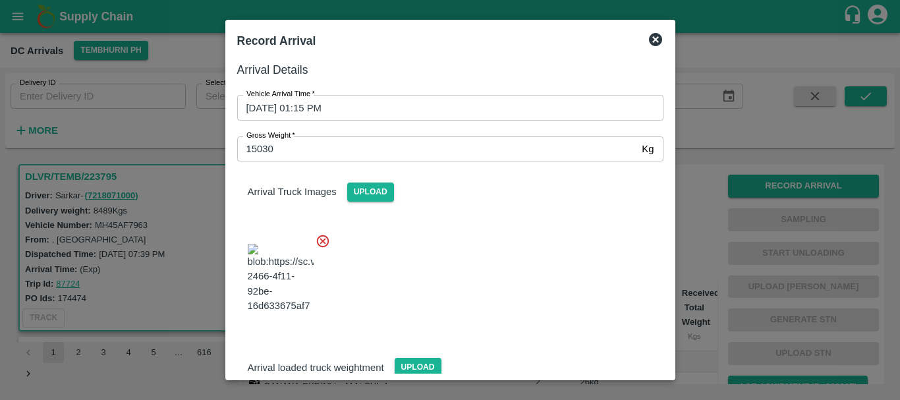
click at [478, 285] on div at bounding box center [445, 274] width 437 height 103
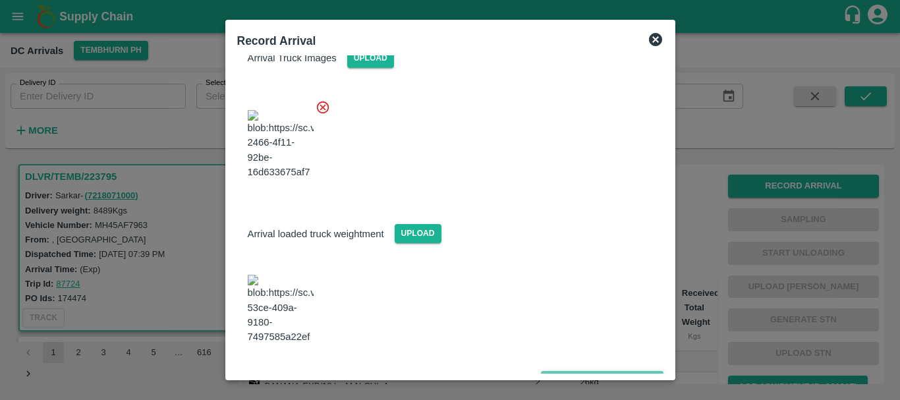
click at [548, 374] on icon "submit" at bounding box center [552, 380] width 12 height 12
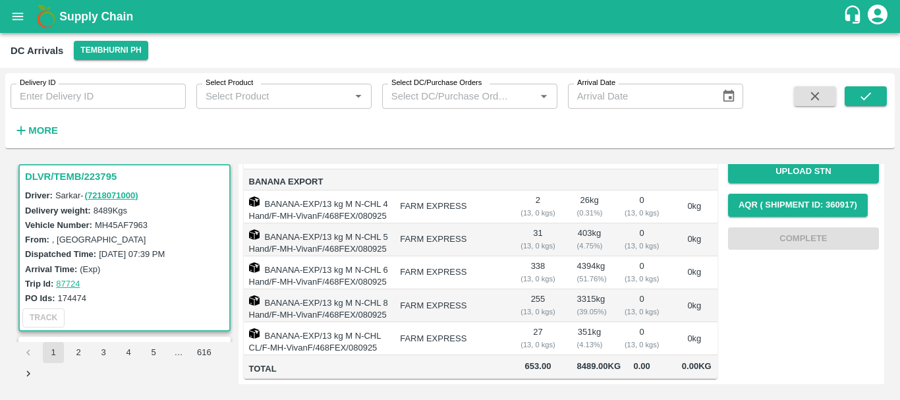
scroll to position [0, 0]
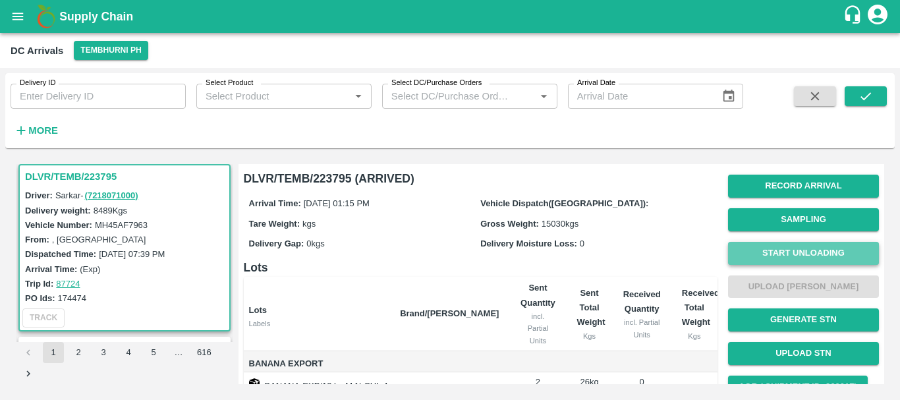
click at [761, 242] on button "Start Unloading" at bounding box center [803, 253] width 151 height 23
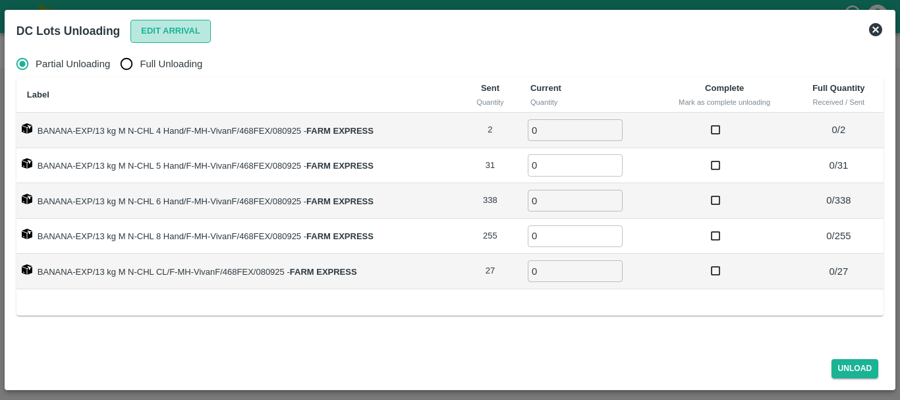
click at [180, 29] on button "Edit Arrival" at bounding box center [170, 31] width 80 height 23
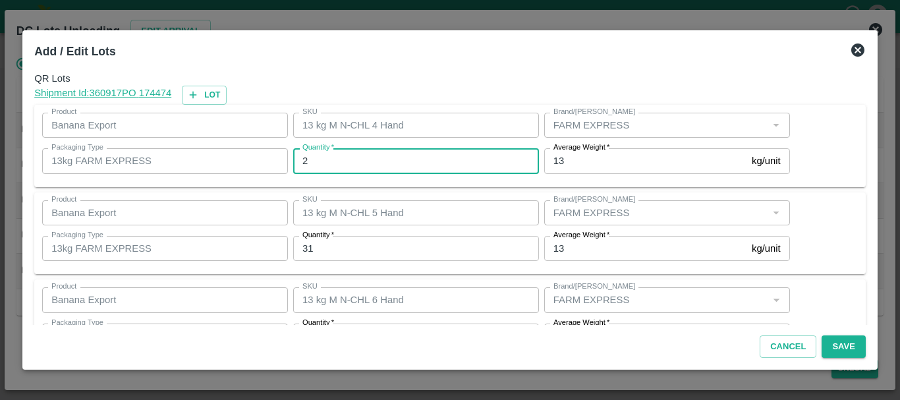
click at [353, 162] on input "2" at bounding box center [416, 160] width 246 height 25
type input "3"
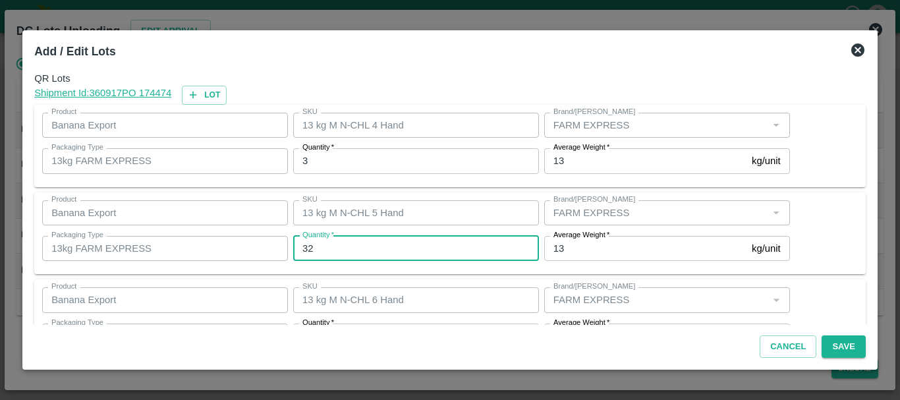
type input "32"
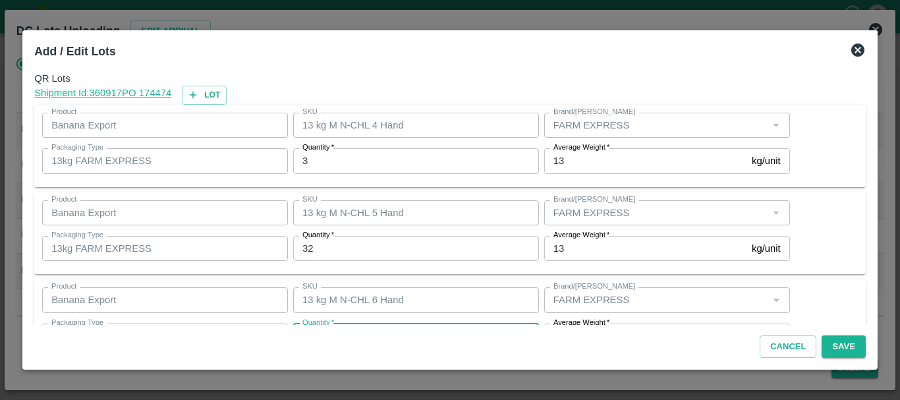
scroll to position [24, 0]
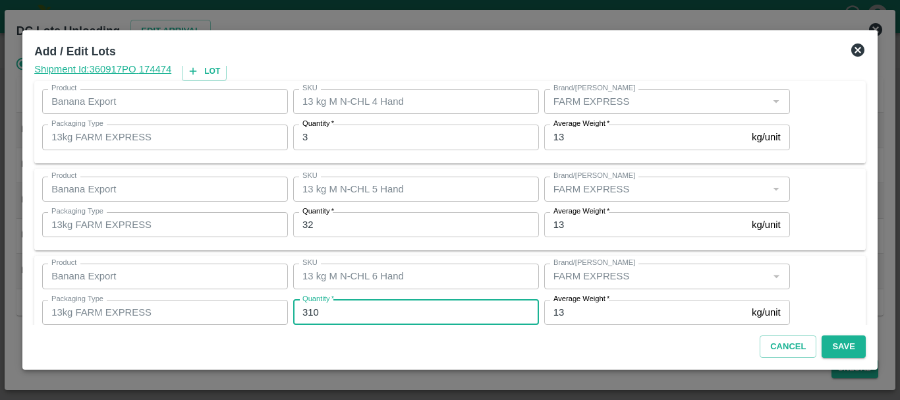
type input "310"
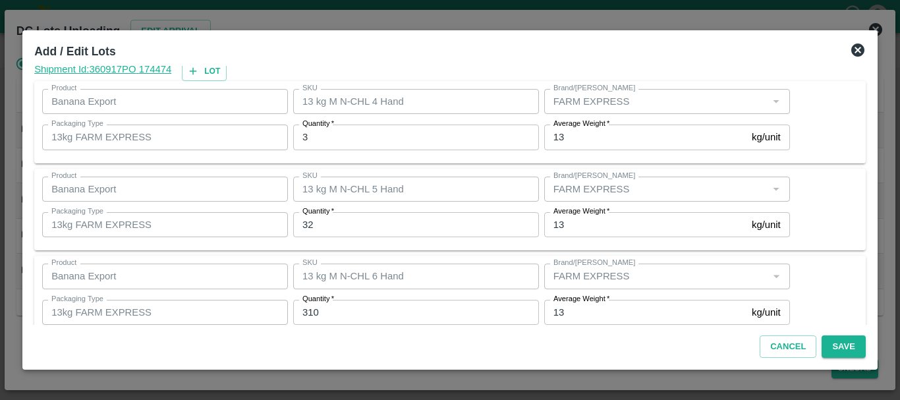
scroll to position [223, 0]
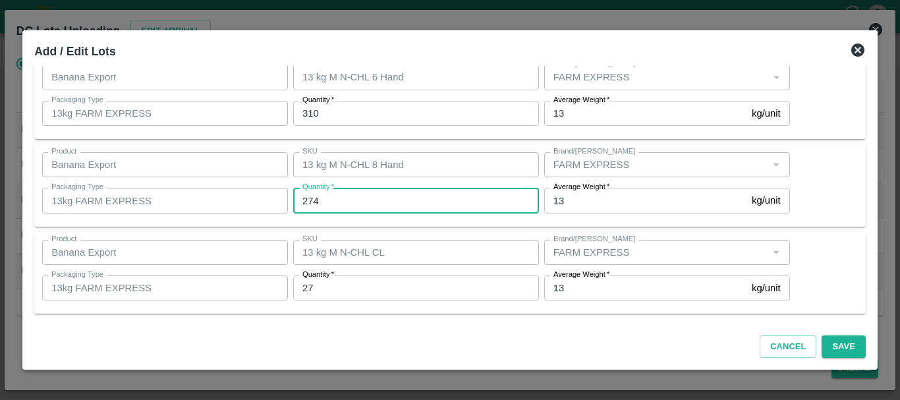
type input "274"
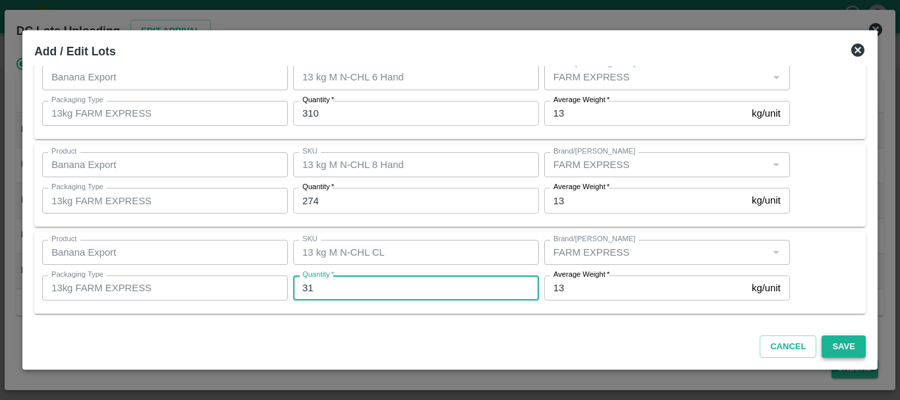
type input "31"
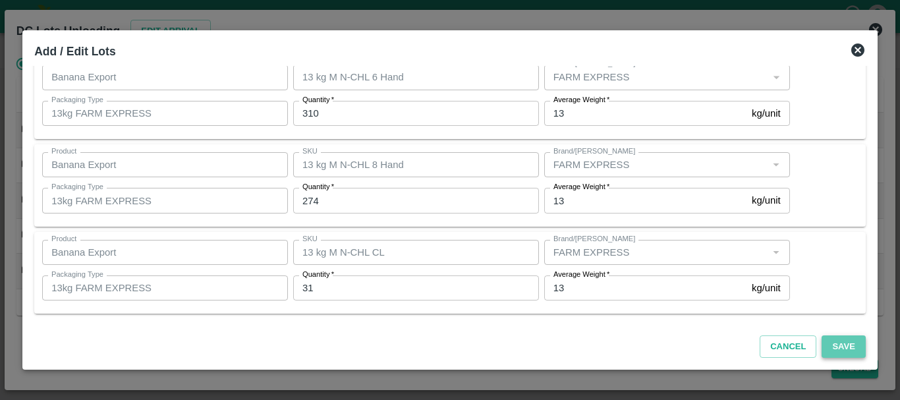
click at [836, 350] on button "Save" at bounding box center [842, 346] width 43 height 23
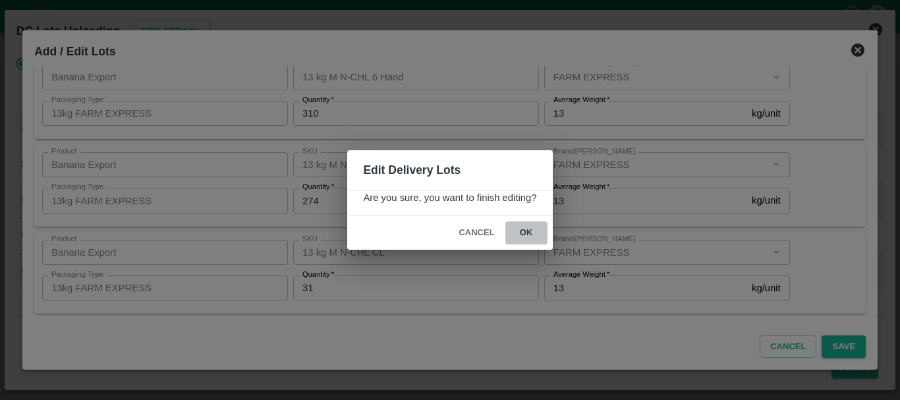
click at [533, 240] on button "ok" at bounding box center [526, 232] width 42 height 23
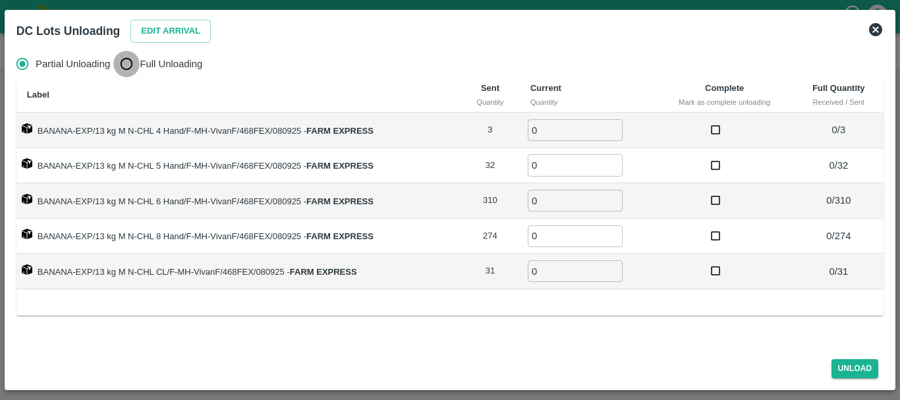
click at [130, 61] on input "Full Unloading" at bounding box center [126, 64] width 26 height 26
radio input "true"
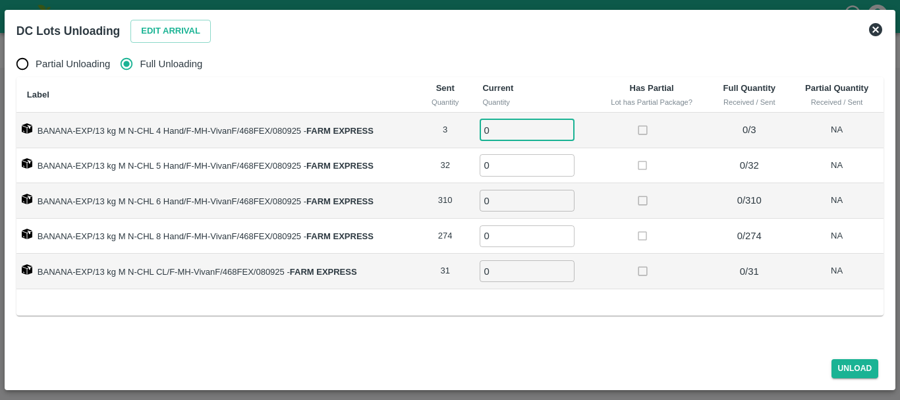
click at [522, 135] on input "0" at bounding box center [526, 130] width 95 height 22
type input "03"
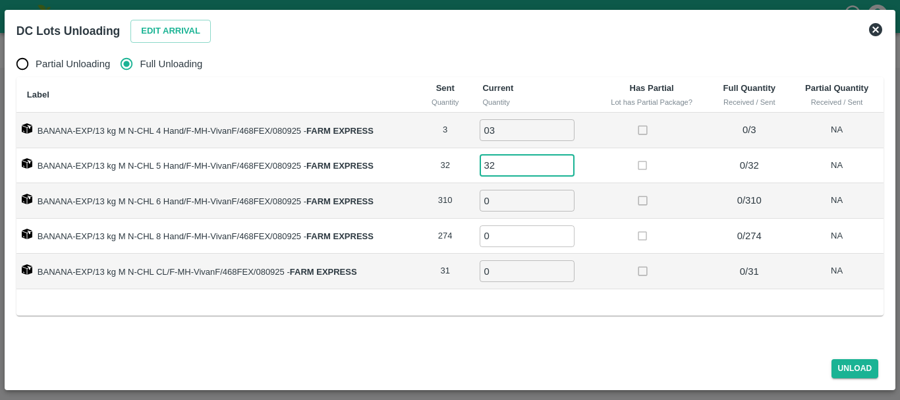
type input "32"
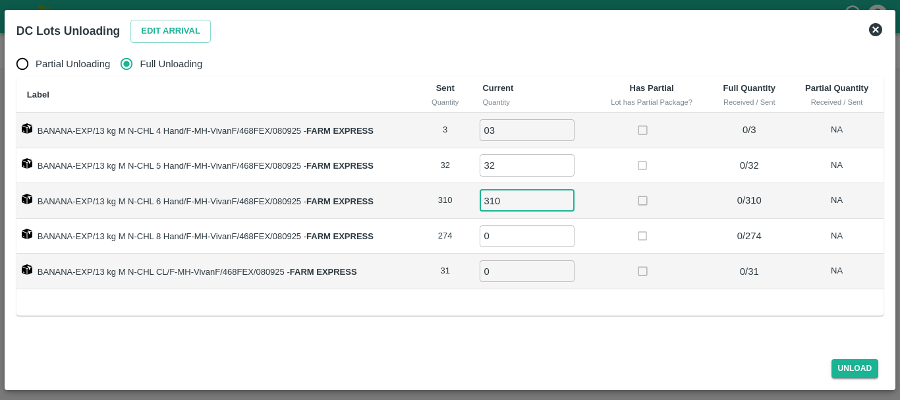
type input "310"
type input "31"
click at [514, 230] on input "0" at bounding box center [526, 236] width 95 height 22
type input "274"
click at [843, 365] on button "Unload" at bounding box center [854, 368] width 47 height 19
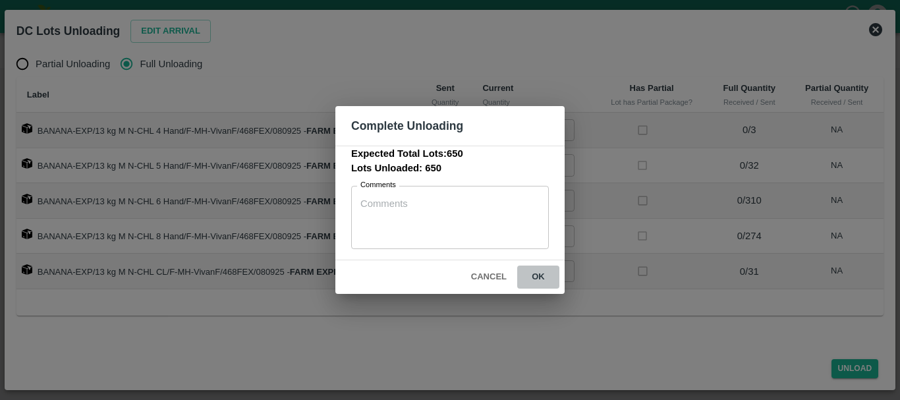
click at [540, 280] on button "ok" at bounding box center [538, 276] width 42 height 23
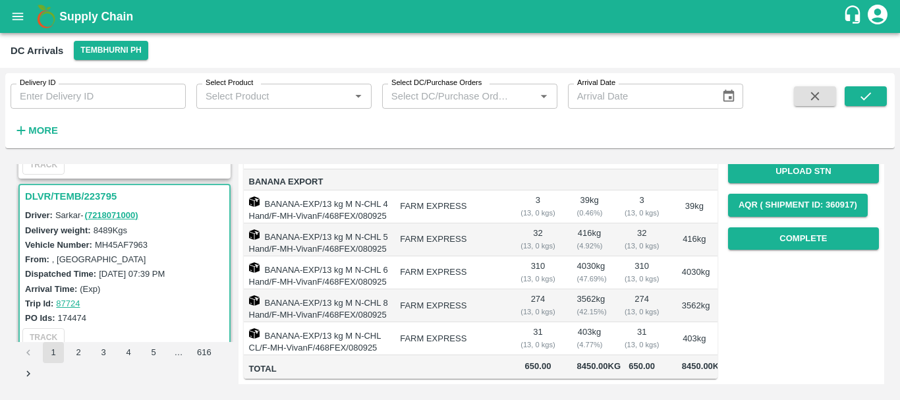
scroll to position [0, 0]
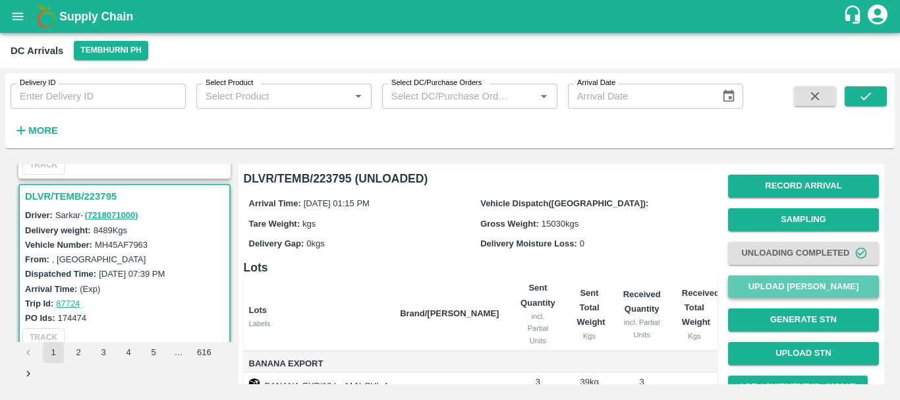
click at [823, 277] on button "Upload [PERSON_NAME]" at bounding box center [803, 286] width 151 height 23
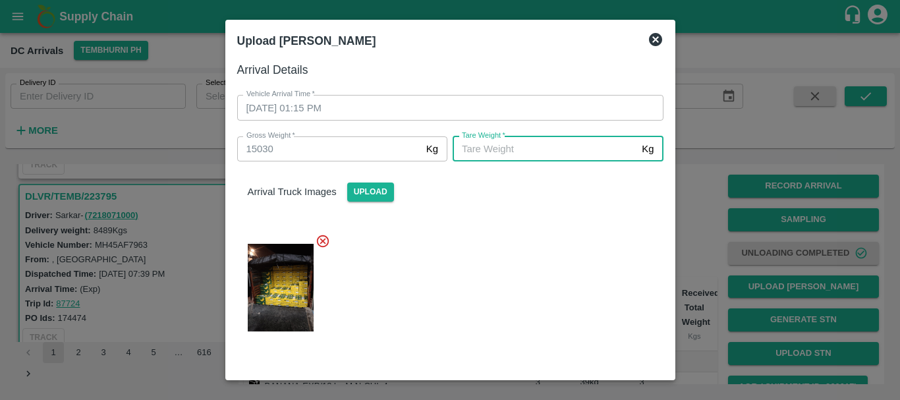
click at [495, 146] on input "[PERSON_NAME]   *" at bounding box center [544, 148] width 184 height 25
type input "5690"
click at [483, 259] on div at bounding box center [445, 284] width 437 height 122
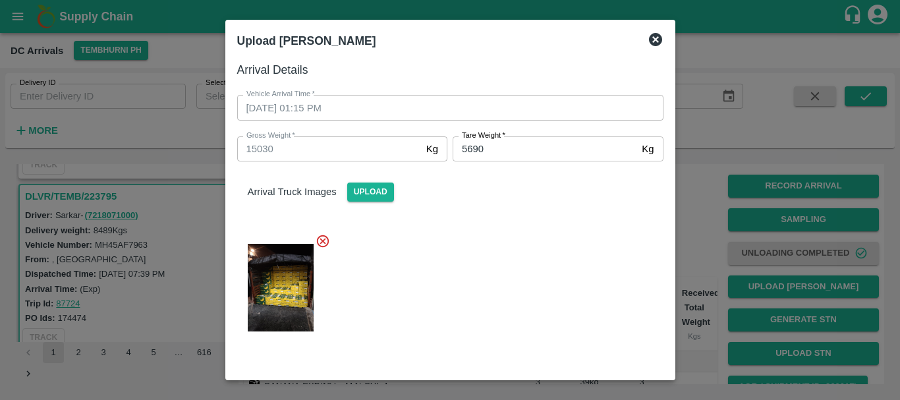
scroll to position [134, 0]
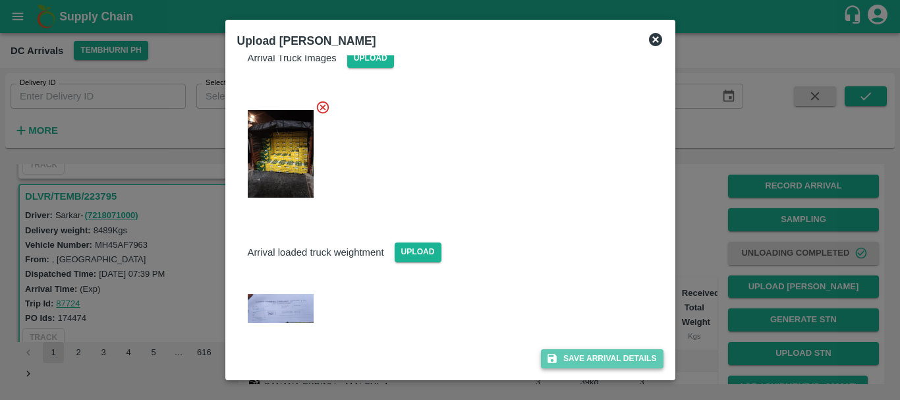
click at [562, 354] on button "Save Arrival Details" at bounding box center [602, 358] width 122 height 19
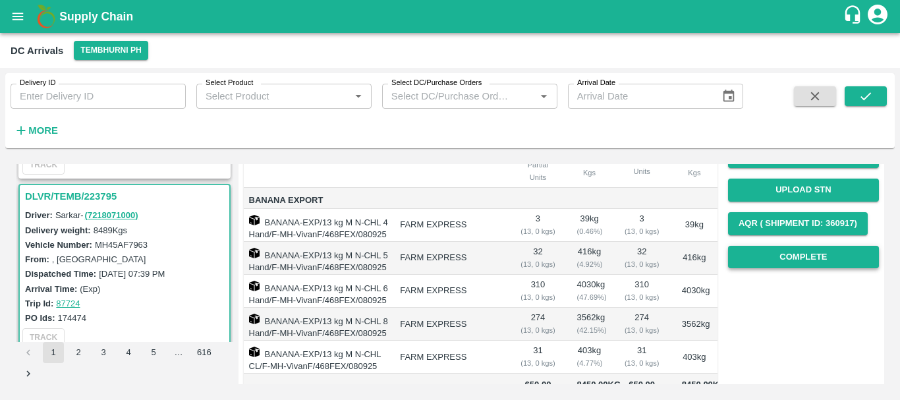
scroll to position [164, 0]
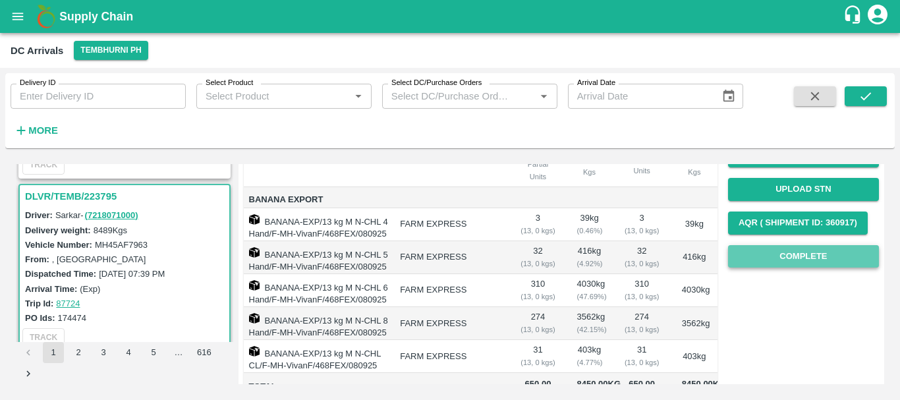
click at [776, 252] on button "Complete" at bounding box center [803, 256] width 151 height 23
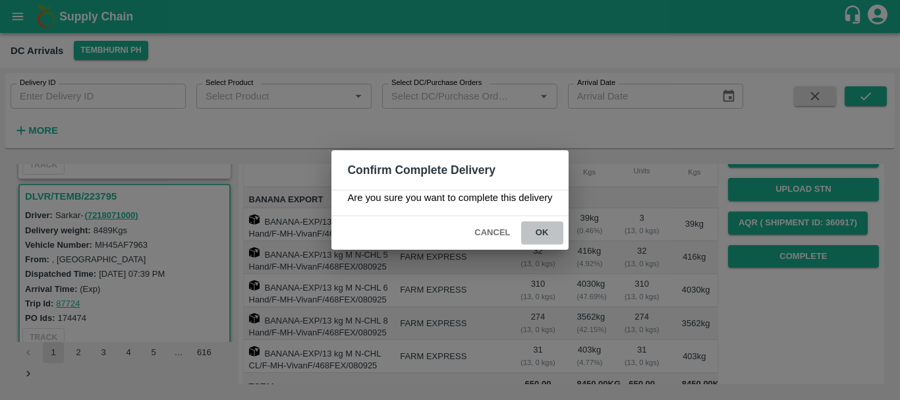
click at [548, 235] on button "ok" at bounding box center [542, 232] width 42 height 23
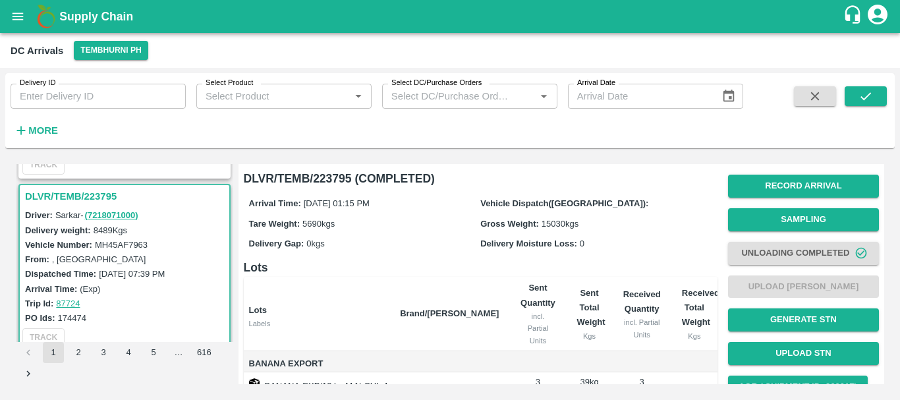
scroll to position [241, 0]
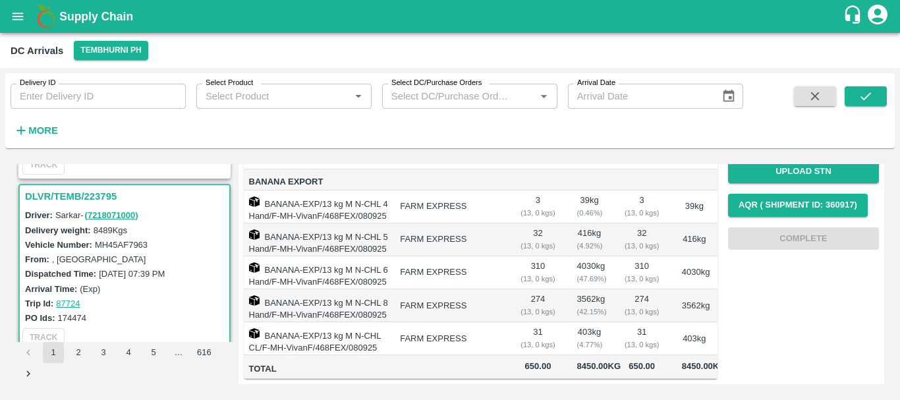
click at [510, 289] on td "274 ( 13, 0 kgs)" at bounding box center [537, 305] width 57 height 33
click at [522, 359] on span "650.00" at bounding box center [536, 366] width 36 height 15
click at [632, 359] on span "650.00" at bounding box center [640, 366] width 38 height 15
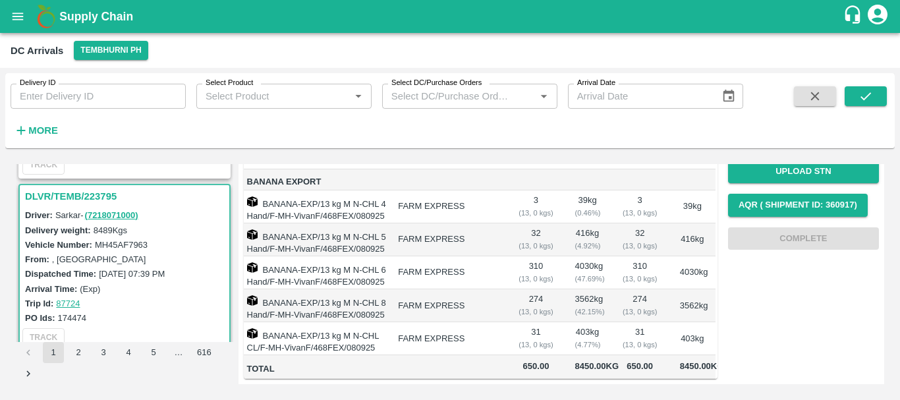
click at [685, 361] on span "8450.00 Kg" at bounding box center [702, 366] width 44 height 10
click at [581, 355] on td "8450.00 Kg" at bounding box center [587, 367] width 46 height 24
click at [525, 359] on span "650.00" at bounding box center [536, 366] width 36 height 15
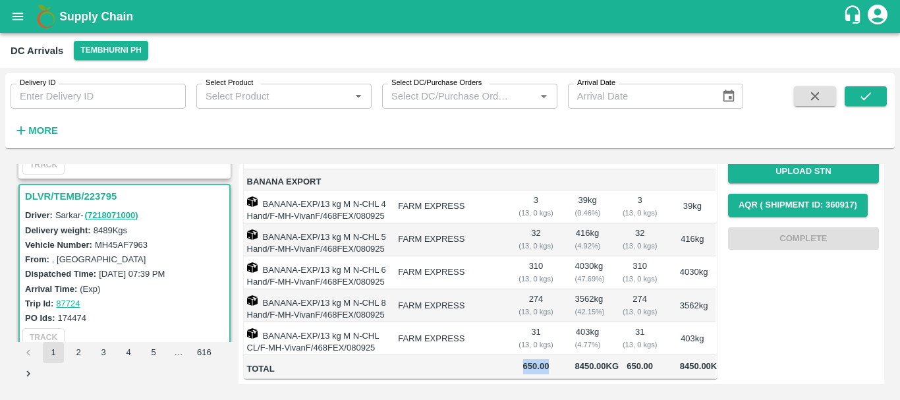
click at [525, 359] on span "650.00" at bounding box center [536, 366] width 36 height 15
click at [632, 359] on span "650.00" at bounding box center [640, 366] width 38 height 15
click at [539, 355] on td "650.00" at bounding box center [535, 367] width 57 height 24
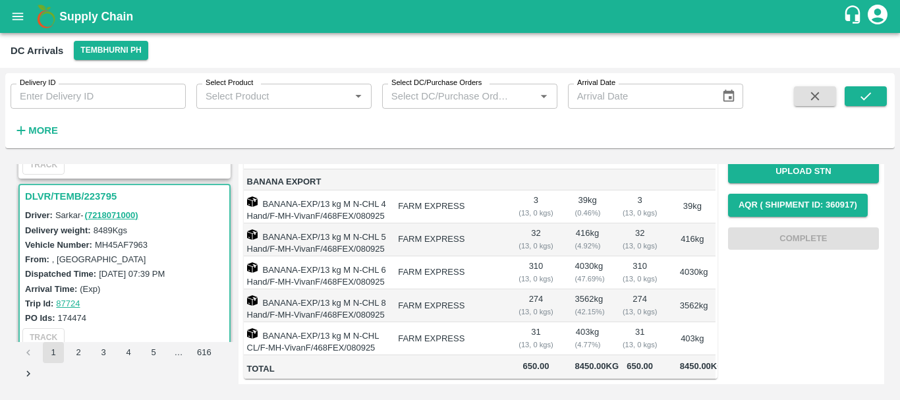
click at [561, 289] on td "274 ( 13, 0 kgs)" at bounding box center [535, 305] width 57 height 33
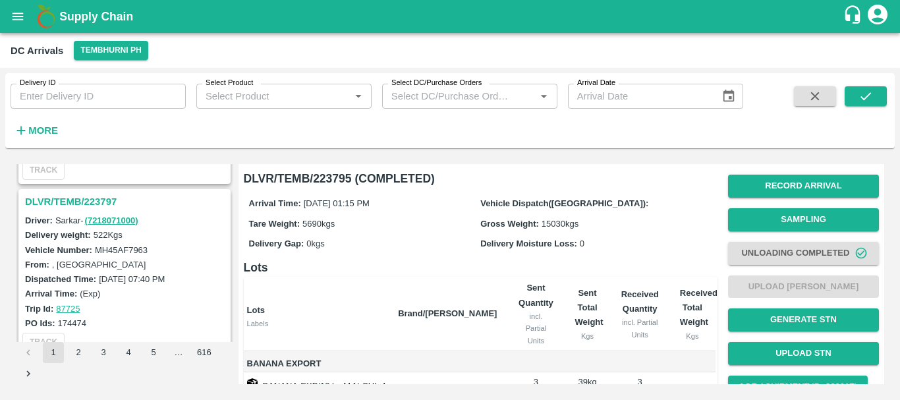
click at [104, 198] on h3 "DLVR/TEMB/223797" at bounding box center [126, 201] width 203 height 17
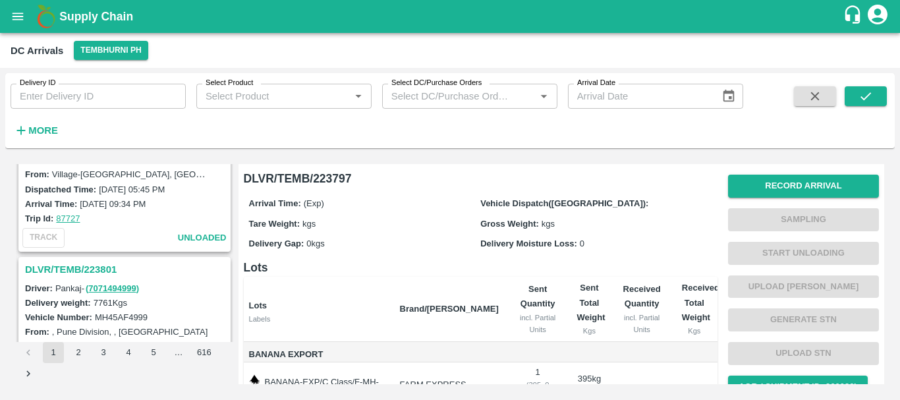
click at [103, 263] on h3 "DLVR/TEMB/223801" at bounding box center [126, 269] width 203 height 17
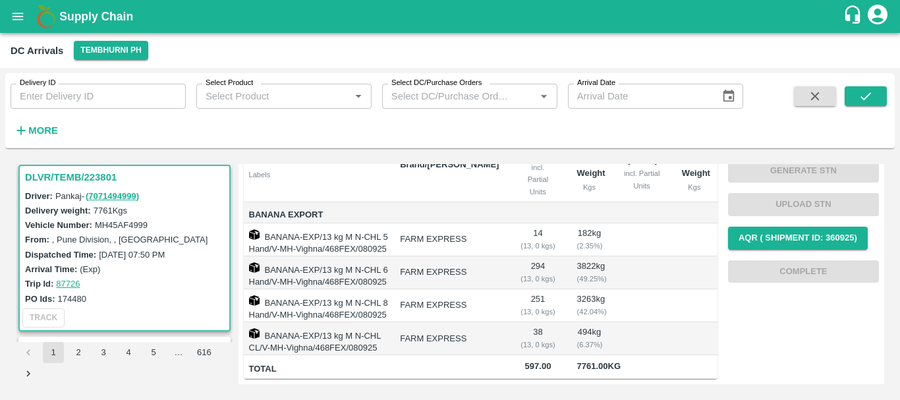
click at [482, 289] on td "FARM EXPRESS" at bounding box center [449, 305] width 120 height 33
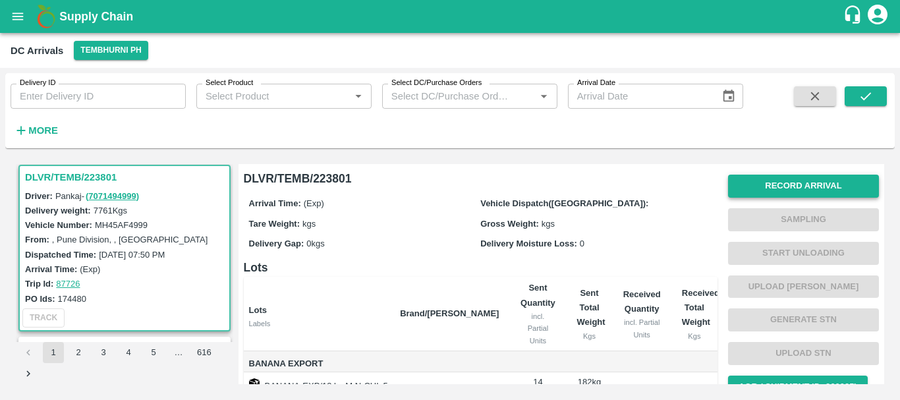
click at [747, 195] on button "Record Arrival" at bounding box center [803, 186] width 151 height 23
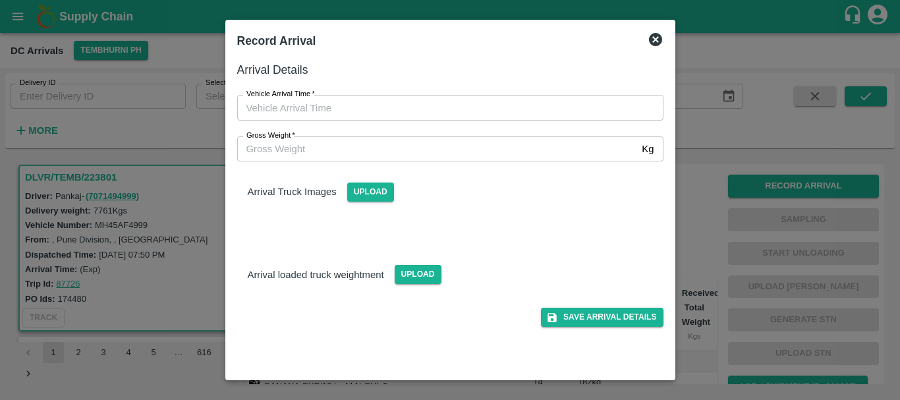
type input "DD/MM/YYYY hh:mm aa"
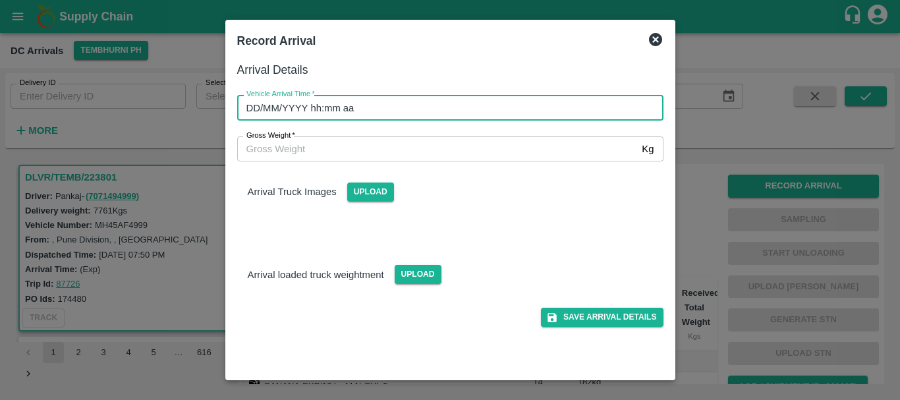
click at [536, 111] on input "DD/MM/YYYY hh:mm aa" at bounding box center [445, 107] width 417 height 25
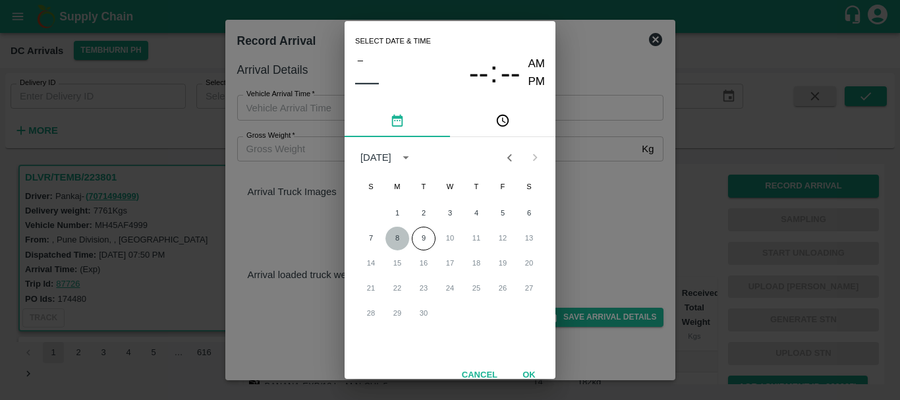
click at [389, 238] on button "8" at bounding box center [397, 239] width 24 height 24
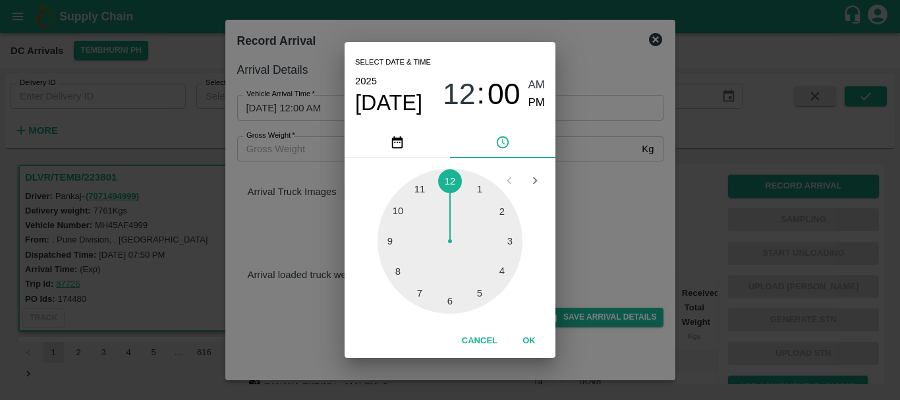
click at [389, 240] on div at bounding box center [449, 241] width 145 height 145
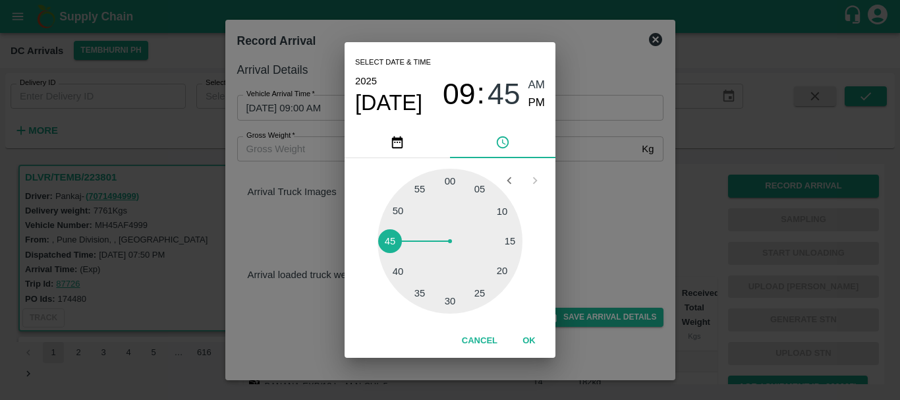
type input "08/09/2025 09:45 AM"
drag, startPoint x: 535, startPoint y: 107, endPoint x: 587, endPoint y: 168, distance: 80.4
click at [587, 168] on div "Select date & time 2025 Sep 8 09 : 45 AM PM 05 10 15 20 25 30 35 40 45 50 55 00…" at bounding box center [450, 200] width 900 height 400
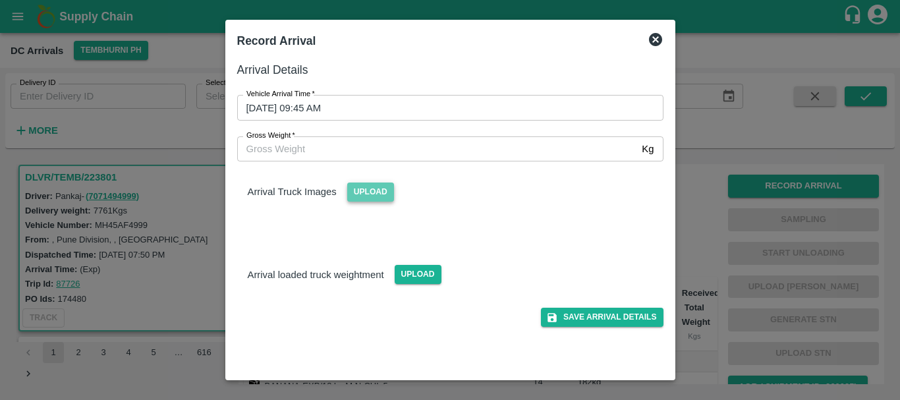
click at [375, 191] on span "Upload" at bounding box center [370, 191] width 47 height 19
click at [0, 0] on input "Upload" at bounding box center [0, 0] width 0 height 0
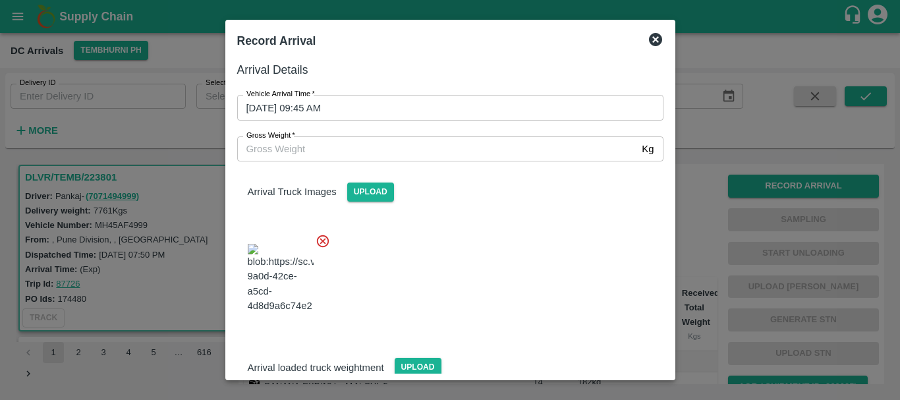
scroll to position [70, 0]
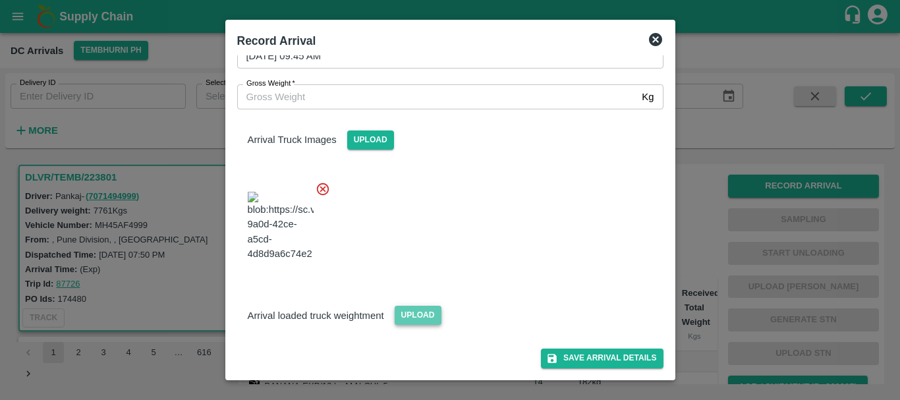
click at [414, 321] on span "Upload" at bounding box center [417, 315] width 47 height 19
click at [0, 0] on input "Upload" at bounding box center [0, 0] width 0 height 0
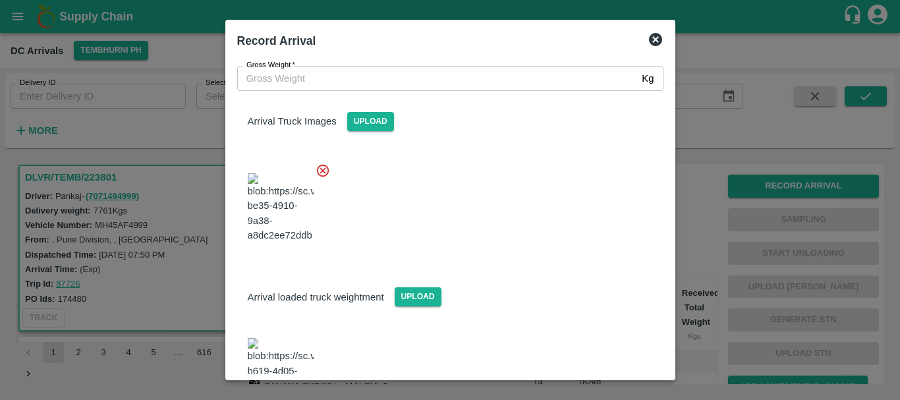
scroll to position [130, 0]
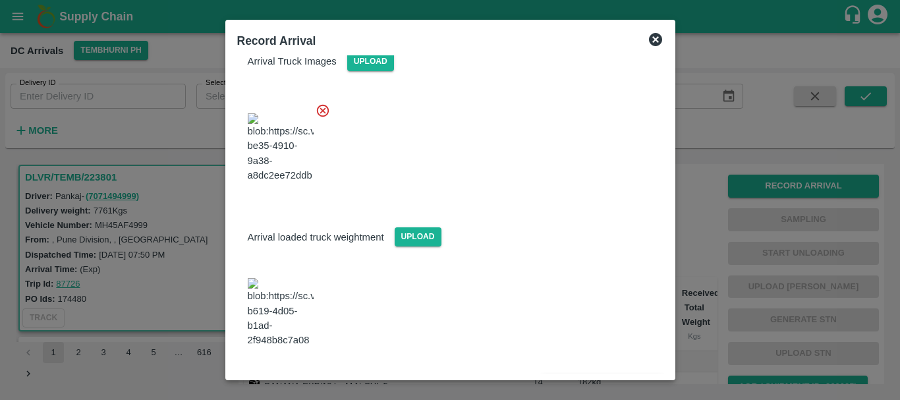
click at [299, 311] on img at bounding box center [281, 312] width 66 height 69
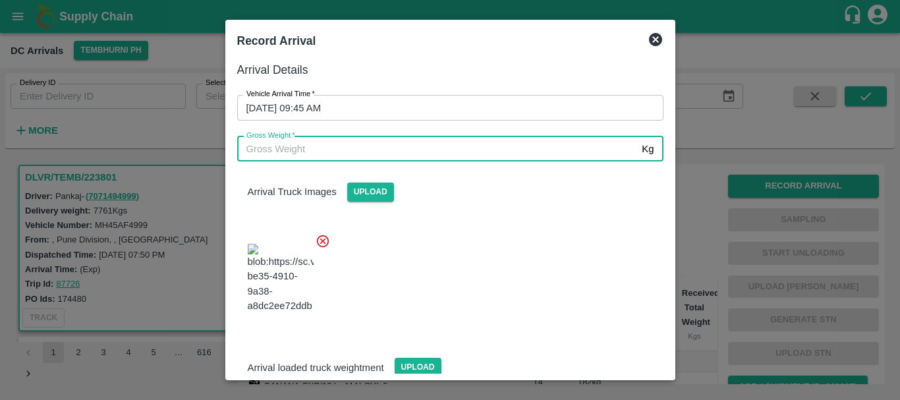
click at [309, 149] on input "Gross Weight   *" at bounding box center [437, 148] width 400 height 25
type input "14380"
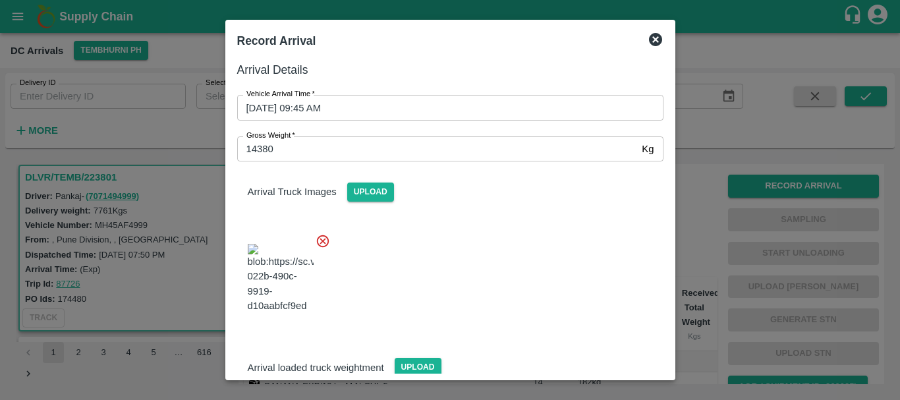
click at [464, 254] on div at bounding box center [445, 274] width 437 height 103
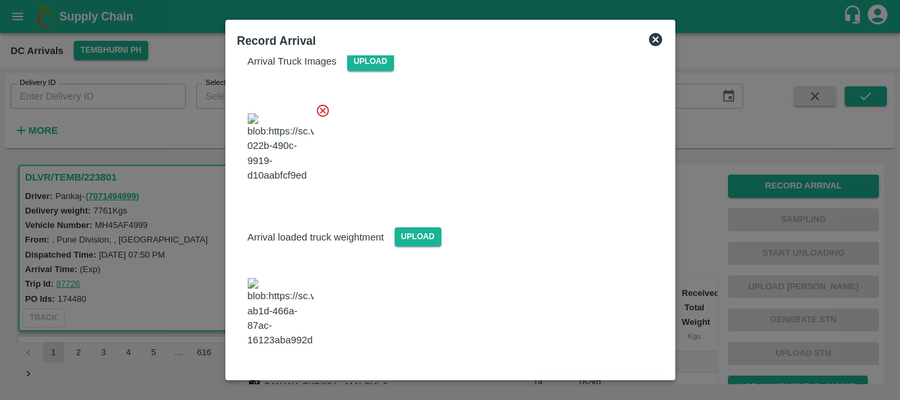
click at [558, 363] on div "Save Arrival Details" at bounding box center [445, 378] width 437 height 30
click at [559, 374] on button "Save Arrival Details" at bounding box center [602, 383] width 122 height 19
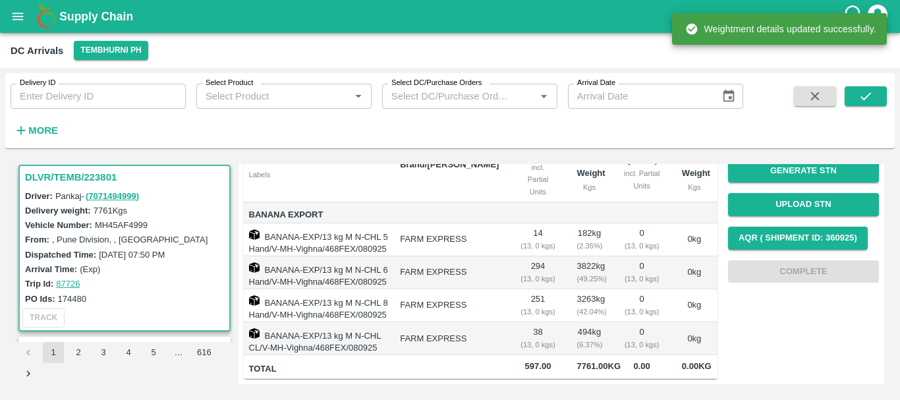
scroll to position [0, 0]
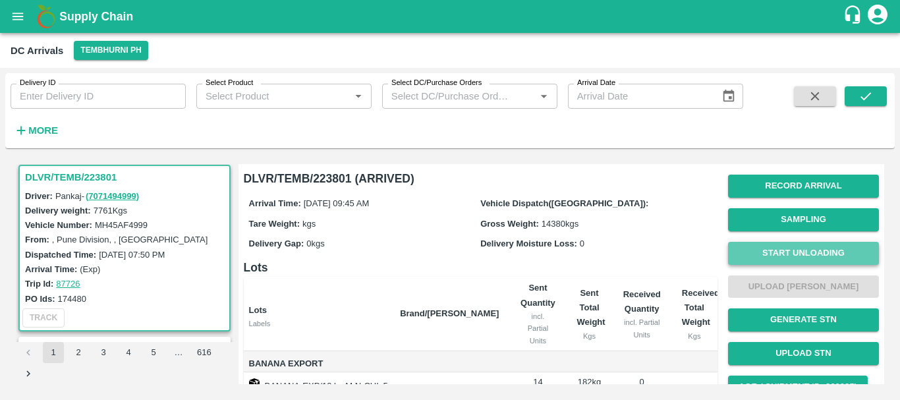
click at [773, 250] on button "Start Unloading" at bounding box center [803, 253] width 151 height 23
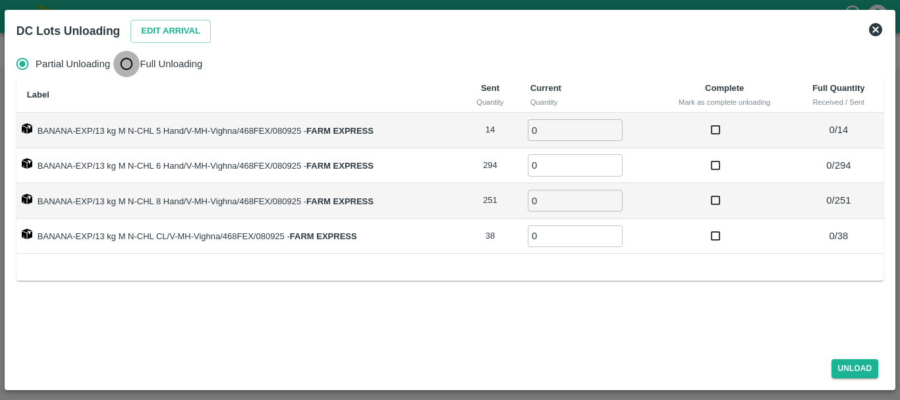
click at [134, 56] on input "Full Unloading" at bounding box center [126, 64] width 26 height 26
radio input "true"
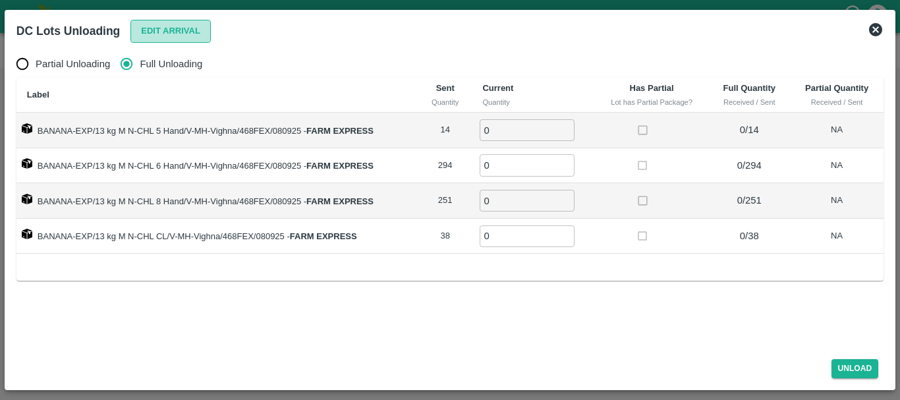
click at [167, 31] on button "Edit Arrival" at bounding box center [170, 31] width 80 height 23
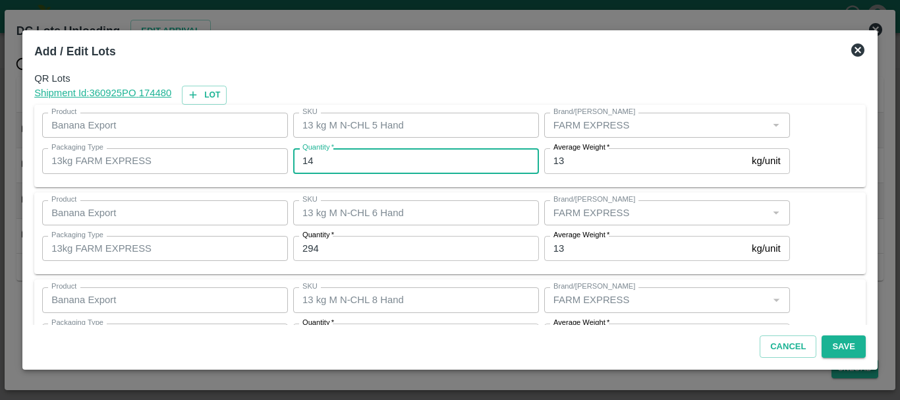
click at [351, 157] on input "14" at bounding box center [416, 160] width 246 height 25
type input "1"
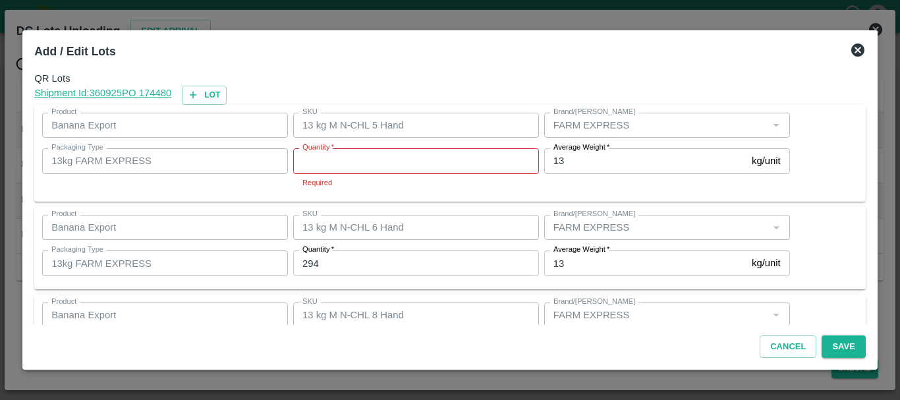
click at [861, 46] on icon at bounding box center [857, 49] width 13 height 13
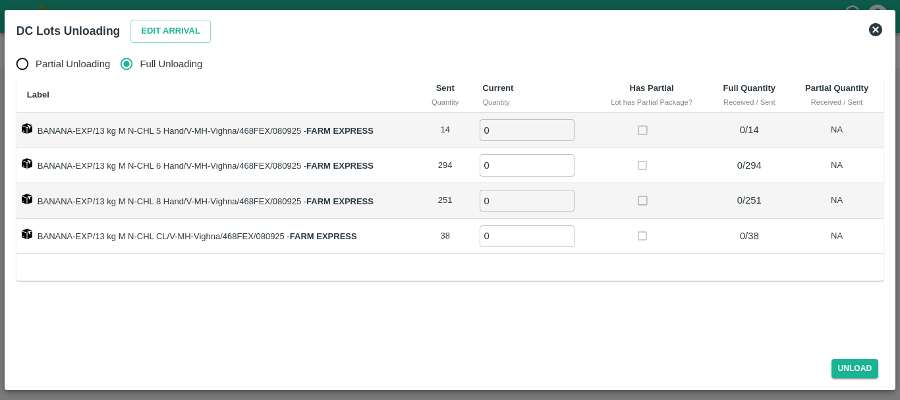
click at [874, 28] on icon at bounding box center [875, 29] width 13 height 13
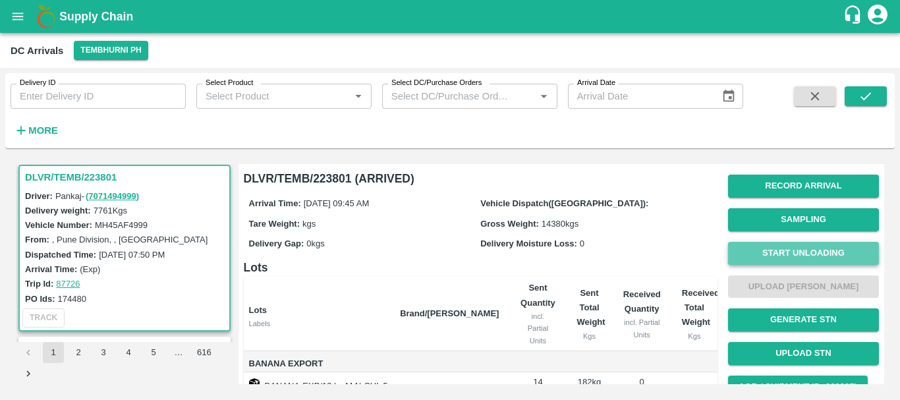
click at [768, 248] on button "Start Unloading" at bounding box center [803, 253] width 151 height 23
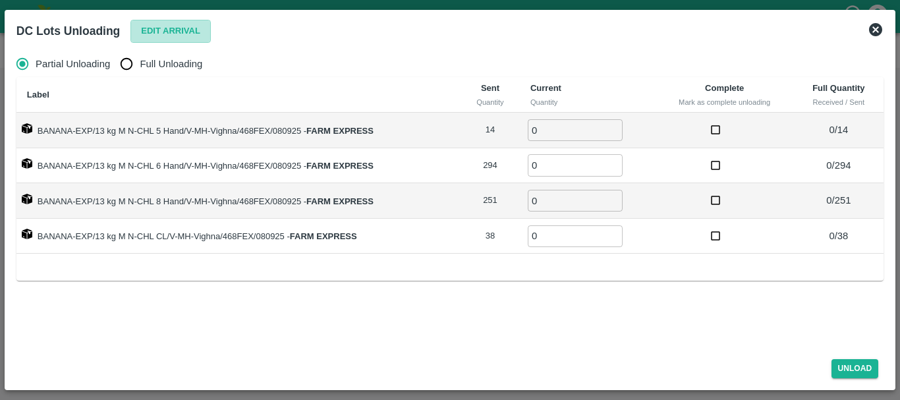
click at [165, 29] on button "Edit Arrival" at bounding box center [170, 31] width 80 height 23
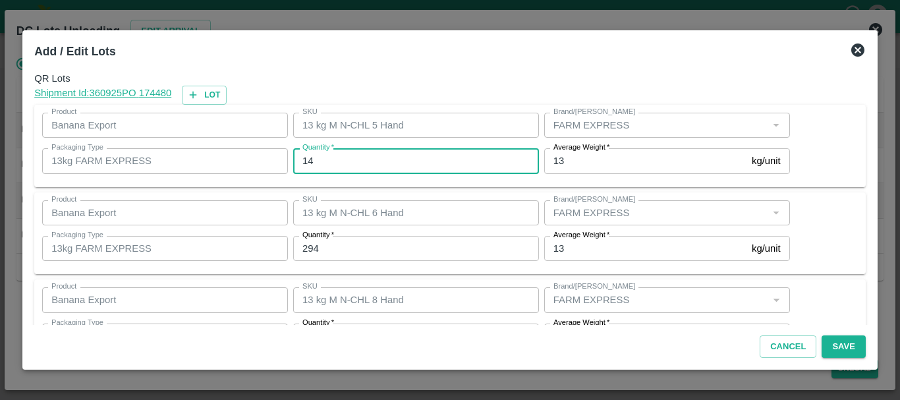
click at [354, 157] on input "14" at bounding box center [416, 160] width 246 height 25
type input "1"
type input "19"
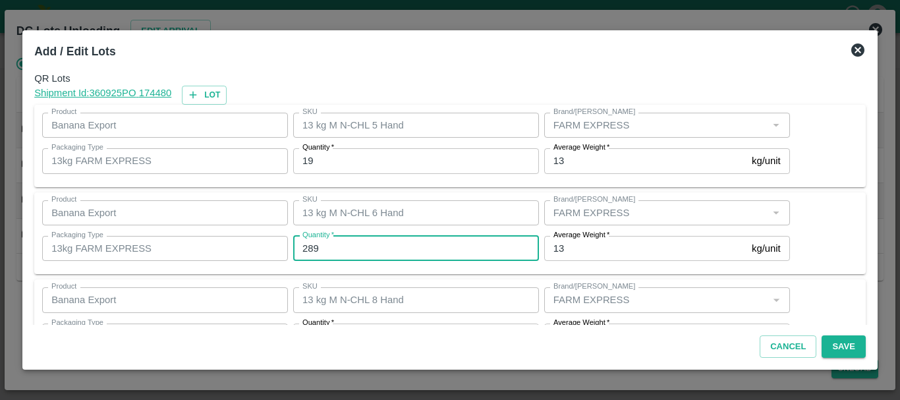
type input "289"
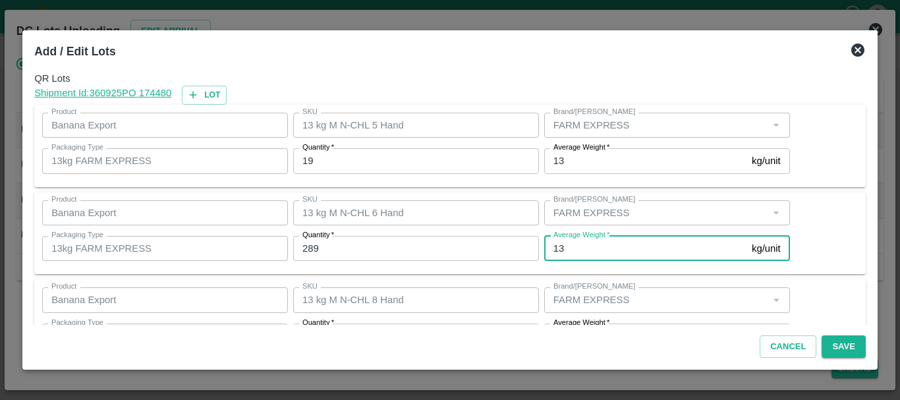
scroll to position [24, 0]
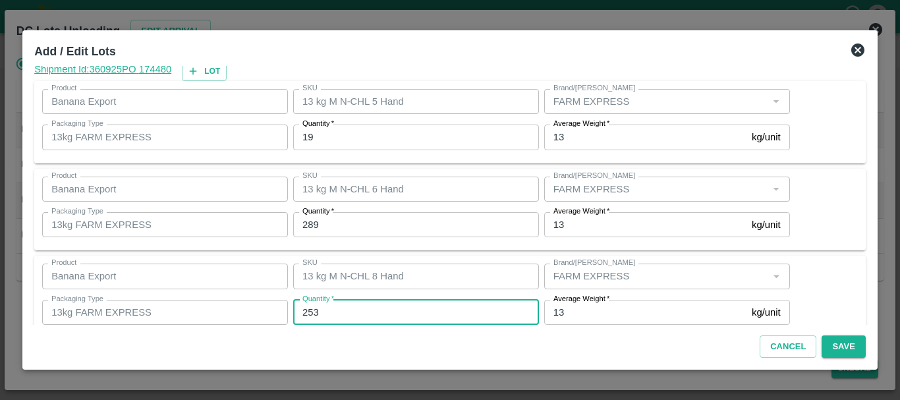
type input "253"
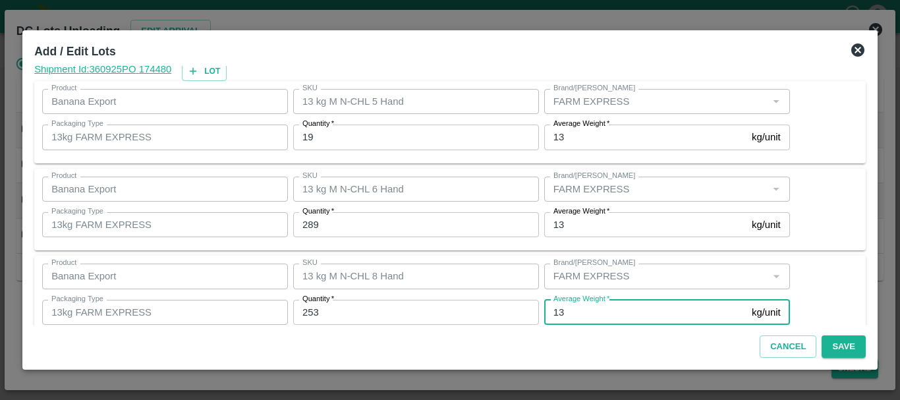
scroll to position [135, 0]
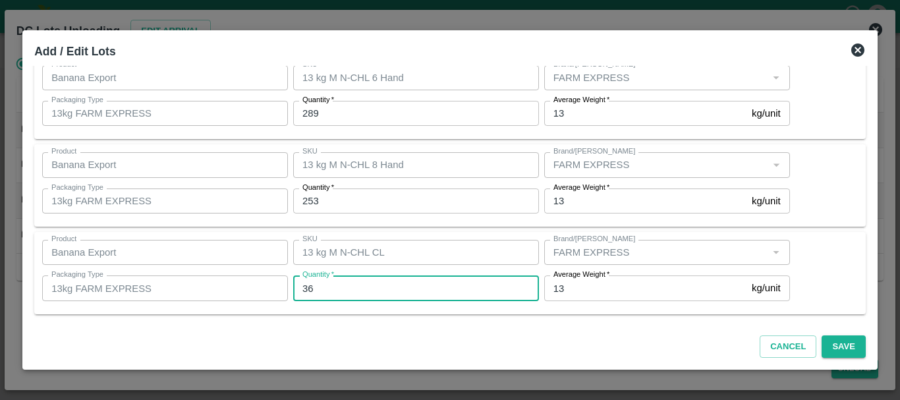
type input "36"
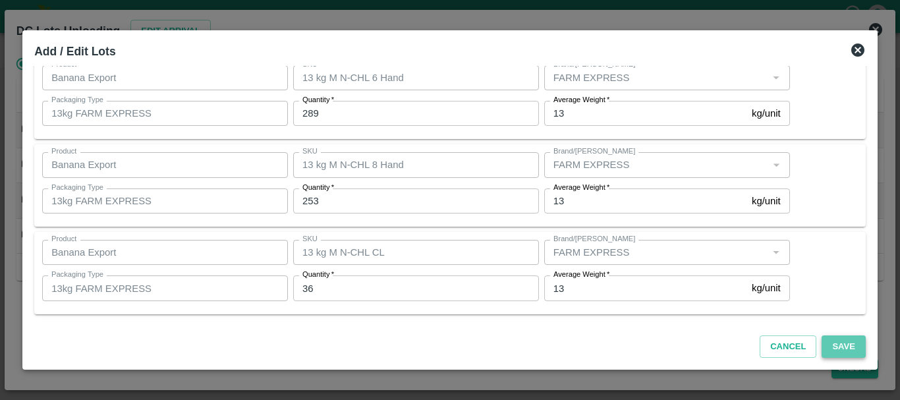
click at [834, 338] on button "Save" at bounding box center [842, 346] width 43 height 23
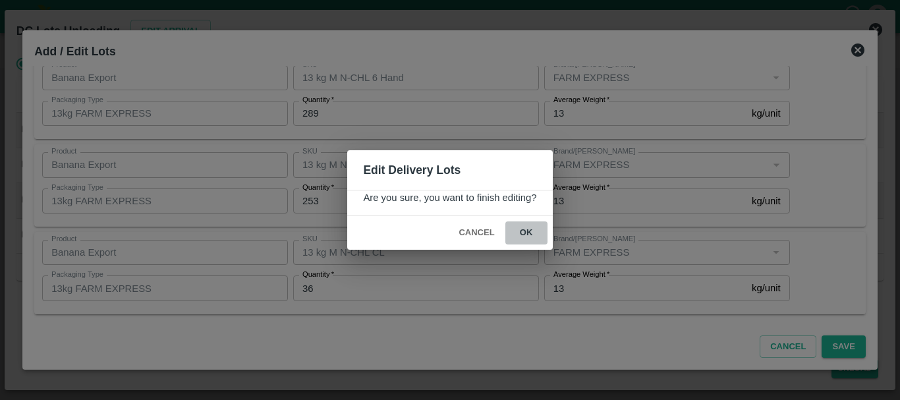
click at [530, 233] on button "ok" at bounding box center [526, 232] width 42 height 23
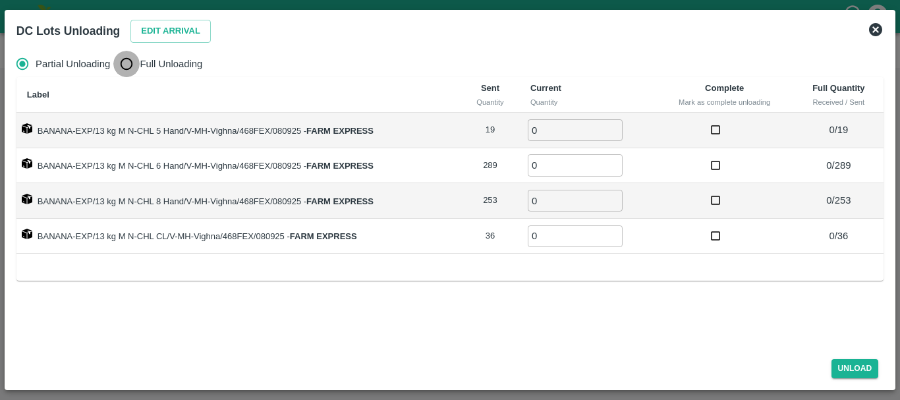
click at [123, 59] on input "Full Unloading" at bounding box center [126, 64] width 26 height 26
radio input "true"
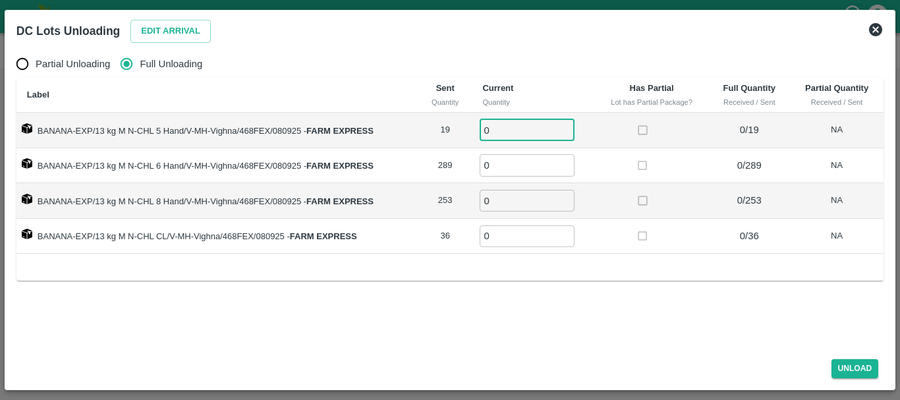
click at [531, 126] on input "0" at bounding box center [526, 130] width 95 height 22
type input "019"
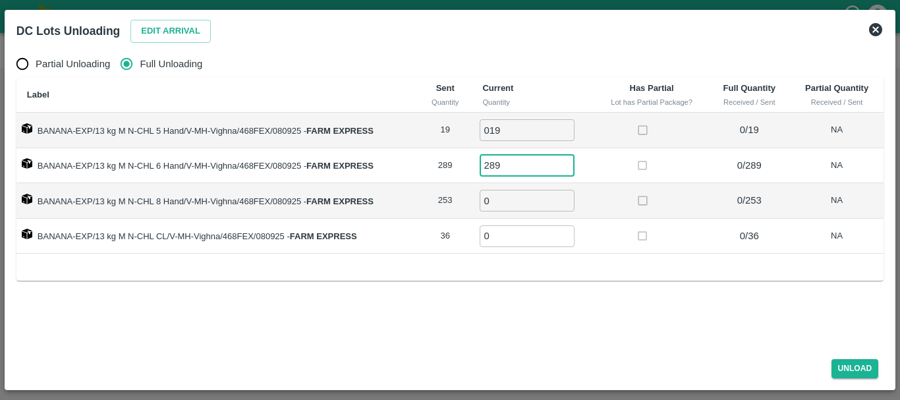
type input "289"
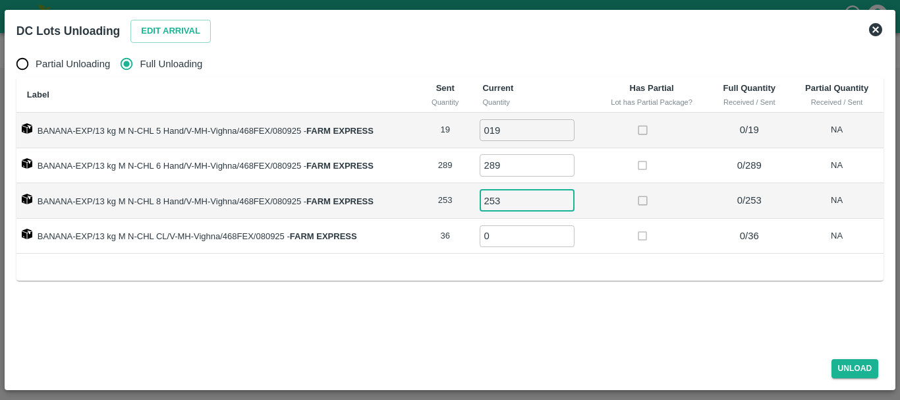
type input "253"
type input "36"
click at [837, 373] on button "Unload" at bounding box center [854, 368] width 47 height 19
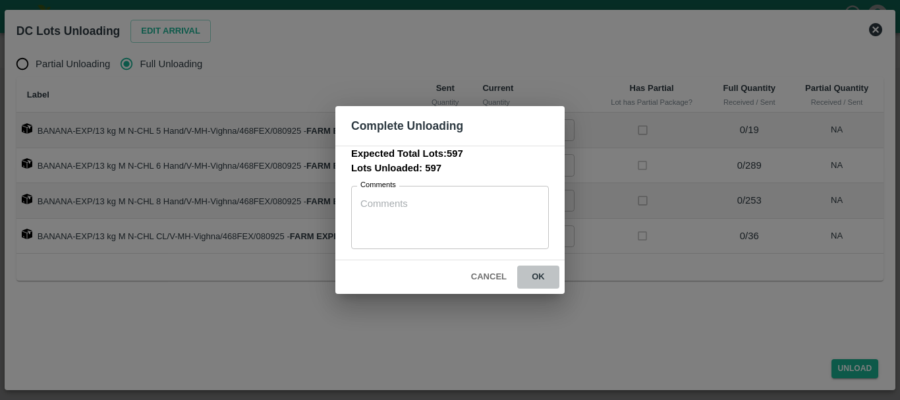
click at [536, 281] on button "ok" at bounding box center [538, 276] width 42 height 23
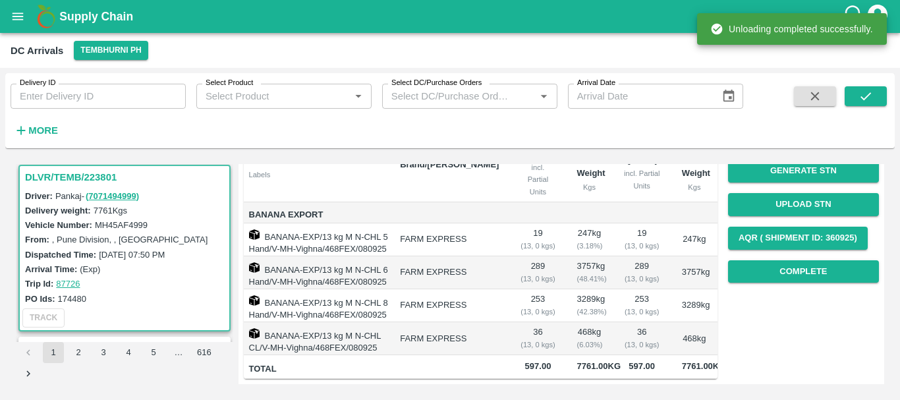
scroll to position [0, 0]
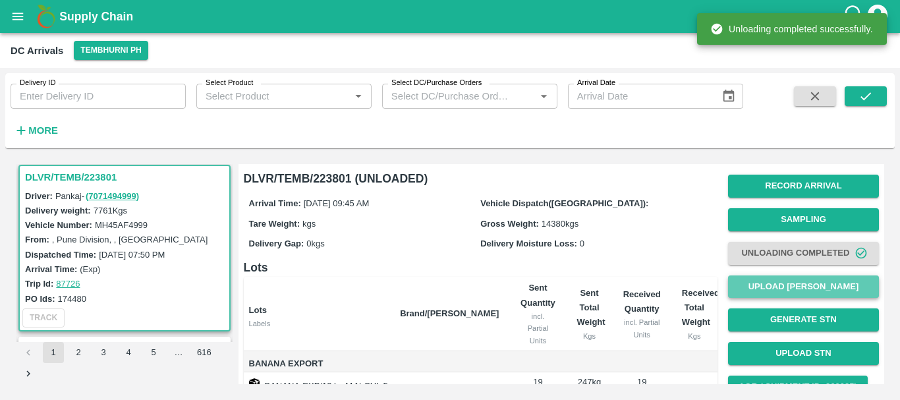
click at [753, 288] on button "Upload [PERSON_NAME]" at bounding box center [803, 286] width 151 height 23
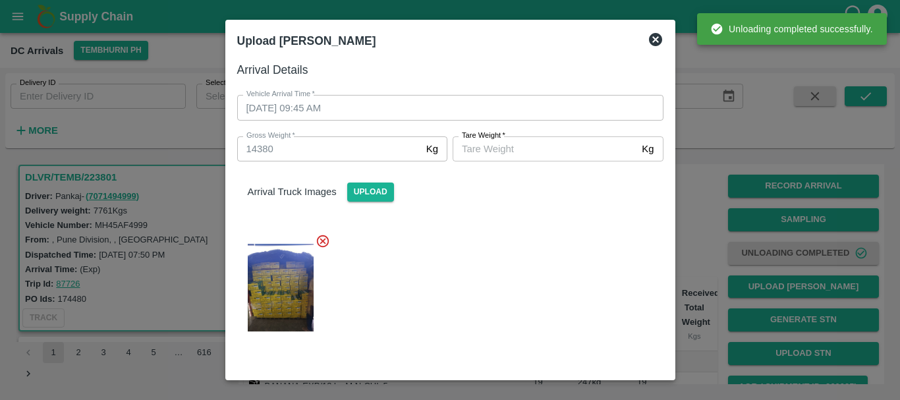
click at [552, 150] on input "[PERSON_NAME]   *" at bounding box center [544, 148] width 184 height 25
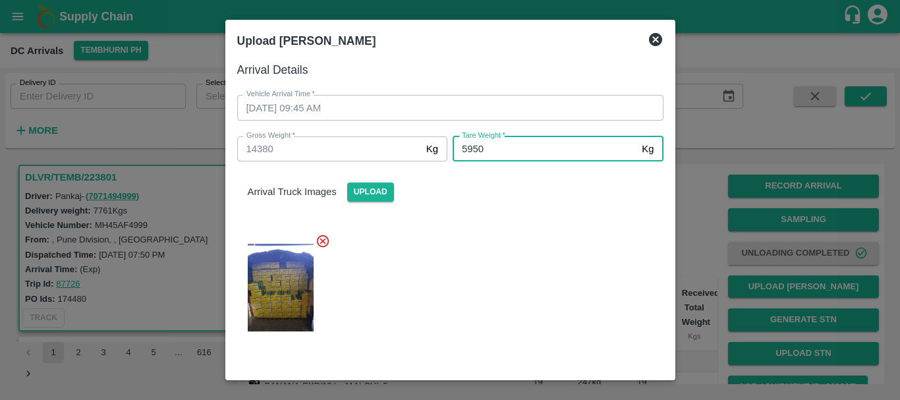
type input "5950"
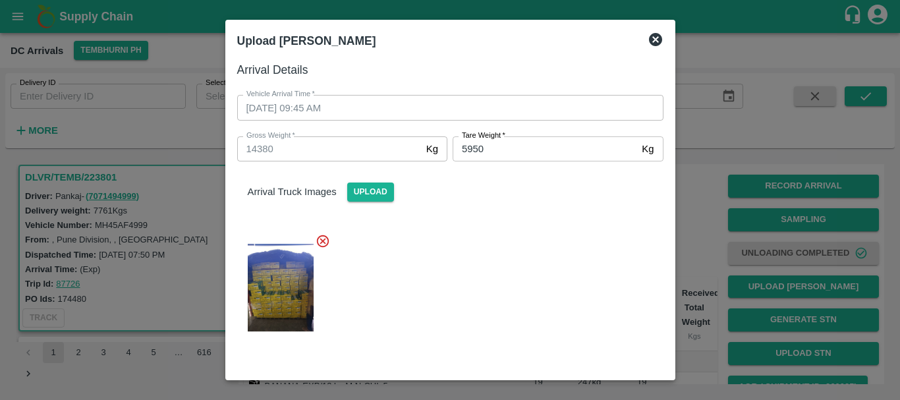
click at [486, 250] on div at bounding box center [445, 284] width 437 height 122
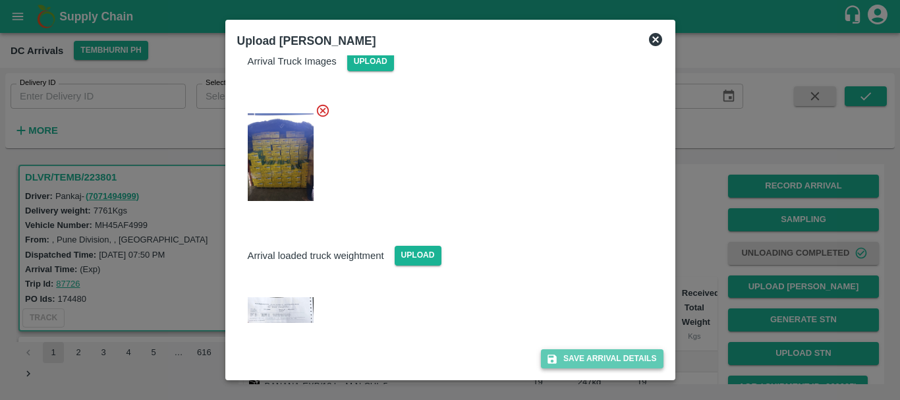
click at [574, 355] on button "Save Arrival Details" at bounding box center [602, 358] width 122 height 19
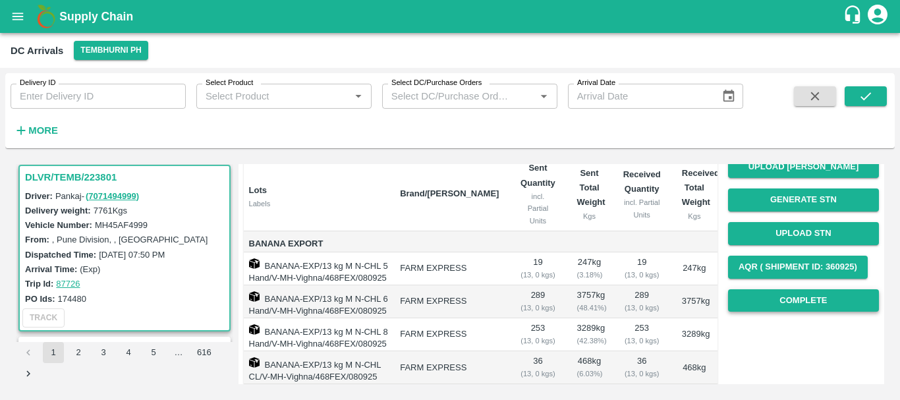
scroll to position [121, 0]
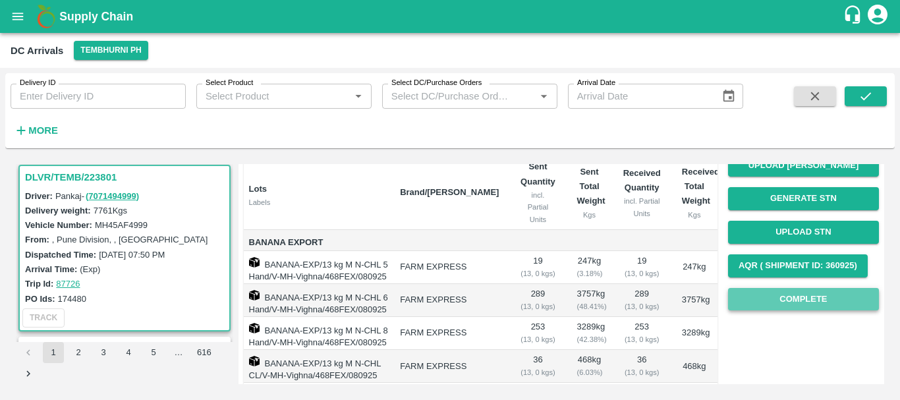
click at [771, 305] on button "Complete" at bounding box center [803, 299] width 151 height 23
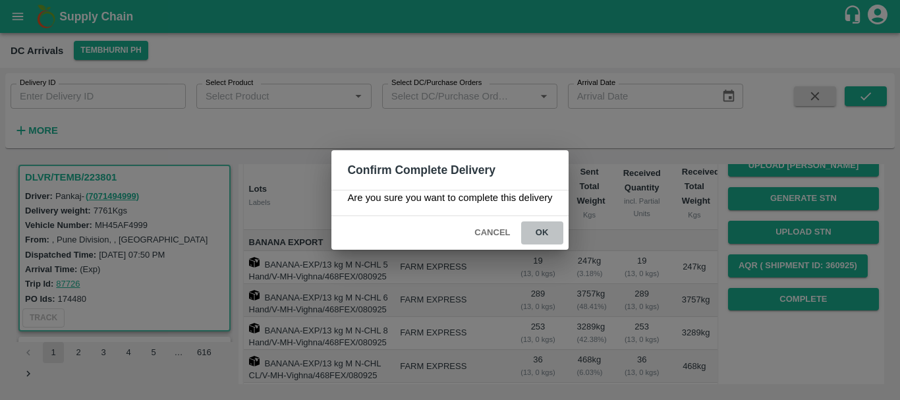
click at [553, 238] on button "ok" at bounding box center [542, 232] width 42 height 23
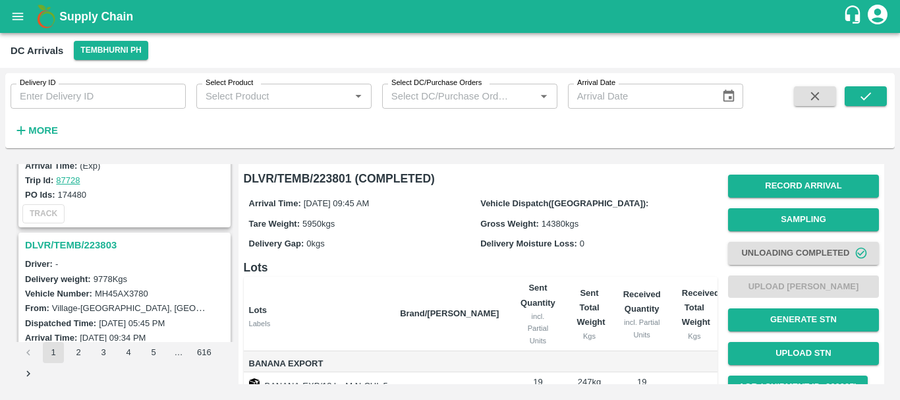
scroll to position [2664, 0]
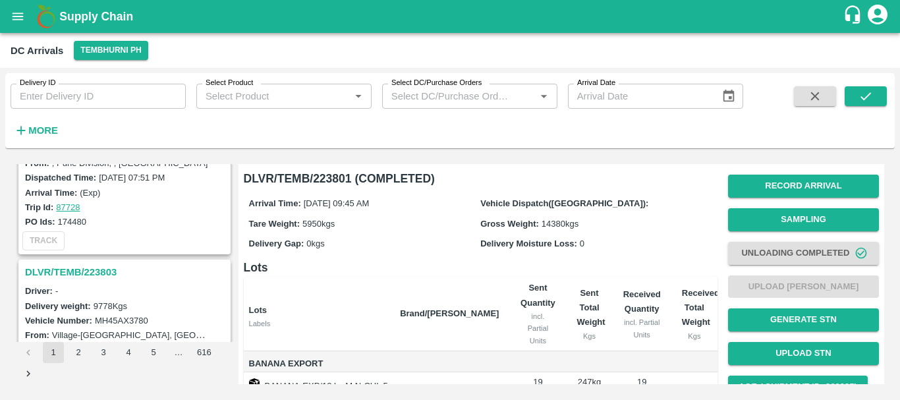
click at [115, 268] on h3 "DLVR/TEMB/223803" at bounding box center [126, 271] width 203 height 17
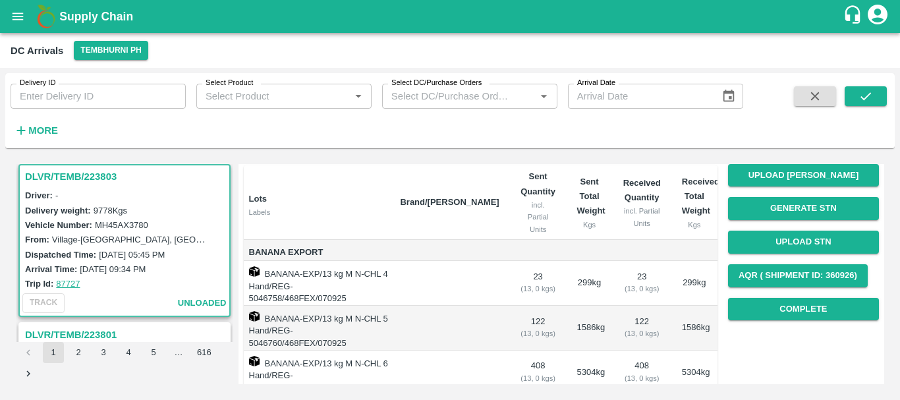
scroll to position [113, 0]
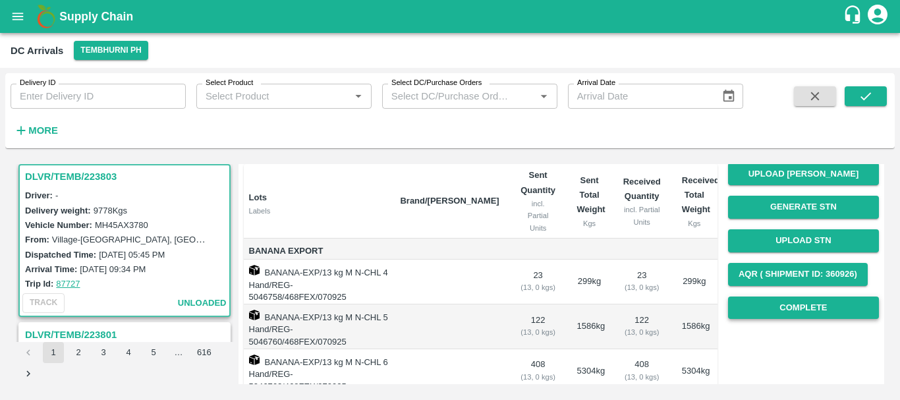
click at [762, 308] on button "Complete" at bounding box center [803, 307] width 151 height 23
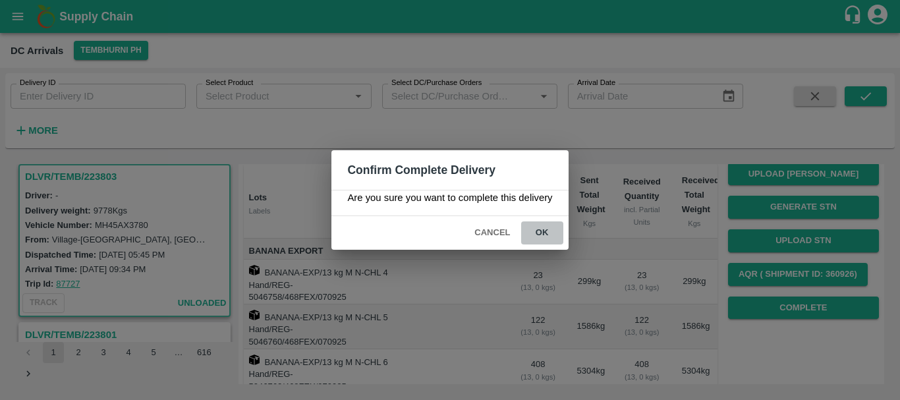
click at [545, 232] on button "ok" at bounding box center [542, 232] width 42 height 23
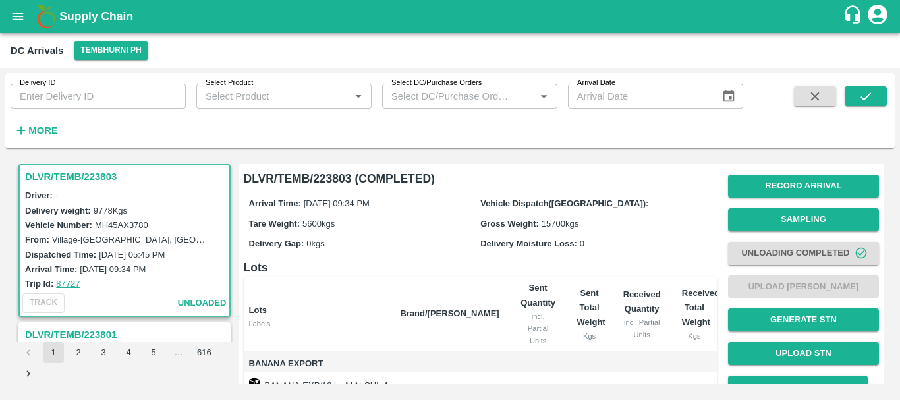
scroll to position [271, 0]
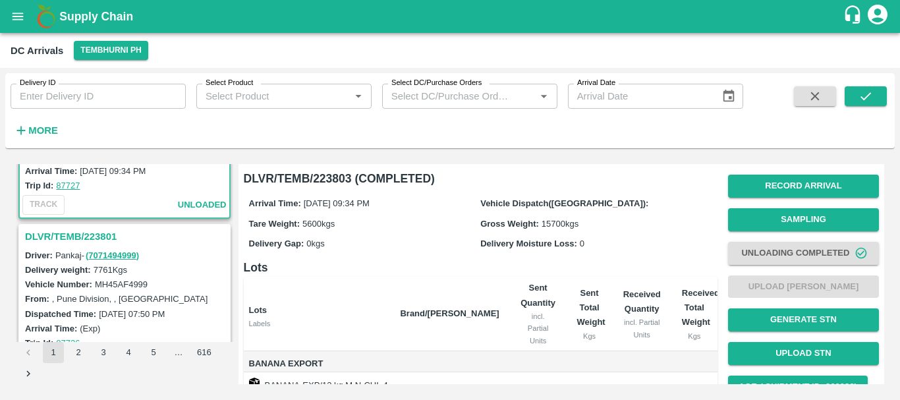
click at [86, 236] on h3 "DLVR/TEMB/223801" at bounding box center [126, 236] width 203 height 17
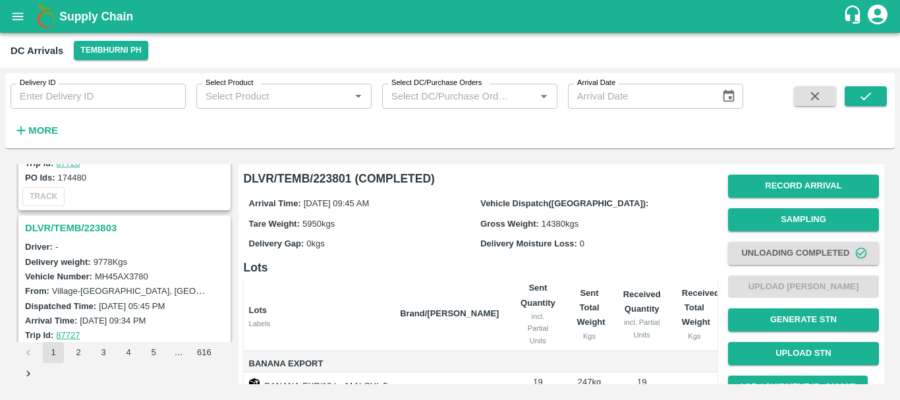
click at [97, 227] on h3 "DLVR/TEMB/223803" at bounding box center [126, 227] width 203 height 17
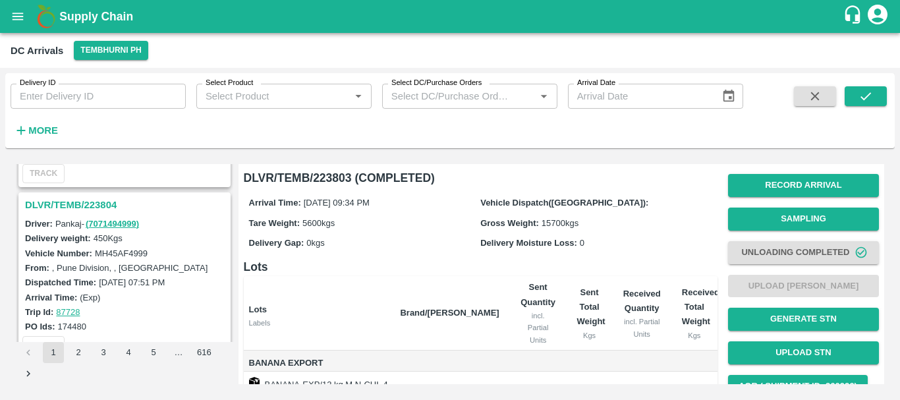
click at [103, 203] on h3 "DLVR/TEMB/223804" at bounding box center [126, 204] width 203 height 17
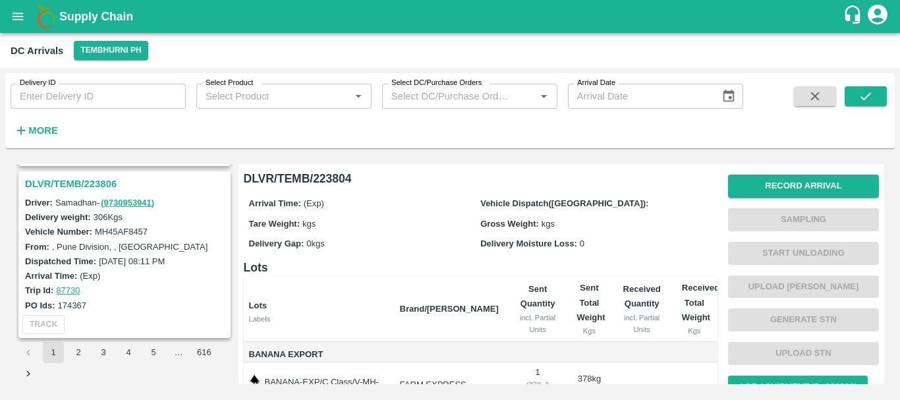
click at [98, 185] on h3 "DLVR/TEMB/223806" at bounding box center [126, 183] width 203 height 17
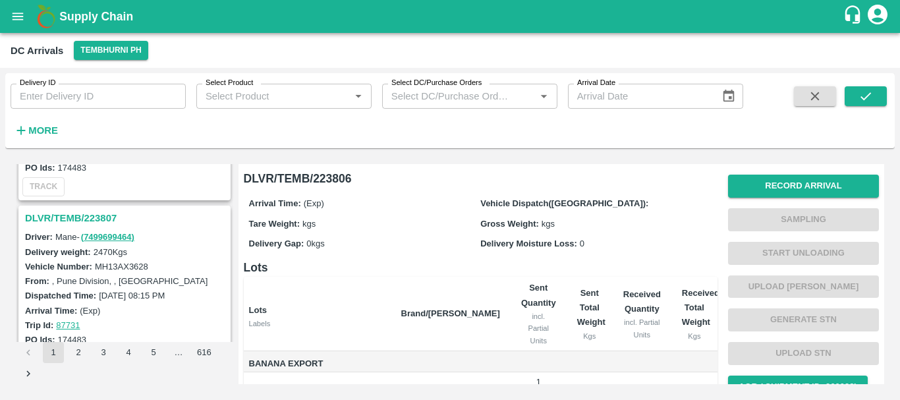
click at [95, 218] on h3 "DLVR/TEMB/223807" at bounding box center [126, 217] width 203 height 17
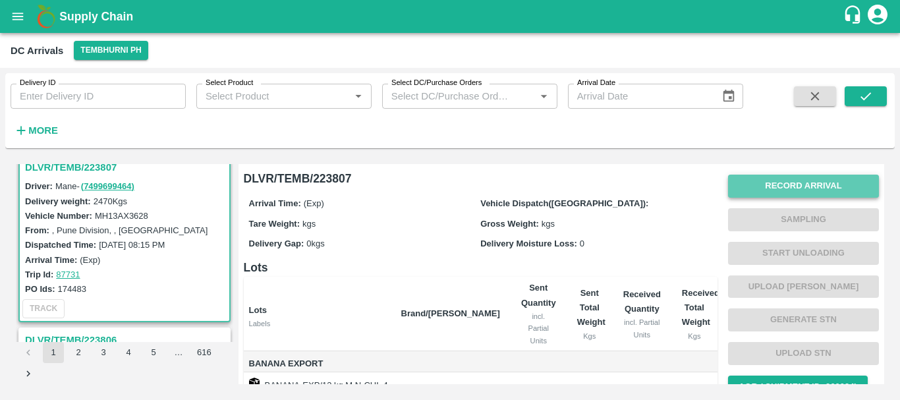
click at [758, 184] on button "Record Arrival" at bounding box center [803, 186] width 151 height 23
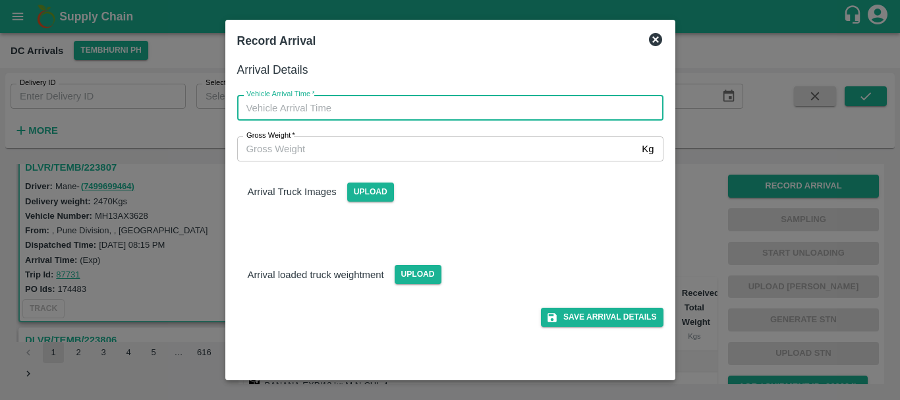
type input "DD/MM/YYYY hh:mm aa"
click at [539, 102] on input "DD/MM/YYYY hh:mm aa" at bounding box center [445, 107] width 417 height 25
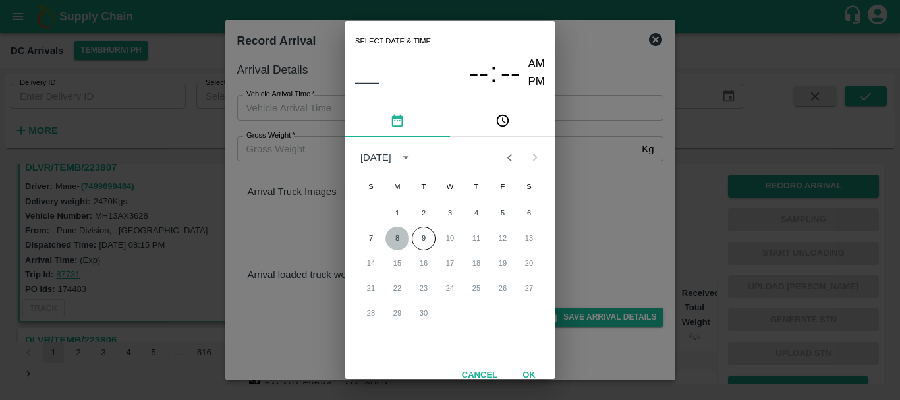
click at [396, 239] on button "8" at bounding box center [397, 239] width 24 height 24
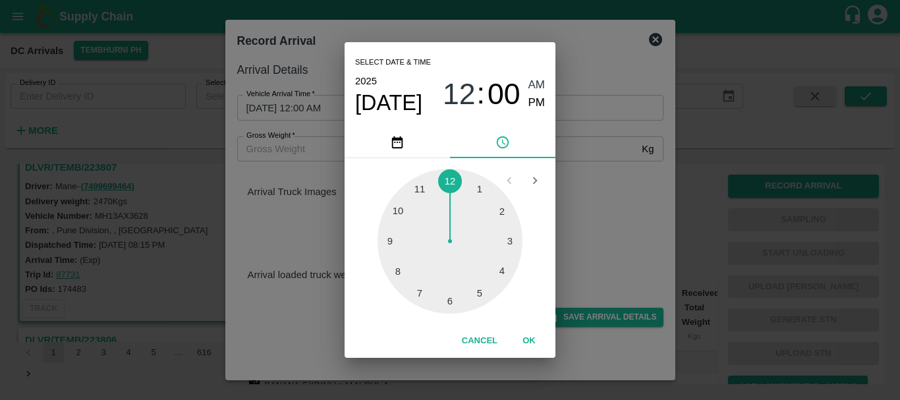
click at [398, 209] on div at bounding box center [449, 241] width 145 height 145
click at [510, 242] on div at bounding box center [449, 241] width 145 height 145
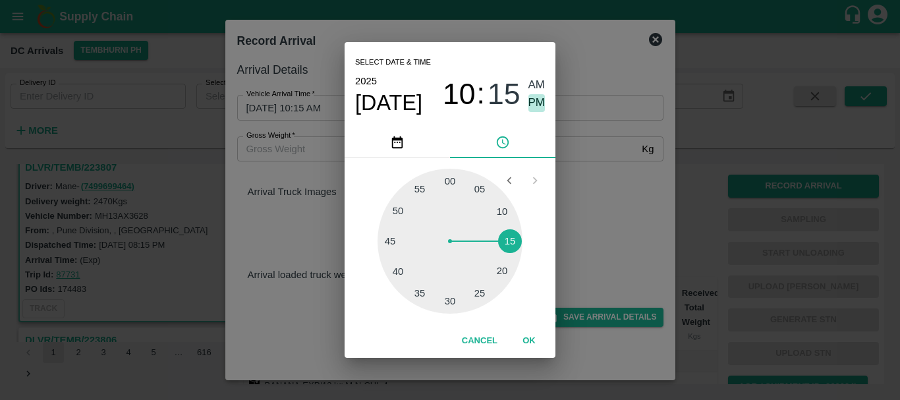
click at [537, 102] on span "PM" at bounding box center [536, 103] width 17 height 18
type input "08/09/2025 10:15 PM"
click at [601, 170] on div "Select date & time 2025 Sep 8 10 : 15 AM PM 05 10 15 20 25 30 35 40 45 50 55 00…" at bounding box center [450, 200] width 900 height 400
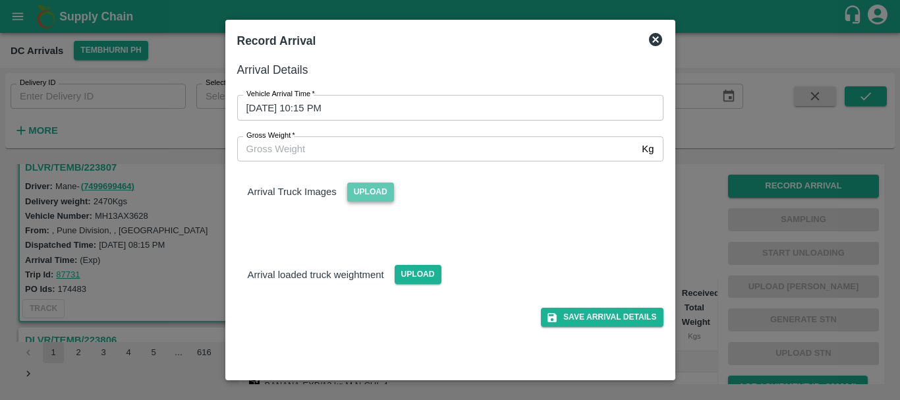
click at [385, 190] on span "Upload" at bounding box center [370, 191] width 47 height 19
click at [0, 0] on input "Upload" at bounding box center [0, 0] width 0 height 0
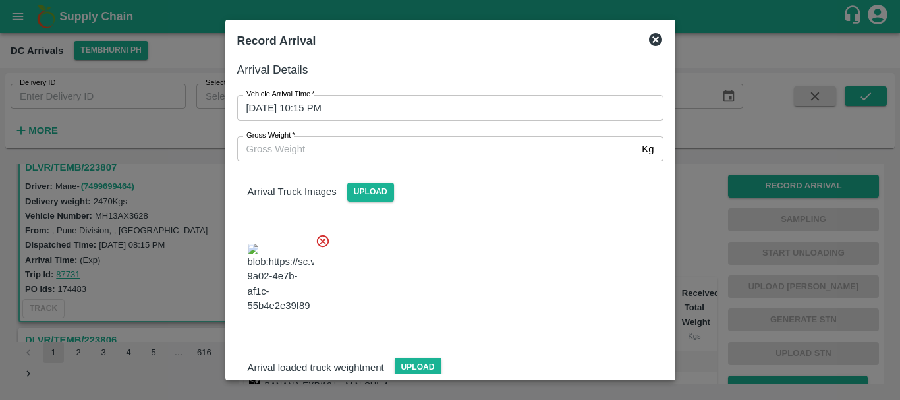
scroll to position [32, 0]
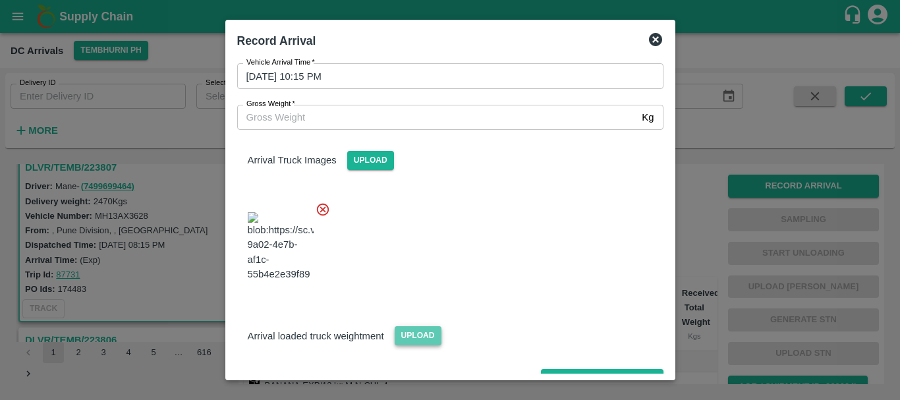
click at [406, 326] on span "Upload" at bounding box center [417, 335] width 47 height 19
click at [0, 0] on input "Upload" at bounding box center [0, 0] width 0 height 0
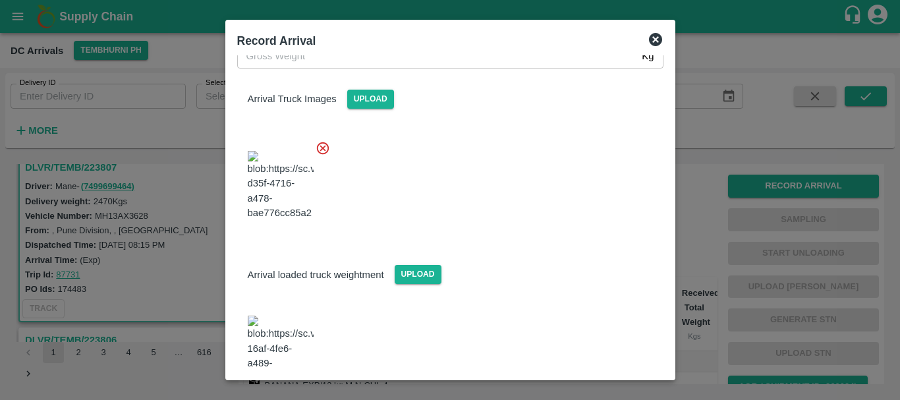
click at [281, 315] on img at bounding box center [281, 349] width 66 height 69
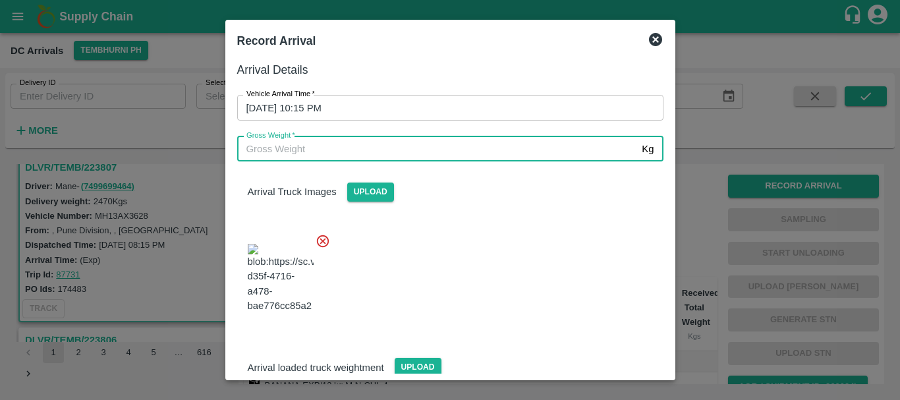
click at [300, 147] on input "Gross Weight   *" at bounding box center [437, 148] width 400 height 25
type input "7690"
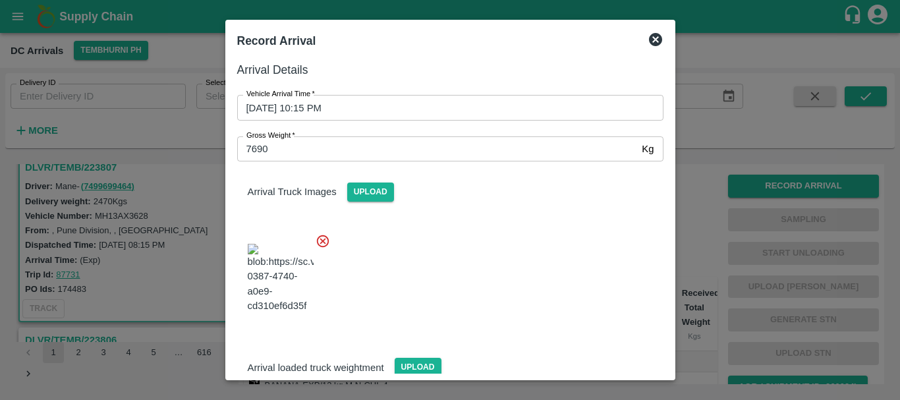
click at [500, 269] on div at bounding box center [445, 274] width 437 height 103
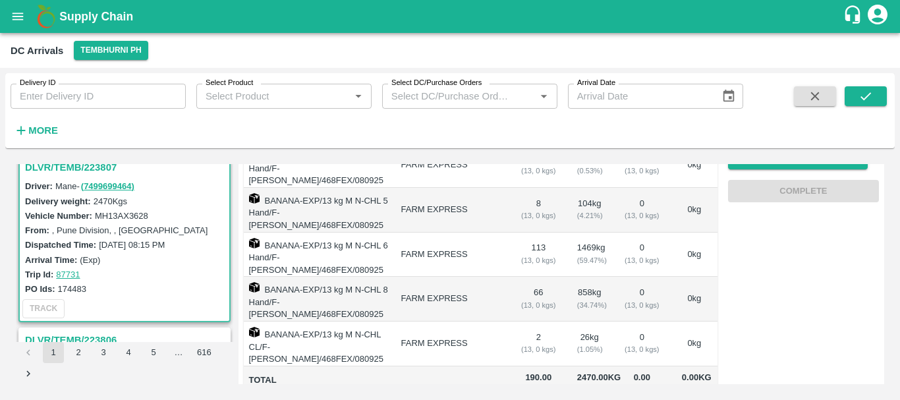
scroll to position [0, 0]
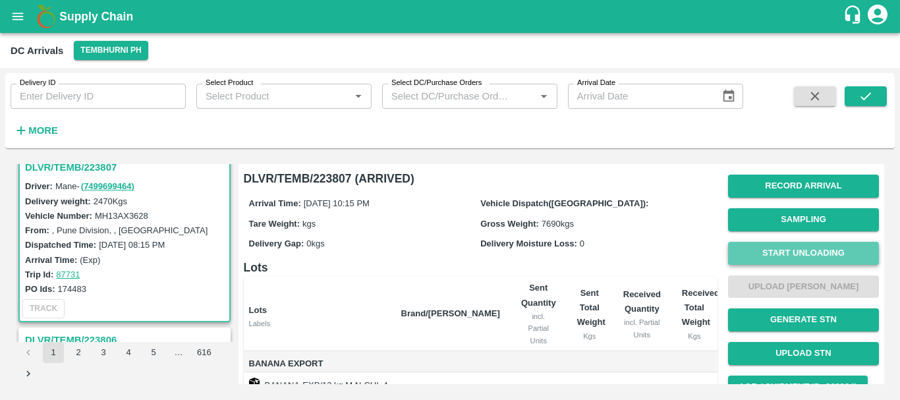
click at [761, 248] on button "Start Unloading" at bounding box center [803, 253] width 151 height 23
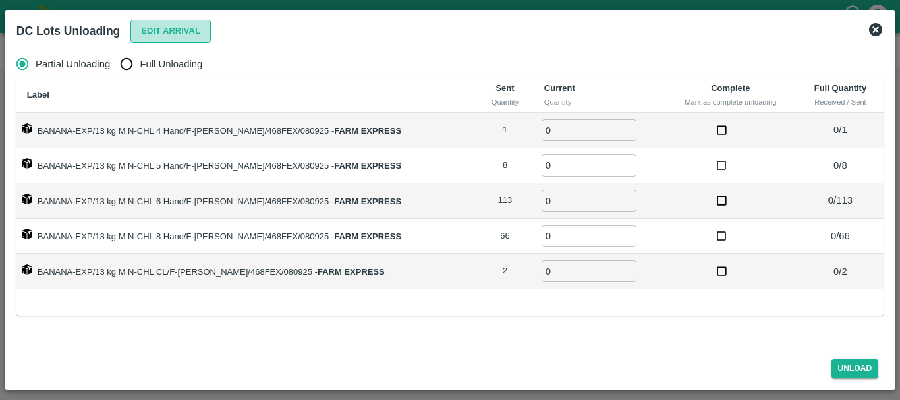
click at [161, 27] on button "Edit Arrival" at bounding box center [170, 31] width 80 height 23
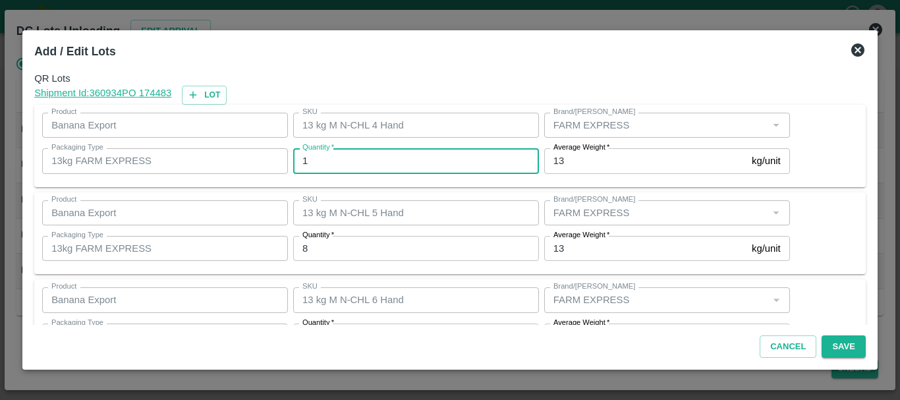
click at [388, 157] on input "1" at bounding box center [416, 160] width 246 height 25
type input "1"
type input "0"
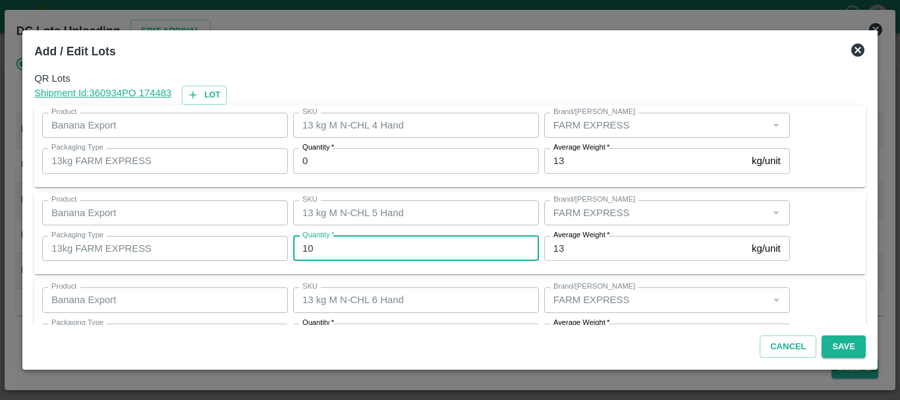
type input "10"
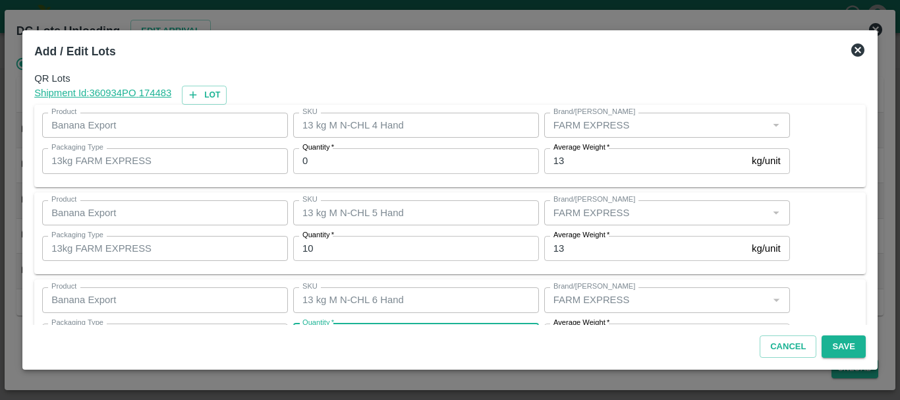
scroll to position [24, 0]
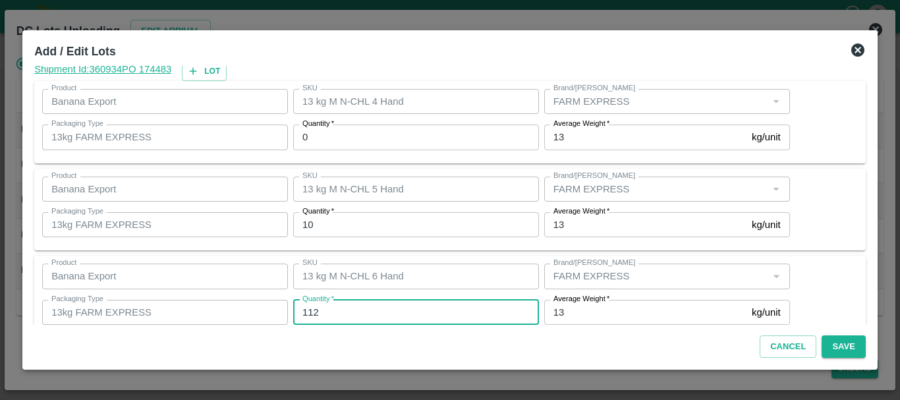
type input "112"
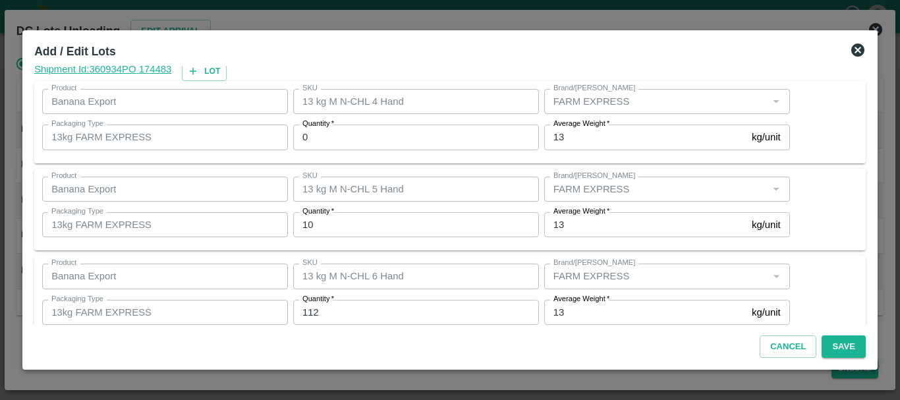
scroll to position [223, 0]
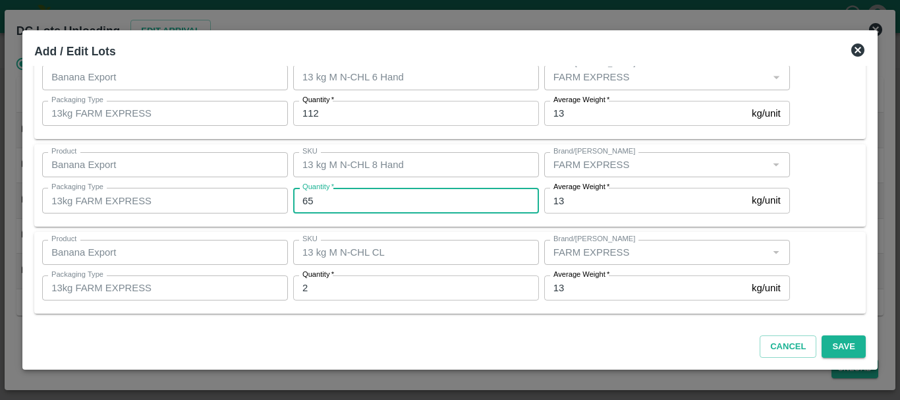
type input "65"
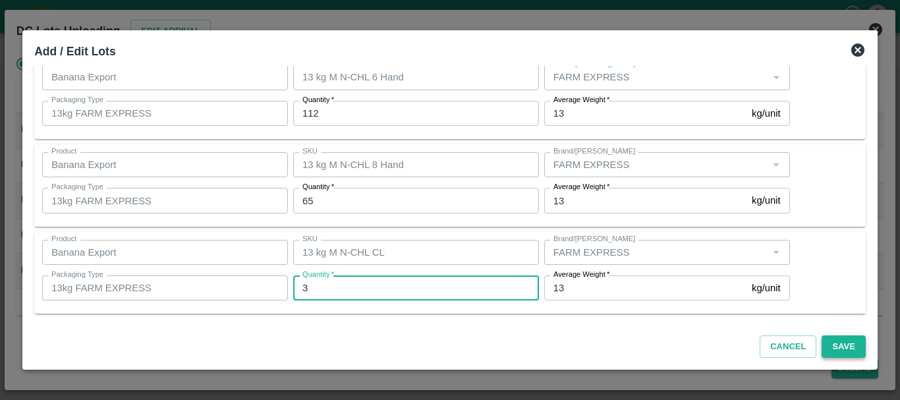
type input "3"
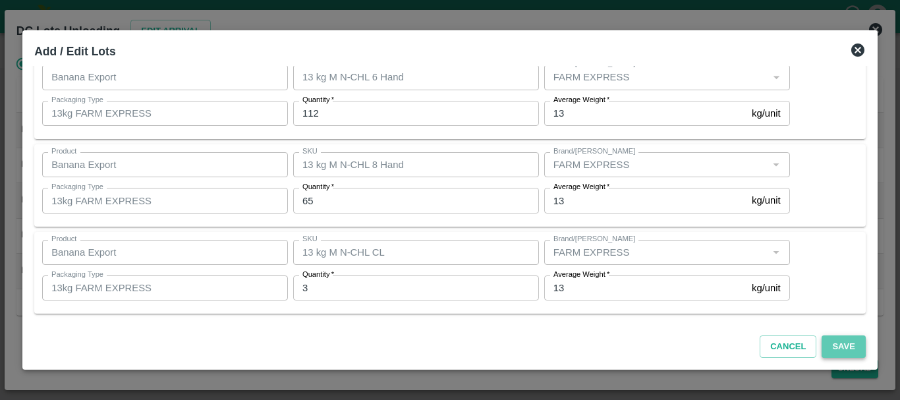
click at [847, 350] on button "Save" at bounding box center [842, 346] width 43 height 23
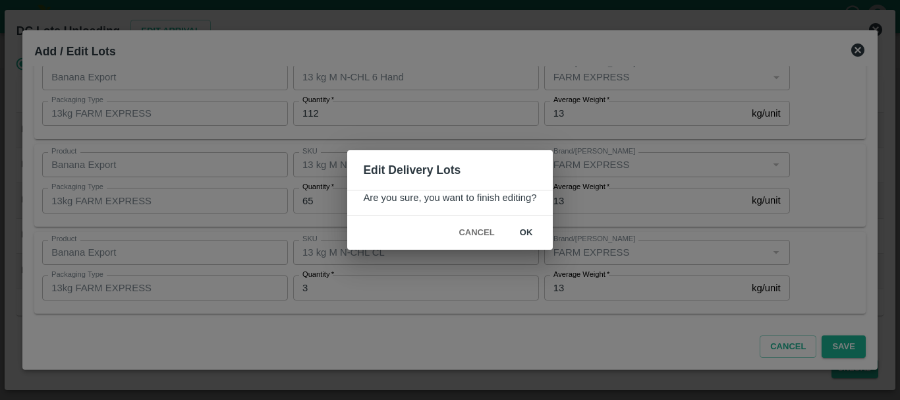
click at [527, 234] on button "ok" at bounding box center [526, 232] width 42 height 23
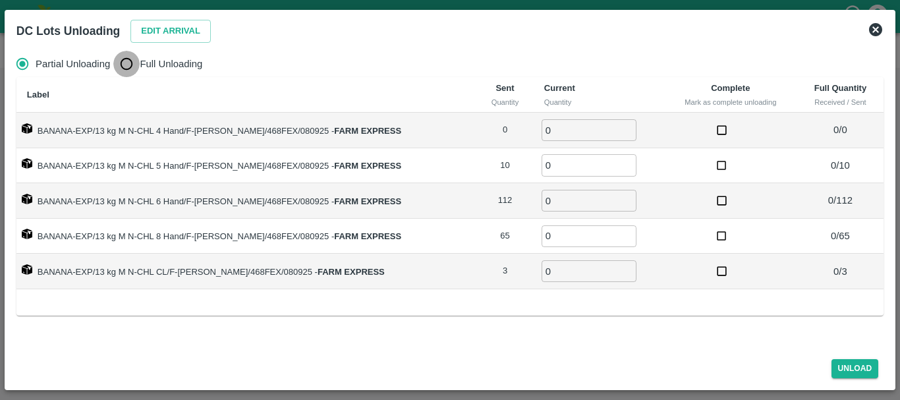
click at [128, 56] on input "Full Unloading" at bounding box center [126, 64] width 26 height 26
radio input "true"
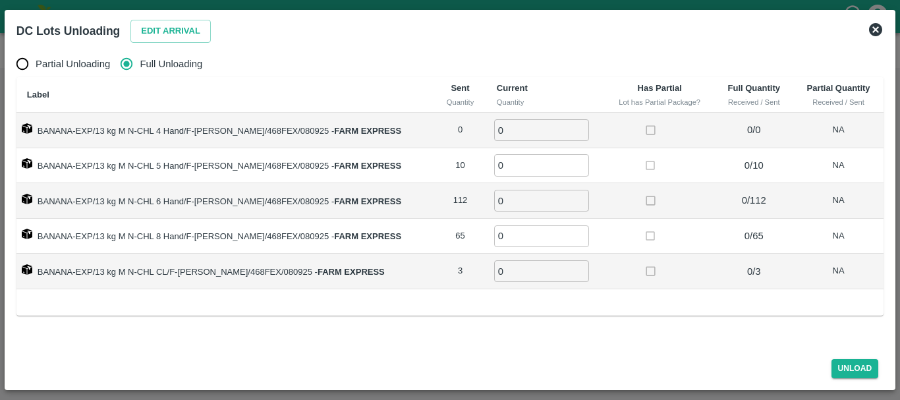
click at [507, 128] on input "0" at bounding box center [541, 130] width 95 height 22
type input "10"
type input "112"
type input "65"
type input "3"
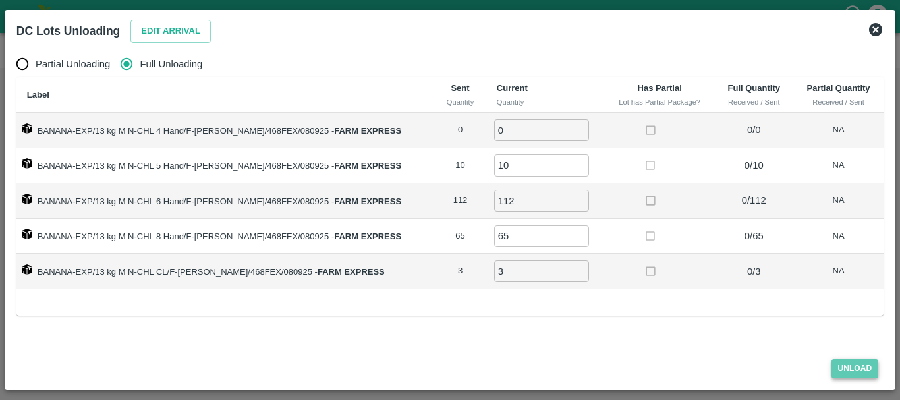
click at [851, 362] on button "Unload" at bounding box center [854, 368] width 47 height 19
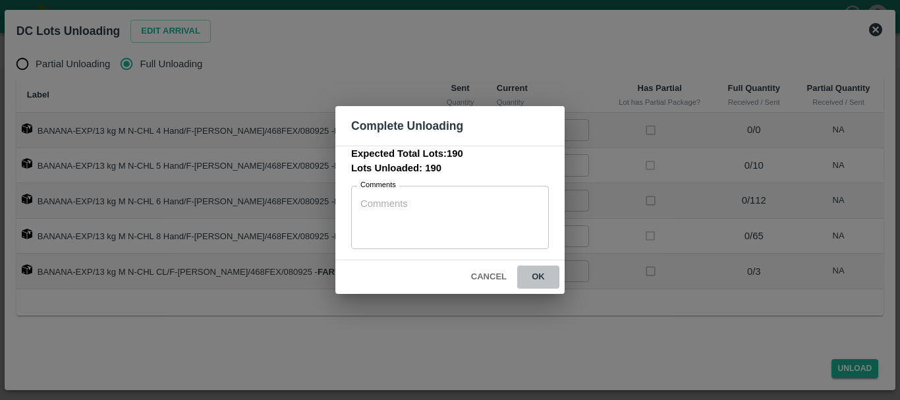
click at [534, 269] on button "ok" at bounding box center [538, 276] width 42 height 23
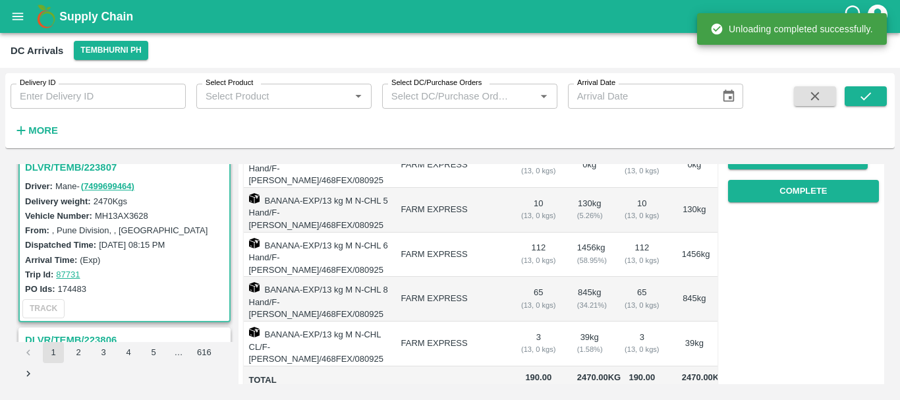
scroll to position [0, 0]
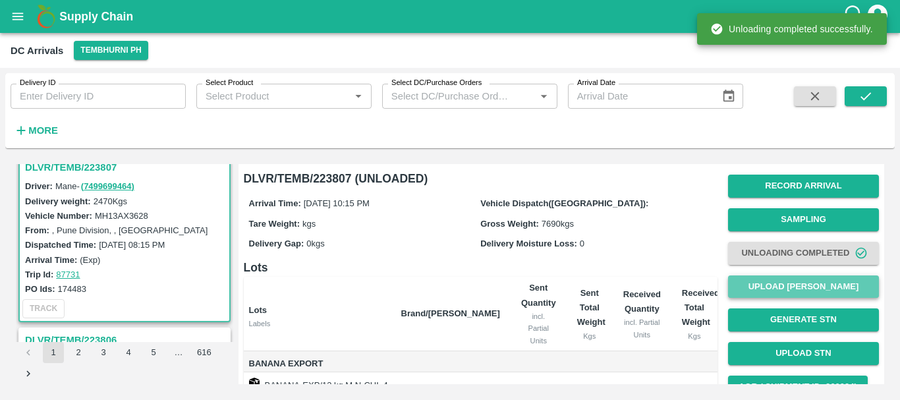
click at [770, 290] on button "Upload [PERSON_NAME]" at bounding box center [803, 286] width 151 height 23
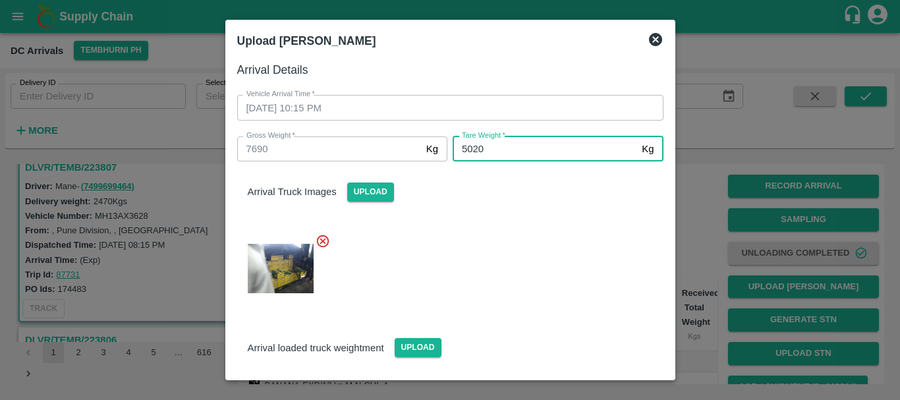
type input "5020"
click at [552, 238] on div at bounding box center [445, 265] width 437 height 84
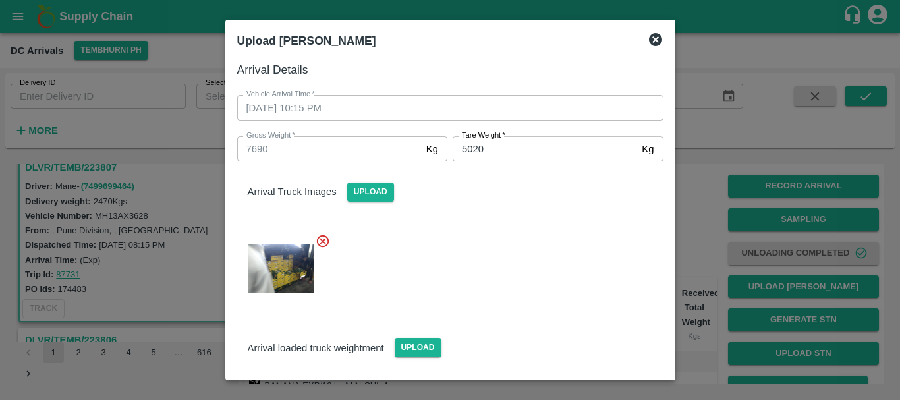
scroll to position [93, 0]
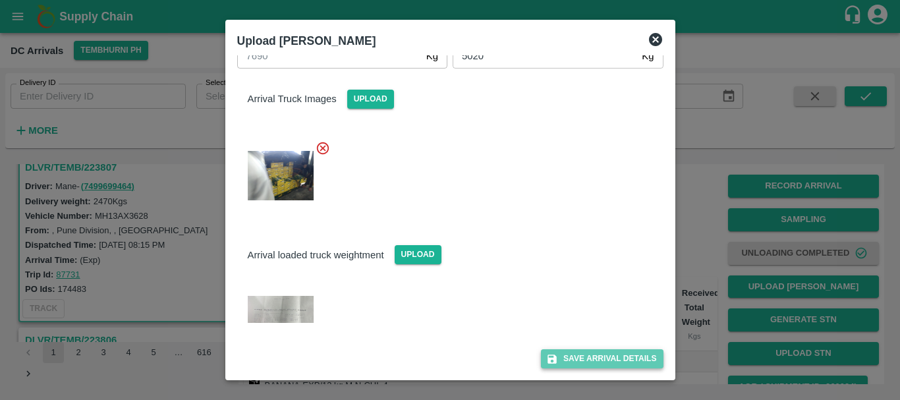
click at [604, 354] on button "Save Arrival Details" at bounding box center [602, 358] width 122 height 19
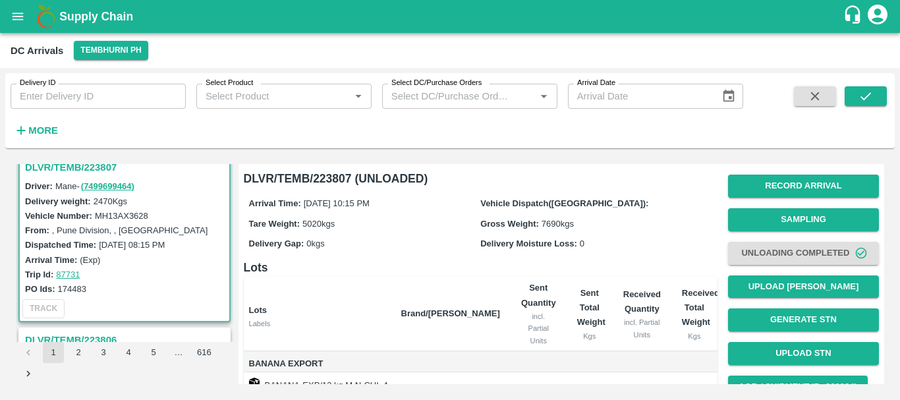
scroll to position [229, 0]
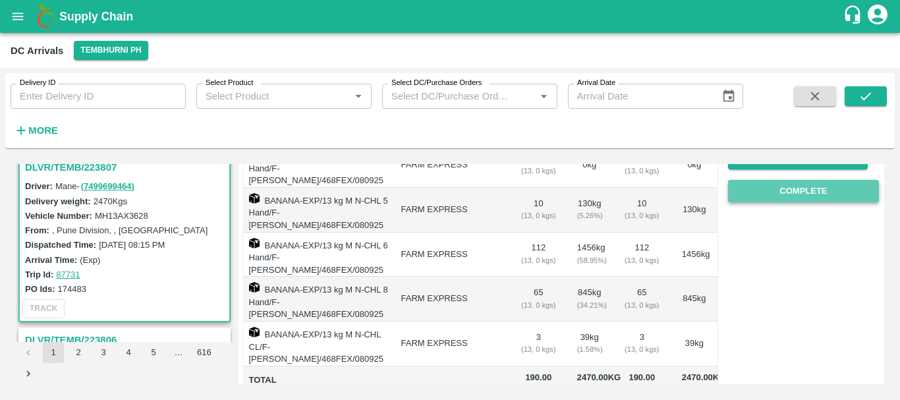
click at [762, 186] on button "Complete" at bounding box center [803, 191] width 151 height 23
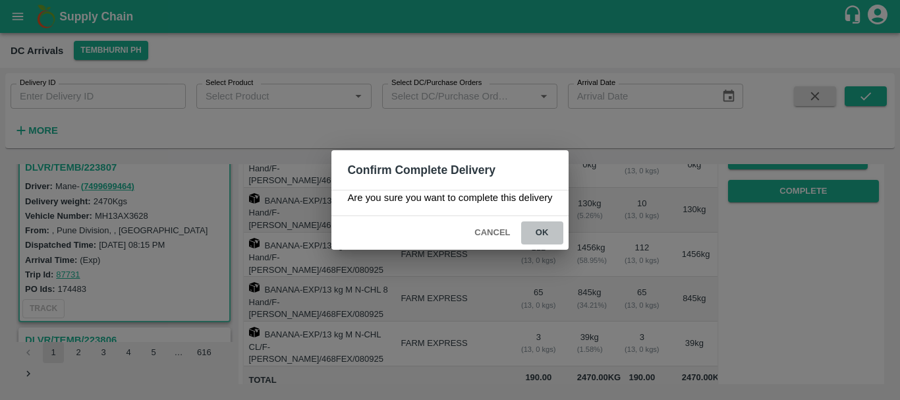
click at [550, 226] on button "ok" at bounding box center [542, 232] width 42 height 23
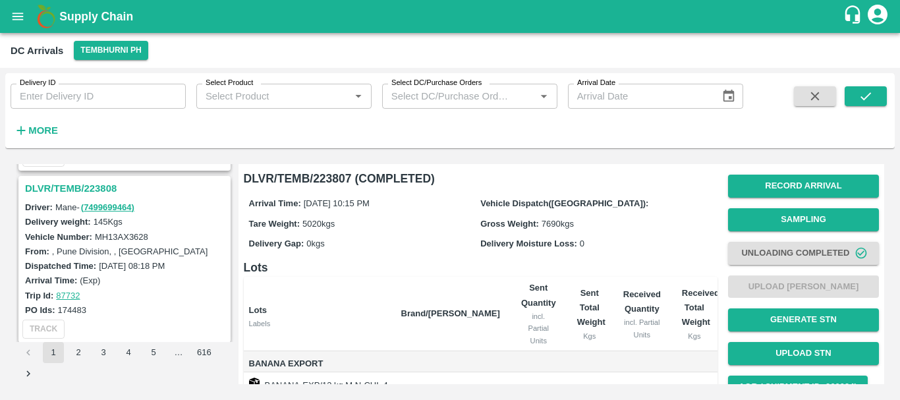
click at [97, 186] on h3 "DLVR/TEMB/223808" at bounding box center [126, 188] width 203 height 17
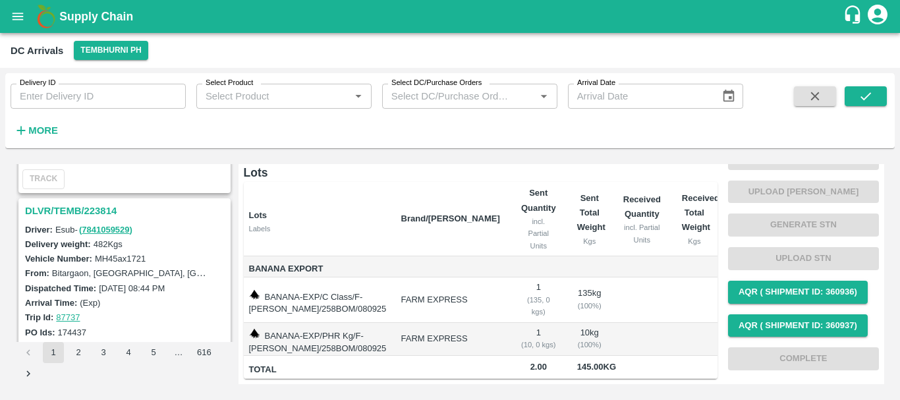
click at [84, 206] on h3 "DLVR/TEMB/223814" at bounding box center [126, 210] width 203 height 17
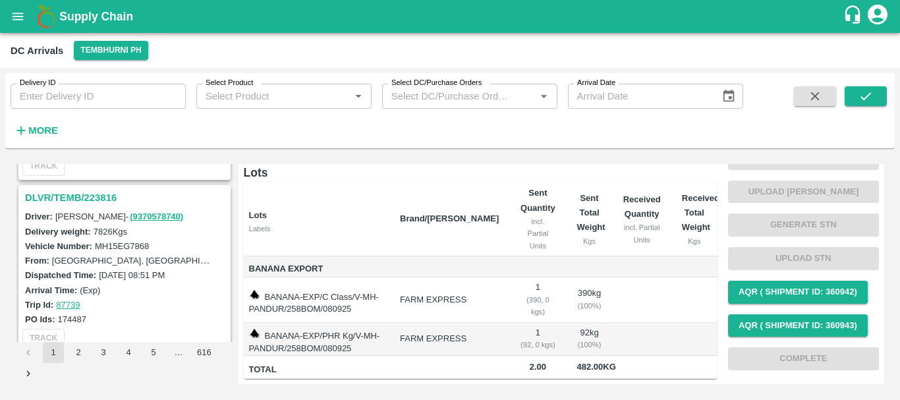
click at [90, 196] on h3 "DLVR/TEMB/223816" at bounding box center [126, 197] width 203 height 17
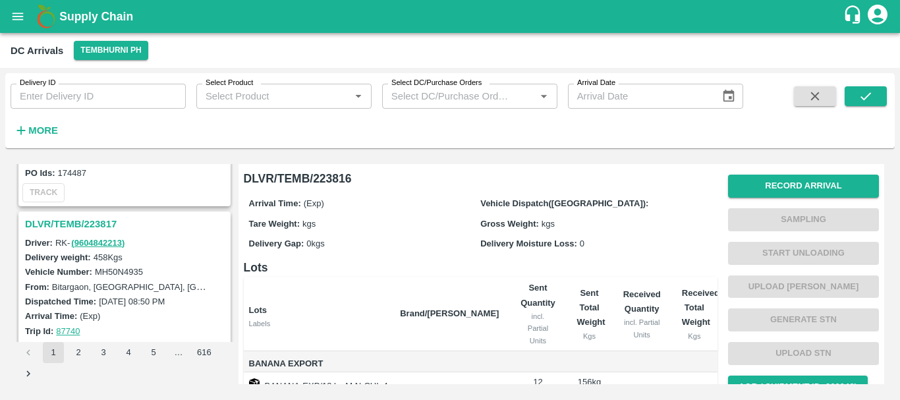
click at [99, 229] on h3 "DLVR/TEMB/223817" at bounding box center [126, 223] width 203 height 17
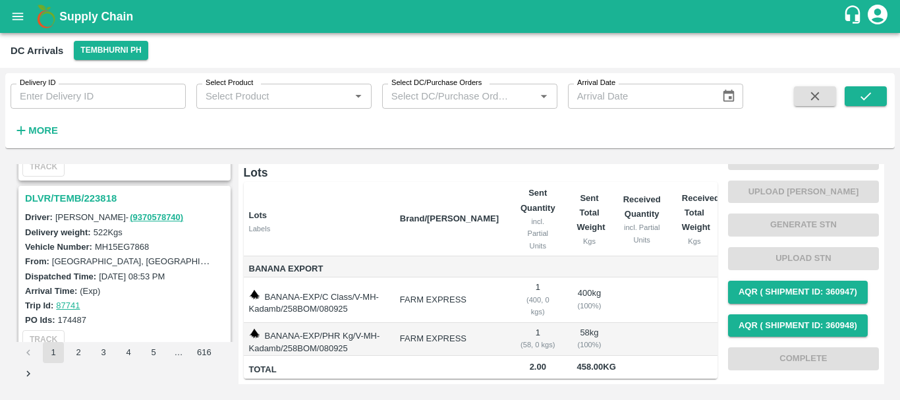
click at [80, 200] on h3 "DLVR/TEMB/223818" at bounding box center [126, 198] width 203 height 17
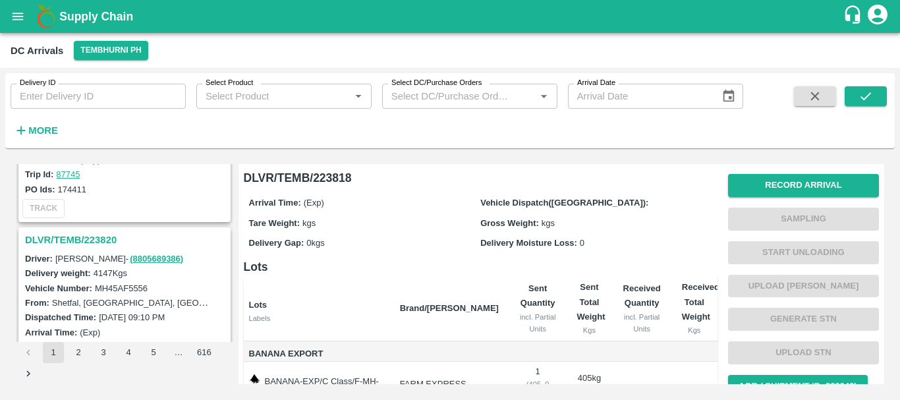
click at [101, 240] on h3 "DLVR/TEMB/223820" at bounding box center [126, 239] width 203 height 17
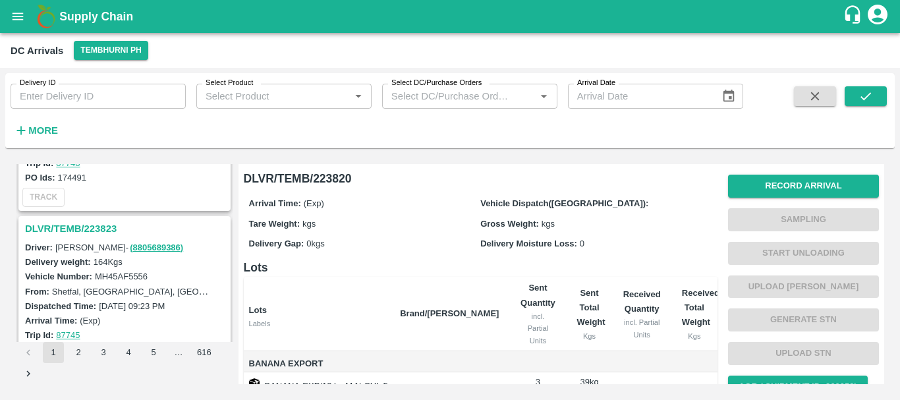
click at [101, 230] on h3 "DLVR/TEMB/223823" at bounding box center [126, 228] width 203 height 17
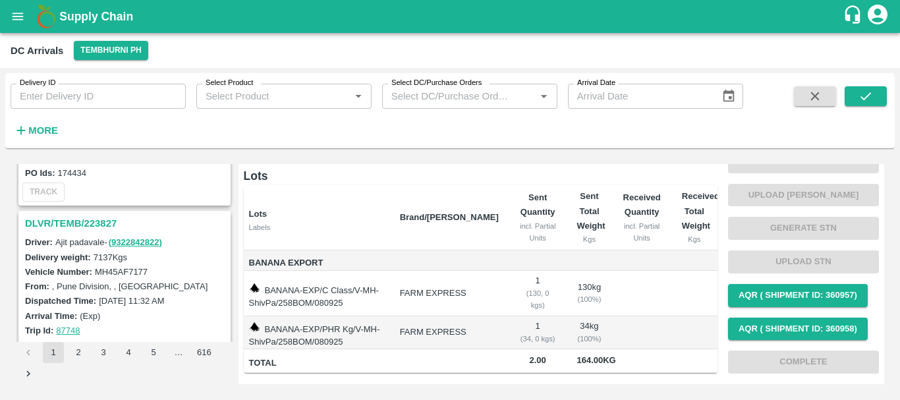
click at [107, 226] on h3 "DLVR/TEMB/223827" at bounding box center [126, 223] width 203 height 17
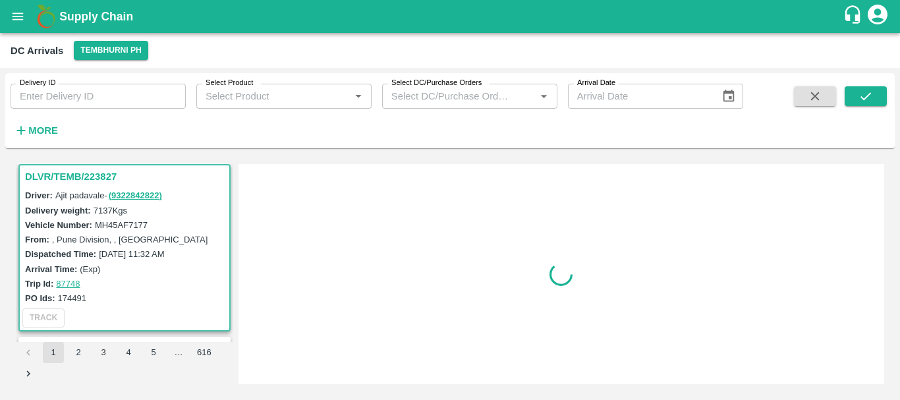
click at [372, 271] on div at bounding box center [561, 273] width 635 height 209
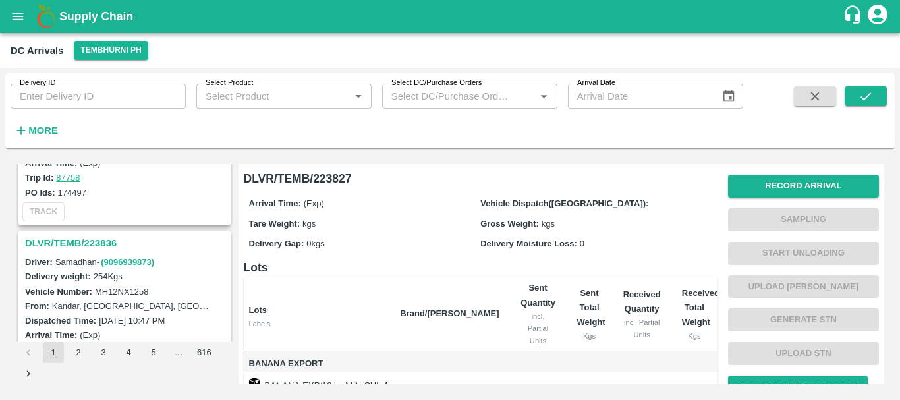
click at [106, 242] on h3 "DLVR/TEMB/223836" at bounding box center [126, 242] width 203 height 17
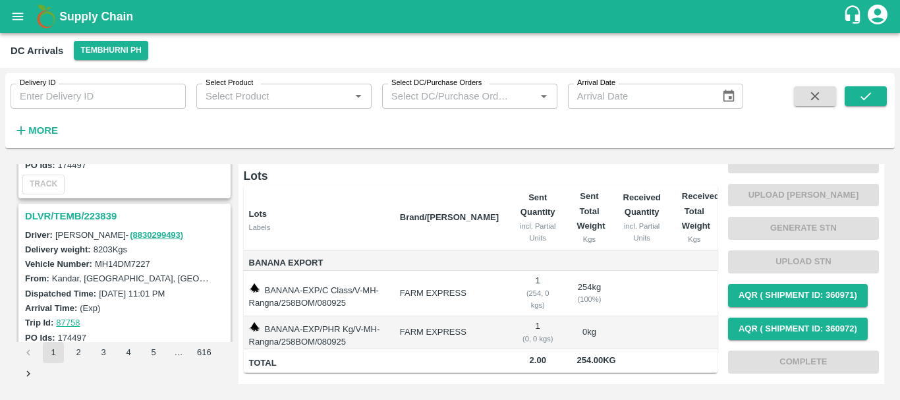
click at [86, 211] on h3 "DLVR/TEMB/223839" at bounding box center [126, 215] width 203 height 17
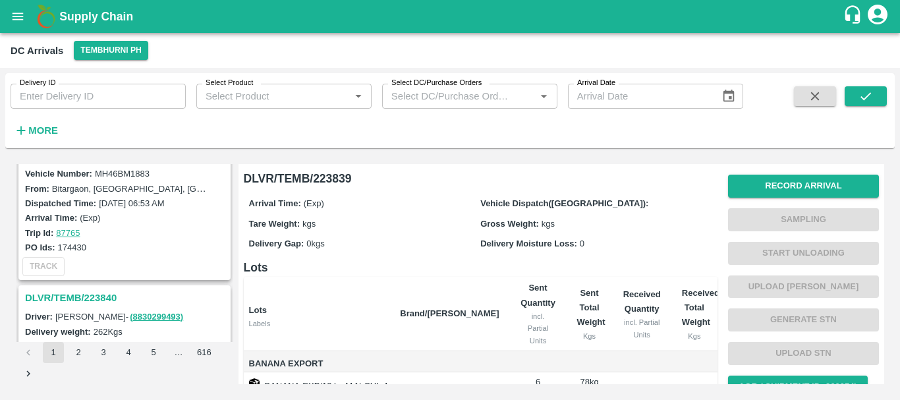
click at [98, 290] on h3 "DLVR/TEMB/223840" at bounding box center [126, 297] width 203 height 17
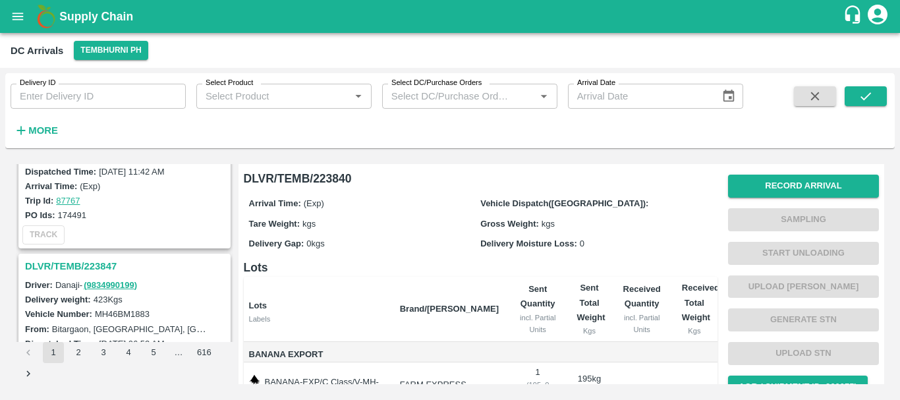
click at [111, 265] on h3 "DLVR/TEMB/223847" at bounding box center [126, 265] width 203 height 17
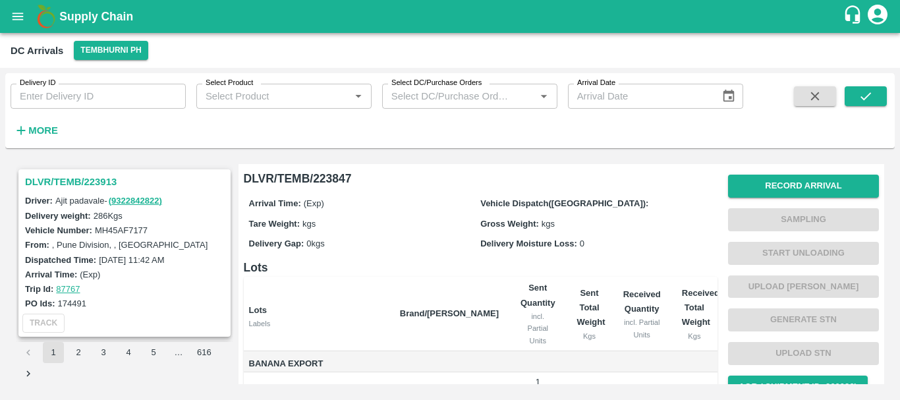
click at [93, 186] on h3 "DLVR/TEMB/223913" at bounding box center [126, 181] width 203 height 17
